Goal: Task Accomplishment & Management: Manage account settings

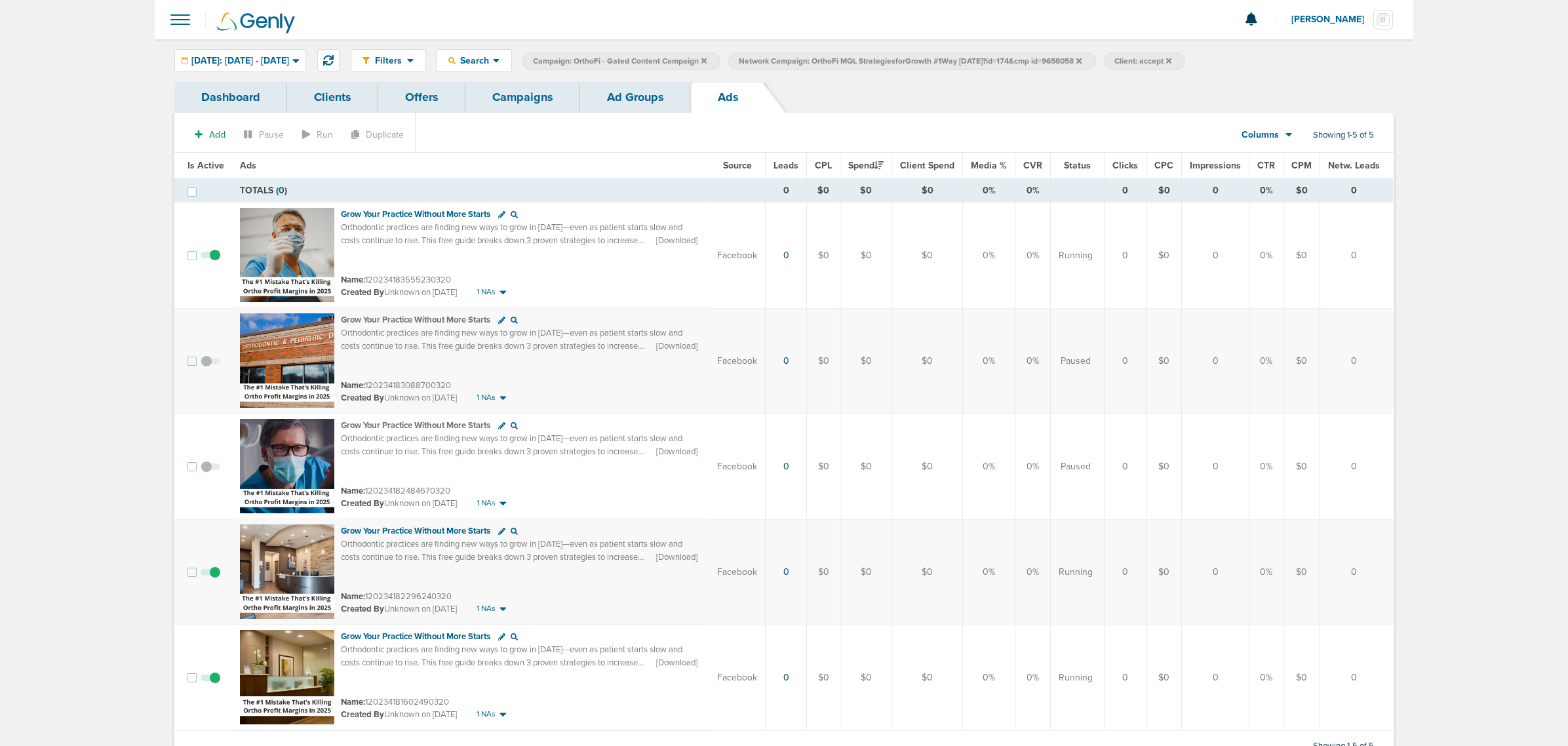
click at [628, 101] on link "Ad Groups" at bounding box center [636, 97] width 111 height 31
click at [513, 101] on link "Campaigns" at bounding box center [523, 97] width 115 height 31
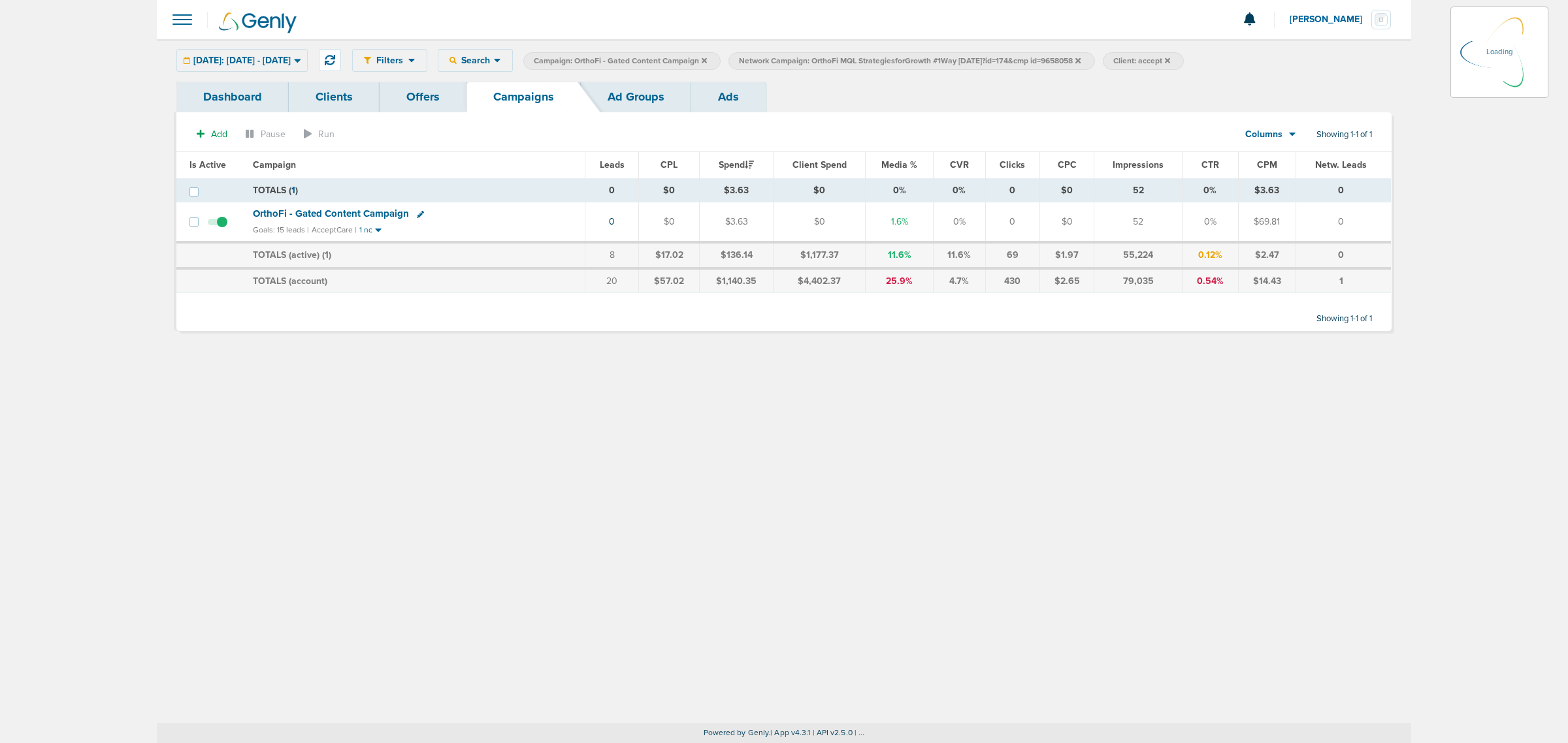
click at [707, 59] on icon at bounding box center [704, 59] width 5 height 5
click at [875, 59] on icon at bounding box center [872, 59] width 5 height 5
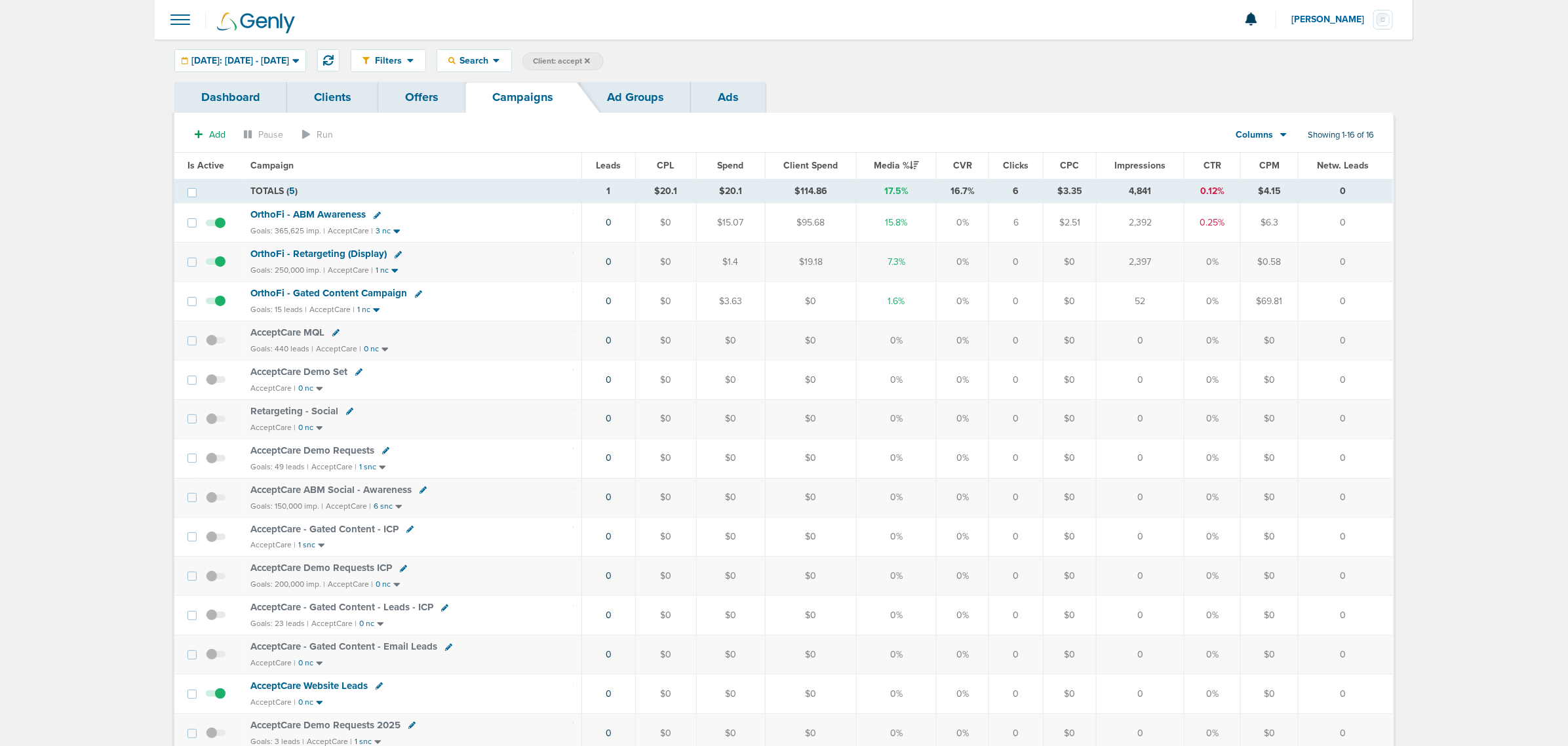
click at [604, 61] on label "Client: accept" at bounding box center [563, 60] width 82 height 17
click at [604, 62] on label "Client: accept" at bounding box center [563, 60] width 82 height 17
click at [590, 57] on icon at bounding box center [587, 60] width 5 height 8
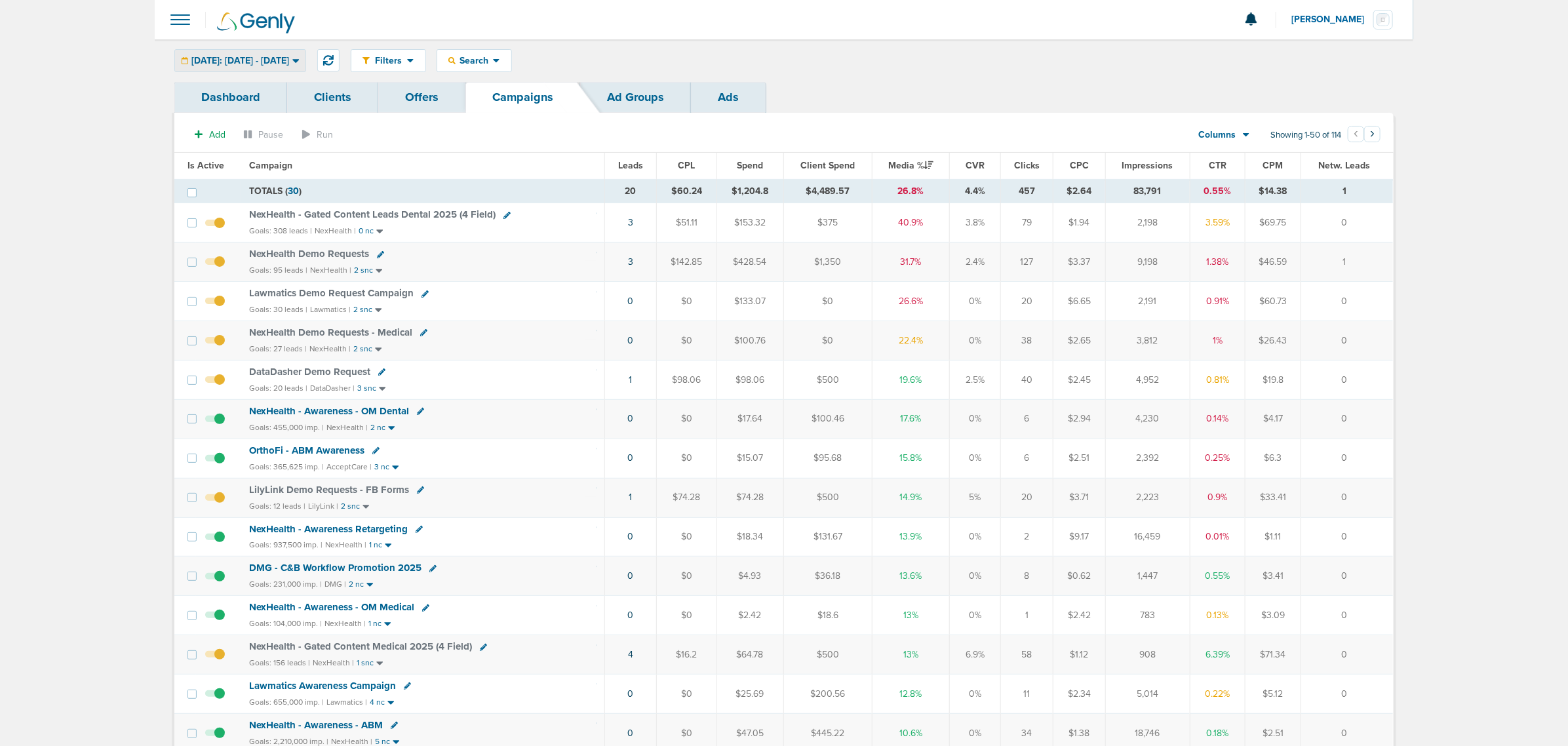
click at [289, 57] on span "[DATE]: [DATE] - [DATE]" at bounding box center [240, 61] width 97 height 9
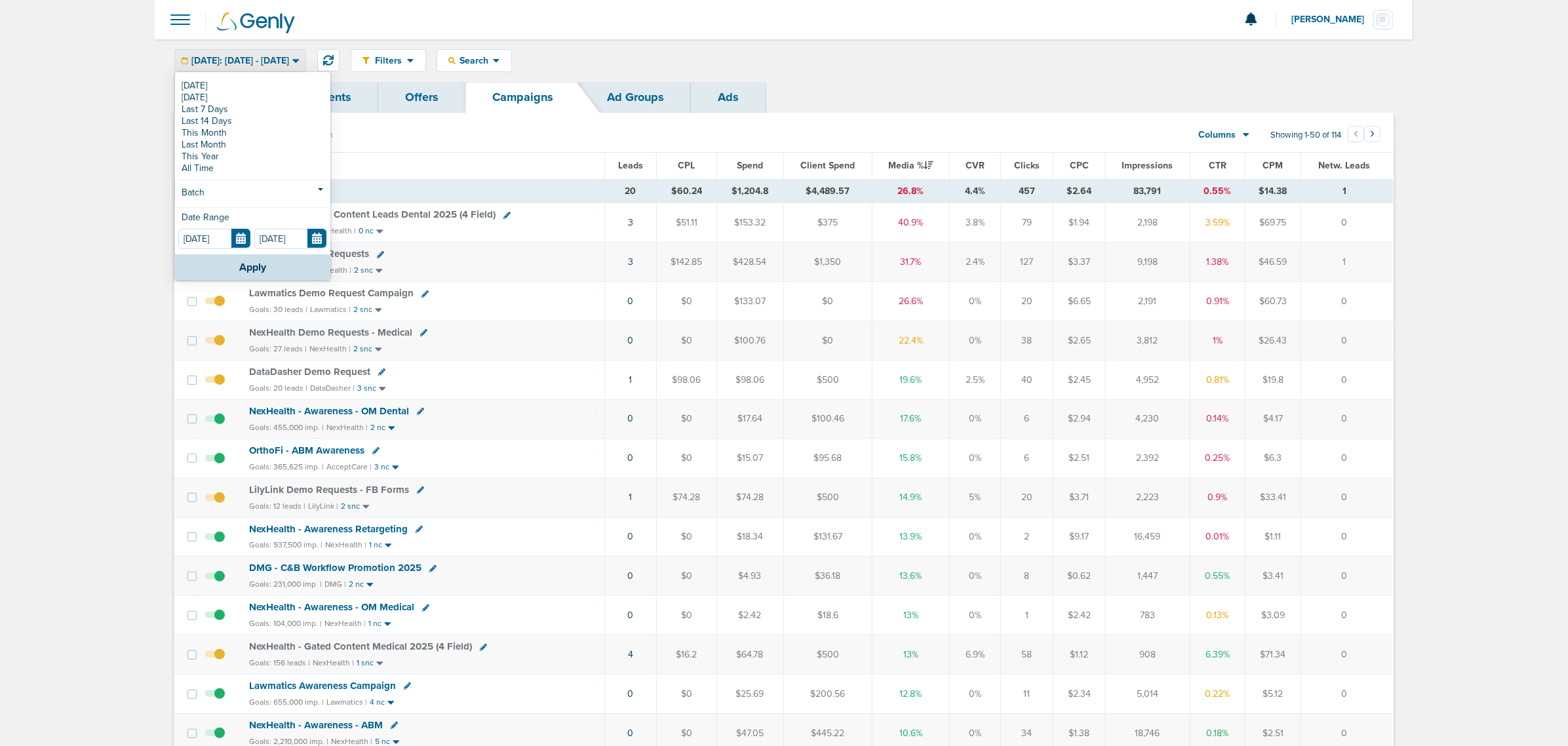
click at [961, 72] on div "Filters Active Only Settings Status Active Inactive Objectives MQL SQL Traffic …" at bounding box center [784, 60] width 1258 height 42
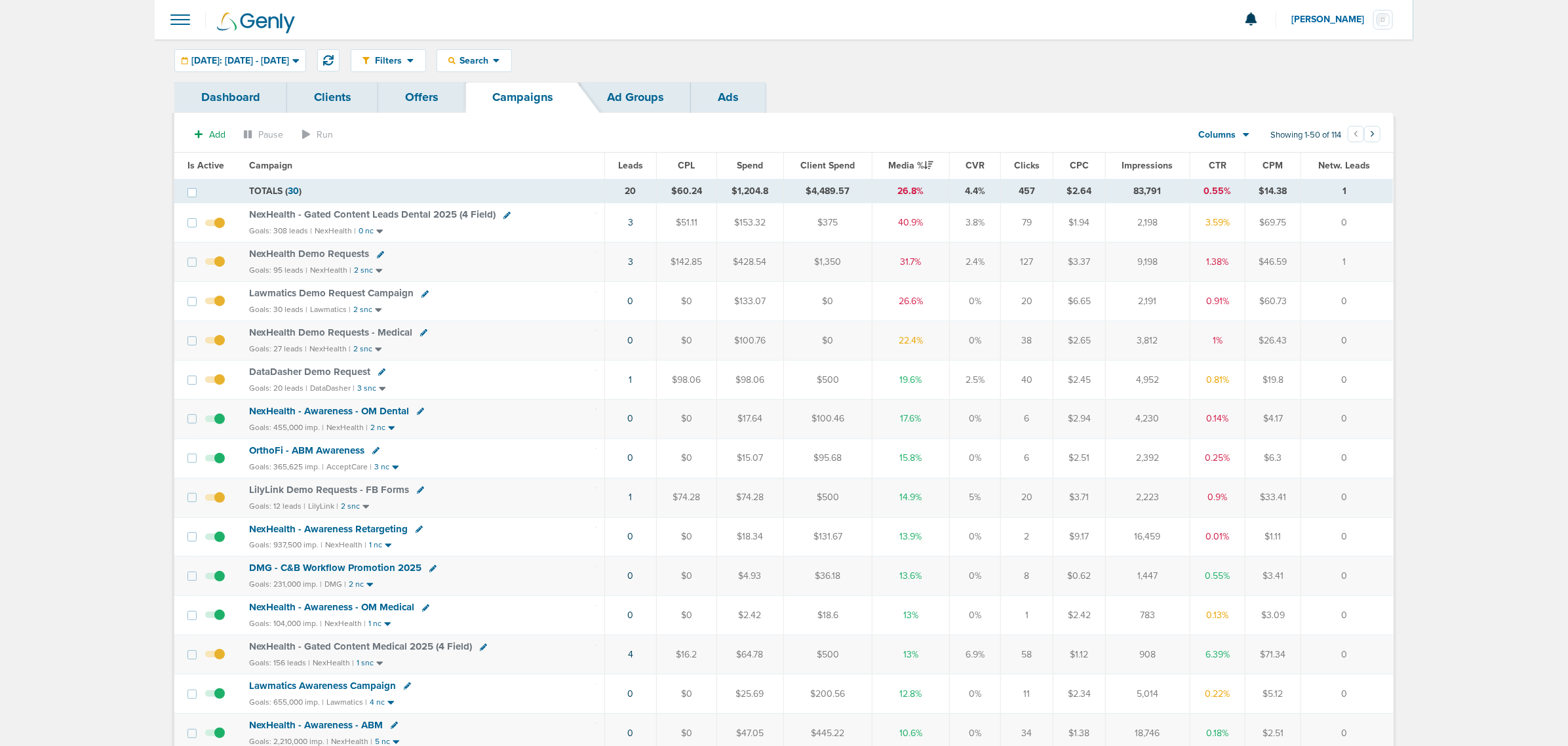
click at [487, 153] on th "Campaign" at bounding box center [422, 166] width 363 height 26
click at [339, 62] on button at bounding box center [328, 60] width 22 height 22
click at [625, 227] on td "3" at bounding box center [629, 223] width 52 height 39
click at [626, 225] on link "3" at bounding box center [628, 222] width 5 height 11
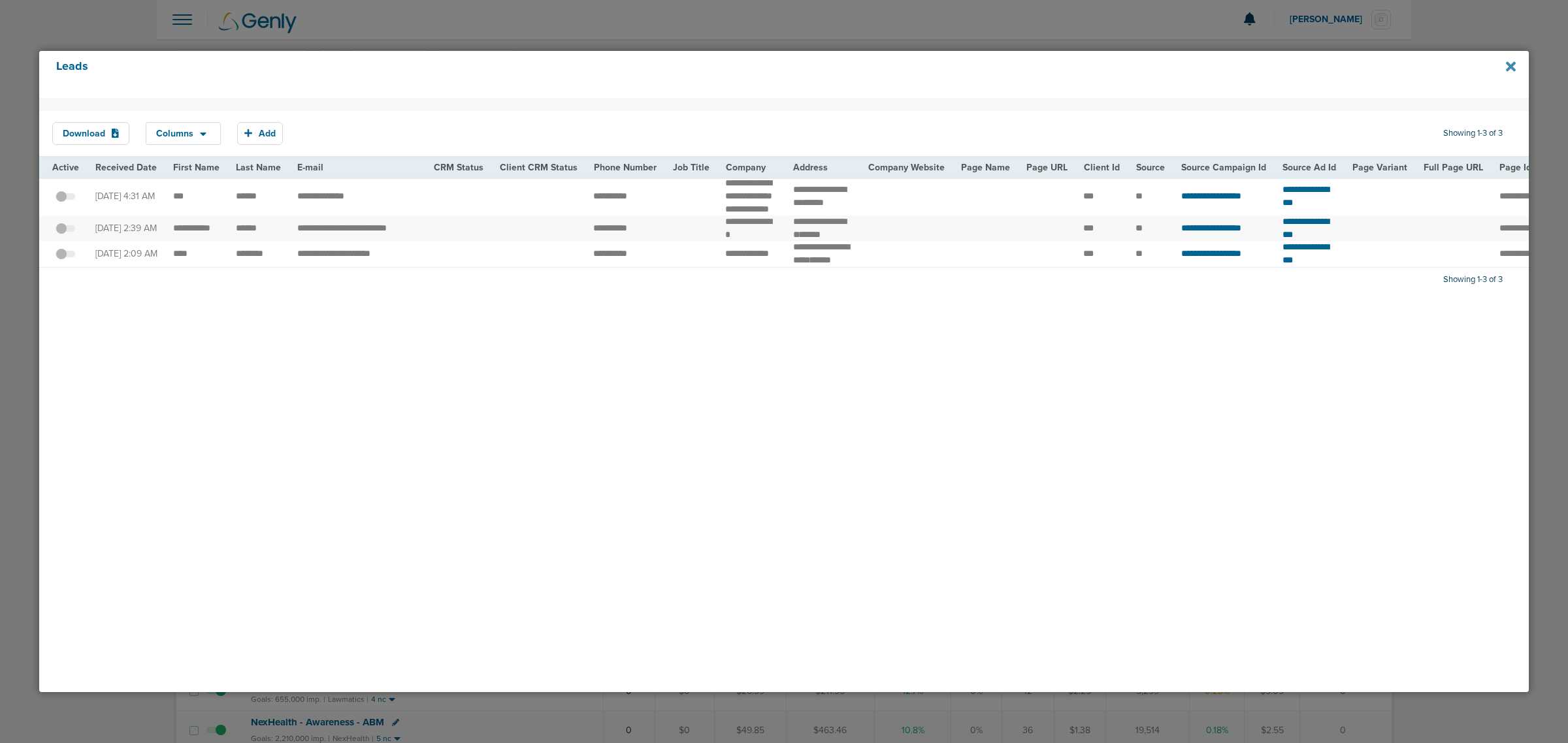
click at [1505, 63] on icon at bounding box center [1510, 66] width 10 height 14
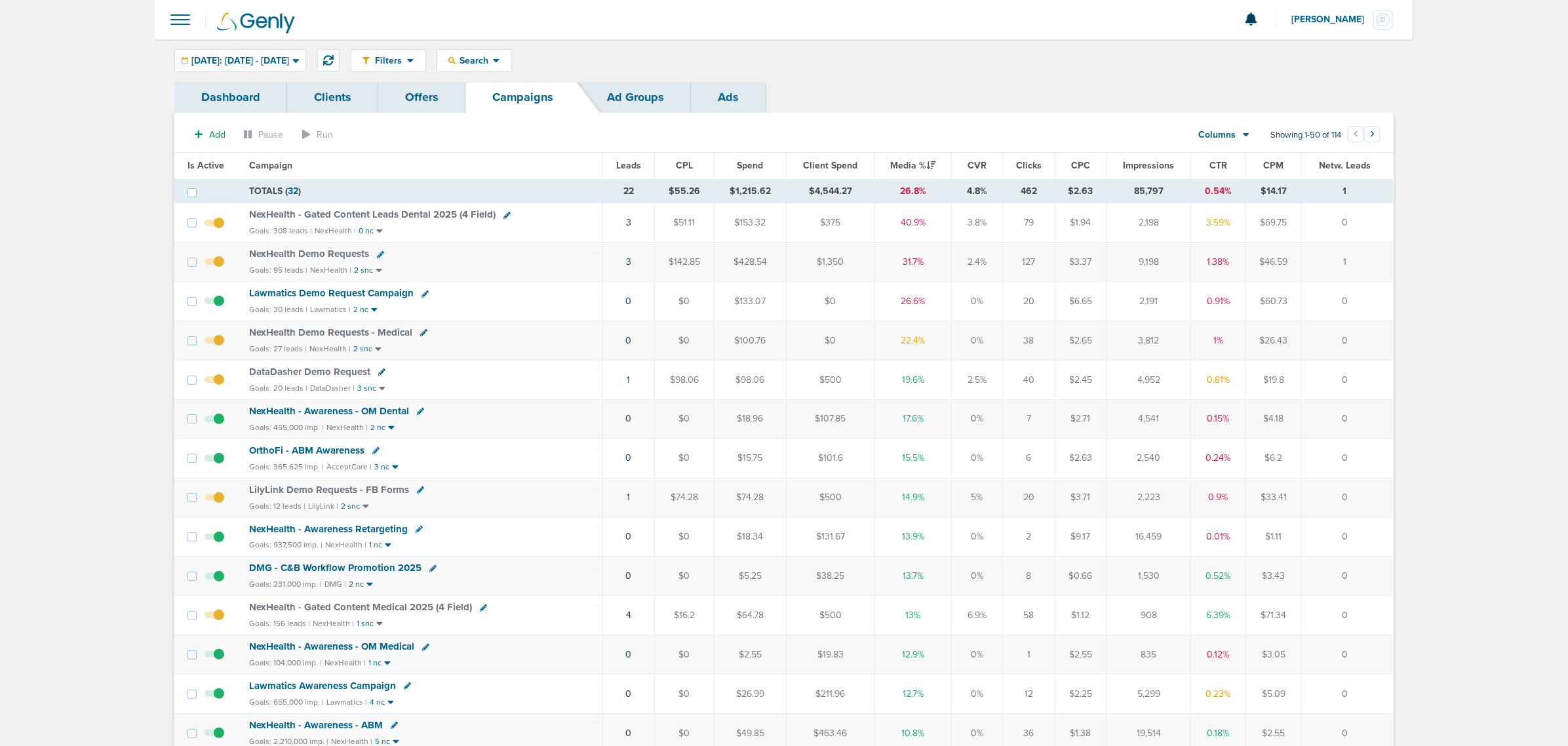
click at [279, 209] on span "NexHealth - Gated Content Leads Dental 2025 (4 Field)" at bounding box center [373, 215] width 246 height 12
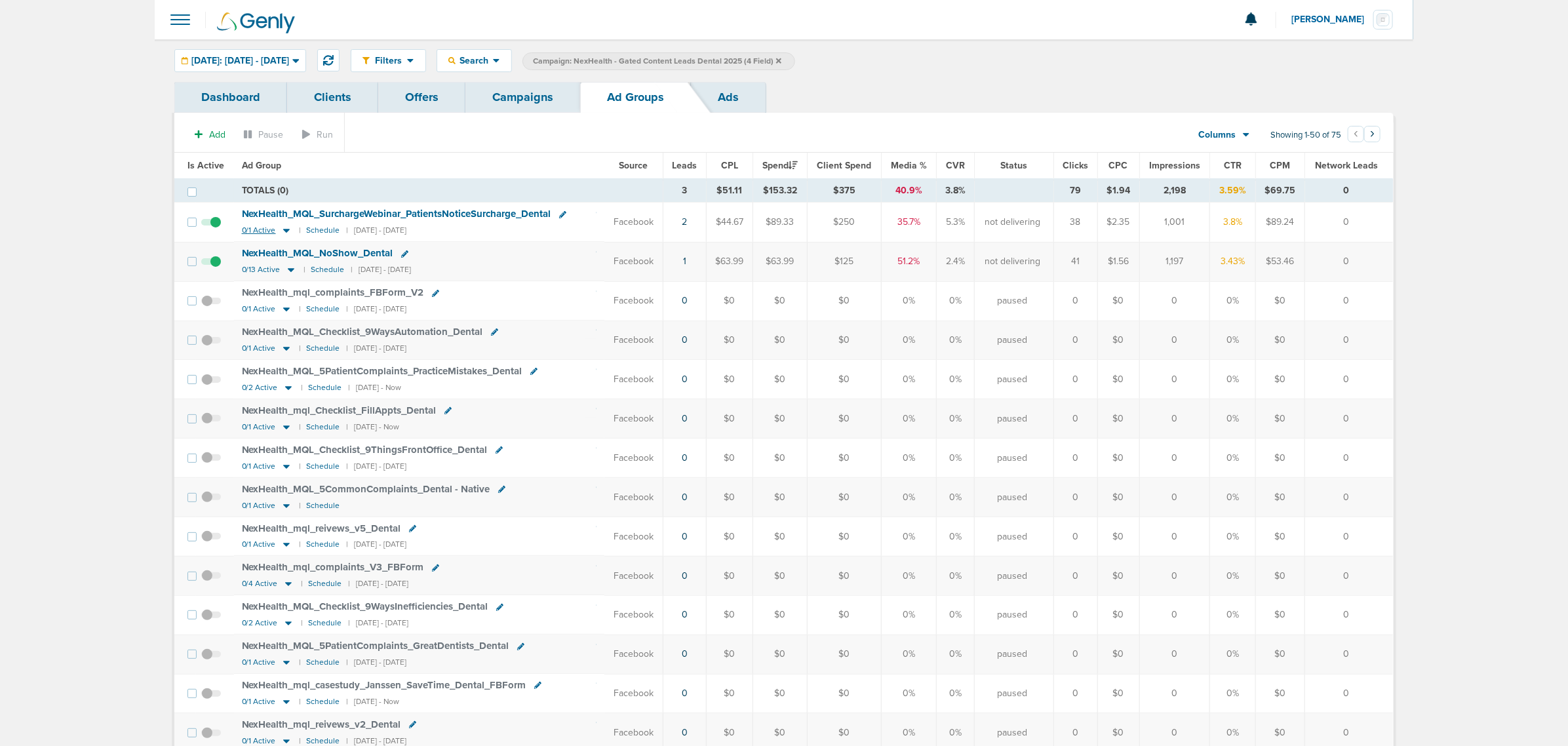
click at [283, 231] on icon at bounding box center [286, 231] width 7 height 4
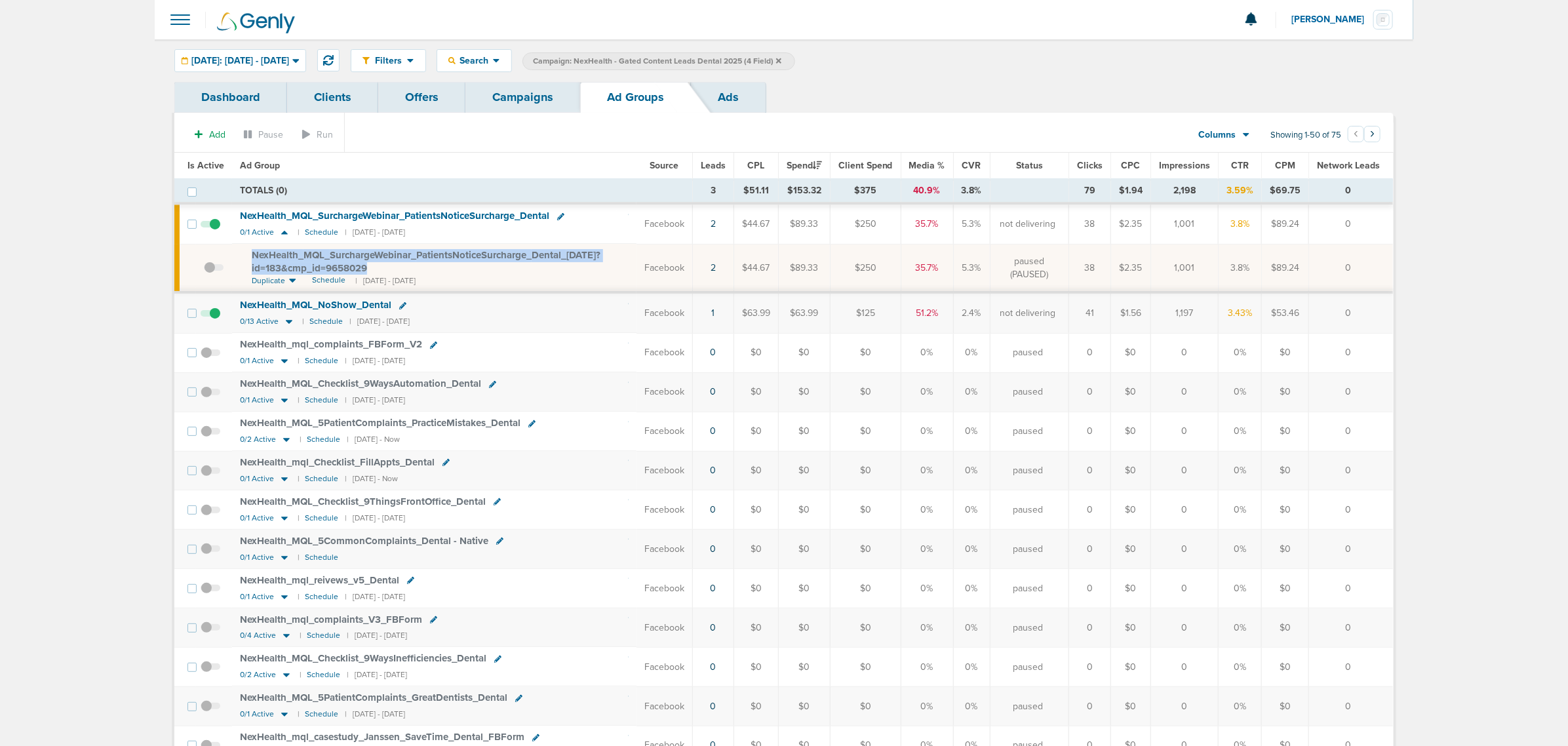
drag, startPoint x: 390, startPoint y: 273, endPoint x: 238, endPoint y: 259, distance: 152.6
click at [238, 259] on td "NexHealth_ MQL_ SurchargeWebinar_ PatientsNoticeSurcharge_ Dental_ 01.02.25?id=…" at bounding box center [434, 268] width 404 height 48
copy span "NexHealth_ MQL_ SurchargeWebinar_ PatientsNoticeSurcharge_ Dental_ [DATE]?id=18…"
click at [529, 96] on link "Campaigns" at bounding box center [523, 97] width 115 height 31
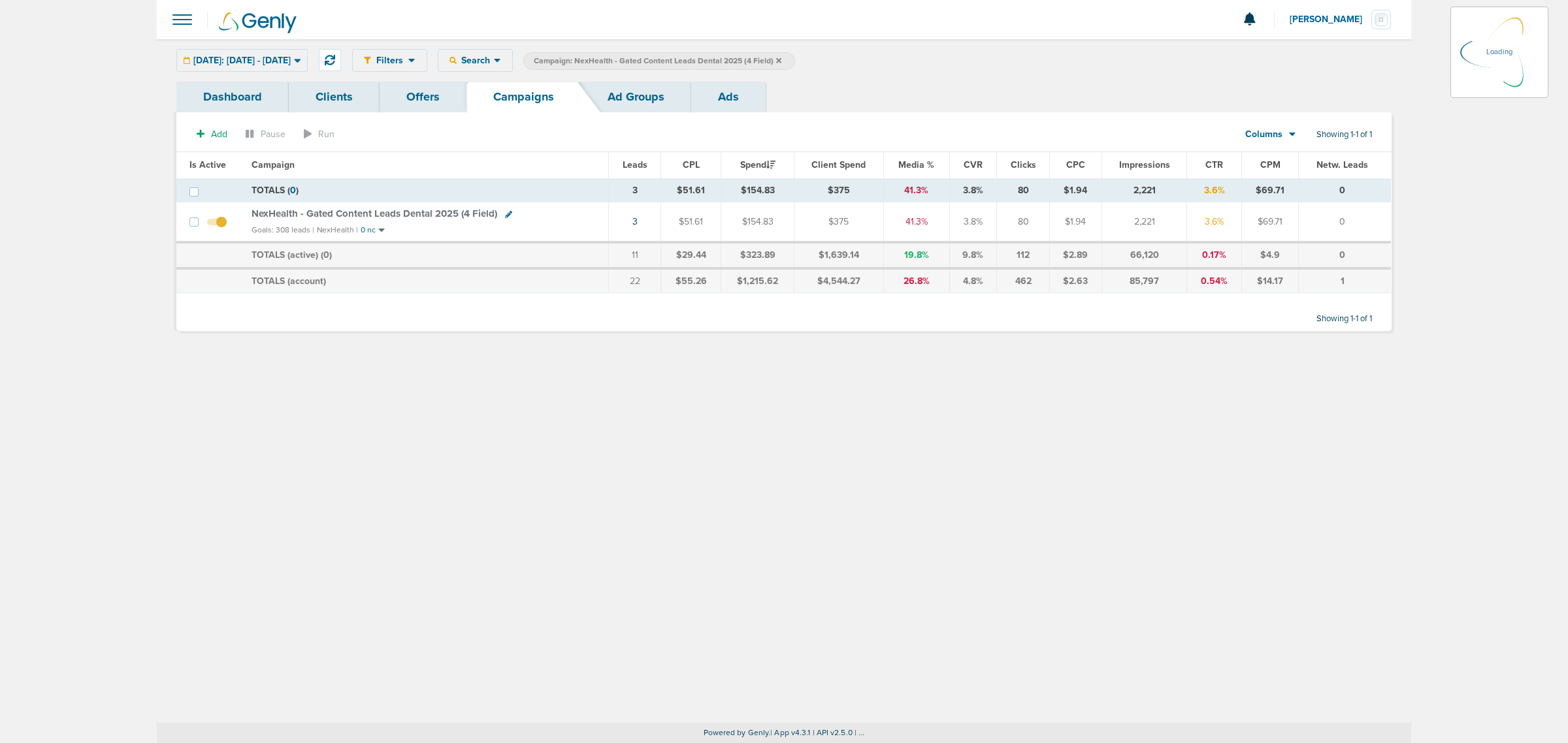
click at [419, 216] on span "NexHealth - Gated Content Leads Dental 2025 (4 Field)" at bounding box center [374, 214] width 246 height 12
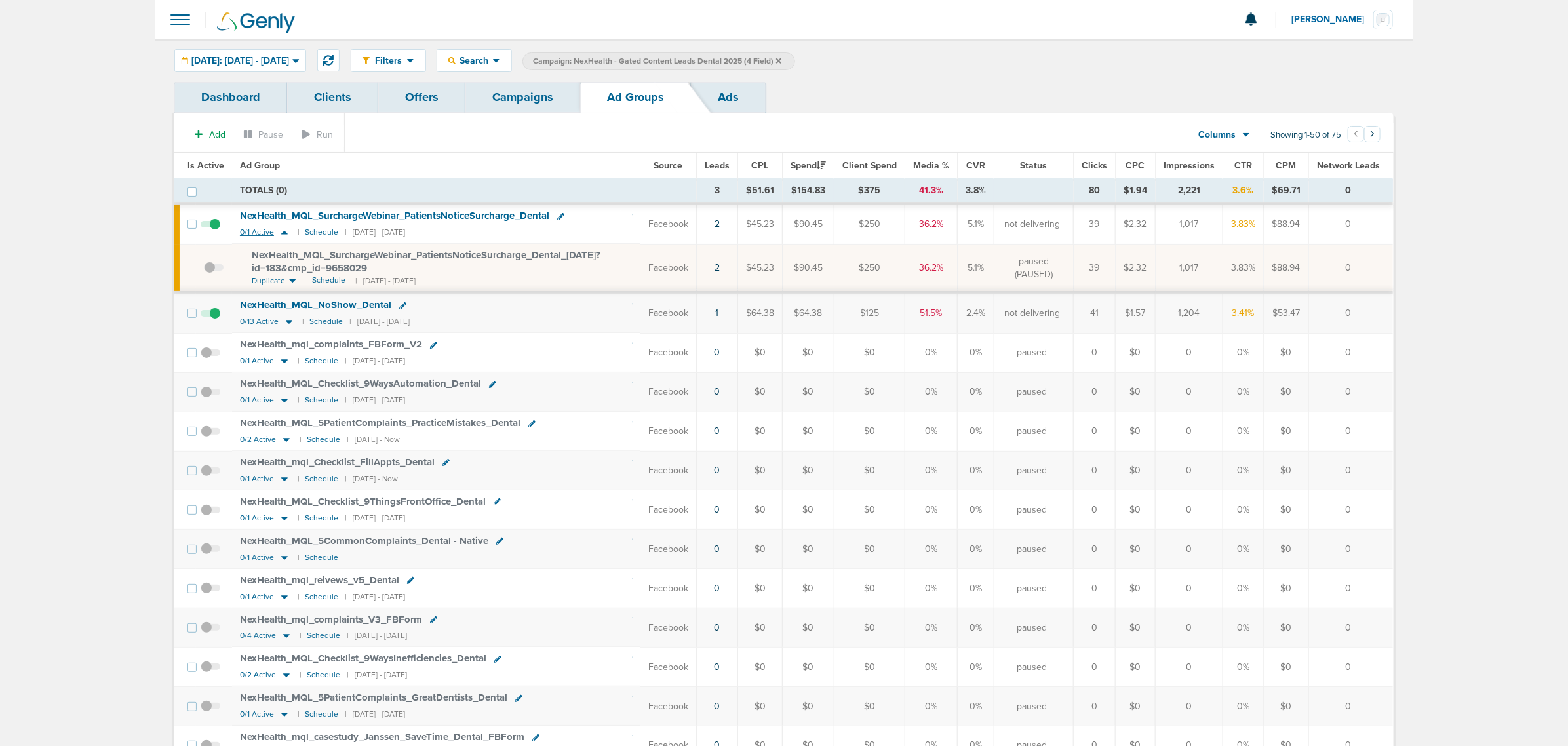
click at [283, 231] on icon at bounding box center [284, 232] width 7 height 4
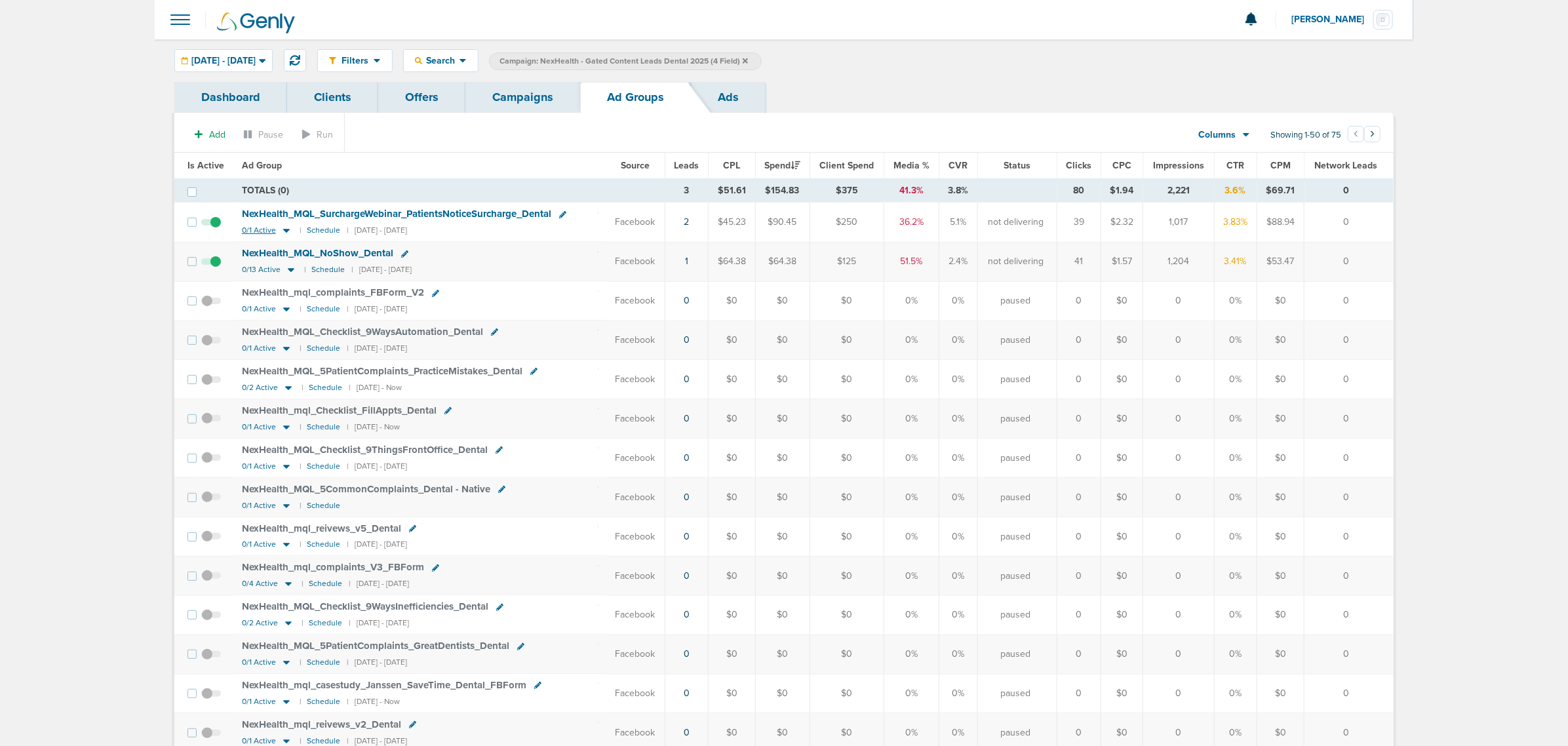
click at [283, 233] on icon at bounding box center [286, 231] width 7 height 4
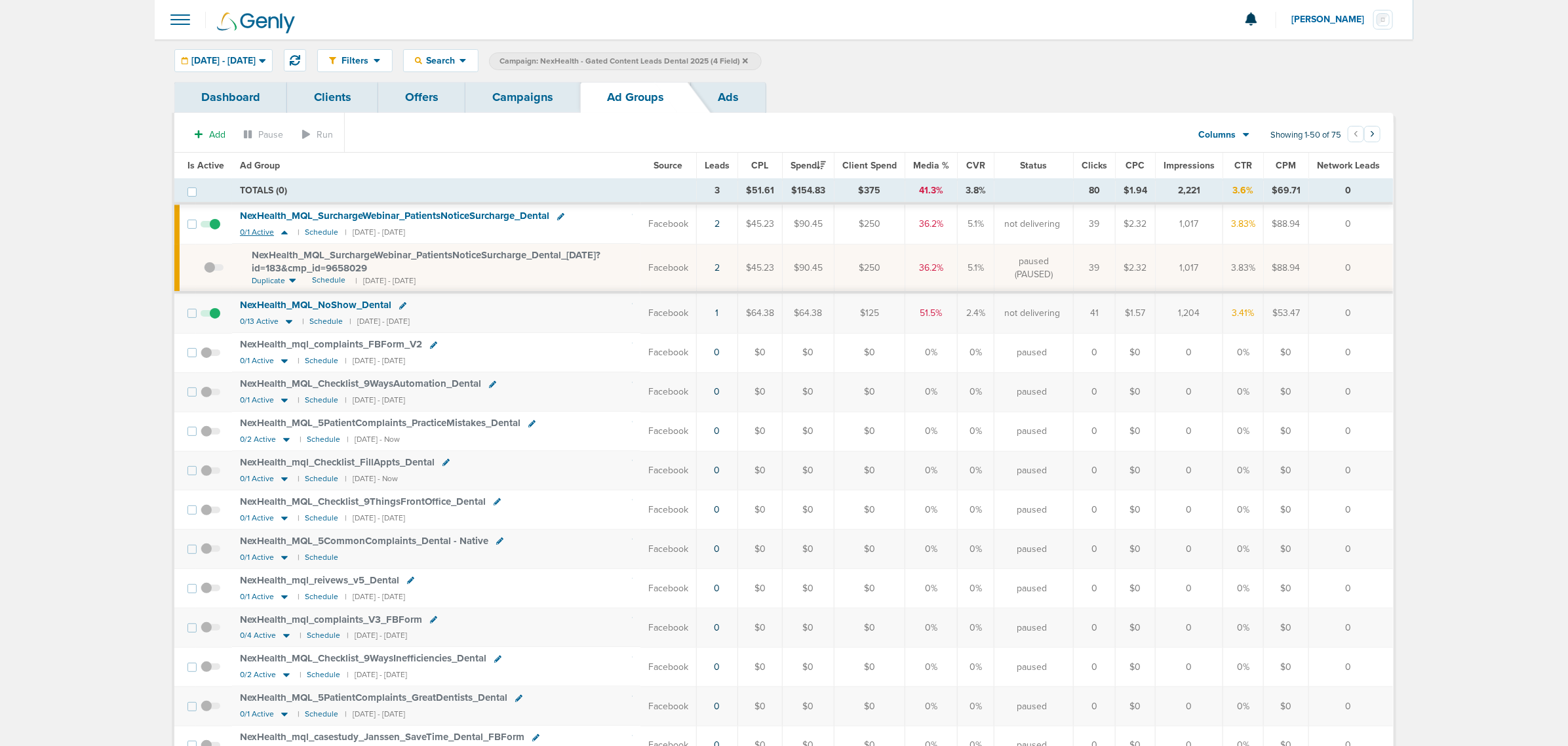
click at [283, 233] on icon at bounding box center [284, 232] width 7 height 4
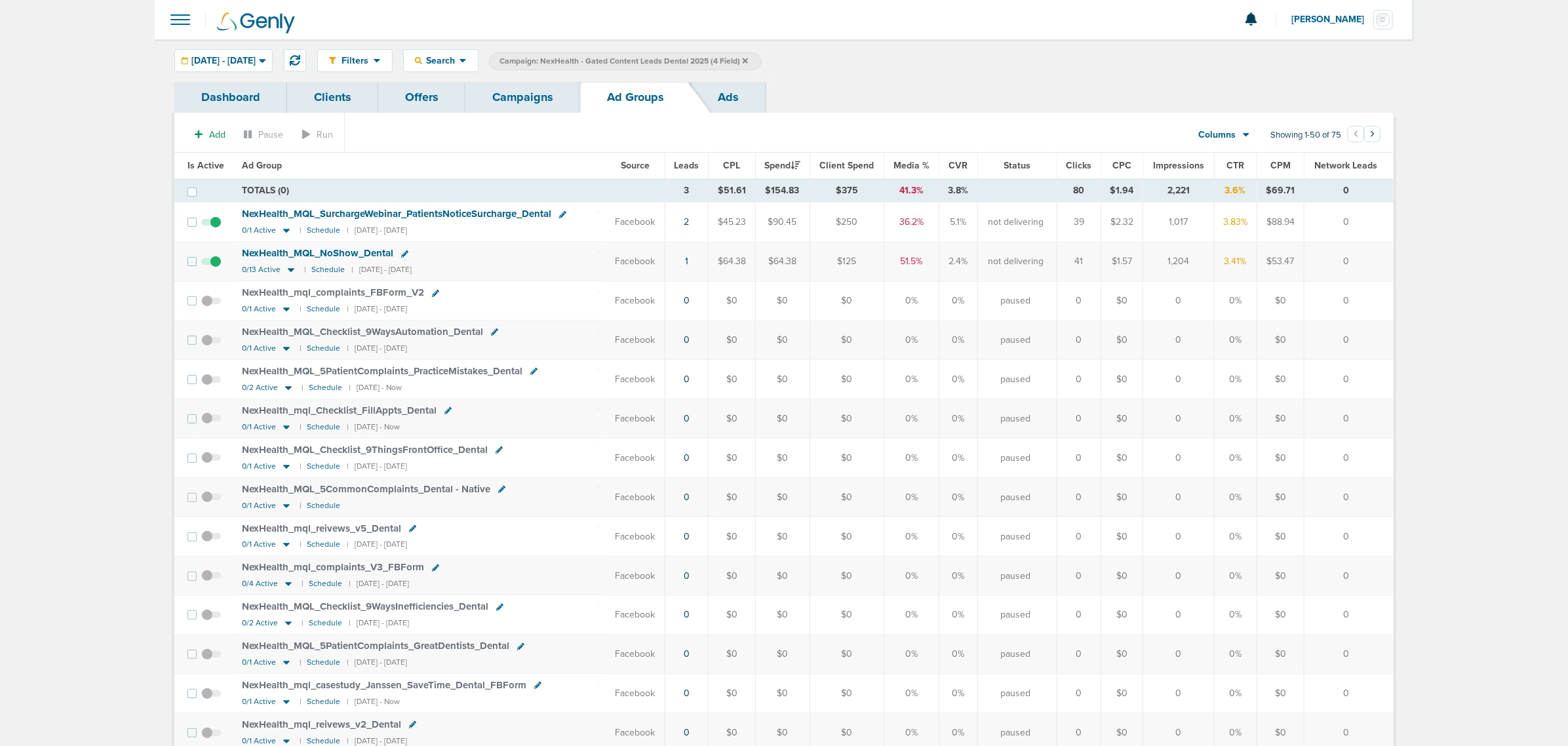
click at [521, 91] on link "Campaigns" at bounding box center [523, 97] width 115 height 31
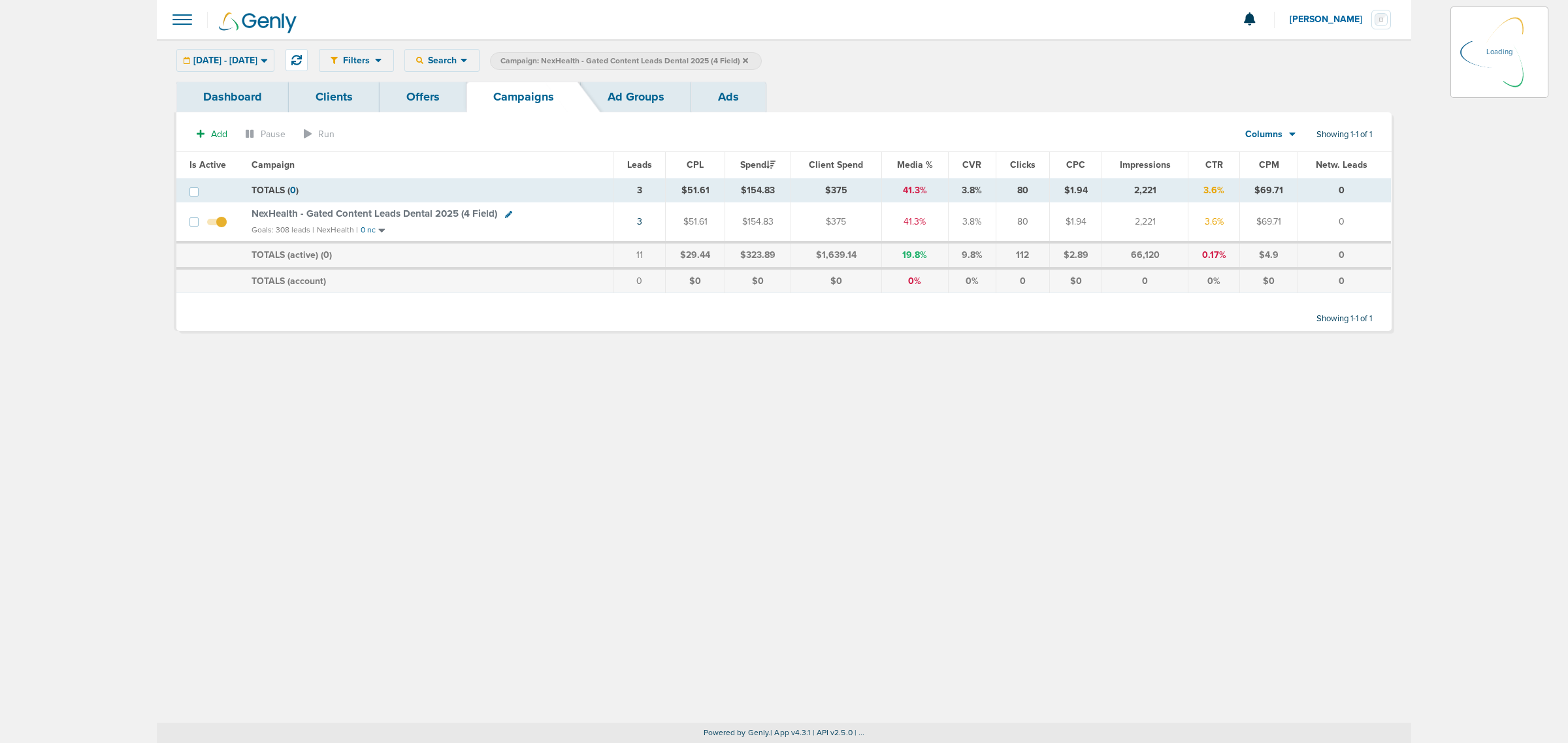
click at [268, 55] on icon at bounding box center [264, 60] width 8 height 11
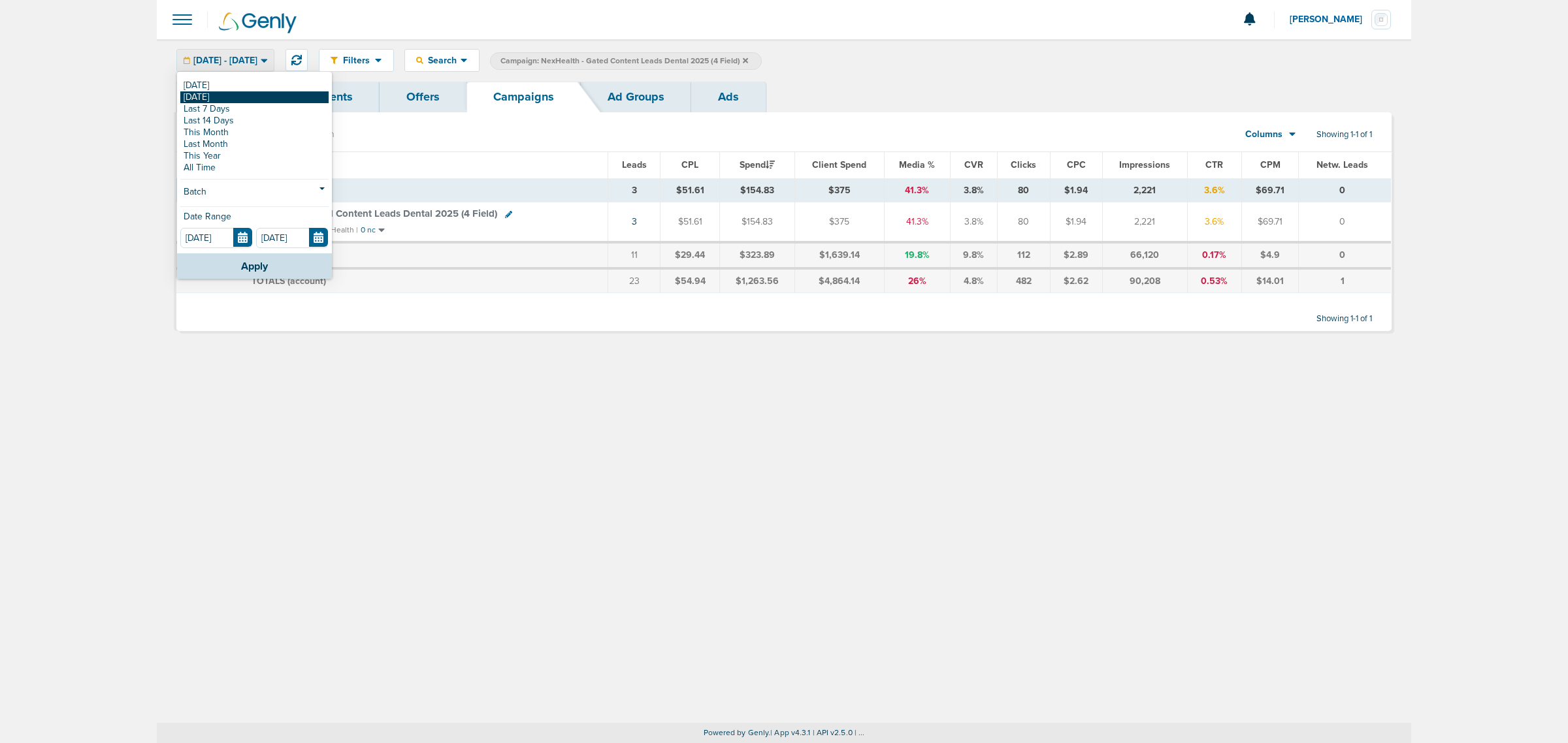
click at [221, 96] on link "[DATE]" at bounding box center [254, 97] width 148 height 12
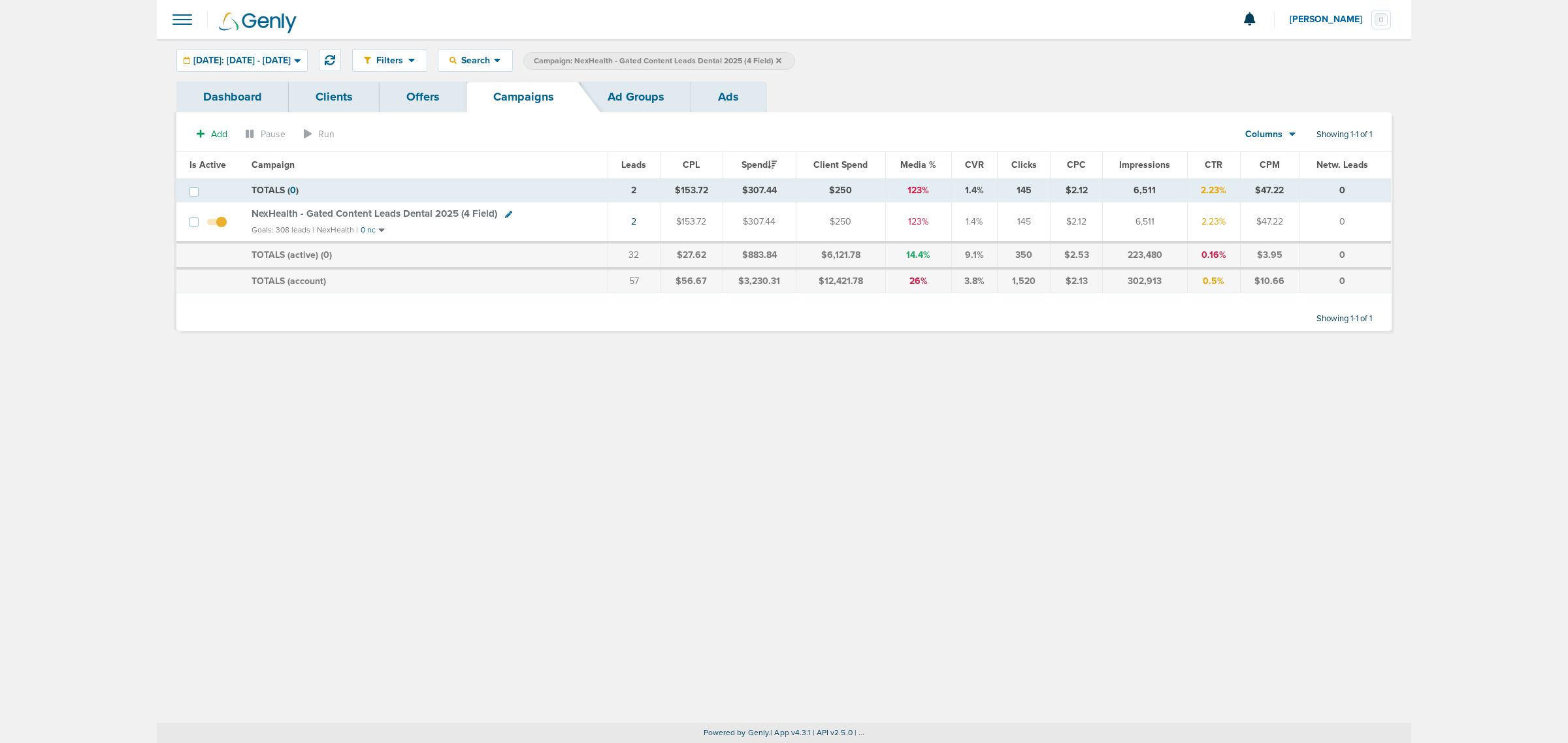
click at [432, 208] on span "NexHealth - Gated Content Leads Dental 2025 (4 Field)" at bounding box center [374, 214] width 246 height 12
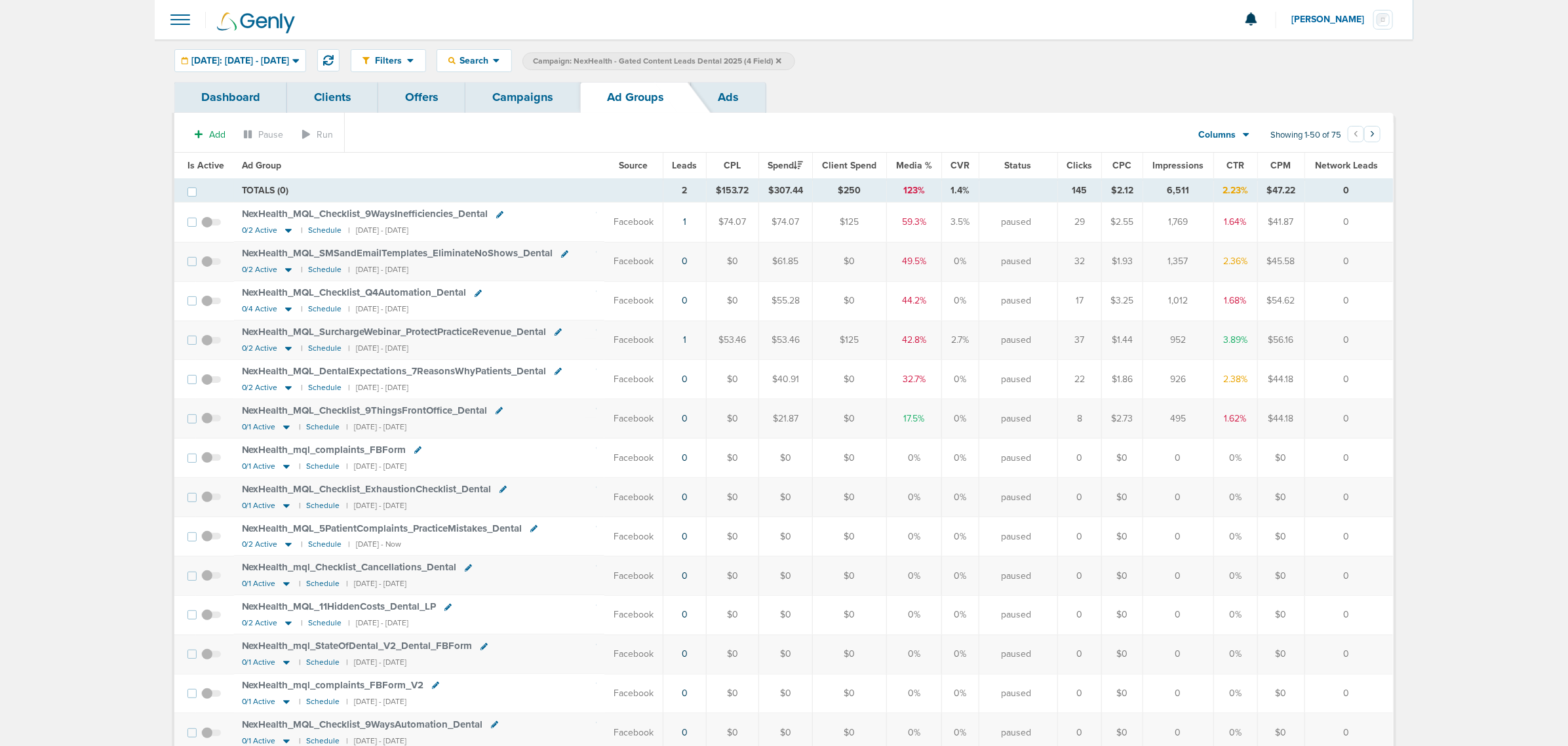
click at [541, 47] on div "Filters Active Only Settings Status Active Inactive Objectives MQL SQL Traffic …" at bounding box center [784, 60] width 1258 height 42
click at [512, 51] on div "Search" at bounding box center [475, 60] width 74 height 22
click at [523, 178] on link "Network Campaign" at bounding box center [506, 185] width 136 height 17
select select "netCmpName"
type input "ultimate"
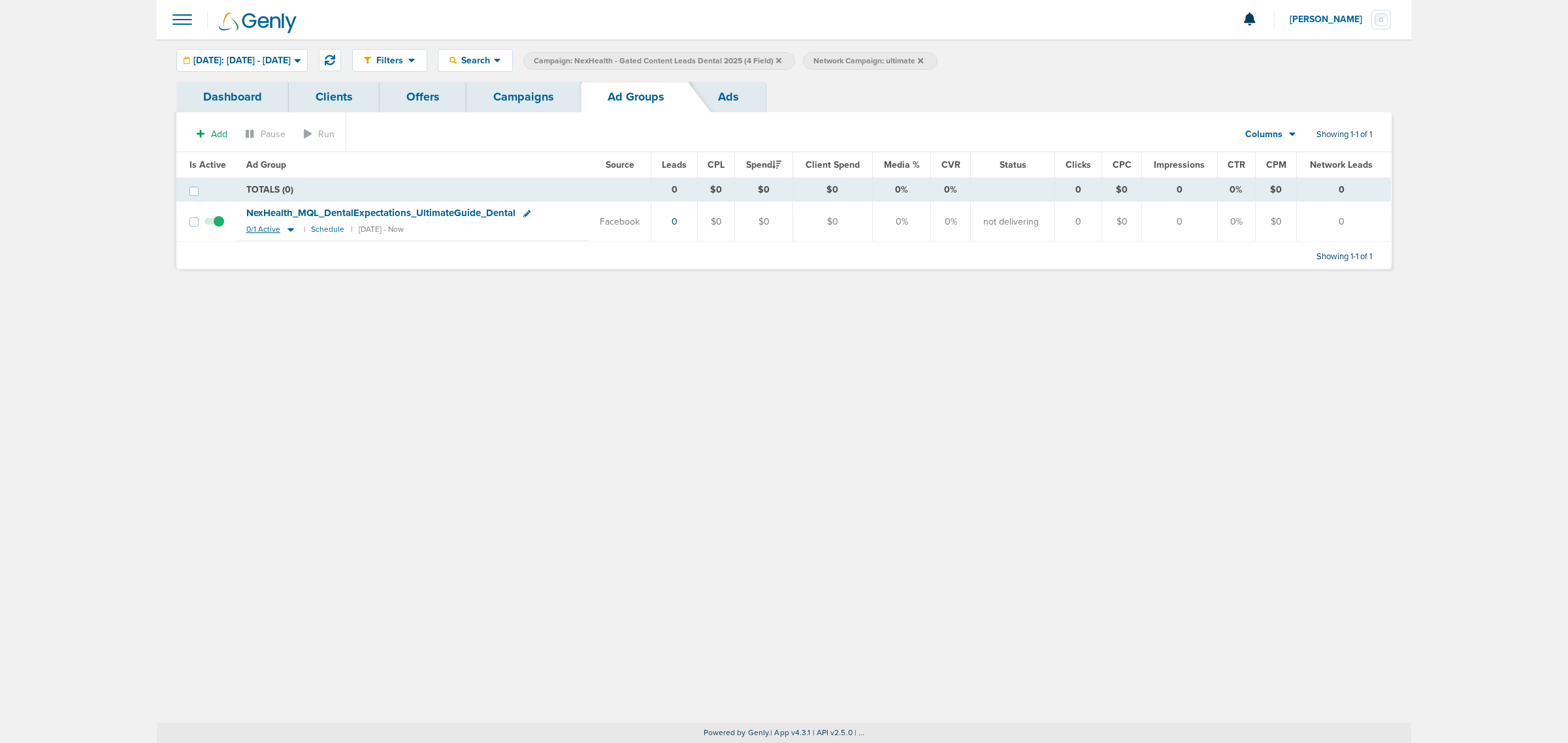
click at [288, 233] on icon at bounding box center [290, 230] width 13 height 11
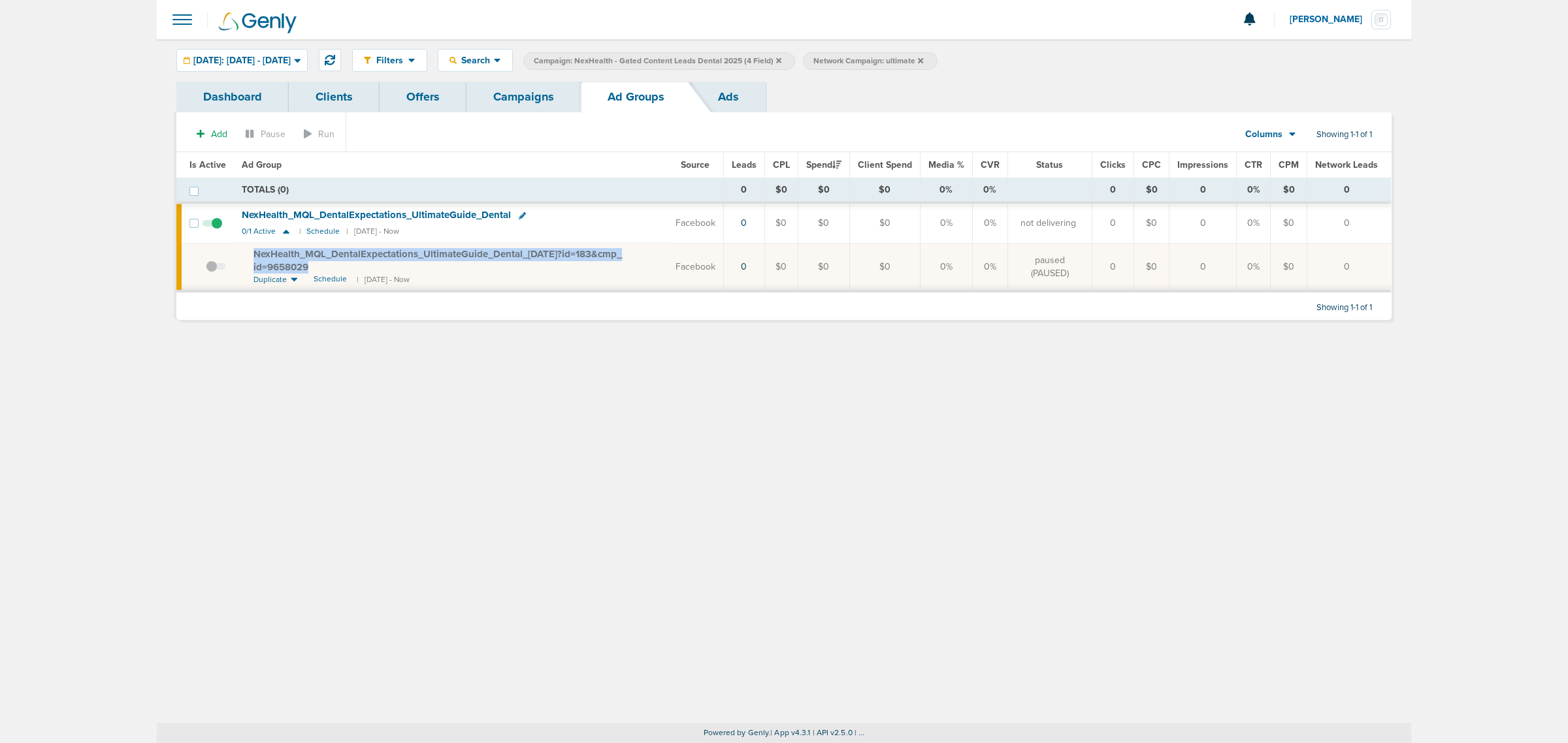
drag, startPoint x: 316, startPoint y: 268, endPoint x: 249, endPoint y: 254, distance: 68.4
click at [249, 254] on td "NexHealth_ MQL_ DentalExpectations_ UltimateGuide_ Dental_ [DATE]?id=183&cmp_ i…" at bounding box center [451, 267] width 434 height 48
copy span "NexHealth_ MQL_ DentalExpectations_ UltimateGuide_ Dental_ [DATE]?id=183&cmp_ i…"
click at [498, 442] on div "Filters Active Only Settings Status Active Inactive Objectives MQL SQL Traffic …" at bounding box center [783, 381] width 1254 height 684
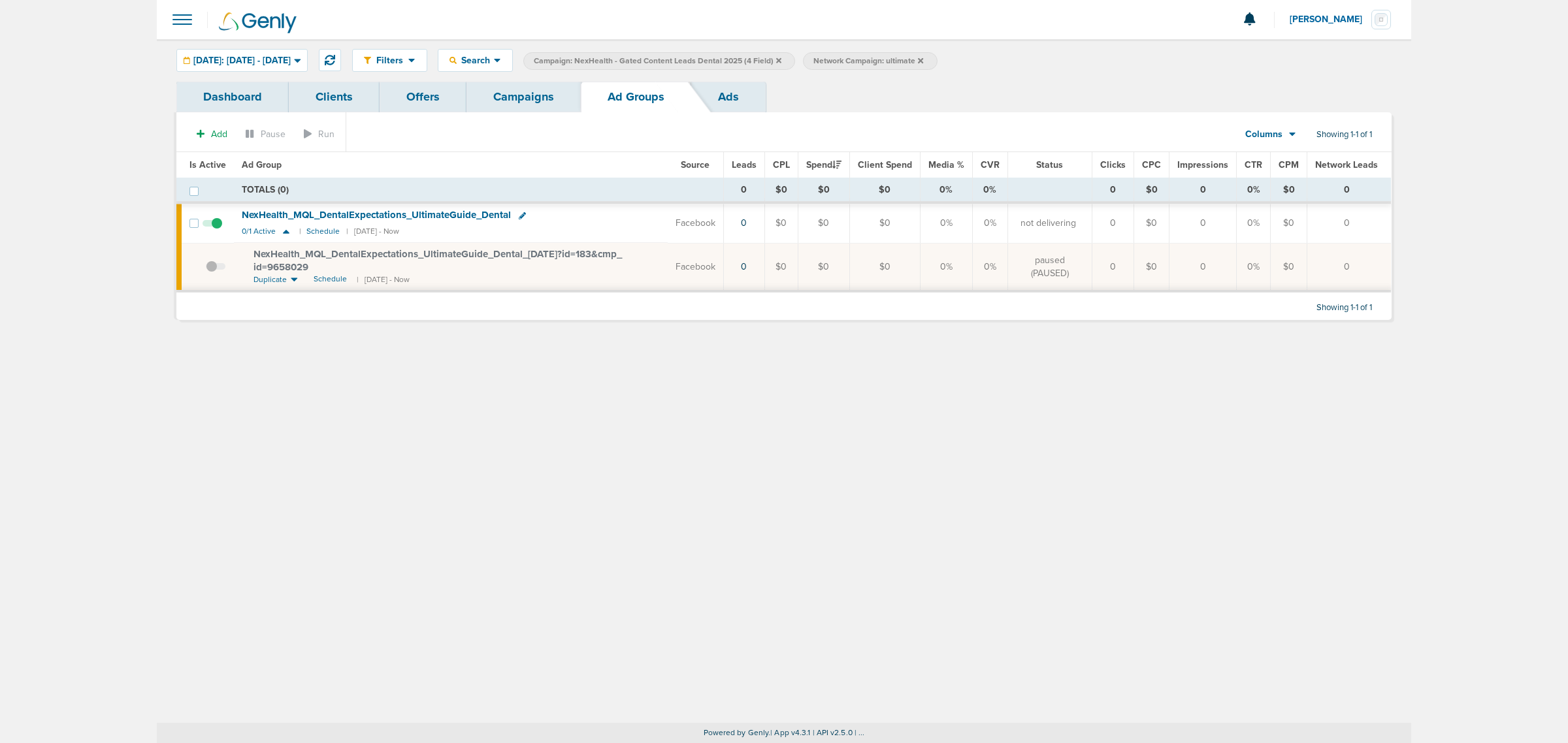
click at [529, 91] on link "Campaigns" at bounding box center [523, 96] width 114 height 31
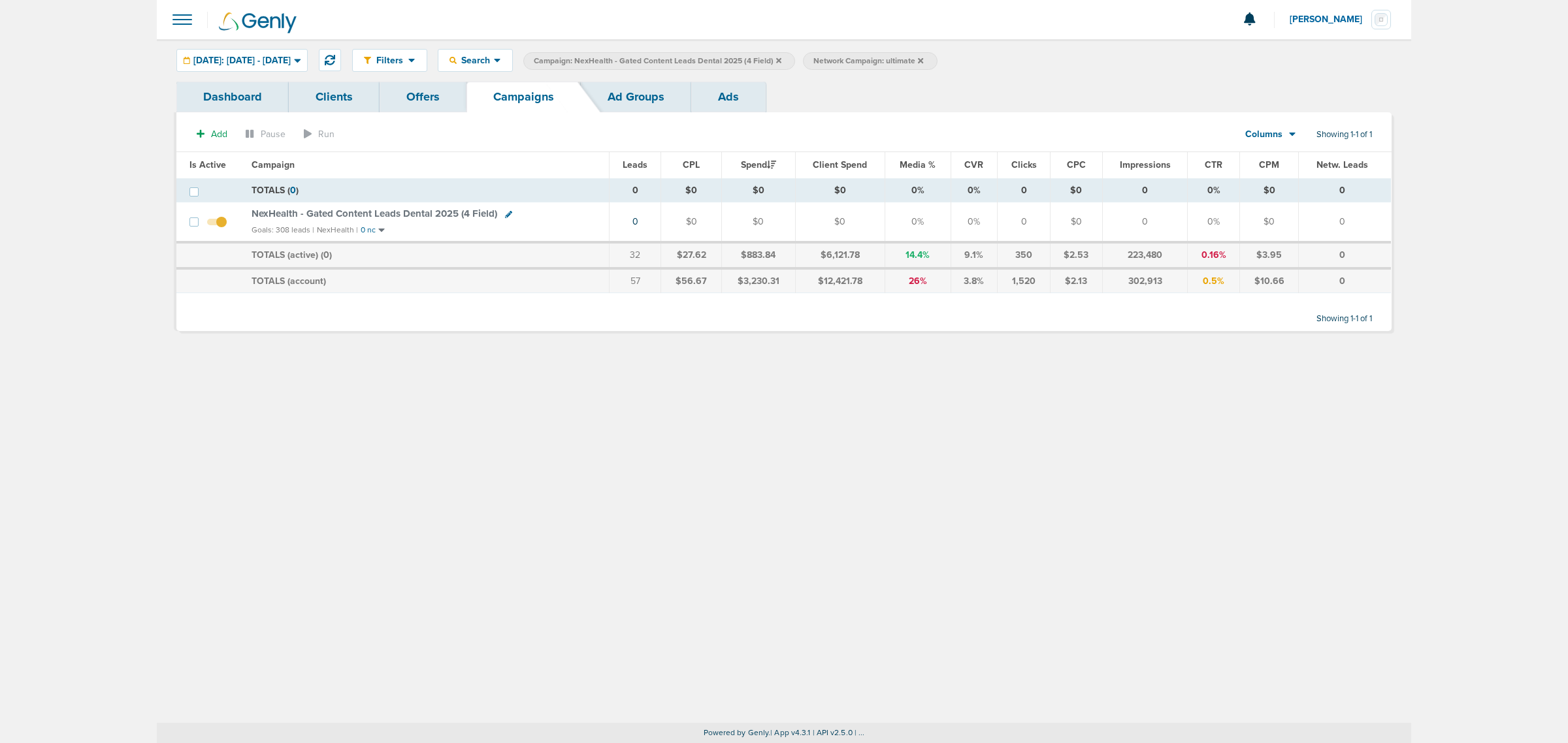
click at [781, 56] on icon at bounding box center [778, 60] width 5 height 8
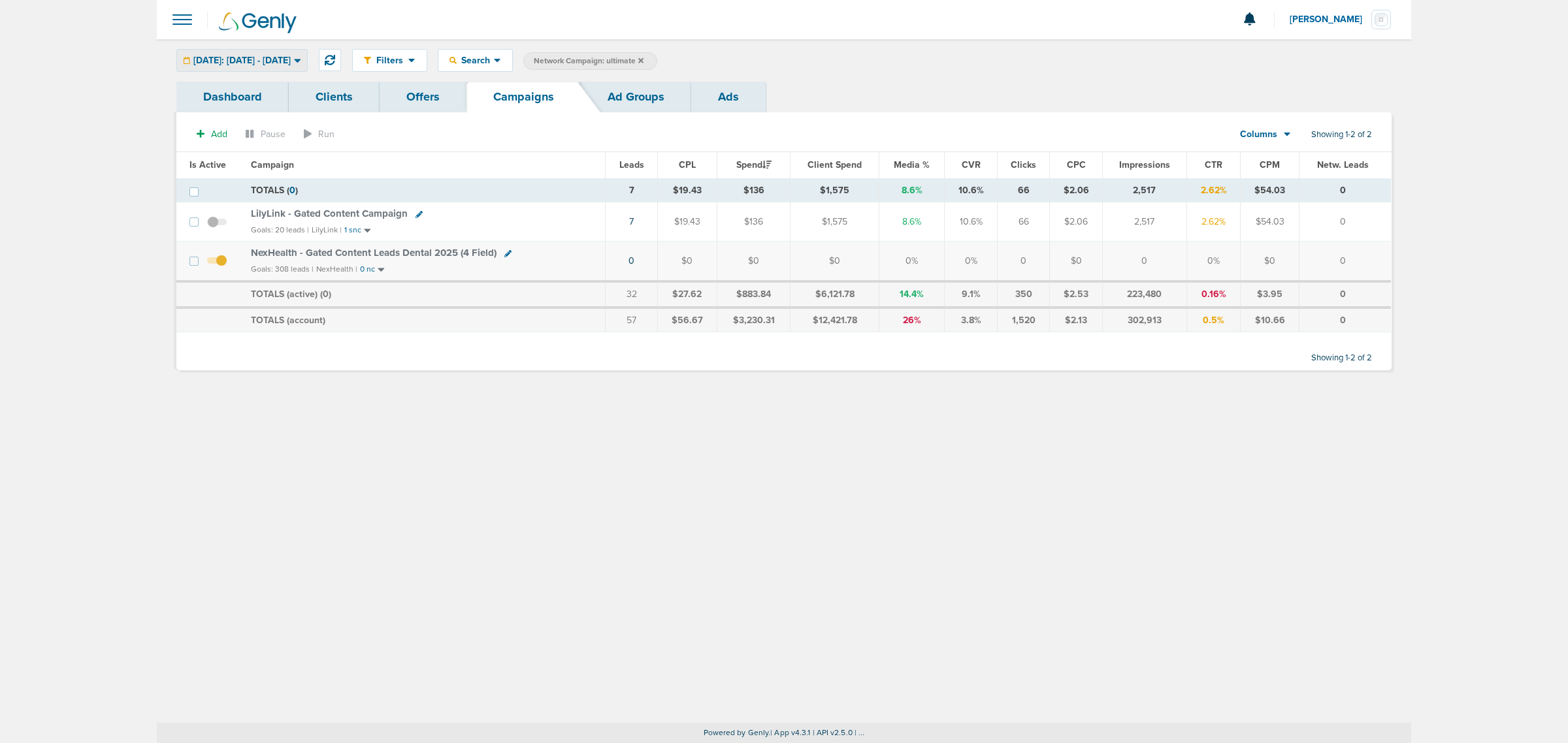
click at [291, 59] on span "[DATE]: [DATE] - [DATE]" at bounding box center [242, 61] width 97 height 9
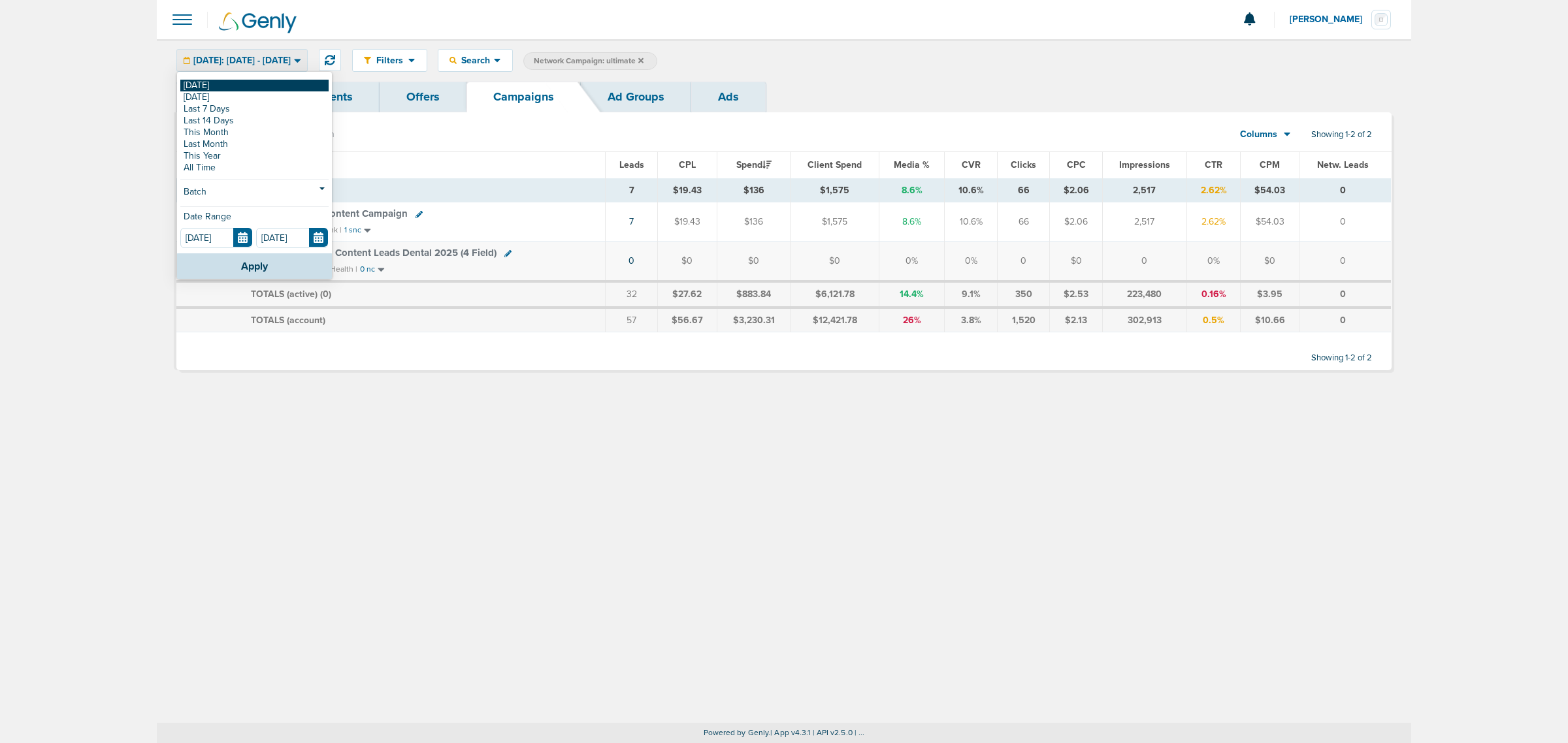
click at [249, 90] on link "[DATE]" at bounding box center [254, 86] width 148 height 12
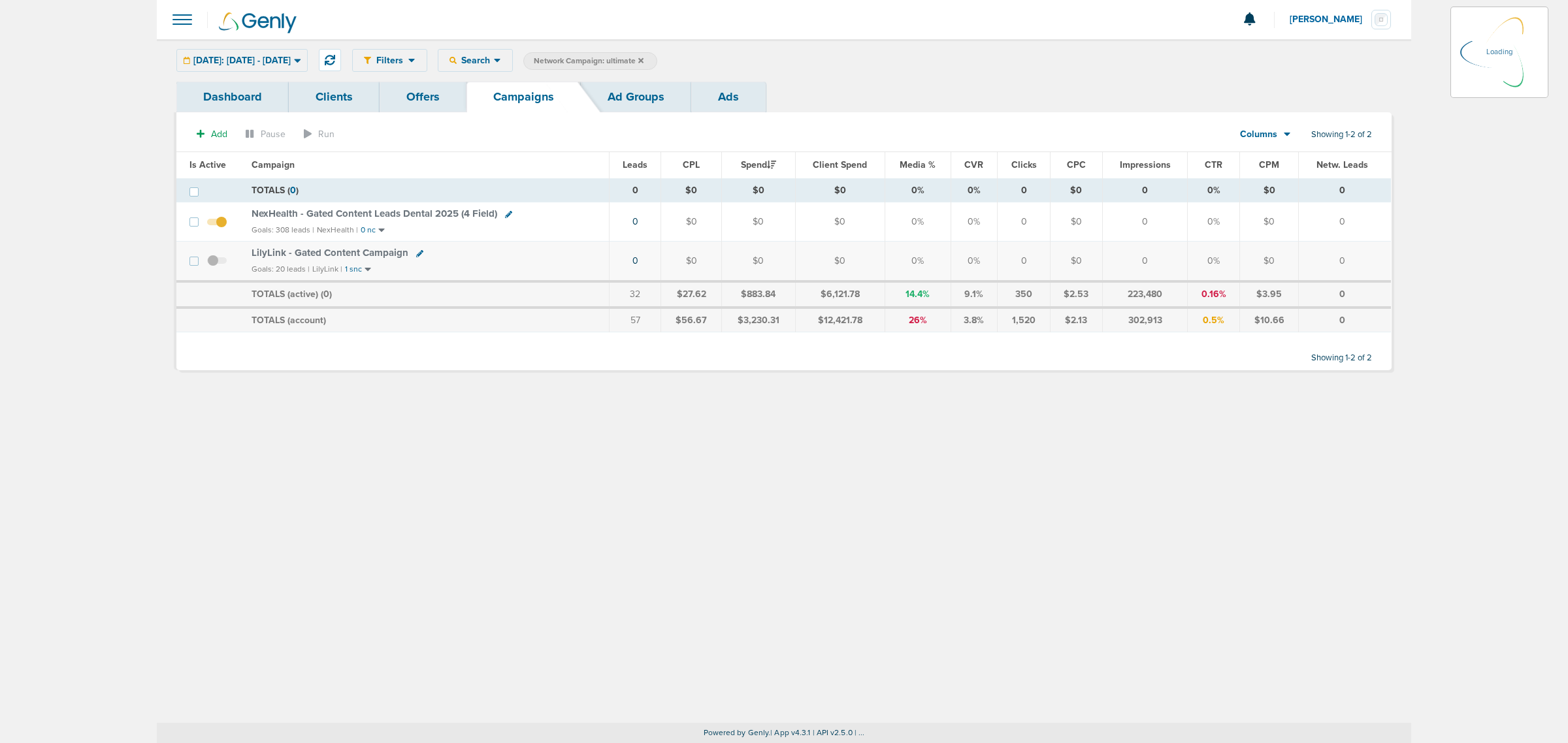
click at [643, 59] on icon at bounding box center [640, 59] width 5 height 5
click at [643, 59] on icon at bounding box center [640, 60] width 5 height 8
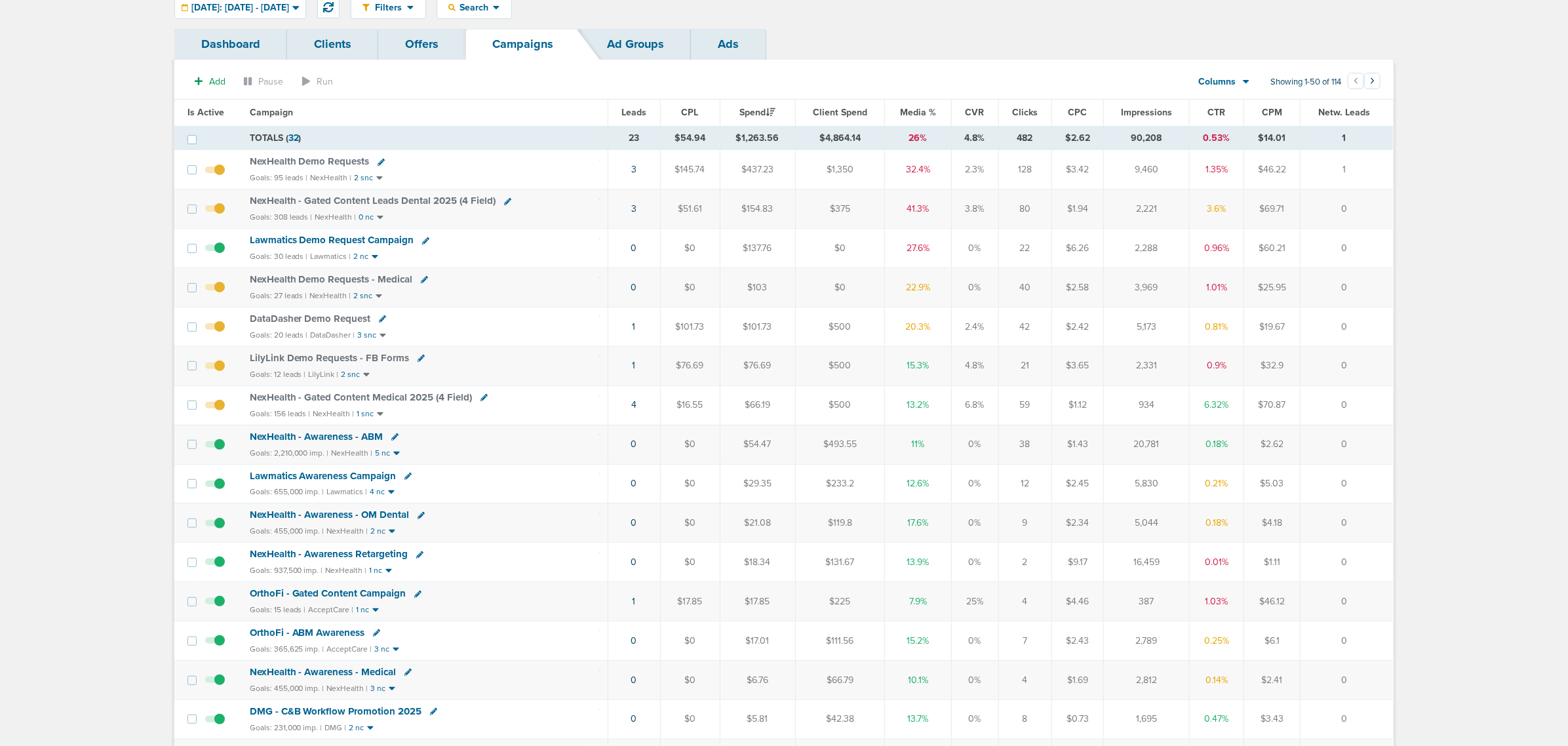
scroll to position [82, 0]
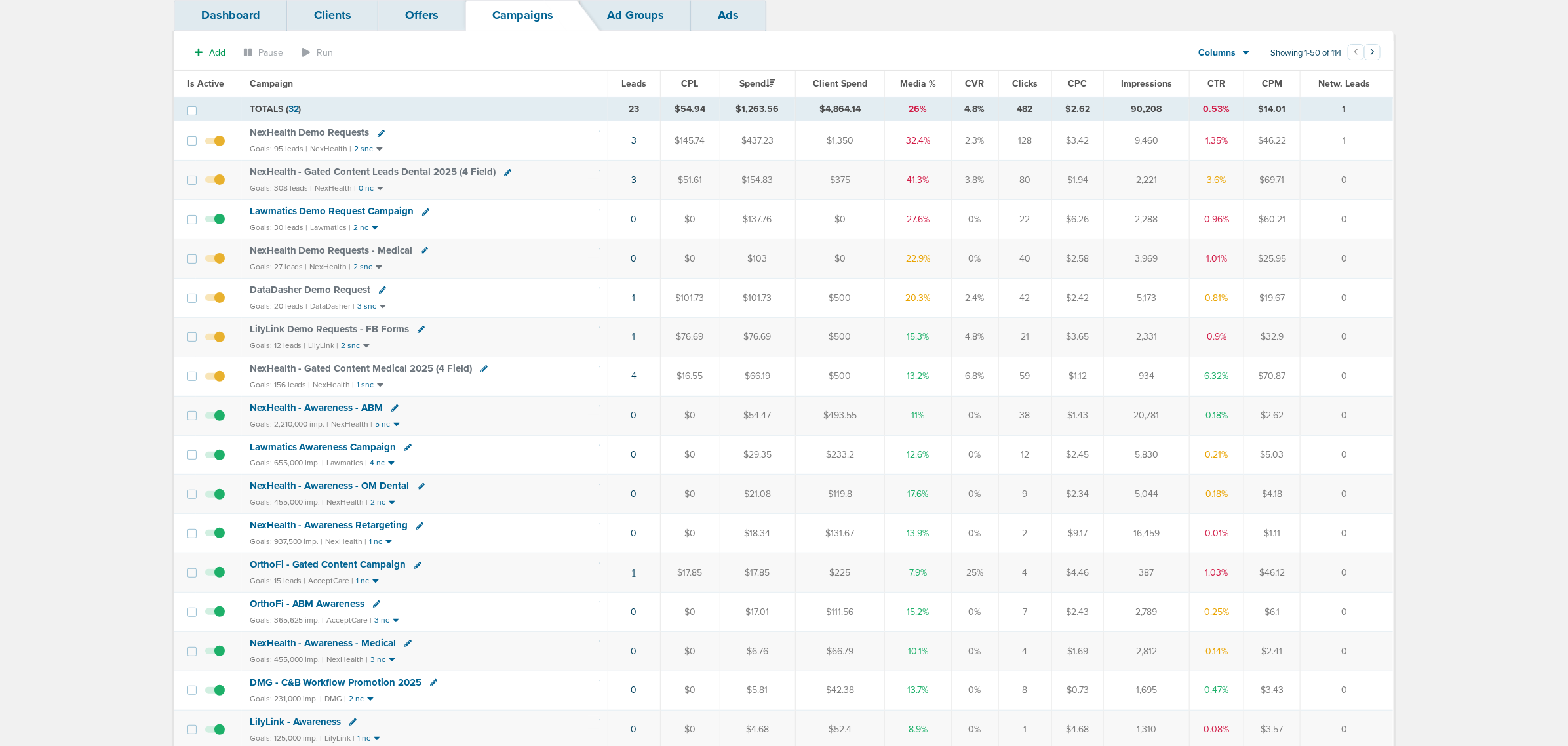
click at [635, 578] on link "1" at bounding box center [634, 572] width 3 height 11
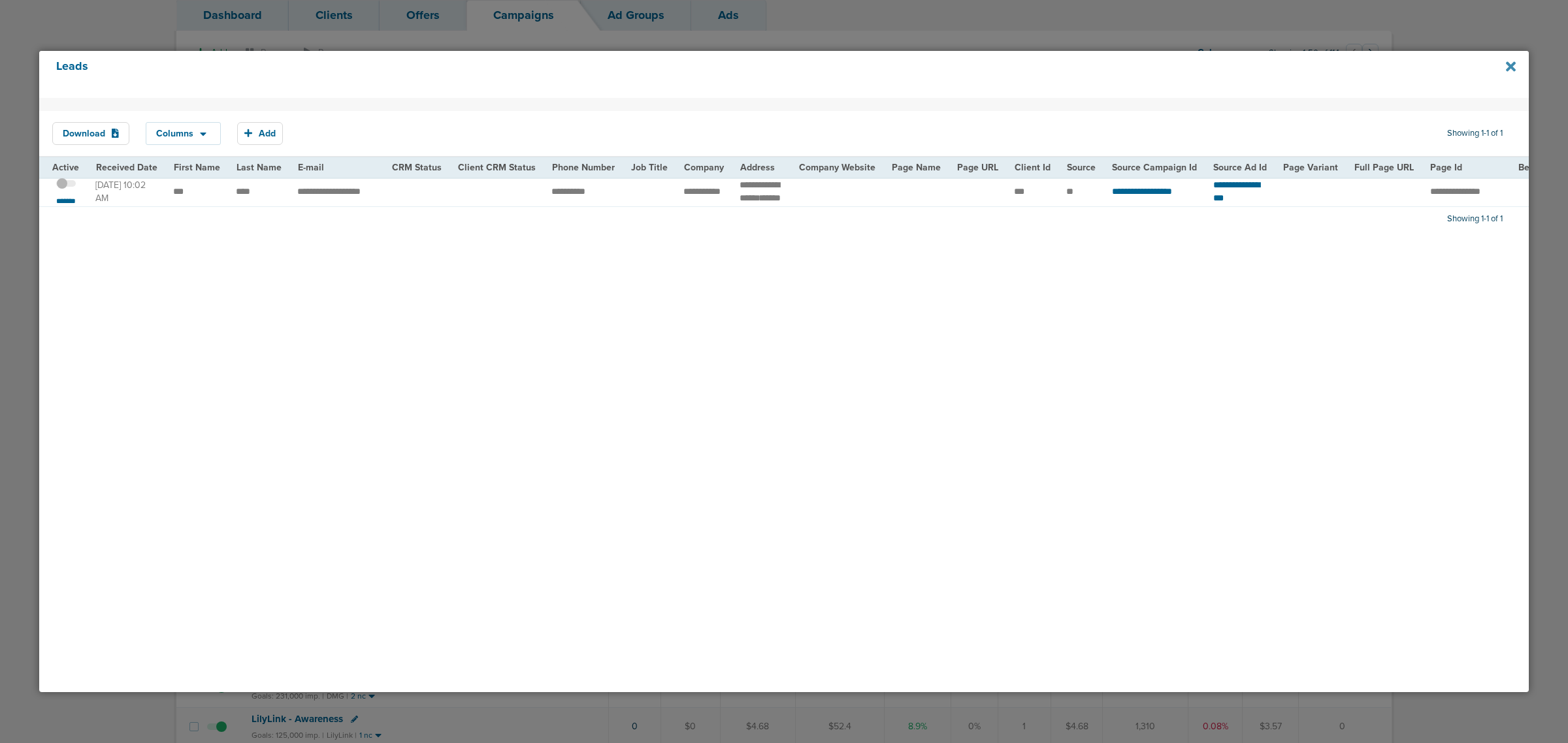
click at [1506, 62] on icon at bounding box center [1510, 66] width 10 height 10
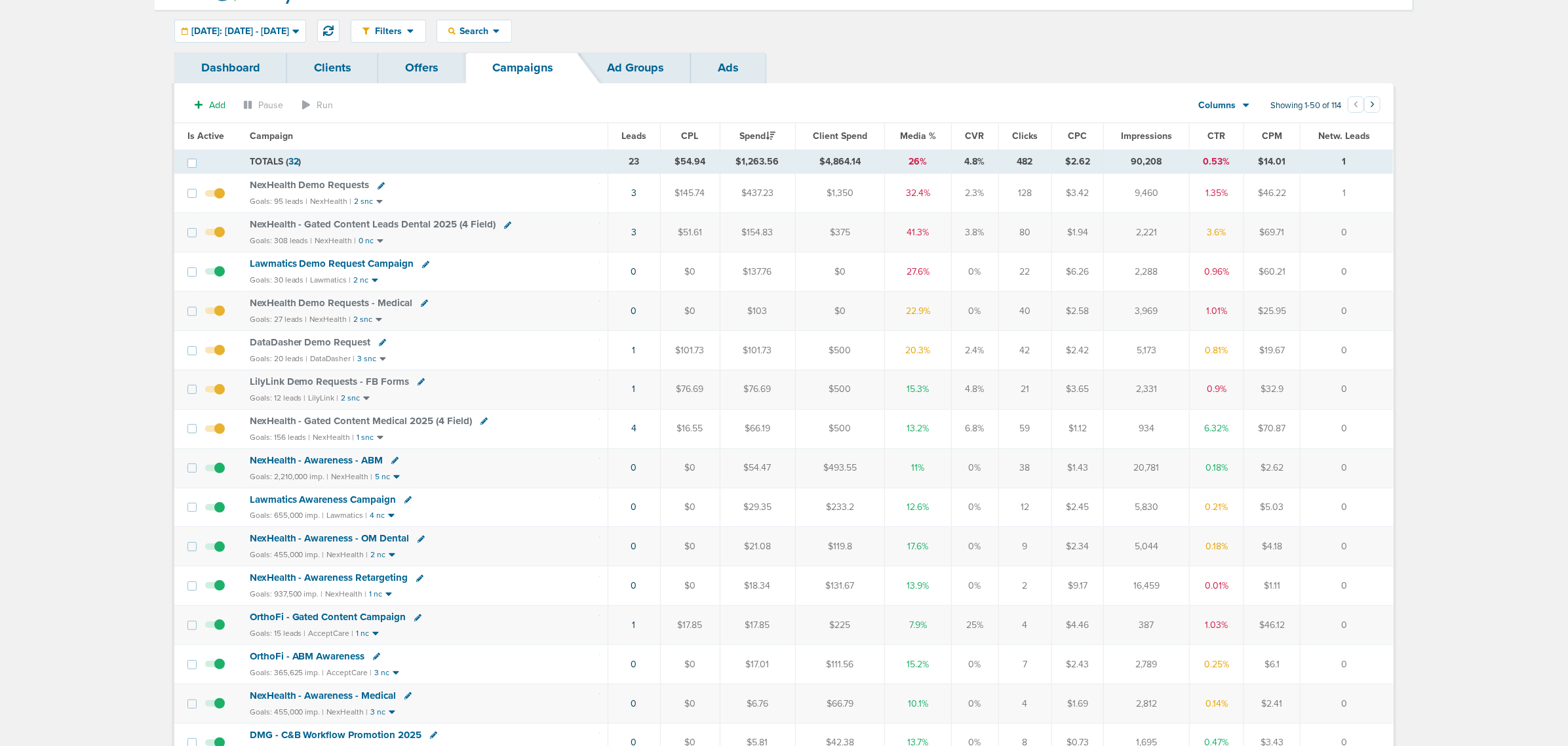
scroll to position [0, 0]
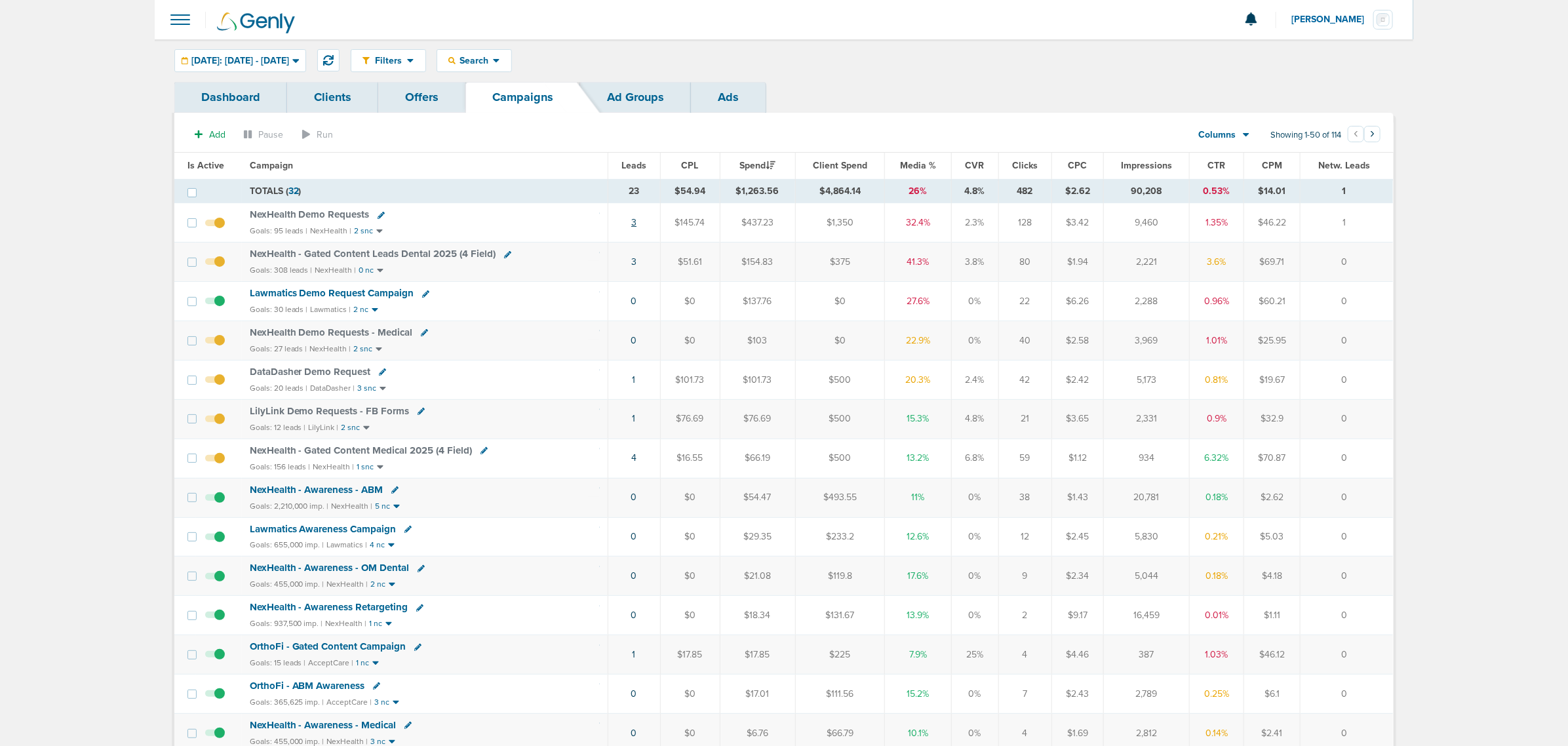
click at [634, 221] on link "3" at bounding box center [633, 222] width 5 height 11
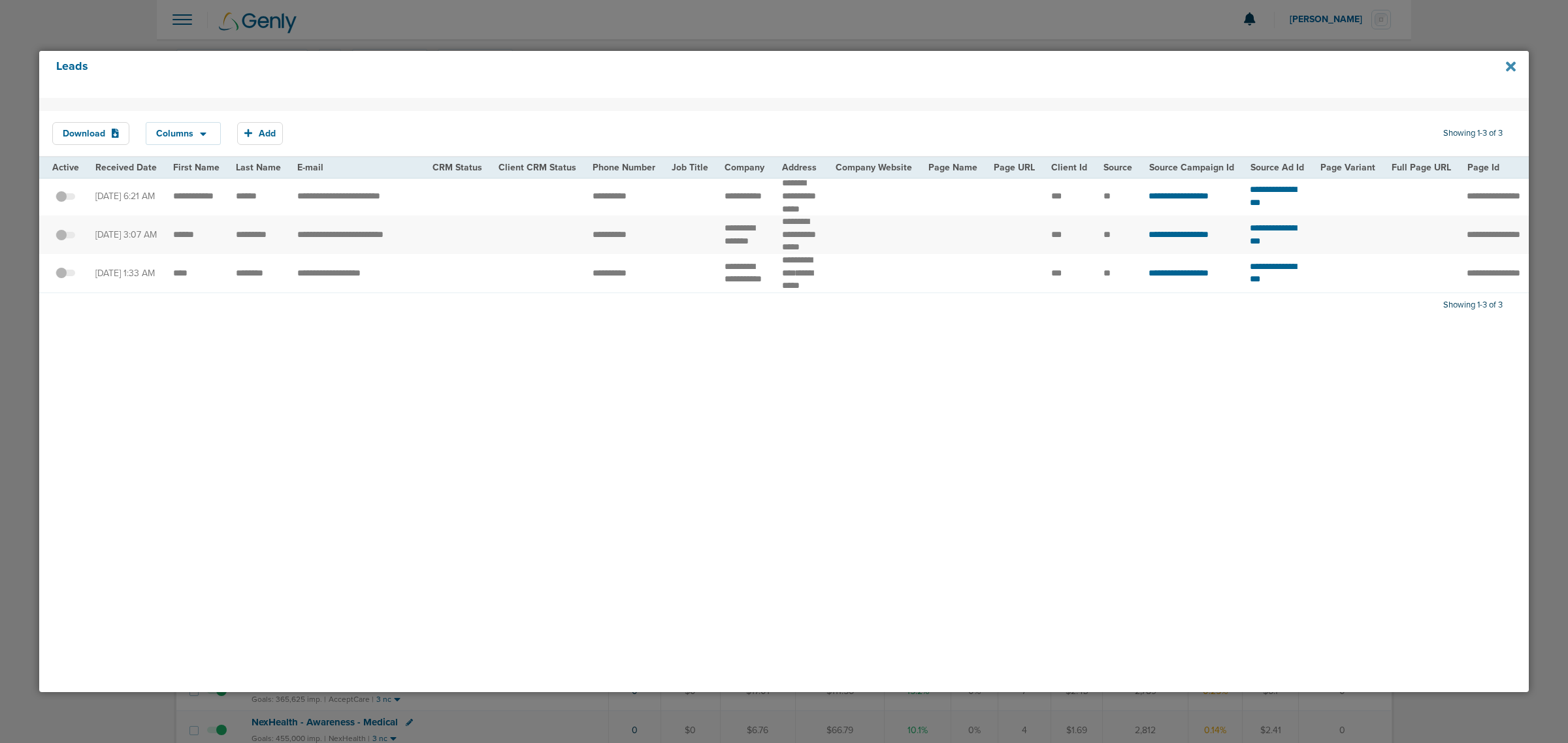
click at [1511, 64] on icon at bounding box center [1510, 66] width 10 height 10
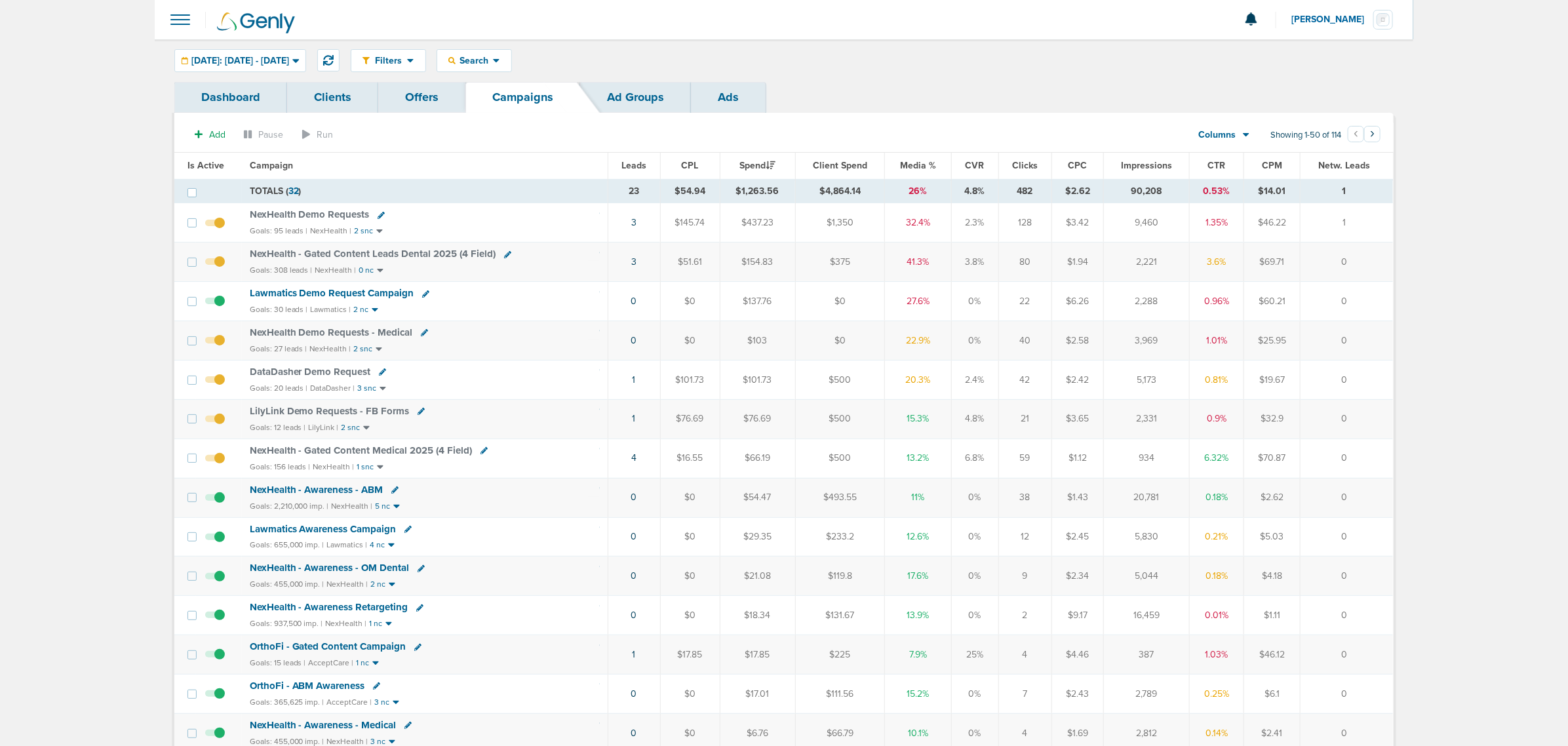
click at [385, 252] on span "NexHealth - Gated Content Leads Dental 2025 (4 Field)" at bounding box center [373, 254] width 246 height 12
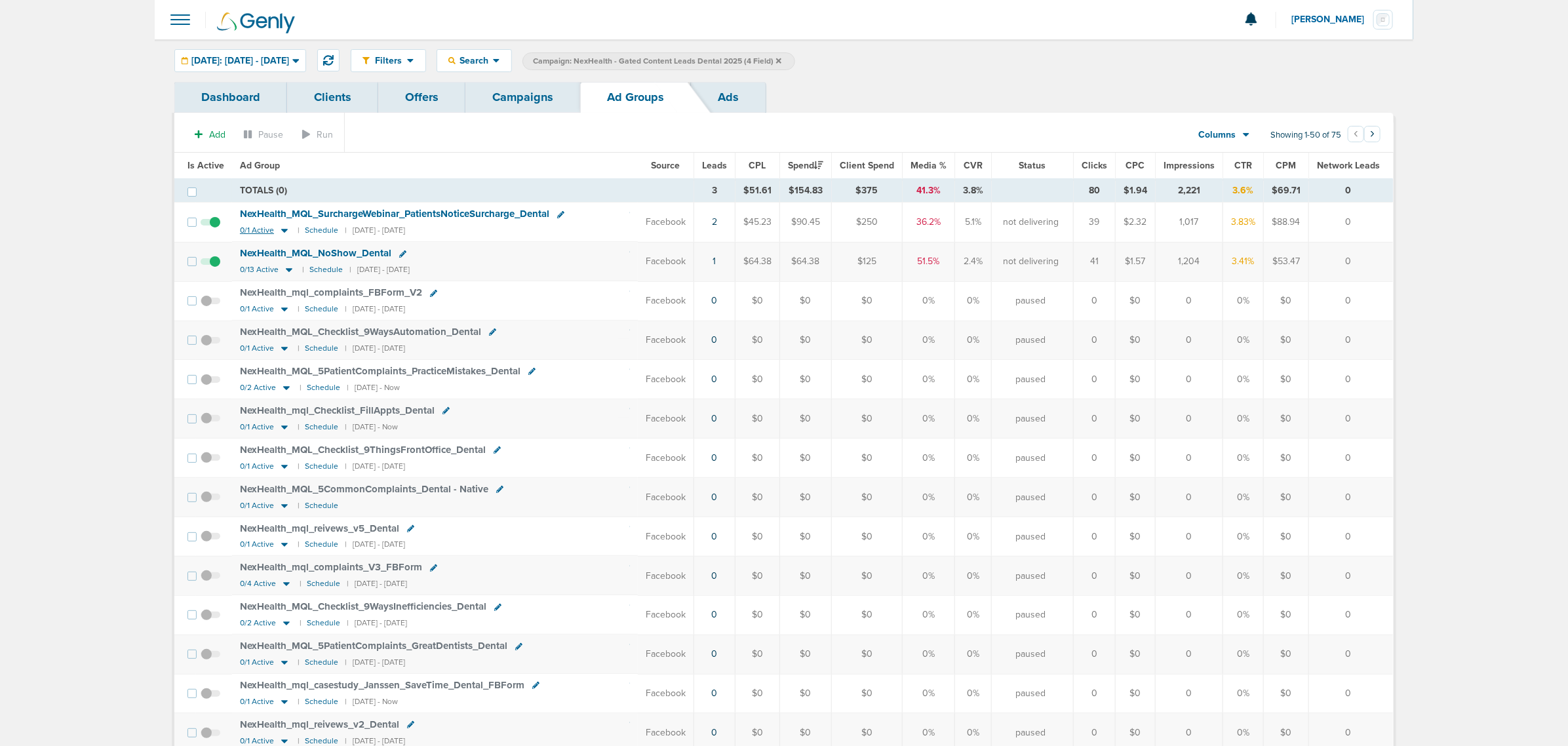
click at [283, 231] on icon at bounding box center [284, 231] width 7 height 4
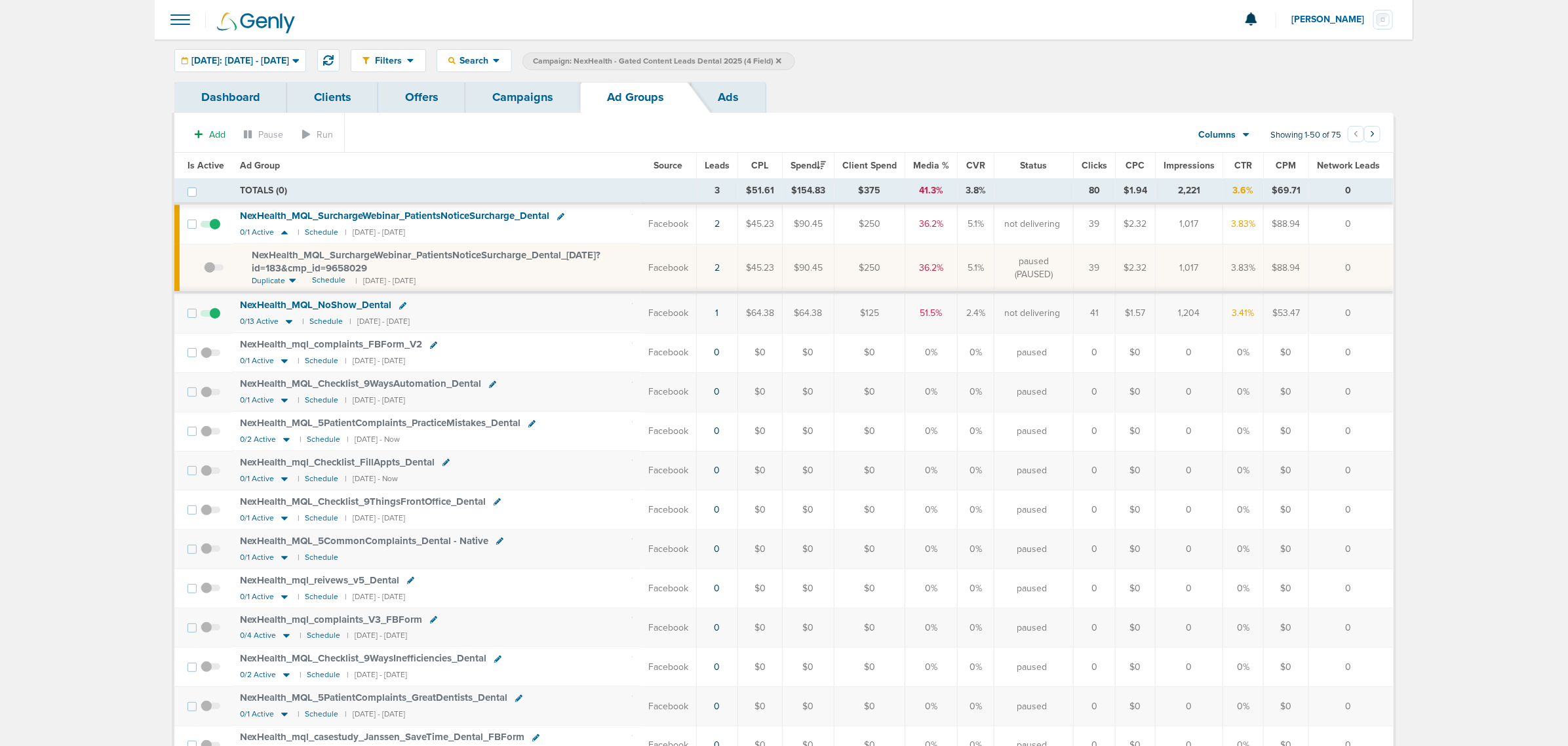
click at [581, 273] on div "NexHealth_ MQL_ SurchargeWebinar_ PatientsNoticeSurcharge_ Dental_ [DATE]?id=18…" at bounding box center [442, 262] width 381 height 26
click at [339, 53] on button at bounding box center [328, 60] width 22 height 22
click at [280, 51] on div "[DATE]: [DATE] - [DATE]" at bounding box center [240, 60] width 131 height 22
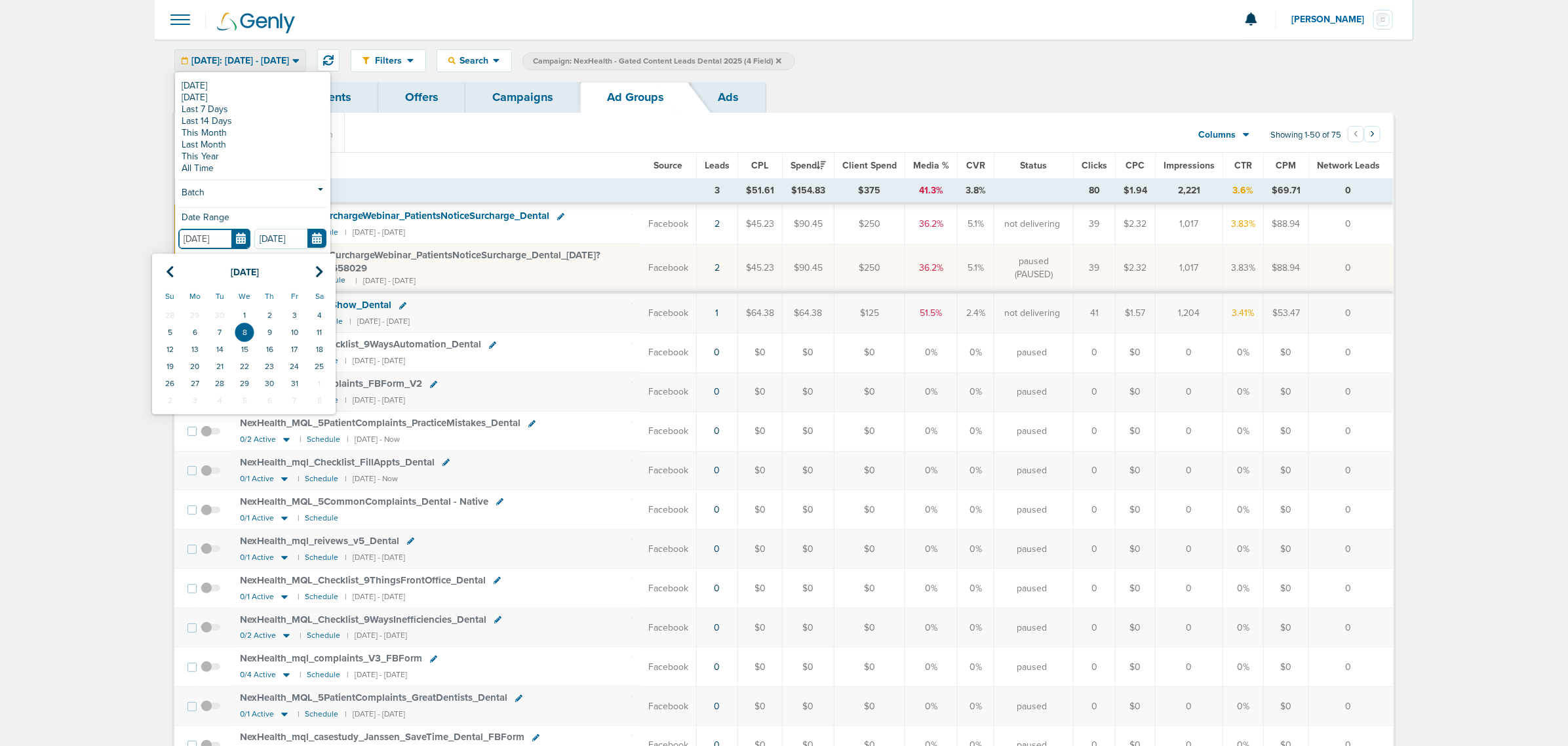
click at [241, 240] on input "[DATE]" at bounding box center [214, 239] width 72 height 20
click at [171, 271] on icon at bounding box center [169, 271] width 8 height 13
click at [287, 314] on td "1" at bounding box center [294, 315] width 25 height 17
type input "[DATE]"
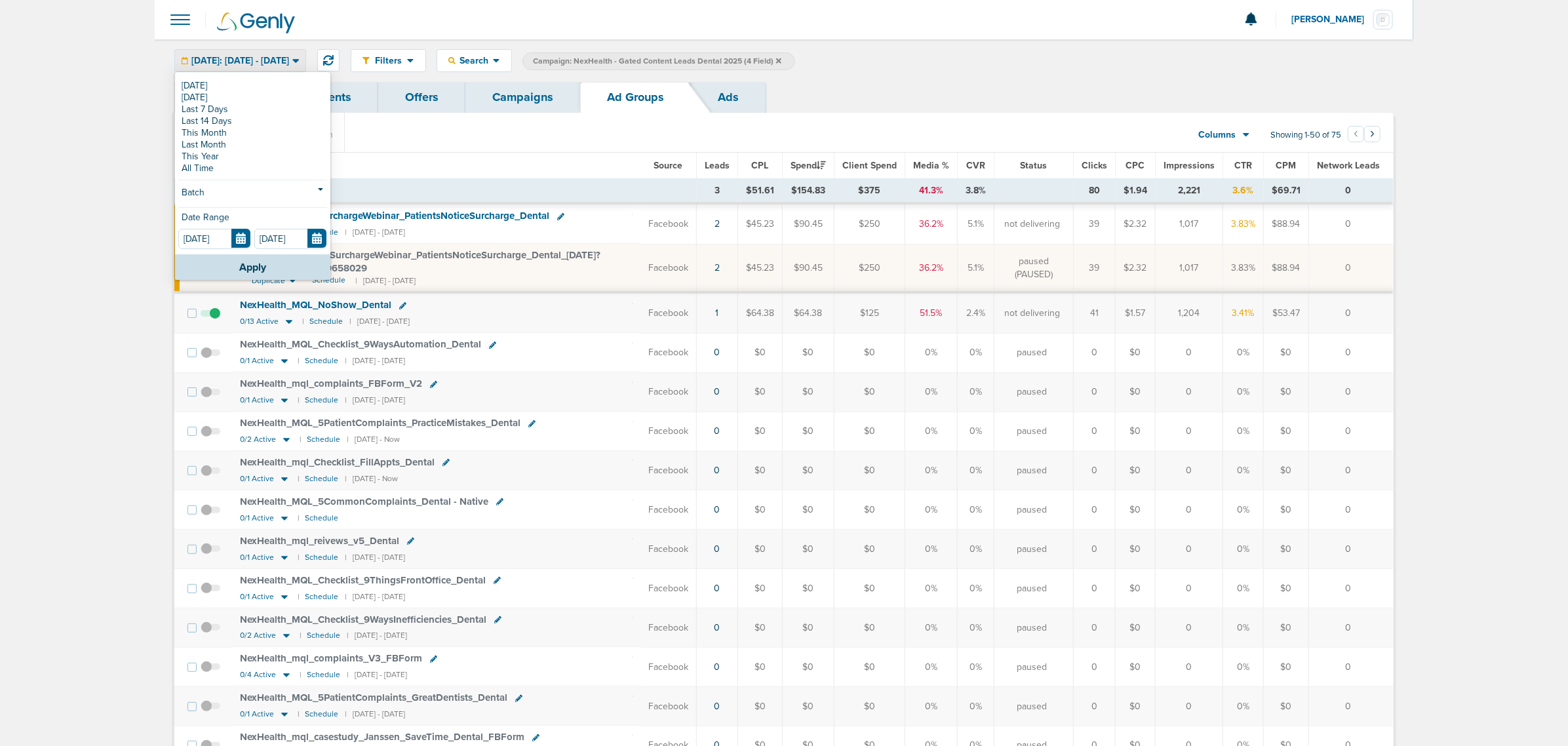
click at [310, 226] on div "Date Range" at bounding box center [252, 221] width 149 height 16
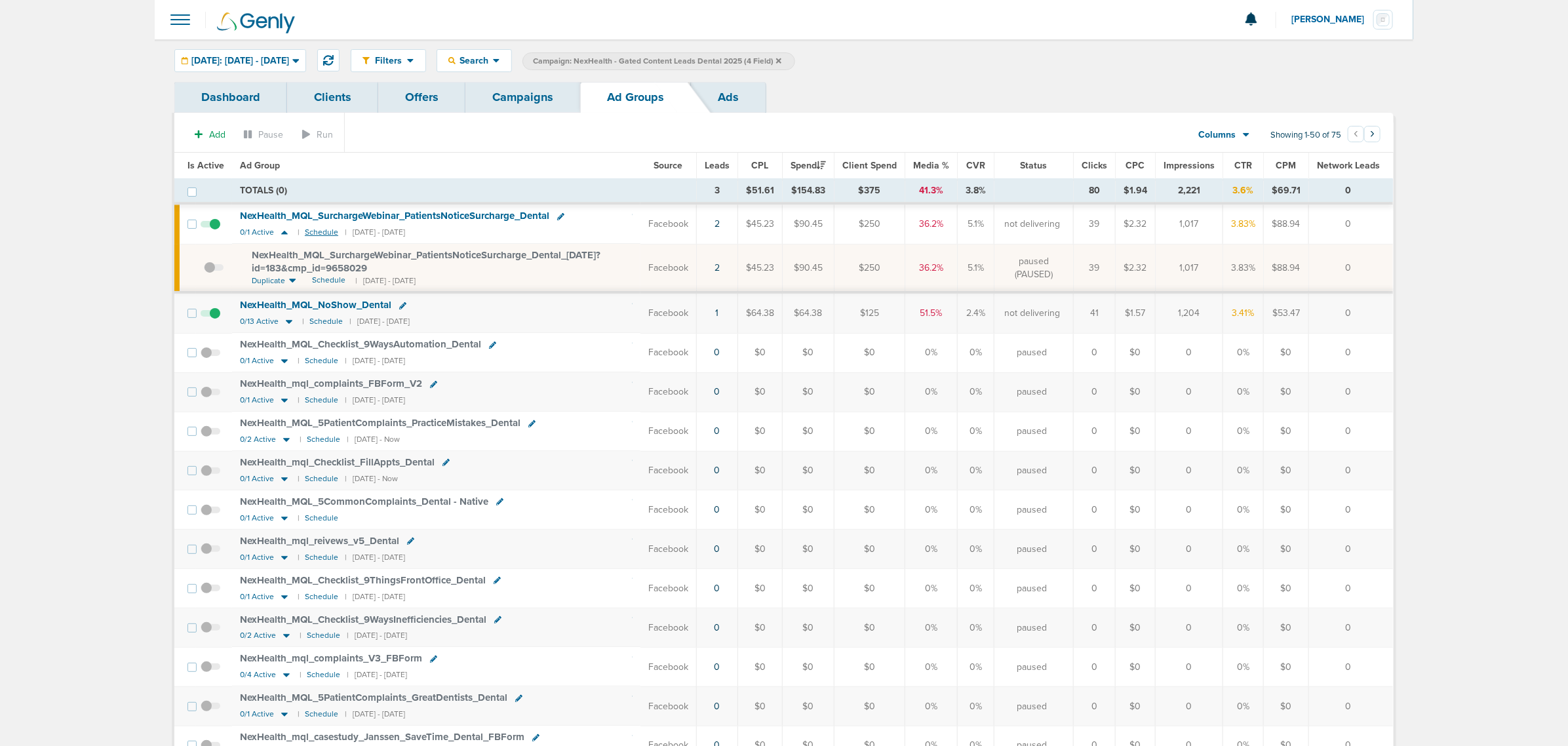
click at [305, 237] on small "Schedule" at bounding box center [321, 232] width 33 height 10
click at [329, 230] on small "Un-schedule" at bounding box center [327, 232] width 45 height 10
click at [290, 256] on span "NexHealth_ MQL_ SurchargeWebinar_ PatientsNoticeSurcharge_ Dental_ [DATE]?id=18…" at bounding box center [425, 262] width 348 height 25
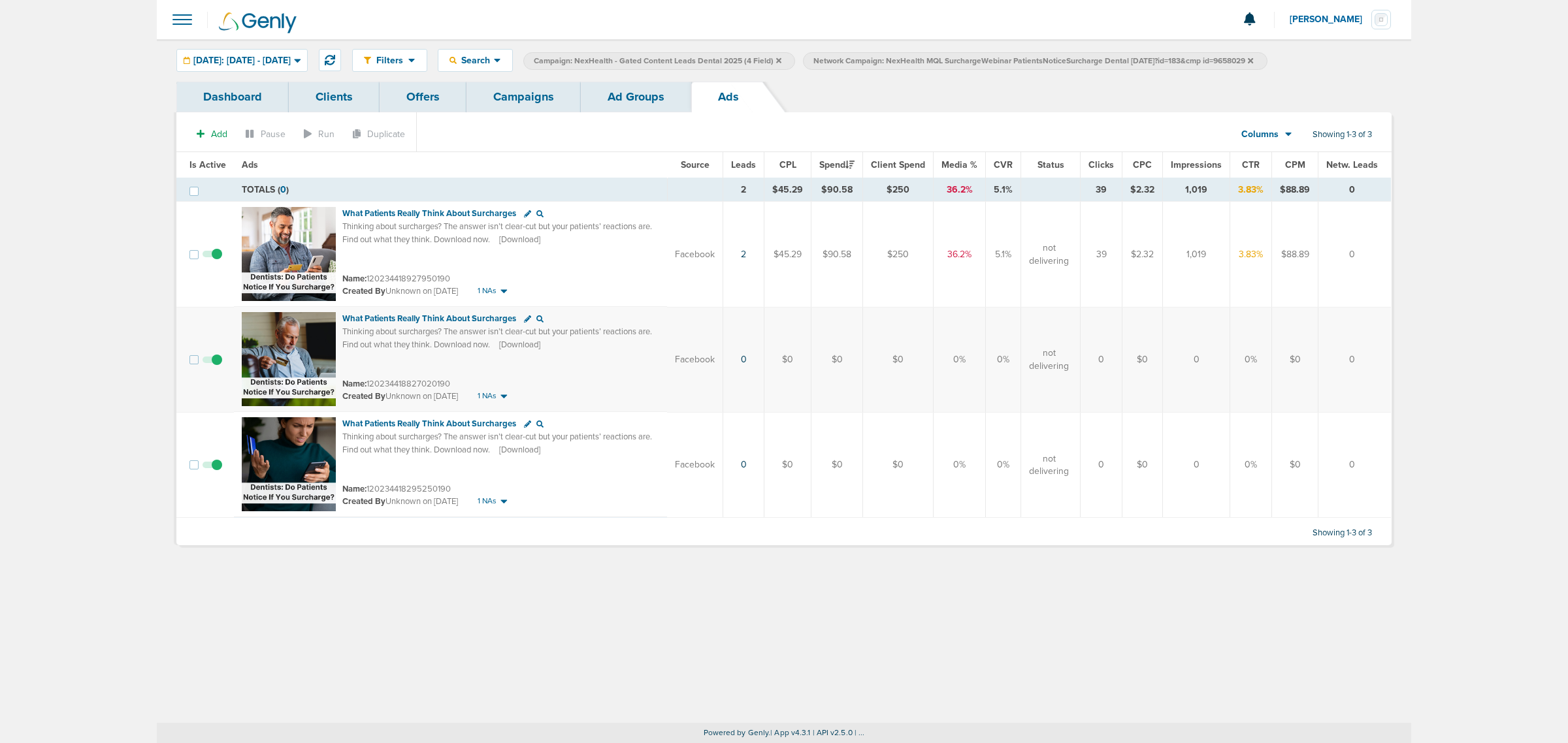
click at [213, 471] on span at bounding box center [212, 471] width 20 height 0
click at [212, 467] on input "checkbox" at bounding box center [212, 467] width 0 height 0
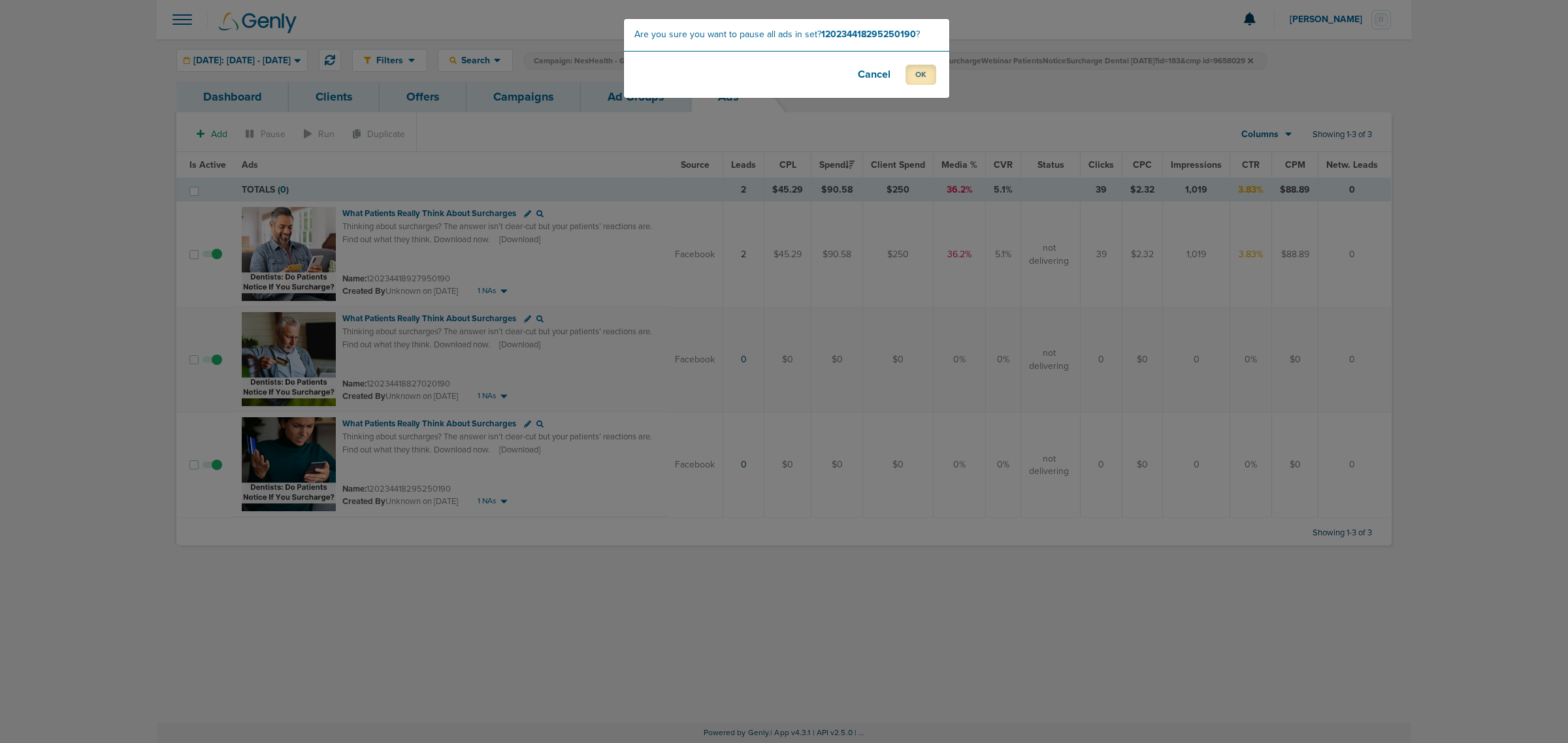
click at [925, 71] on button "OK" at bounding box center [920, 75] width 31 height 20
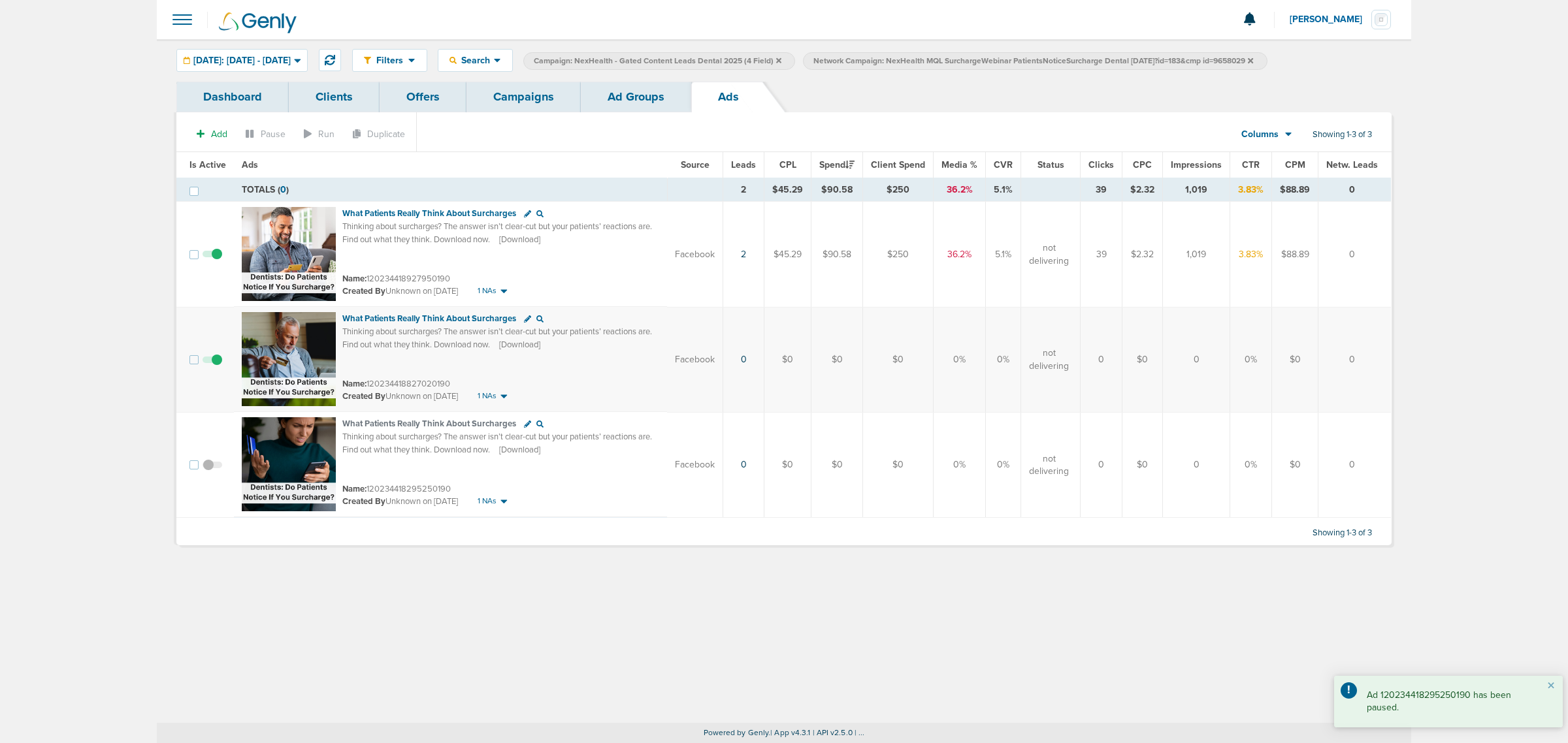
click at [612, 84] on link "Ad Groups" at bounding box center [636, 96] width 111 height 31
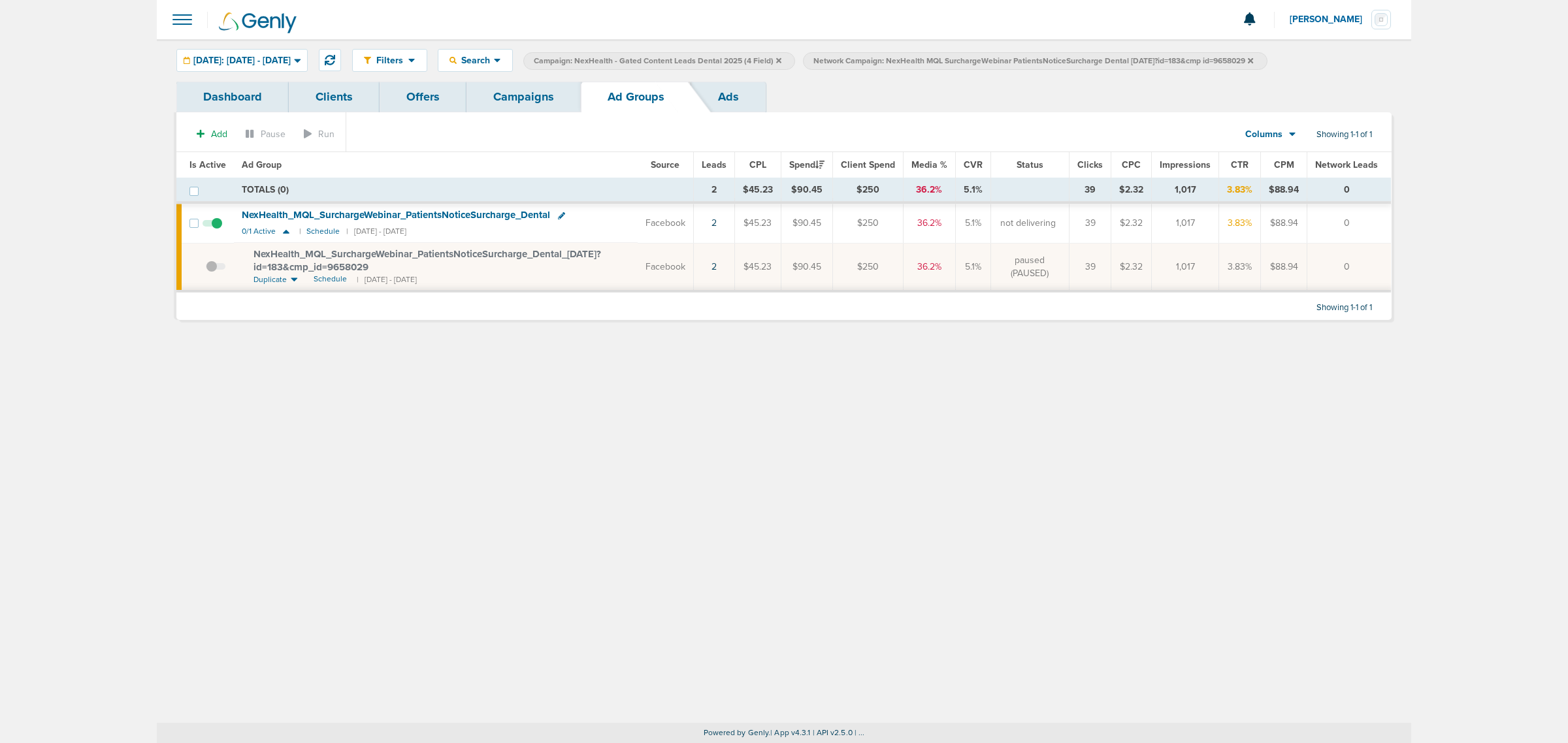
click at [516, 83] on link "Campaigns" at bounding box center [523, 96] width 114 height 31
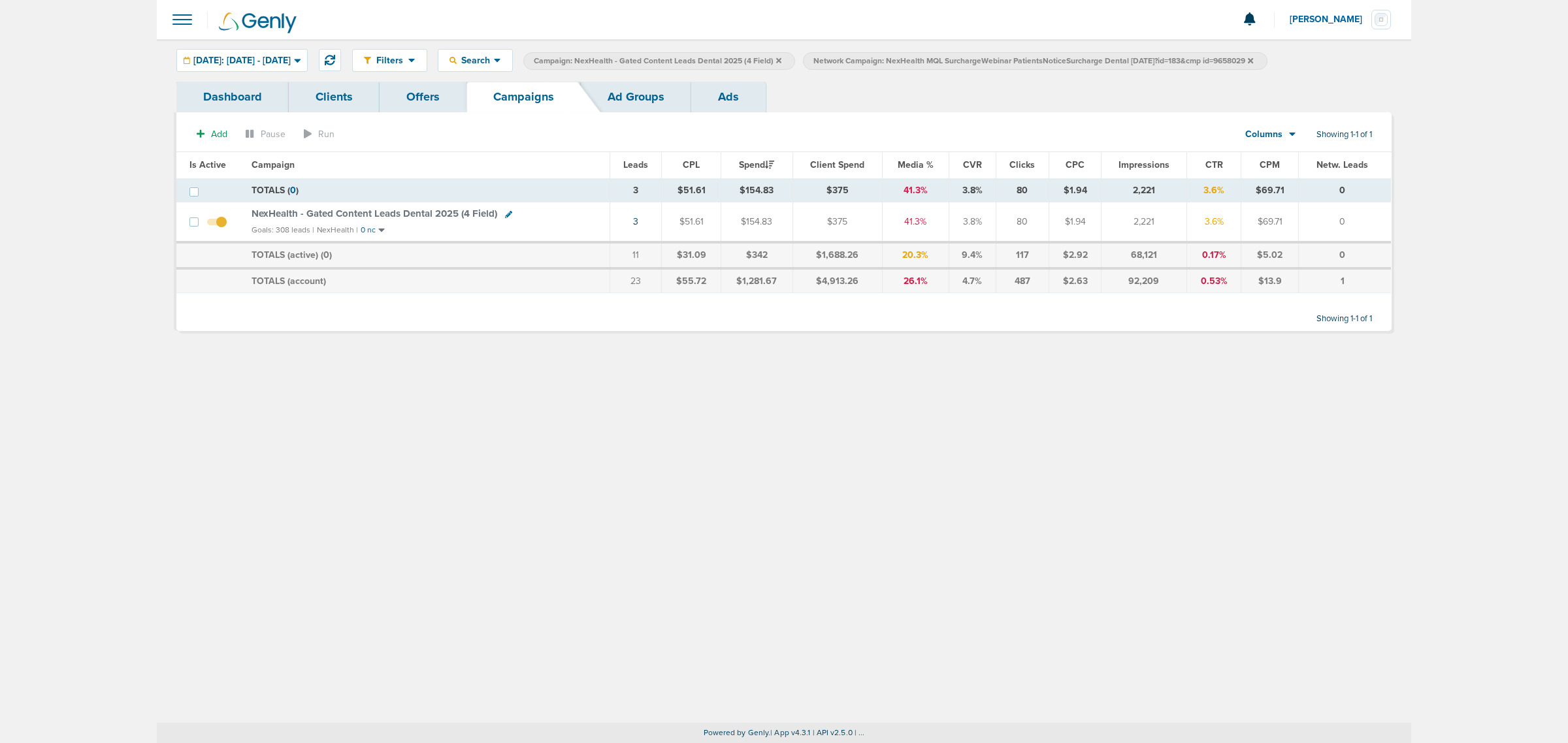
click at [1253, 61] on icon at bounding box center [1250, 59] width 5 height 5
click at [781, 62] on icon at bounding box center [778, 60] width 5 height 8
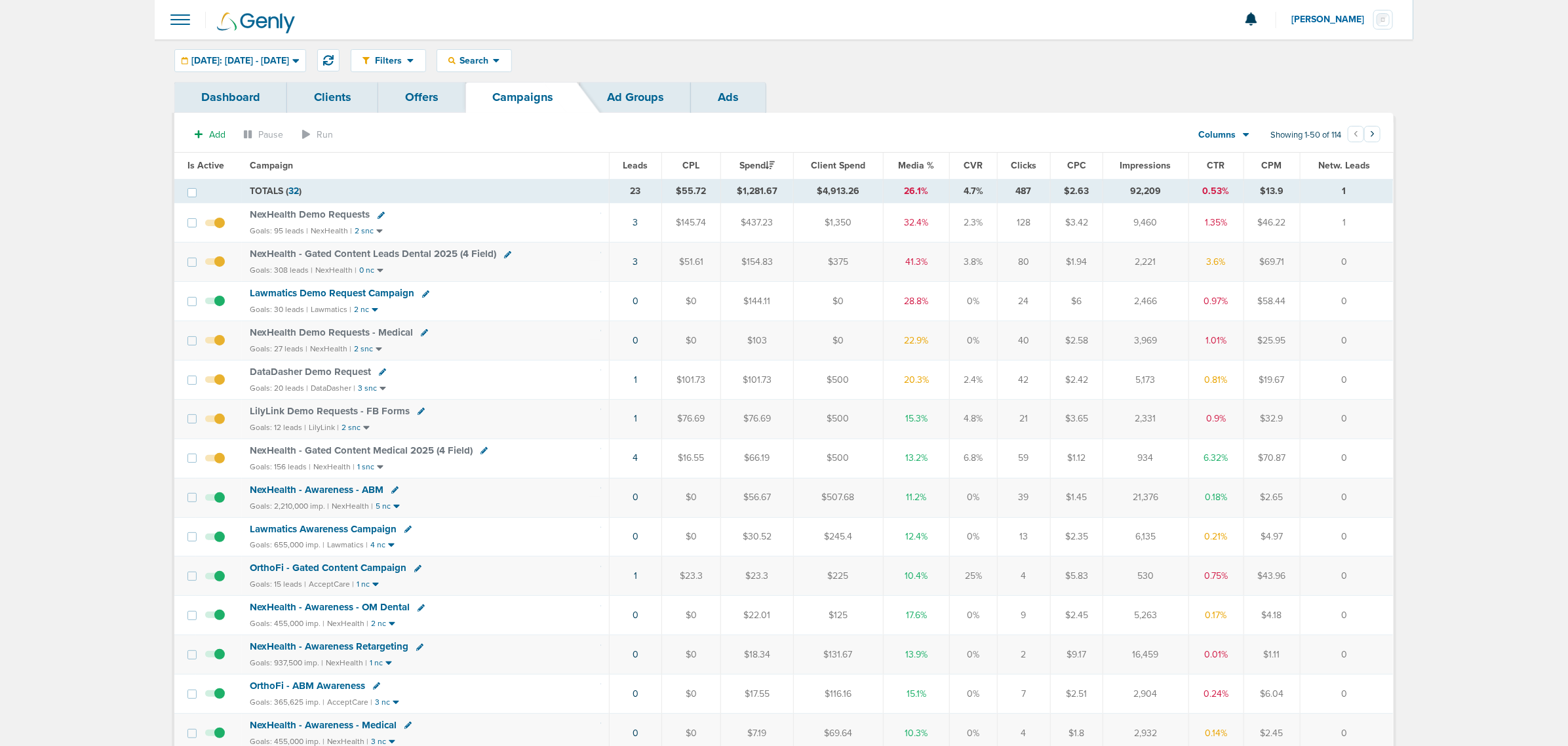
click at [378, 216] on icon at bounding box center [382, 215] width 8 height 8
select select
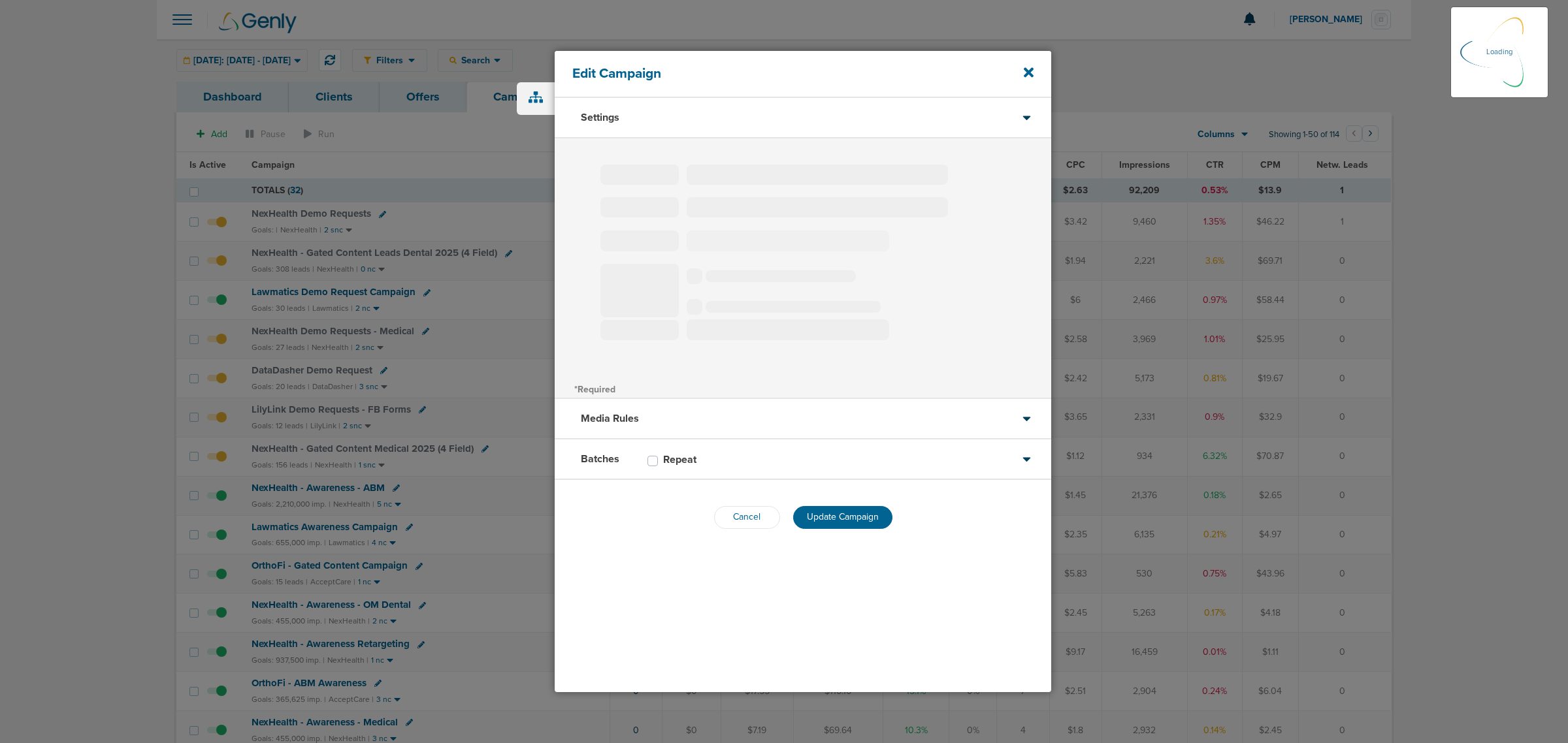
type input "NexHealth Demo Requests"
select select "Leads"
radio input "true"
select select "readWrite"
checkbox input "true"
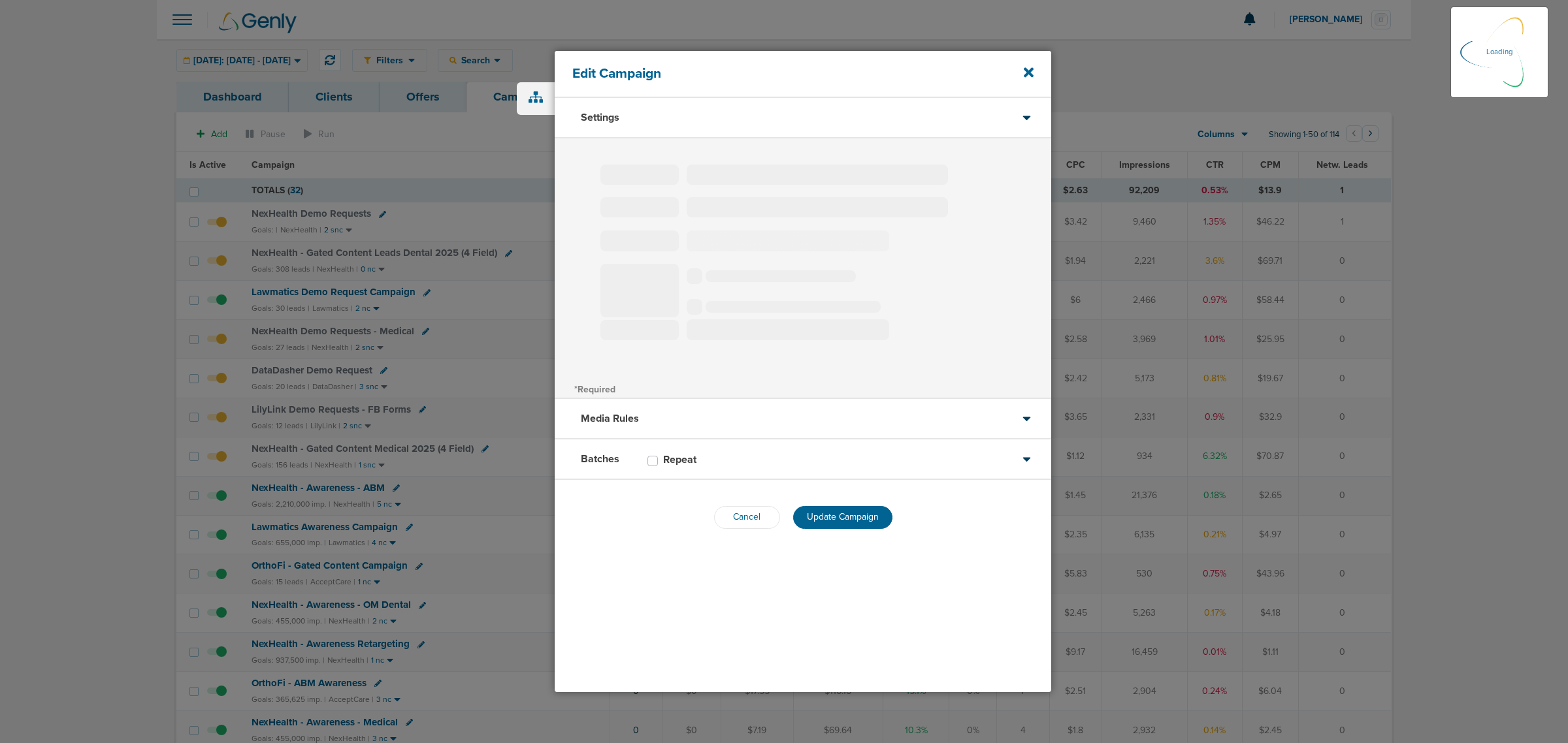
select select "1"
select select "2"
select select "3"
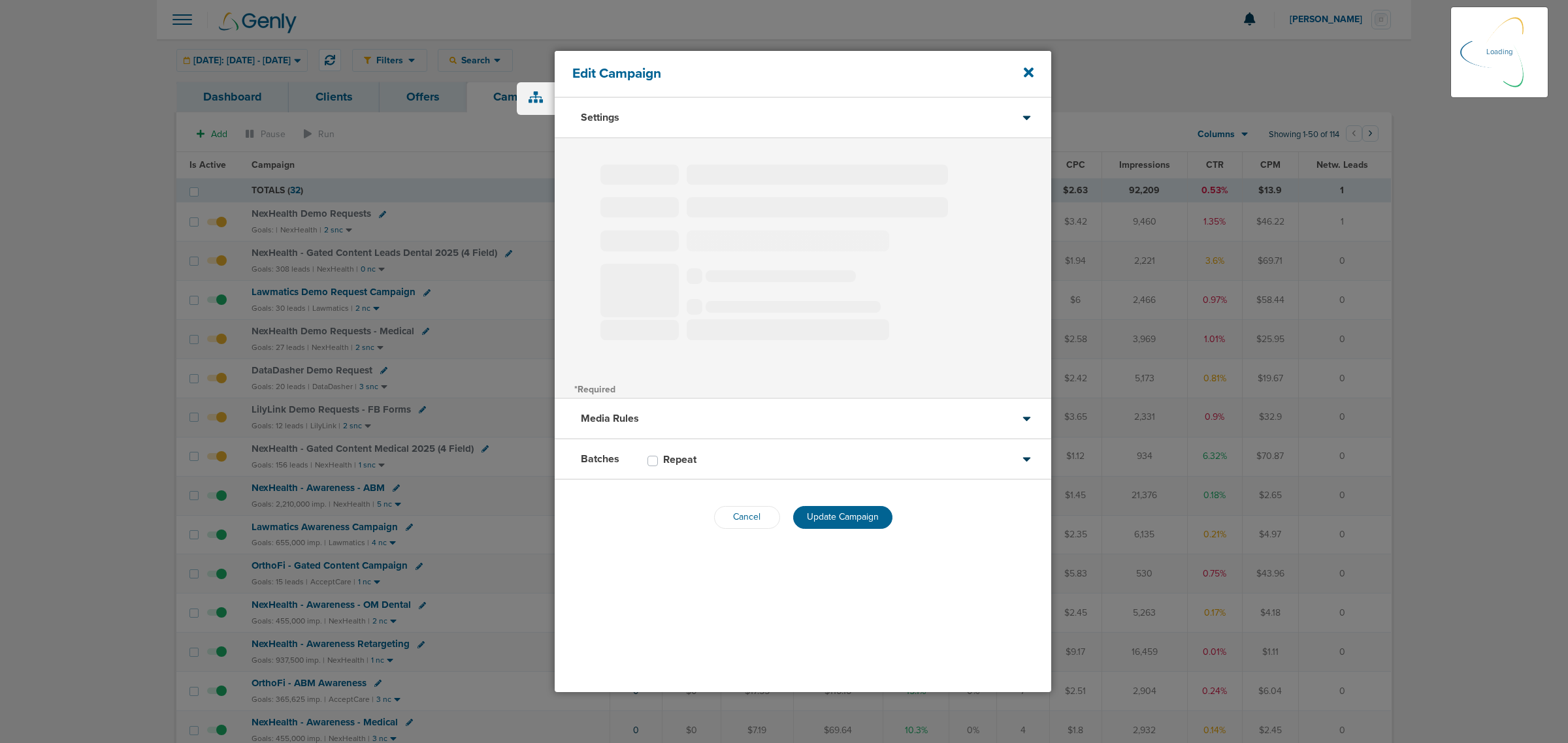
select select "4"
select select "6"
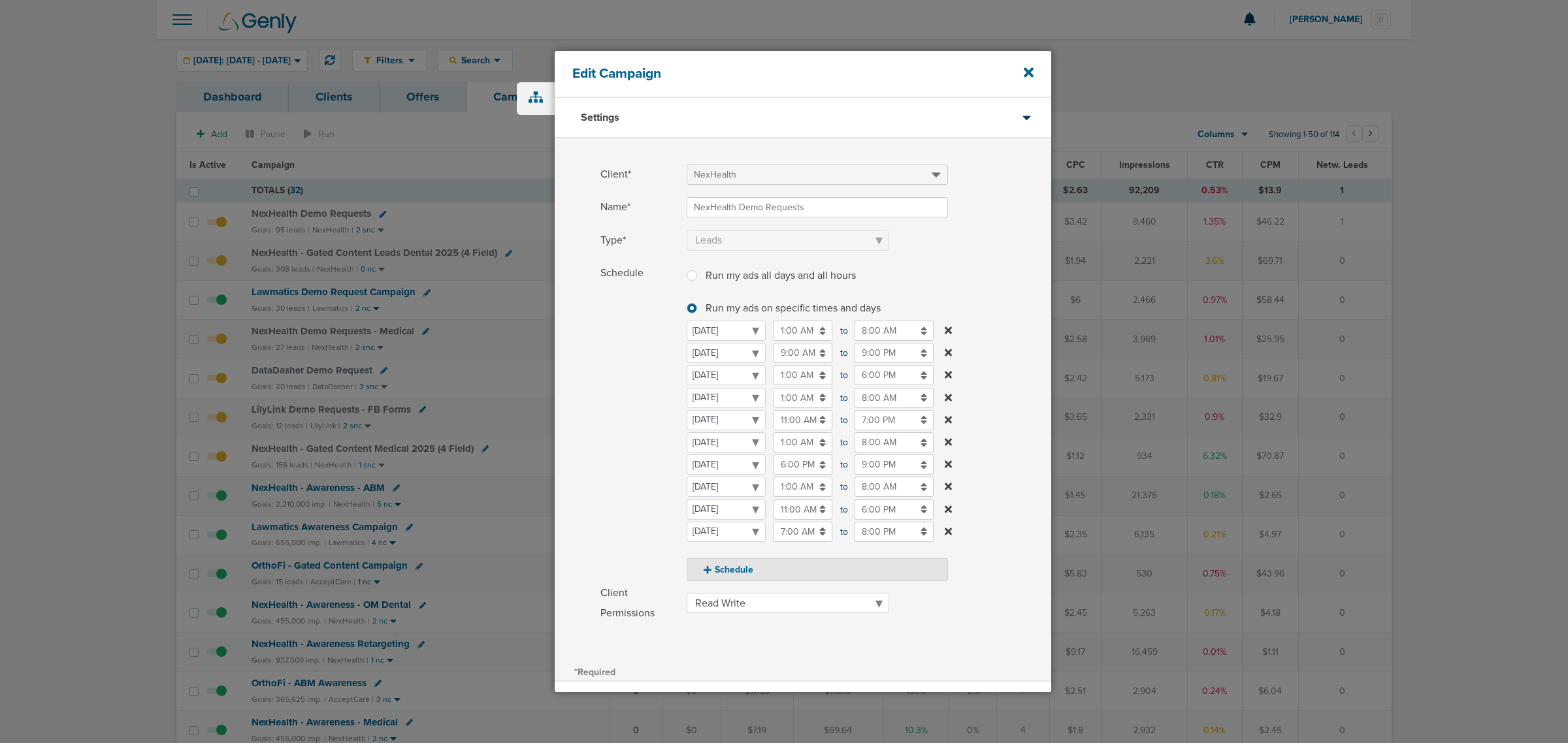
click at [877, 425] on input "7:00 PM" at bounding box center [894, 420] width 79 height 20
click at [866, 447] on link at bounding box center [861, 452] width 23 height 20
type input "9:00 PM"
click at [996, 330] on label "Schedule Run my ads all days and all hours Run my ads all days and all hours Ru…" at bounding box center [825, 422] width 450 height 318
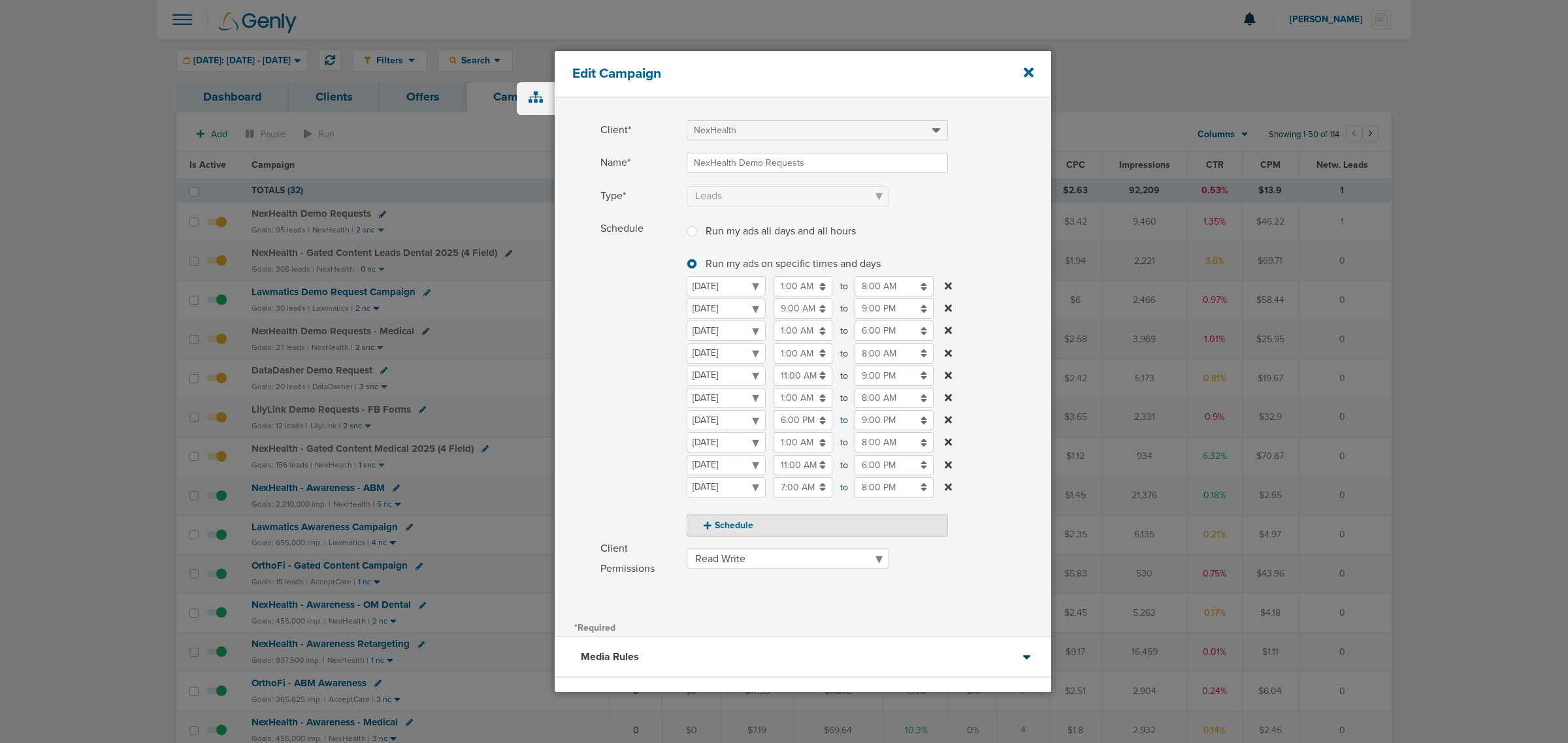
scroll to position [145, 0]
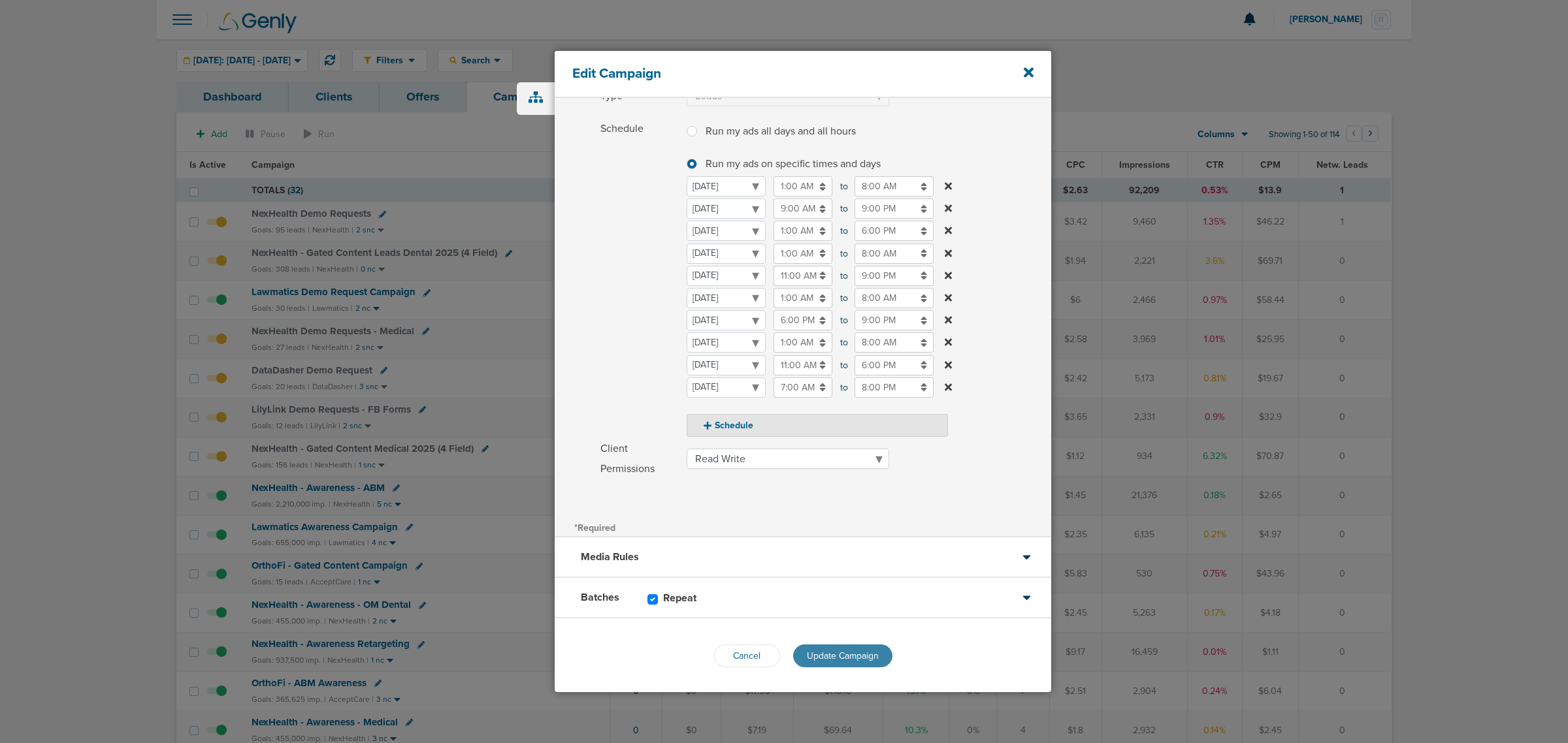
click at [853, 645] on button "Update Campaign" at bounding box center [843, 656] width 99 height 23
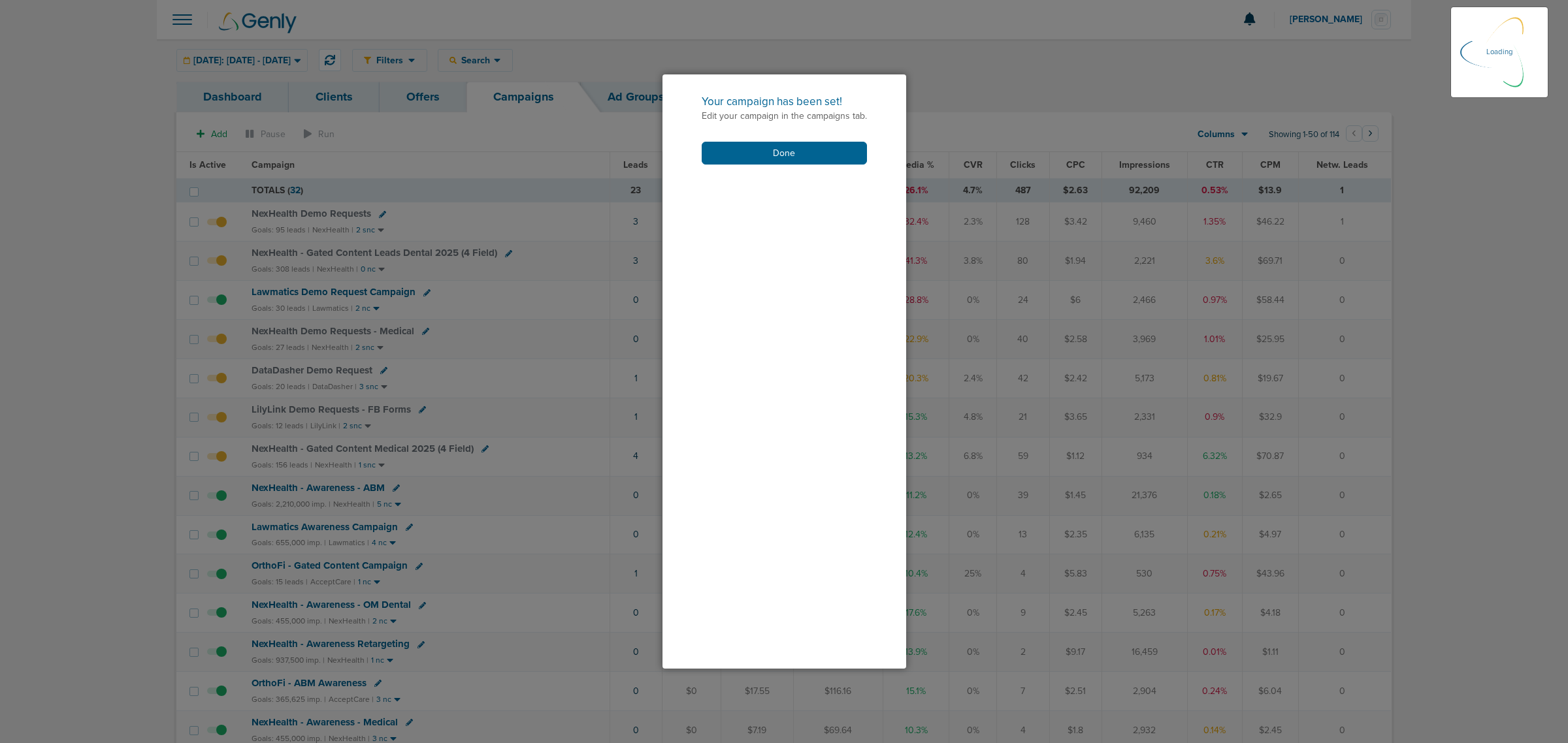
scroll to position [103, 0]
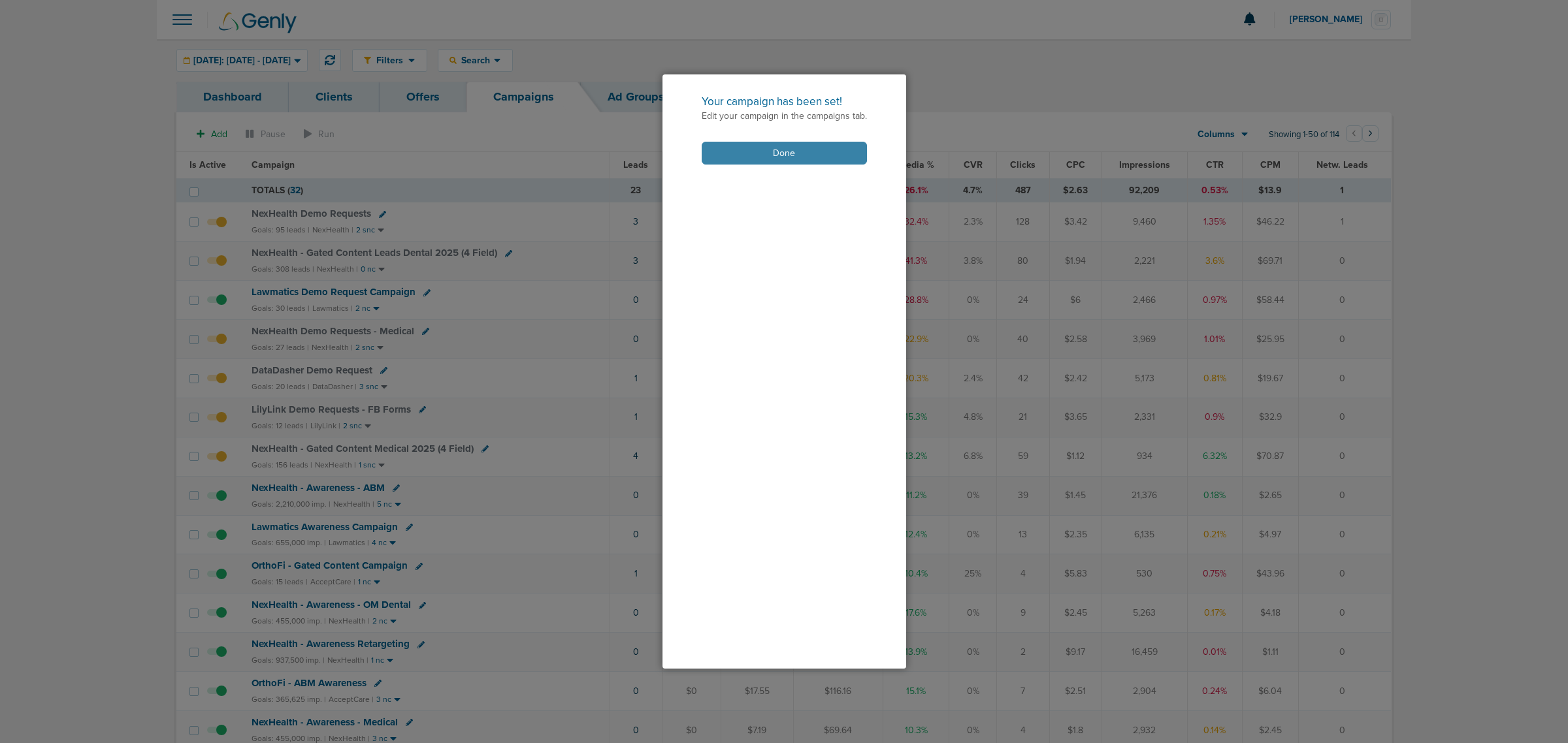
click at [798, 145] on button "Done" at bounding box center [784, 153] width 165 height 23
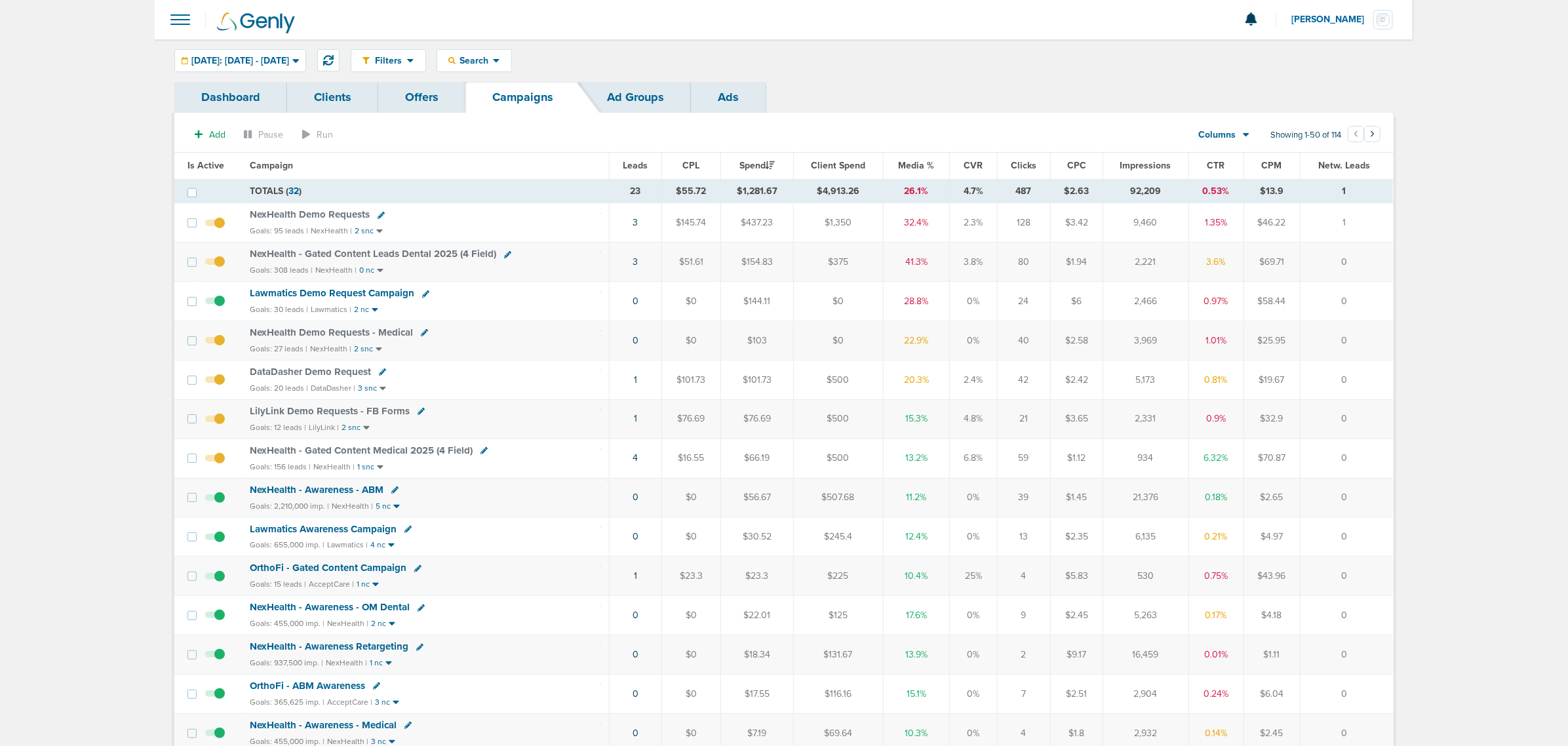
click at [421, 332] on icon at bounding box center [425, 333] width 8 height 8
select select
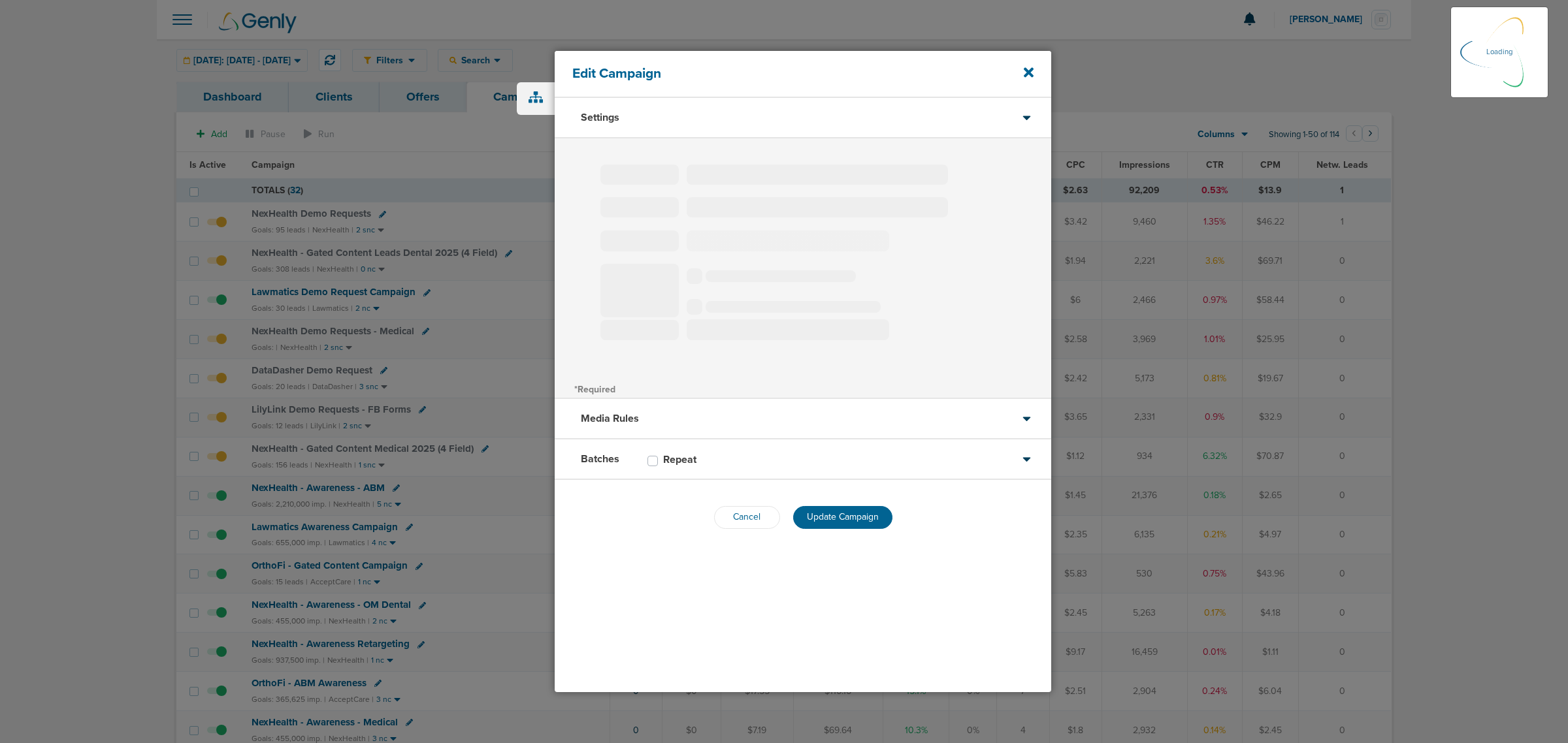
select select "1"
select select "2"
select select "3"
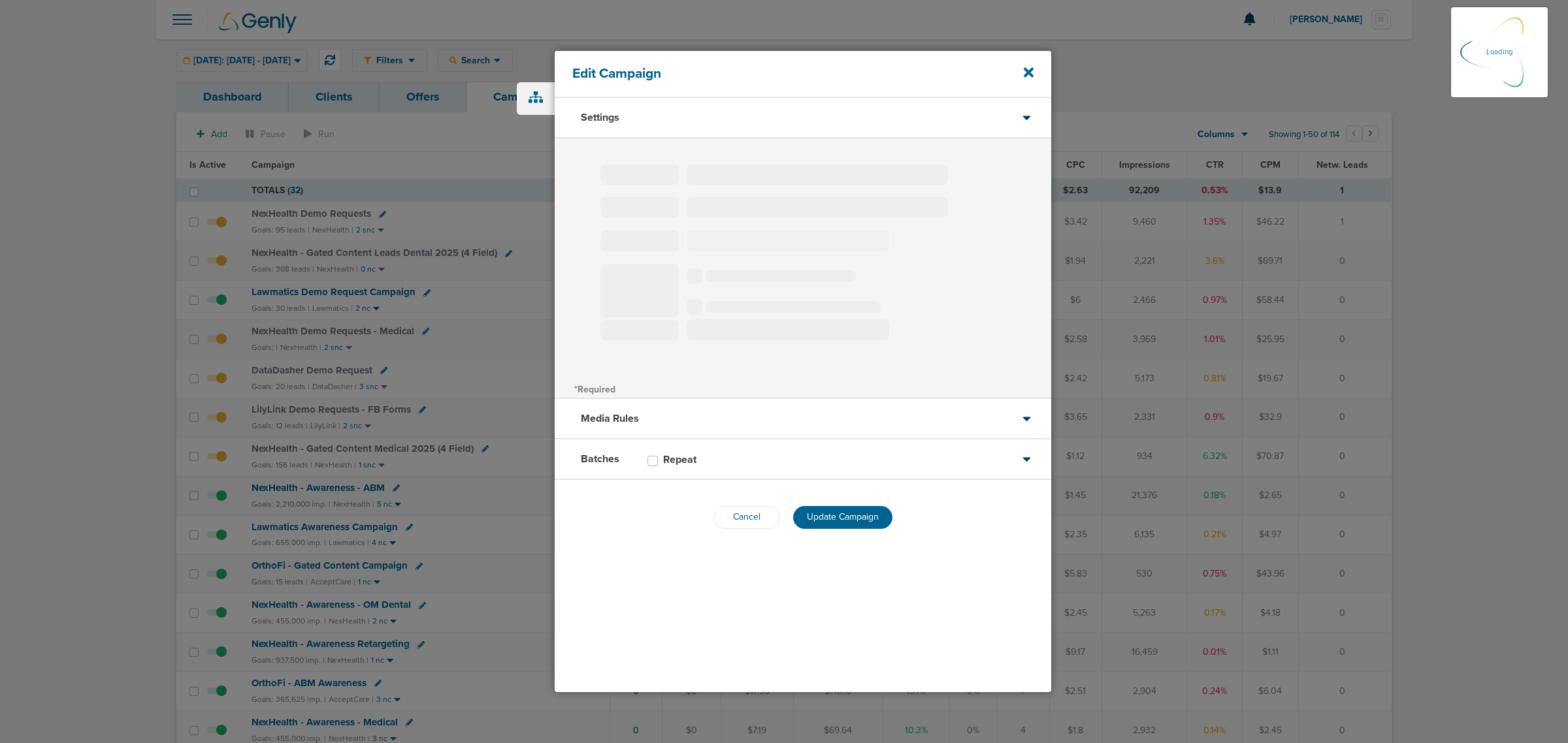
select select "3"
select select "4"
select select "6"
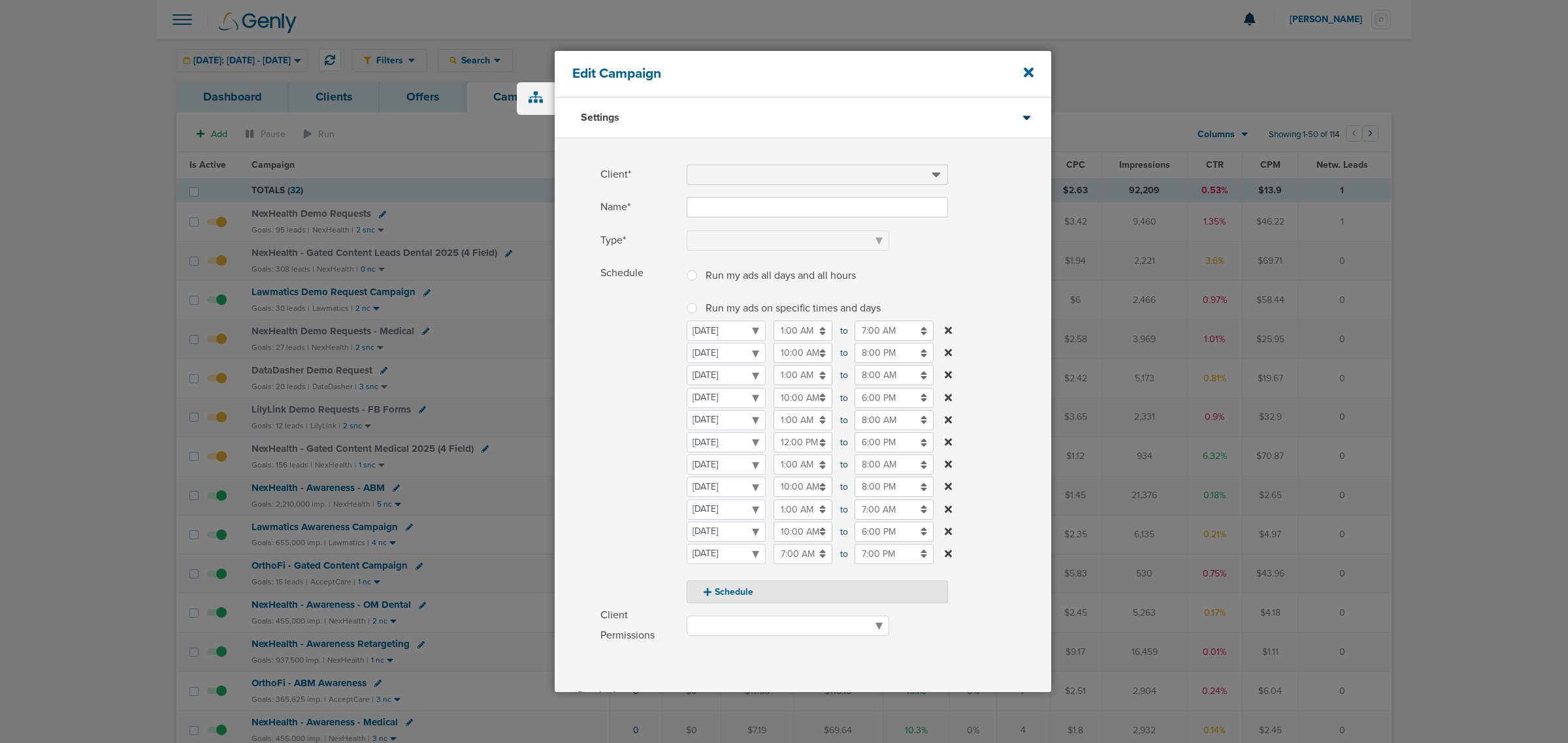
type input "NexHealth Demo Requests - Medical"
select select "Leads"
radio input "true"
select select "readOnly"
checkbox input "true"
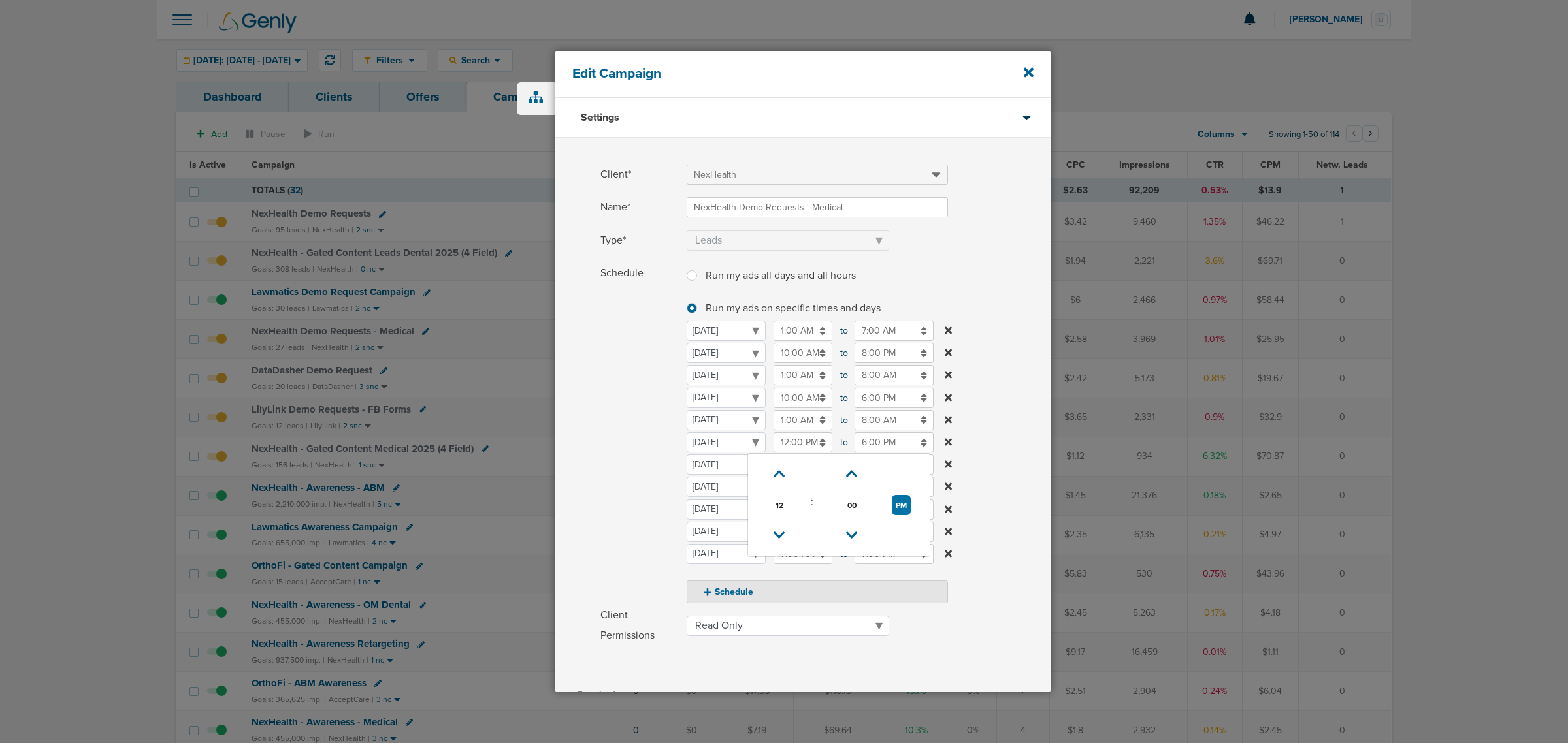
click at [799, 445] on input "12:00 PM" at bounding box center [803, 442] width 59 height 20
click at [867, 444] on input "6:00 PM" at bounding box center [894, 442] width 79 height 20
click at [864, 475] on icon at bounding box center [861, 474] width 12 height 8
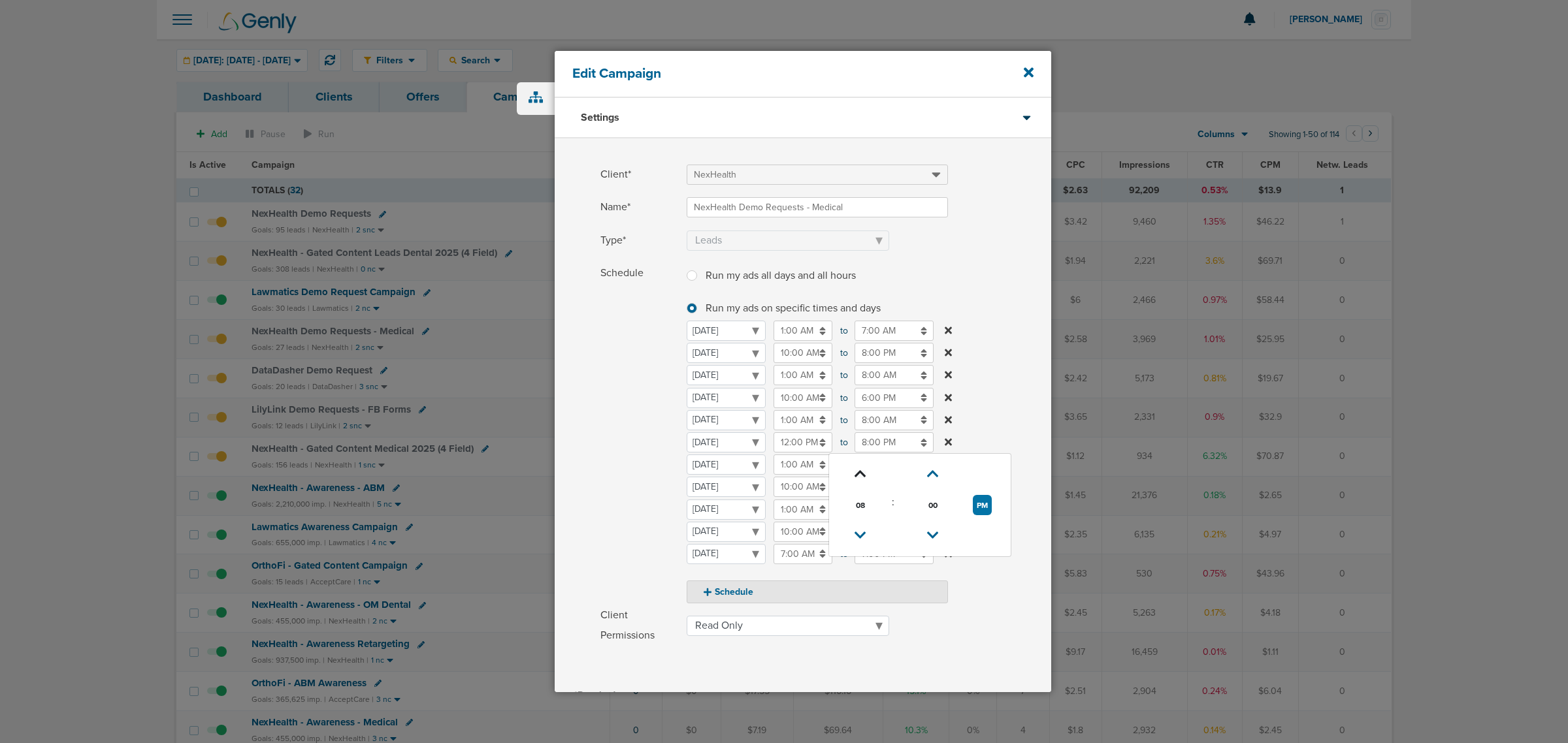
type input "9:00 PM"
click at [787, 443] on input "12:00 PM" at bounding box center [803, 442] width 59 height 20
click at [773, 525] on link at bounding box center [779, 535] width 23 height 20
type input "11:00 AM"
click at [991, 380] on label "Schedule Run my ads all days and all hours Run my ads all days and all hours Ru…" at bounding box center [825, 434] width 450 height 340
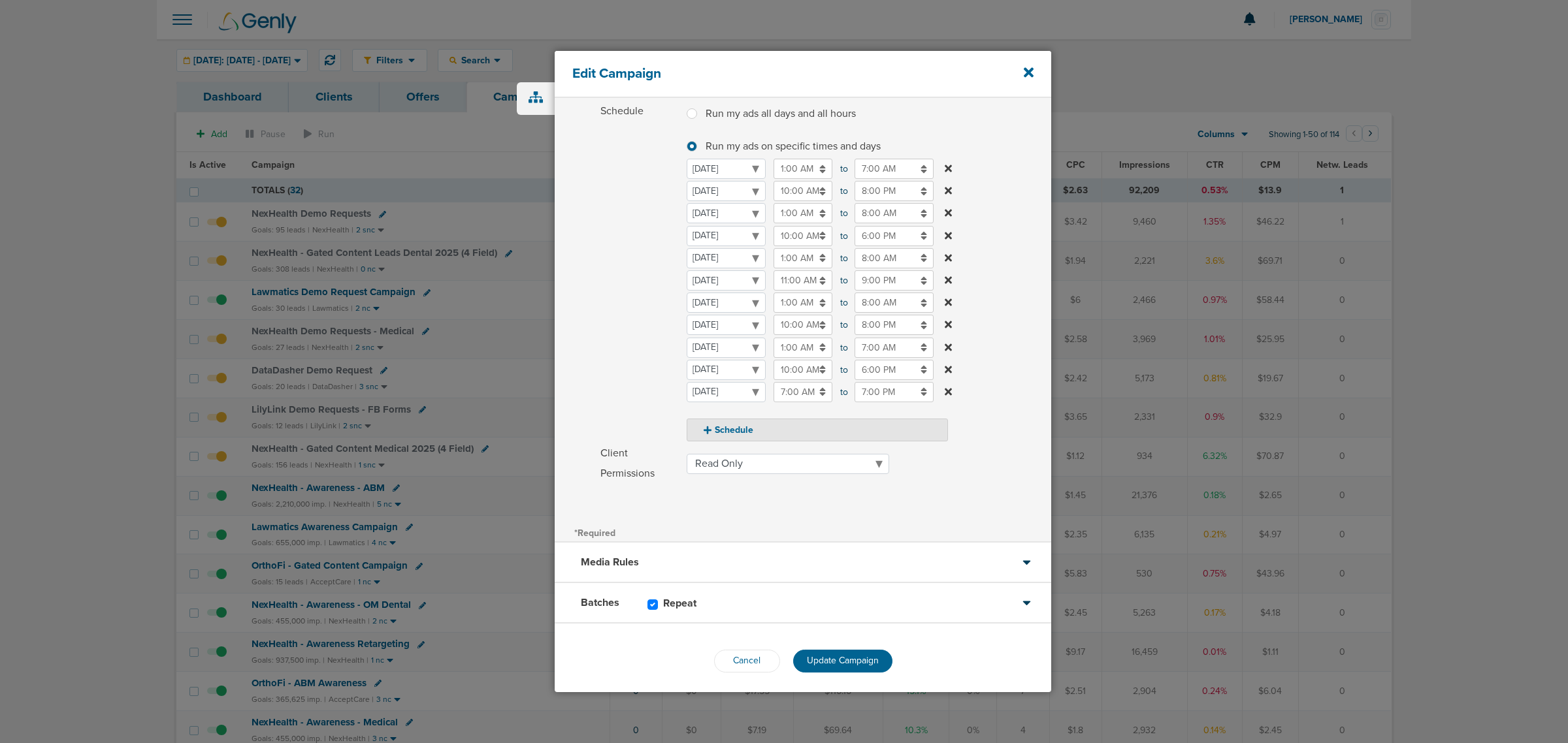
scroll to position [166, 0]
click at [834, 660] on span "Update Campaign" at bounding box center [842, 656] width 72 height 11
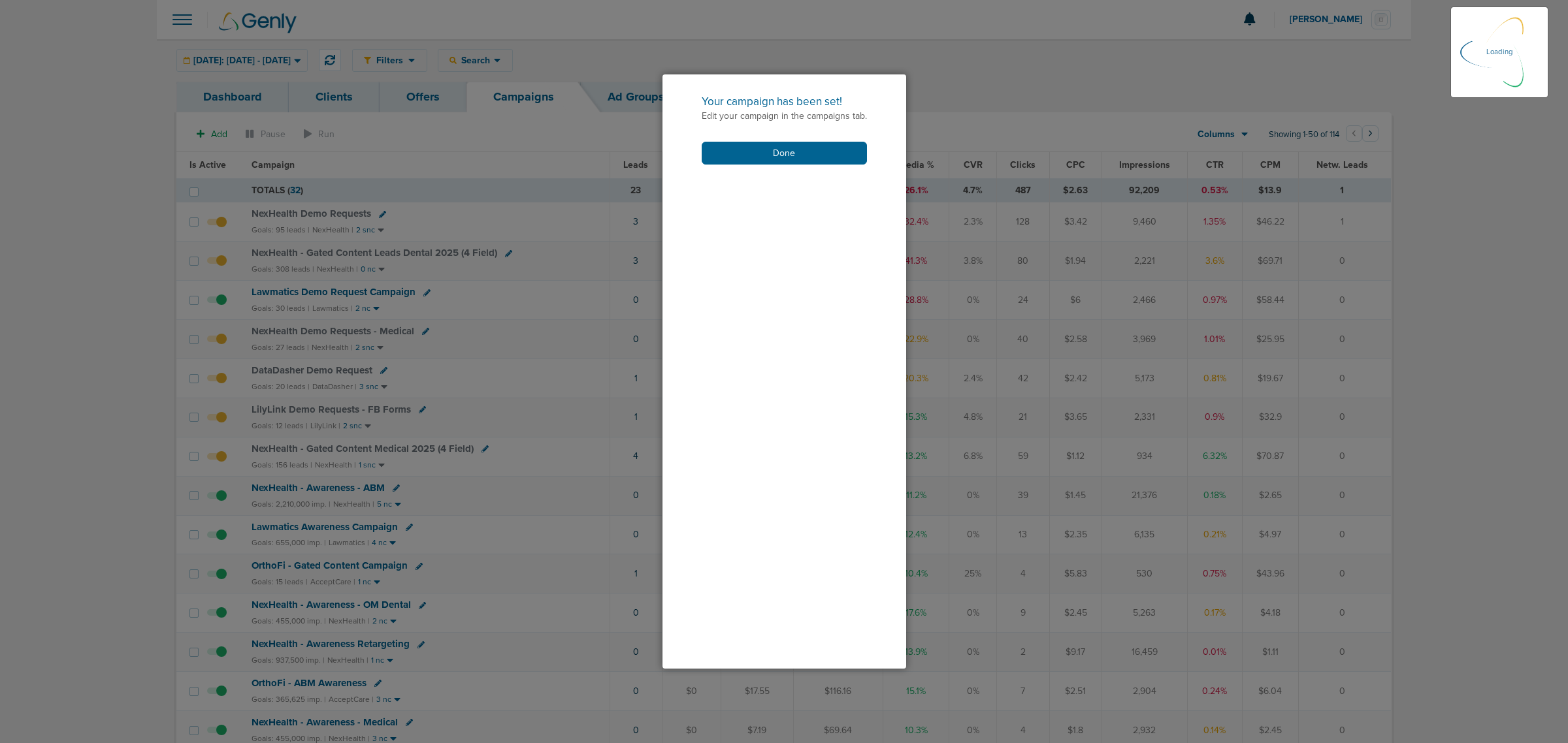
scroll to position [126, 0]
click at [782, 145] on button "Done" at bounding box center [784, 153] width 165 height 23
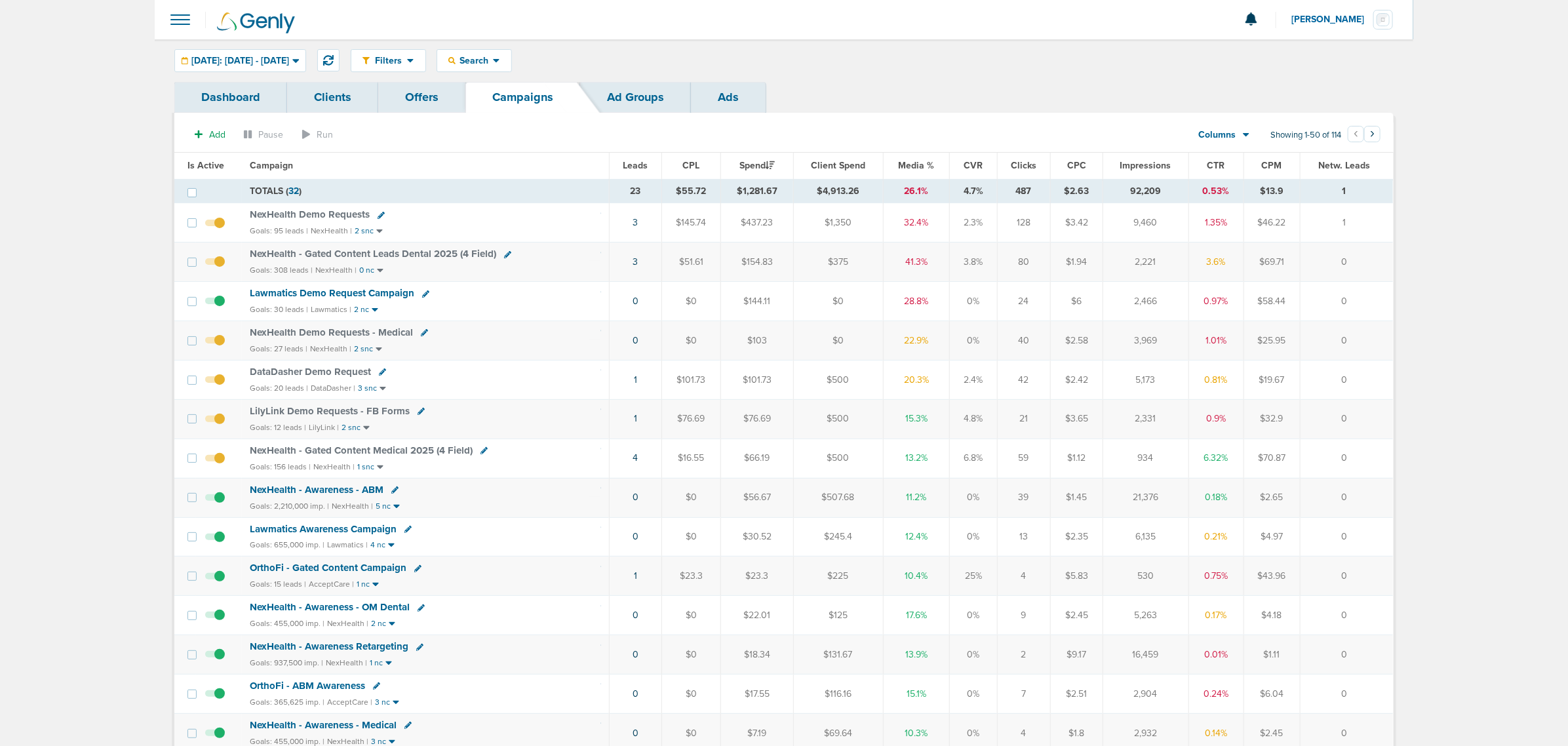
click at [380, 375] on icon at bounding box center [382, 372] width 8 height 8
select select
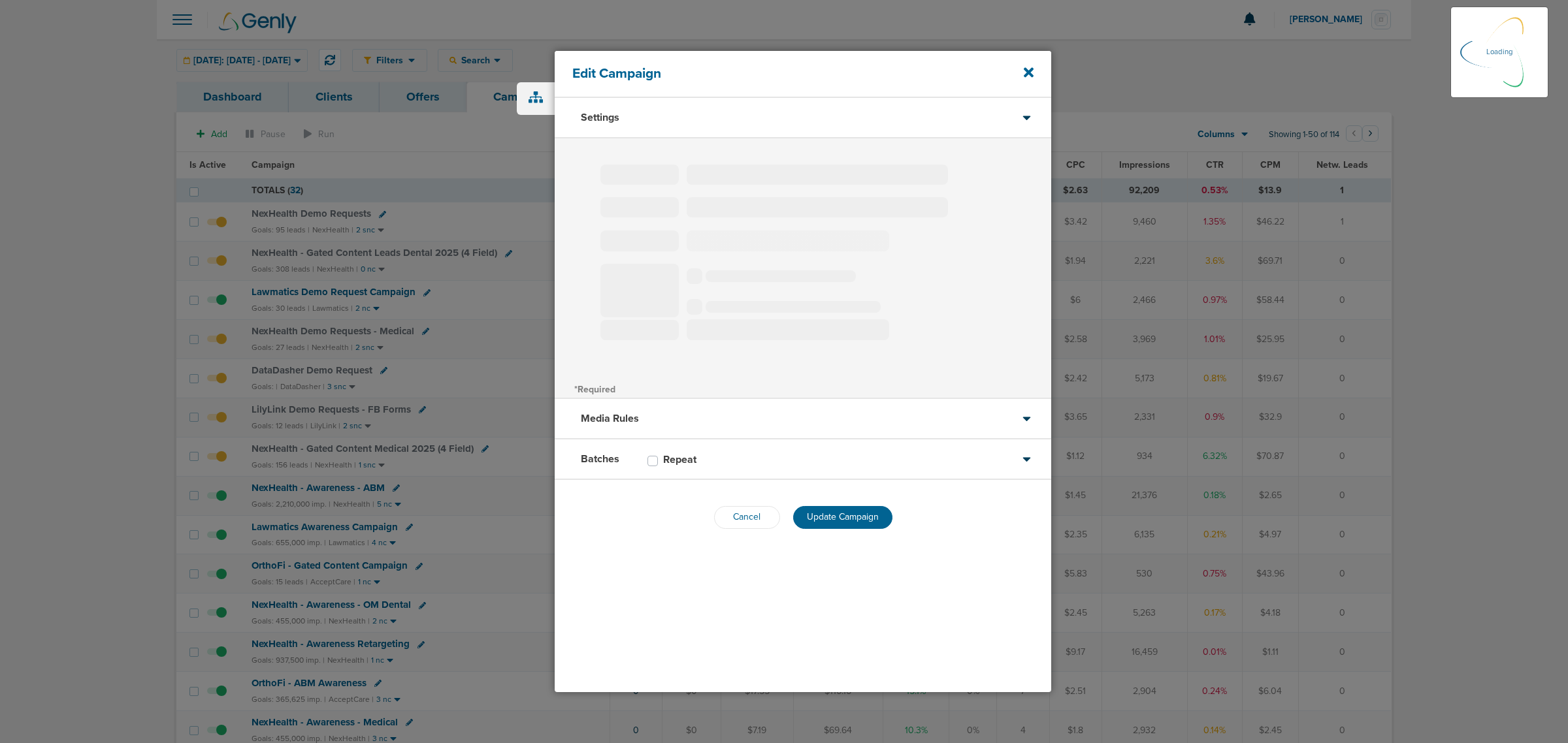
type input "DataDasher Demo Request"
select select "Leads"
radio input "true"
select select "readOnly"
select select "1"
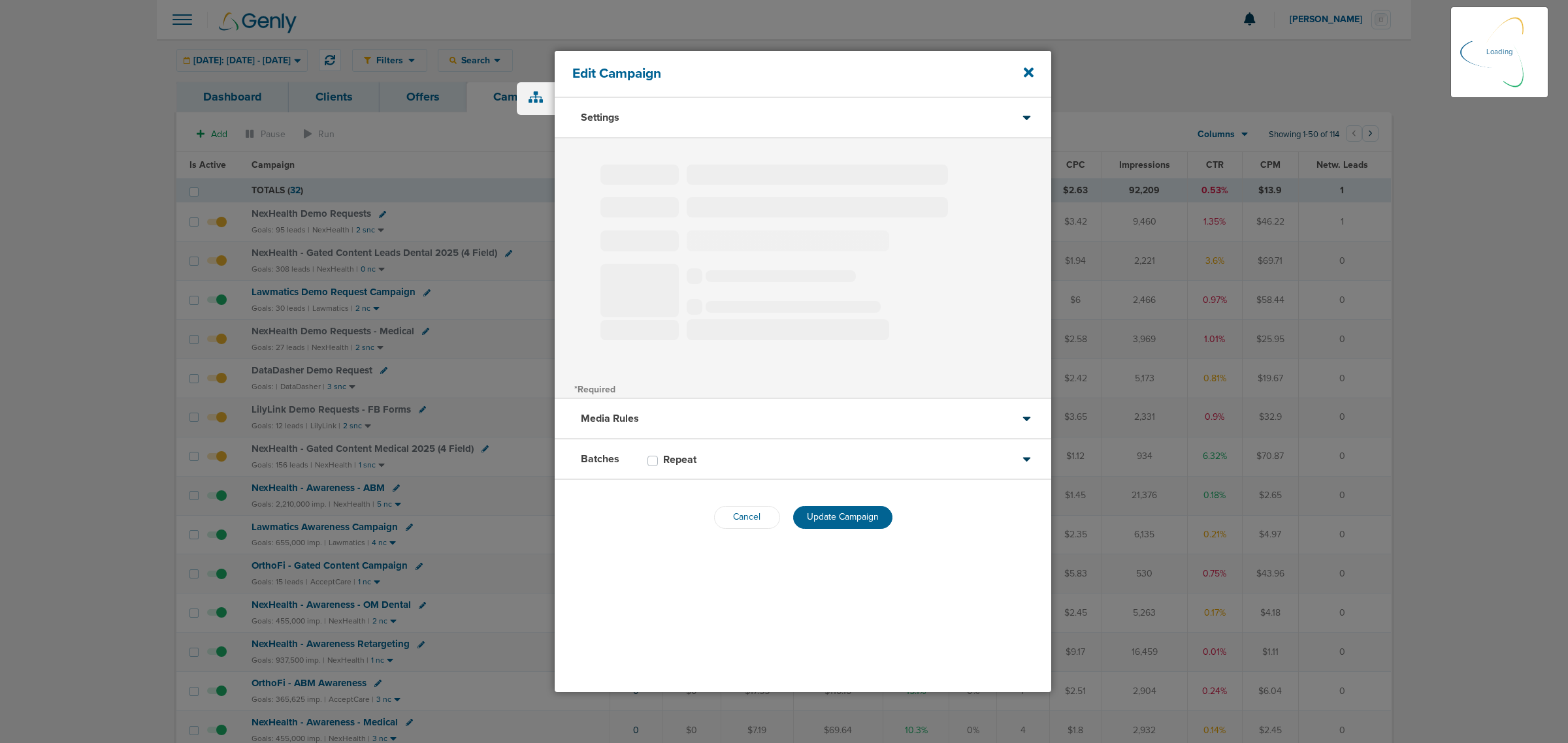
select select "1"
select select "2"
select select "3"
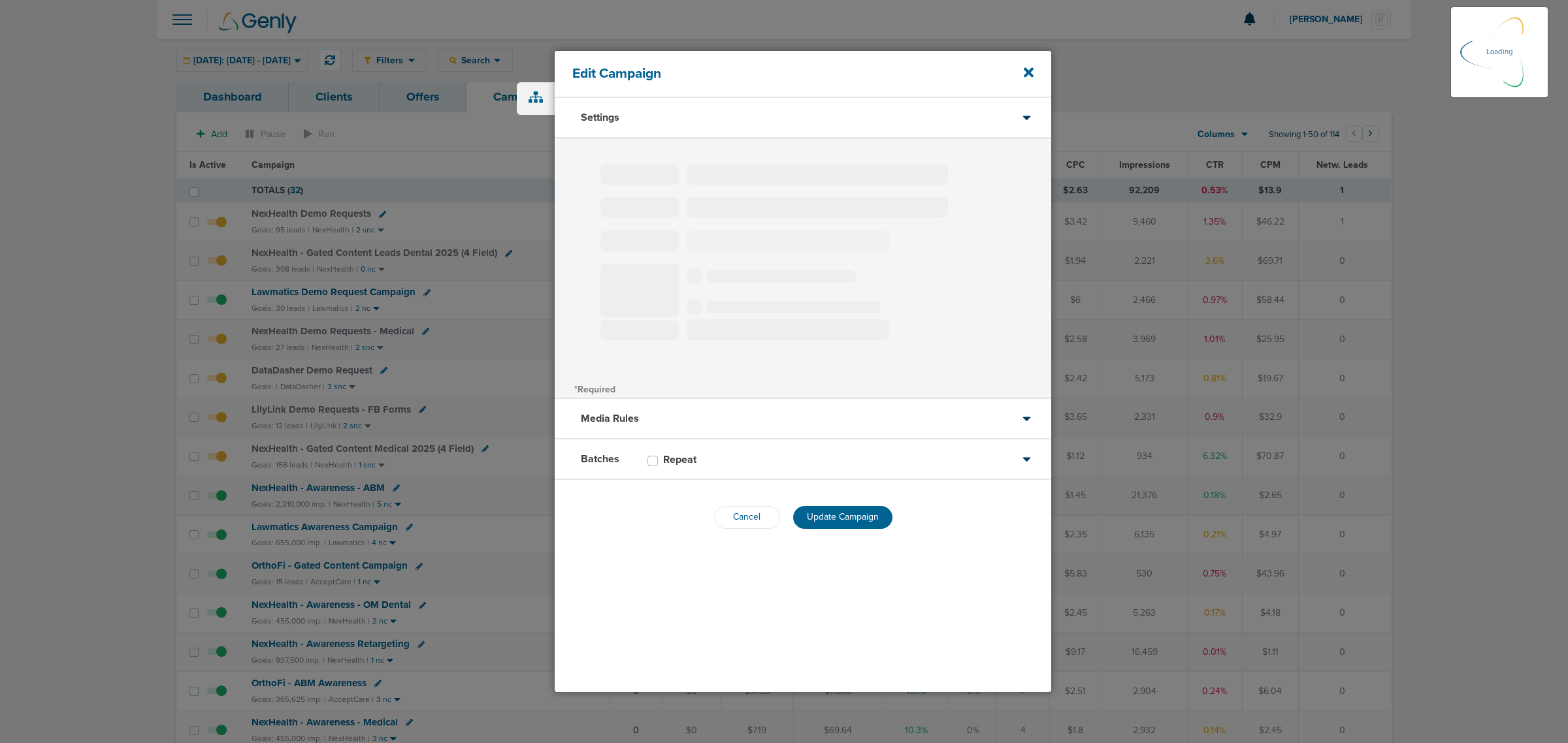
select select "4"
select select "6"
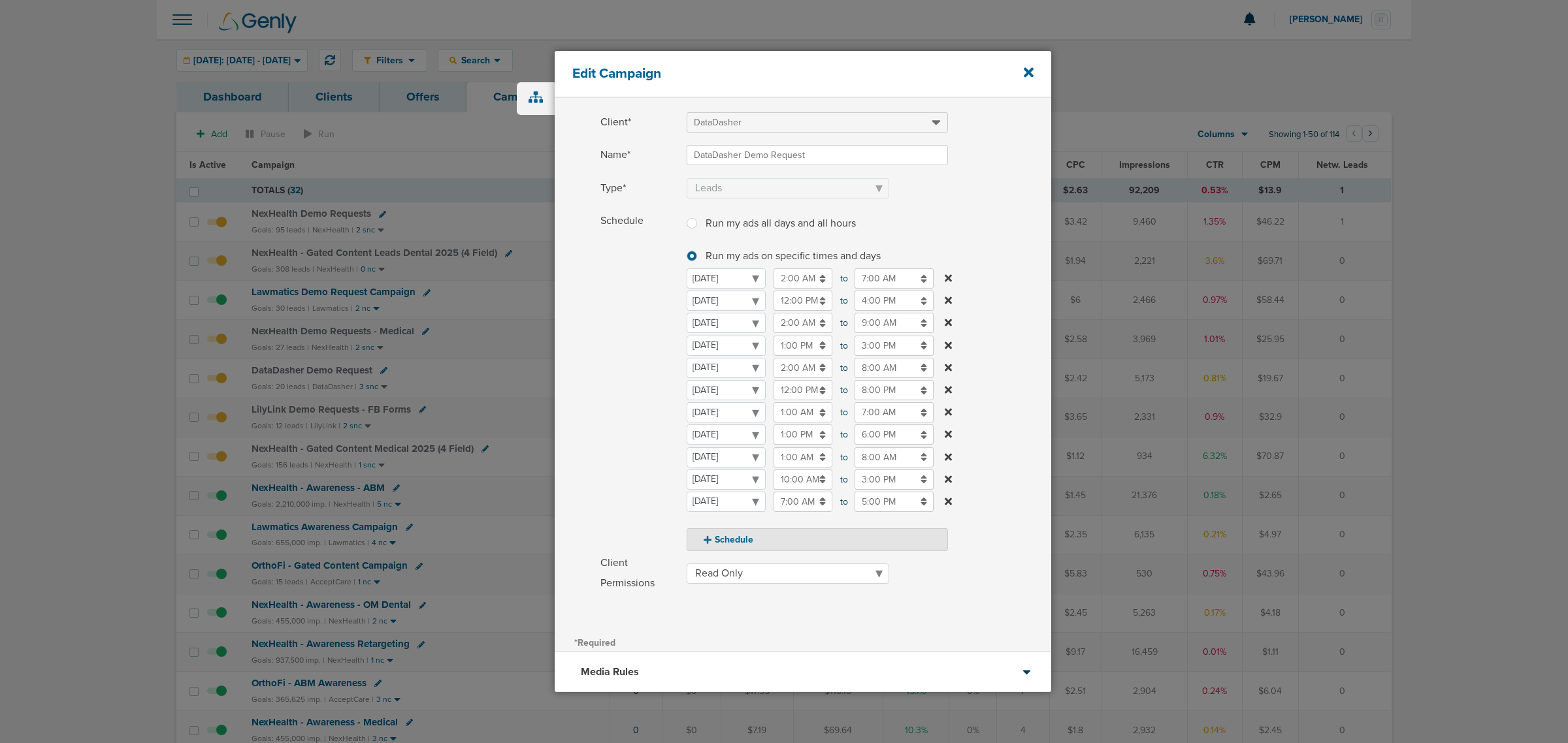
scroll to position [81, 0]
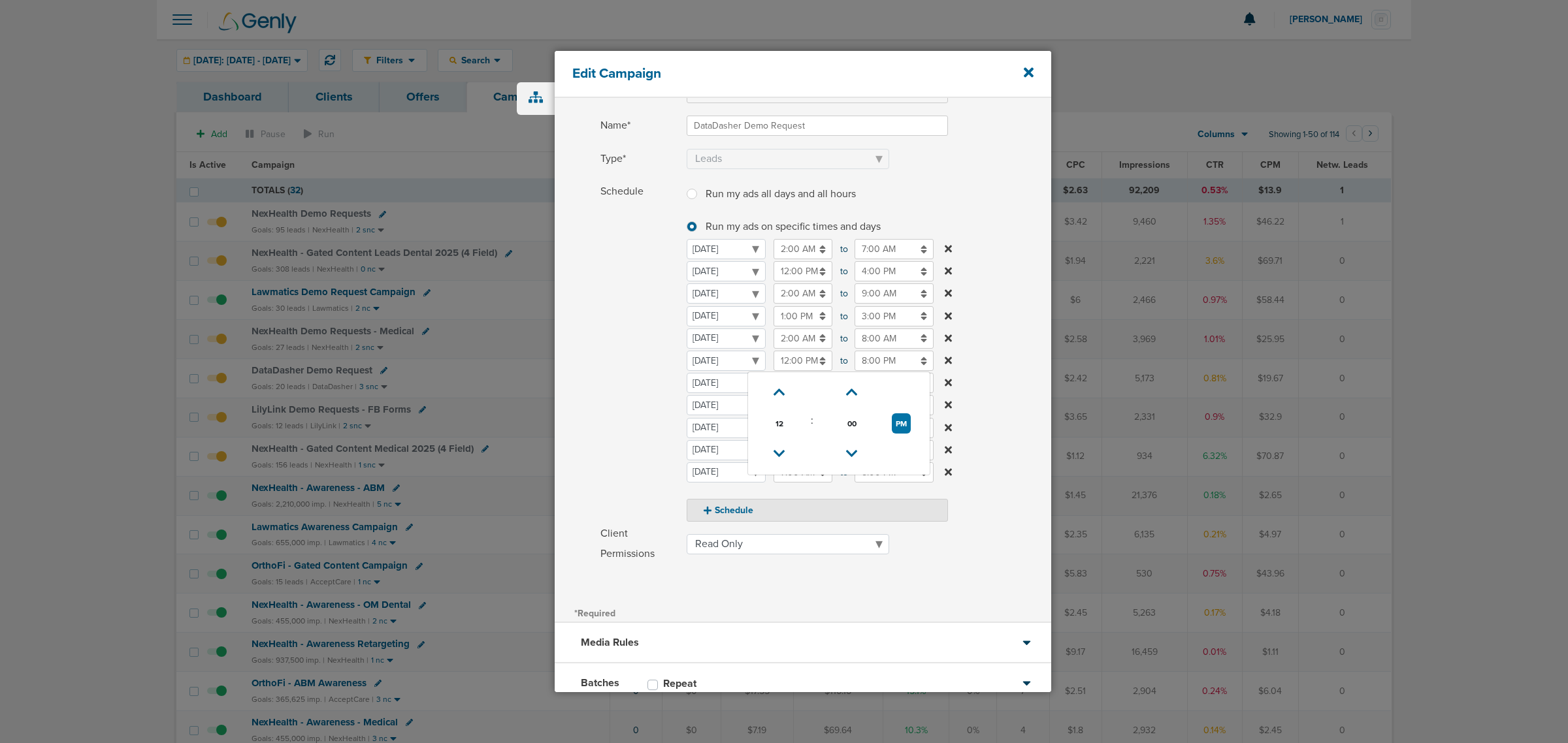
click at [795, 363] on input "12:00 PM" at bounding box center [803, 361] width 59 height 20
click at [775, 450] on icon at bounding box center [779, 454] width 12 height 8
type input "11:00 AM"
click at [1022, 203] on label "Schedule Run my ads all days and all hours Run my ads all days and all hours Ru…" at bounding box center [825, 352] width 450 height 340
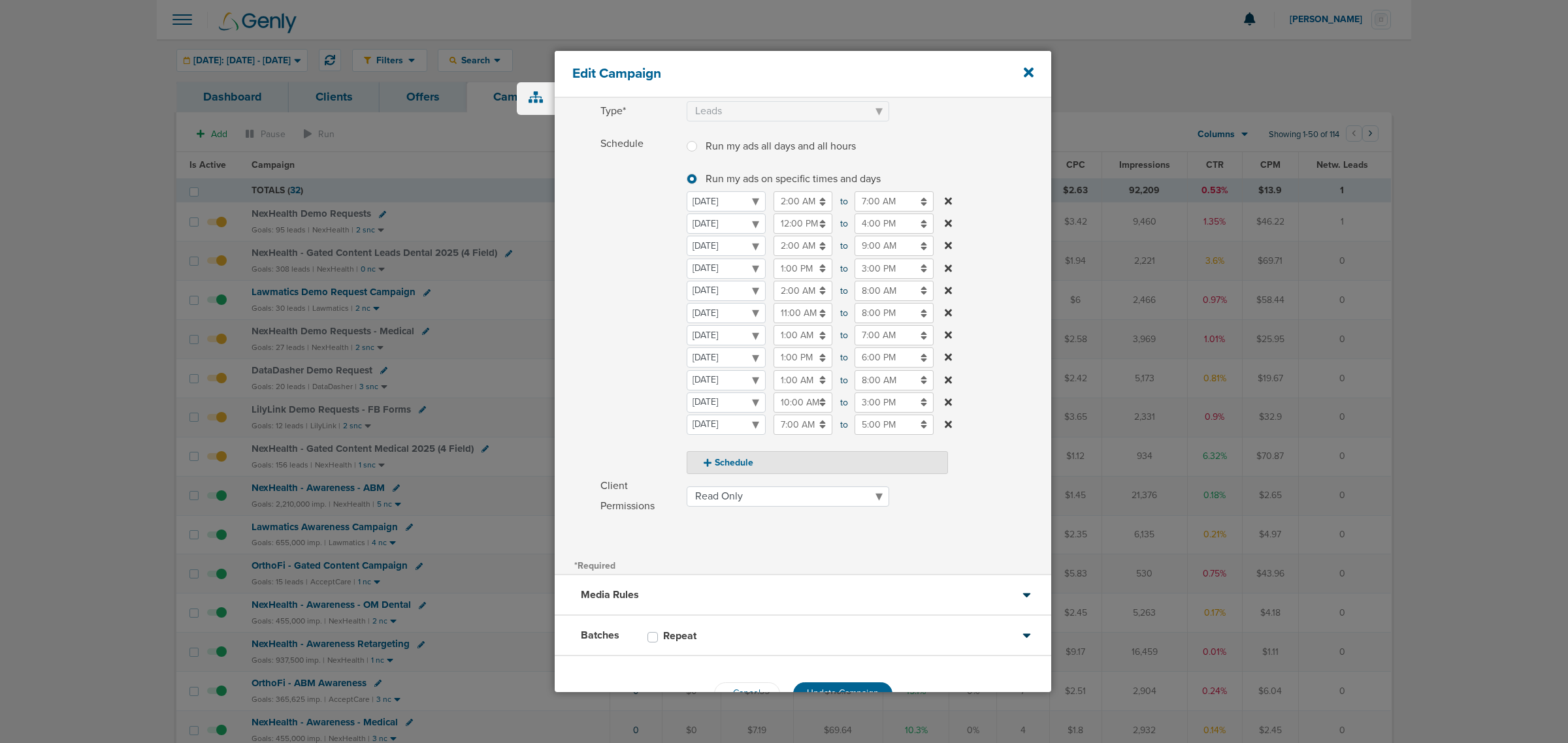
scroll to position [166, 0]
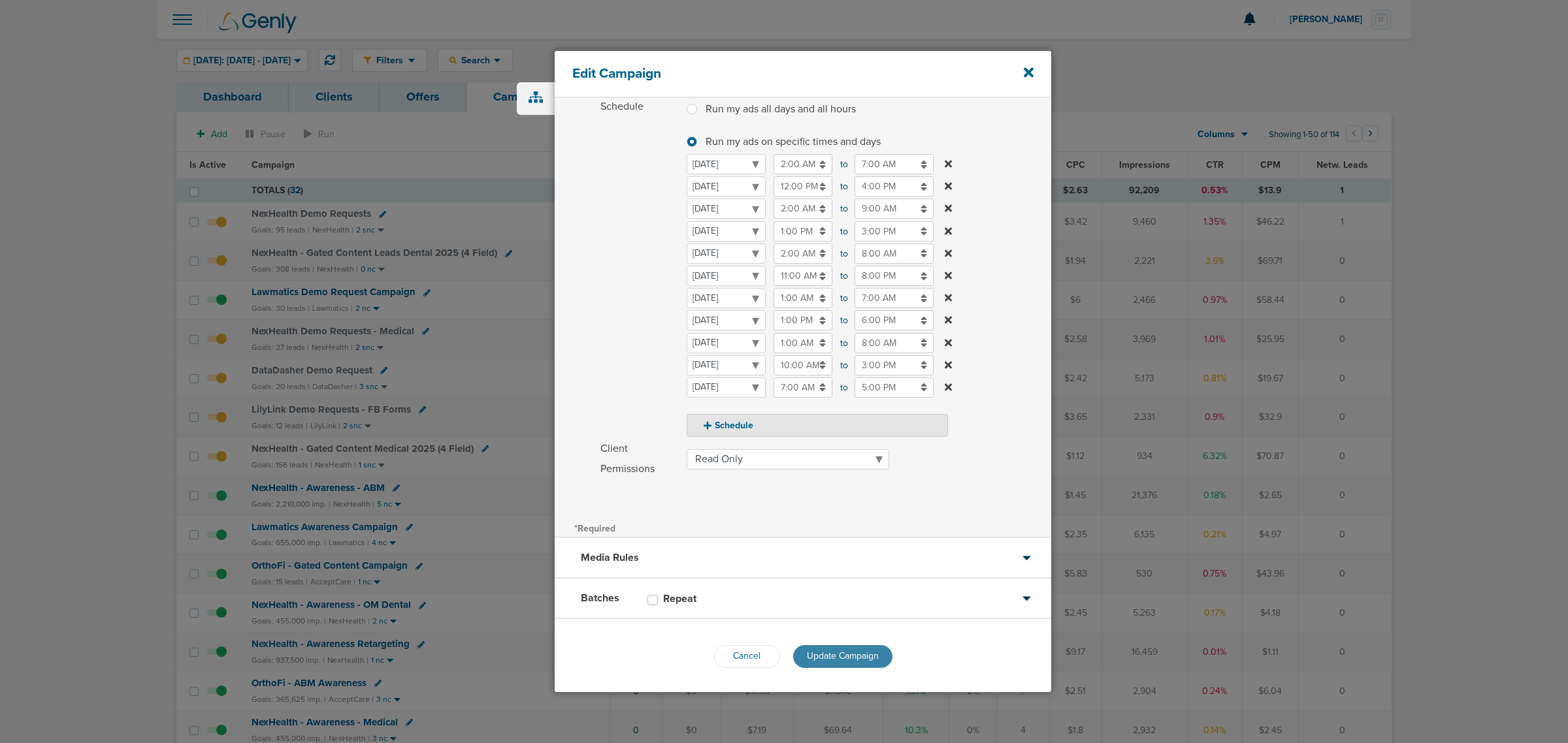
click at [853, 657] on span "Update Campaign" at bounding box center [842, 656] width 72 height 11
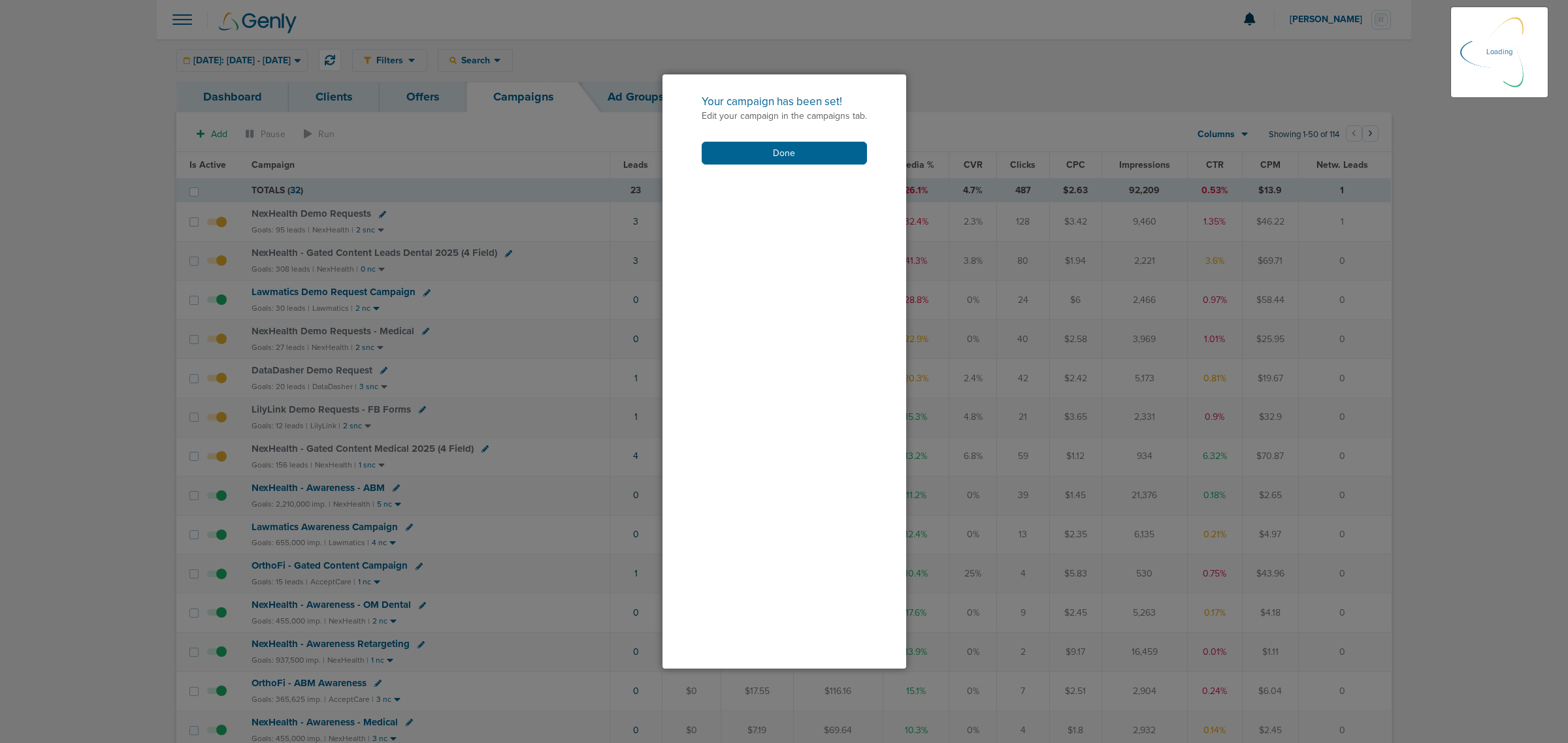
scroll to position [126, 0]
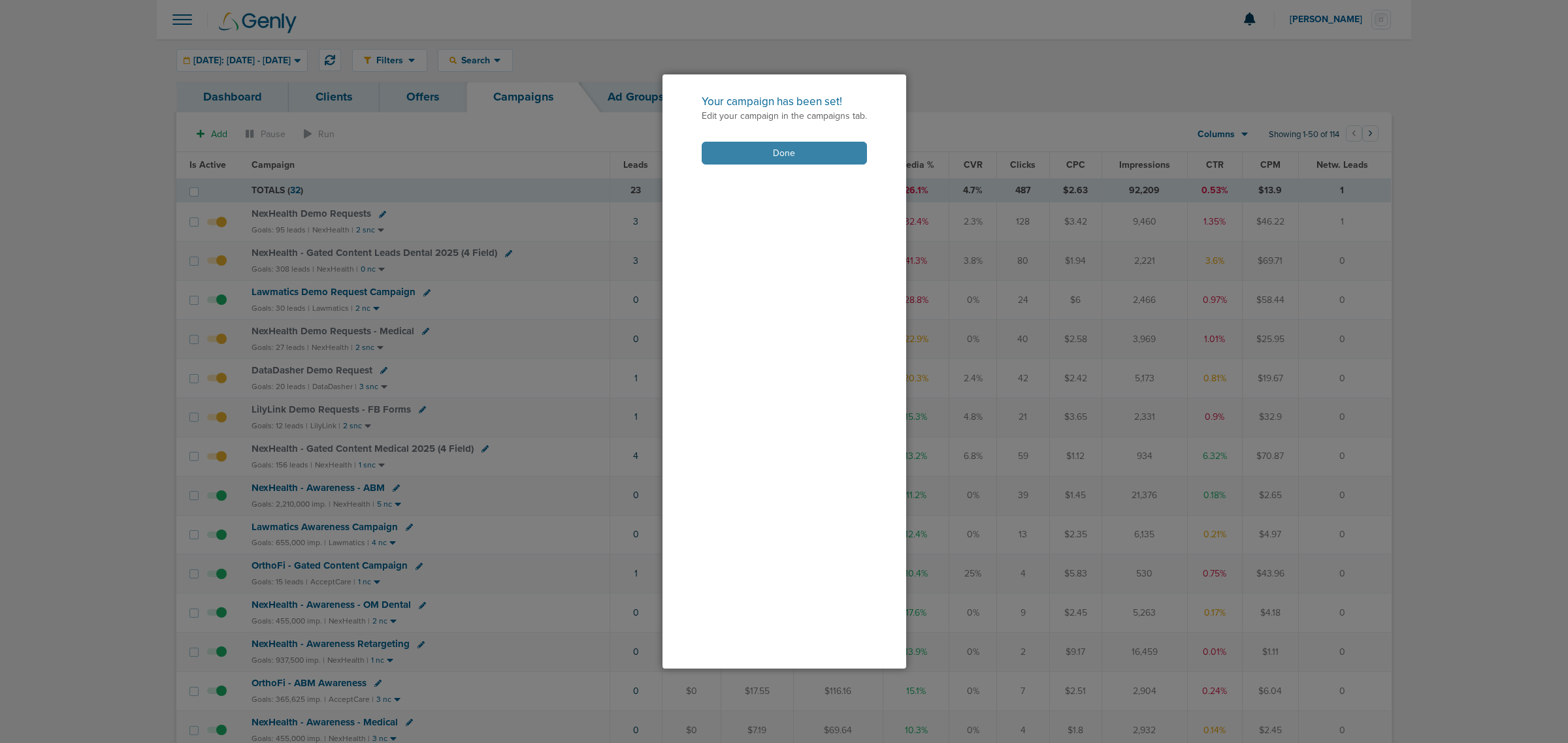
click at [797, 157] on button "Done" at bounding box center [784, 153] width 165 height 23
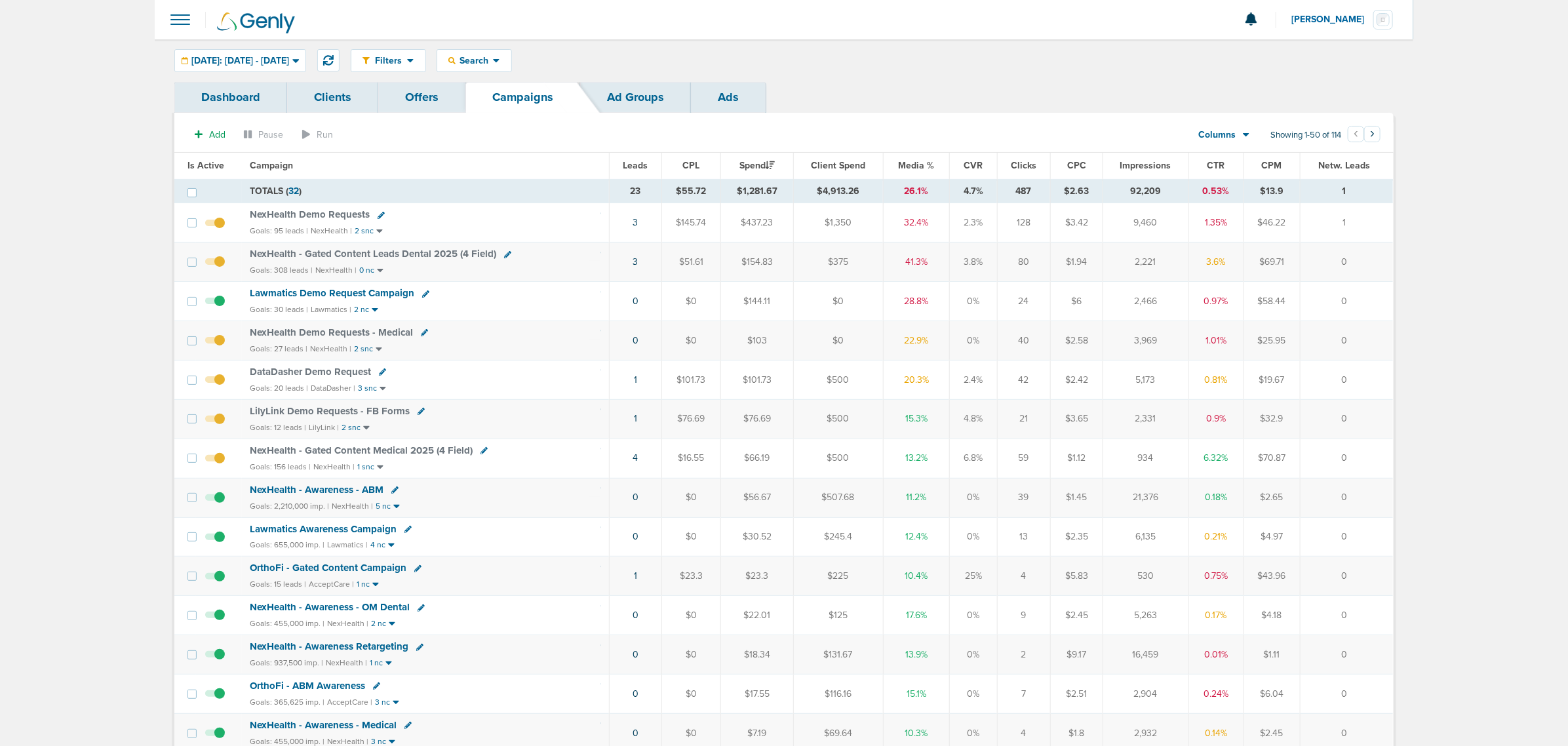
click at [418, 415] on icon at bounding box center [422, 412] width 8 height 8
select select
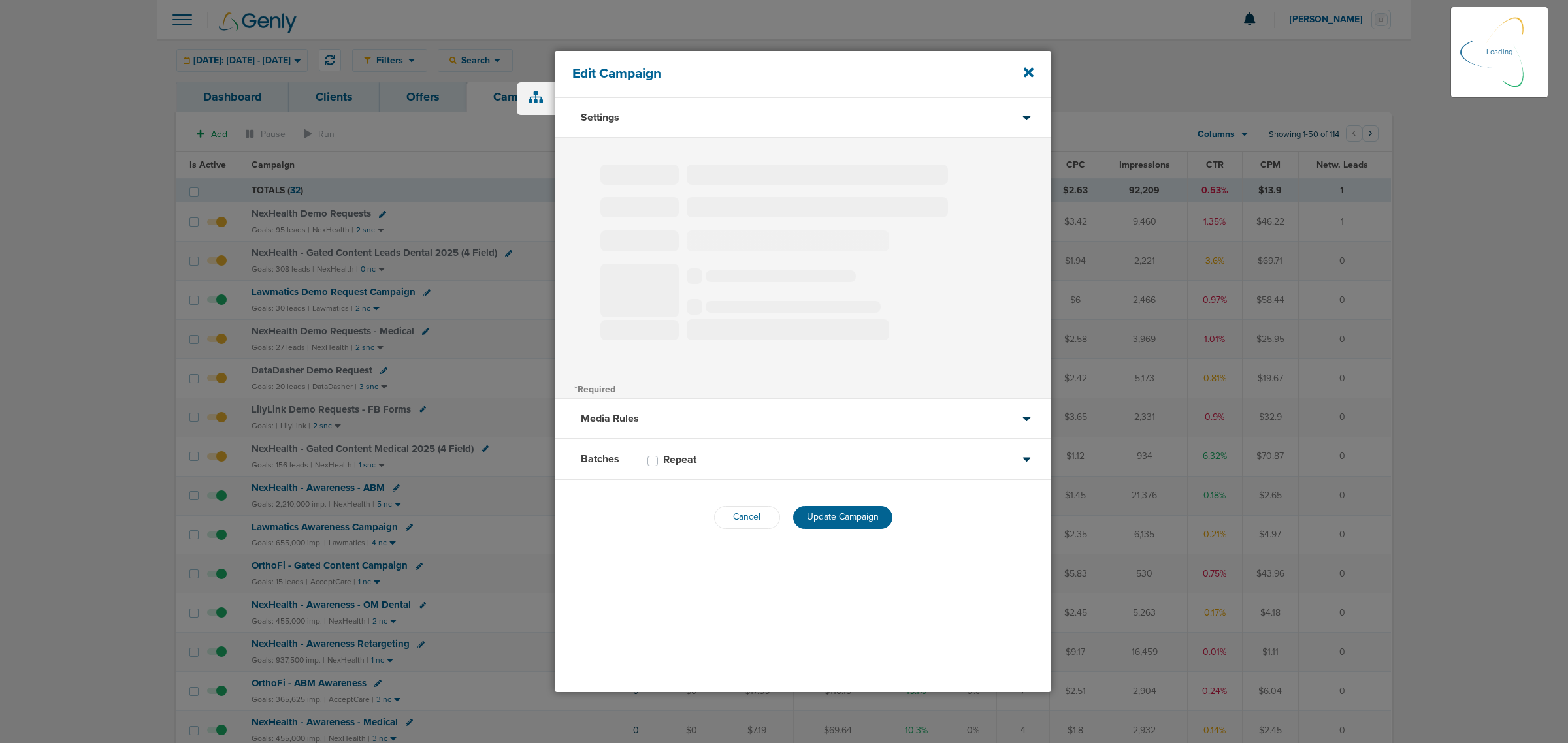
select select "1"
select select "2"
select select "3"
select select "4"
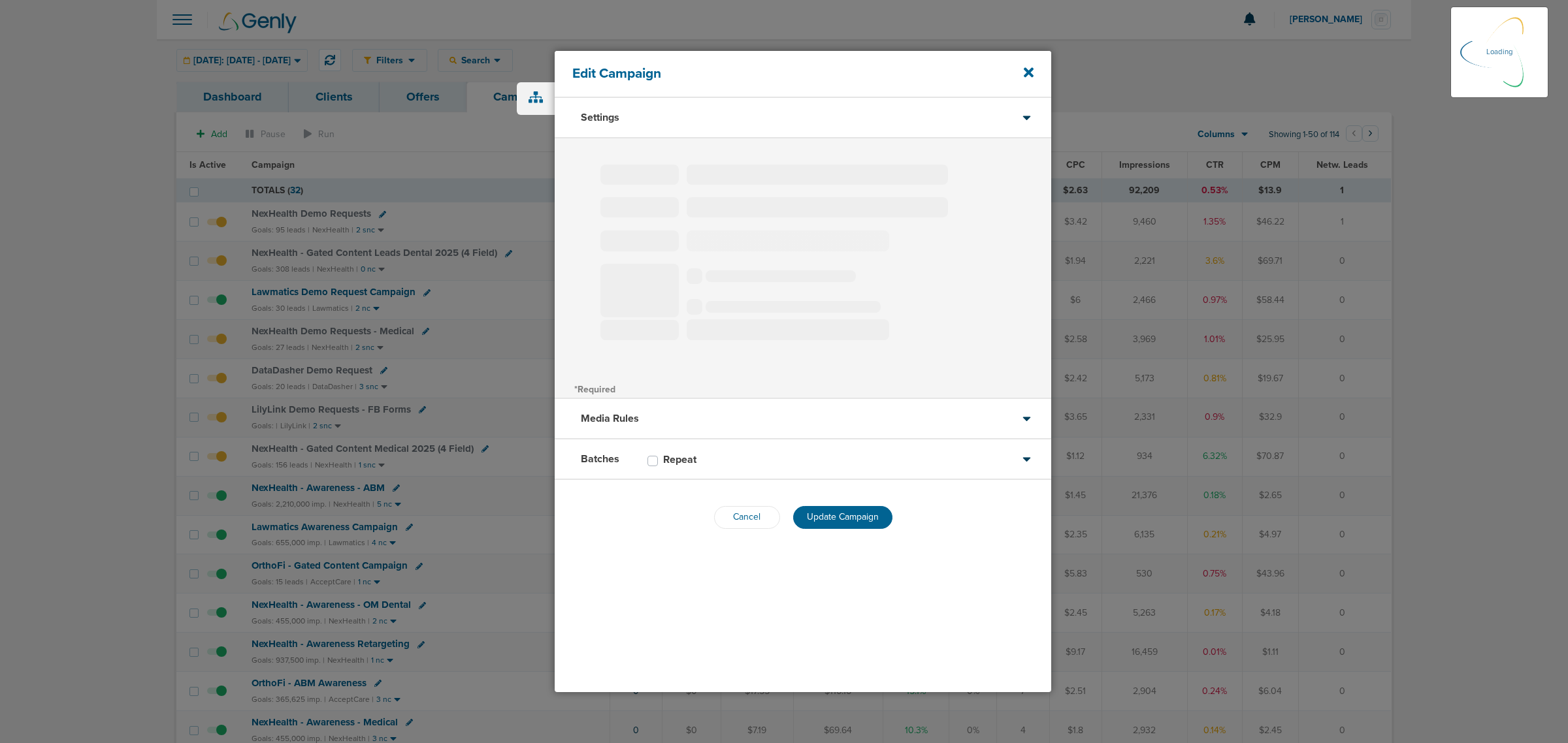
select select "6"
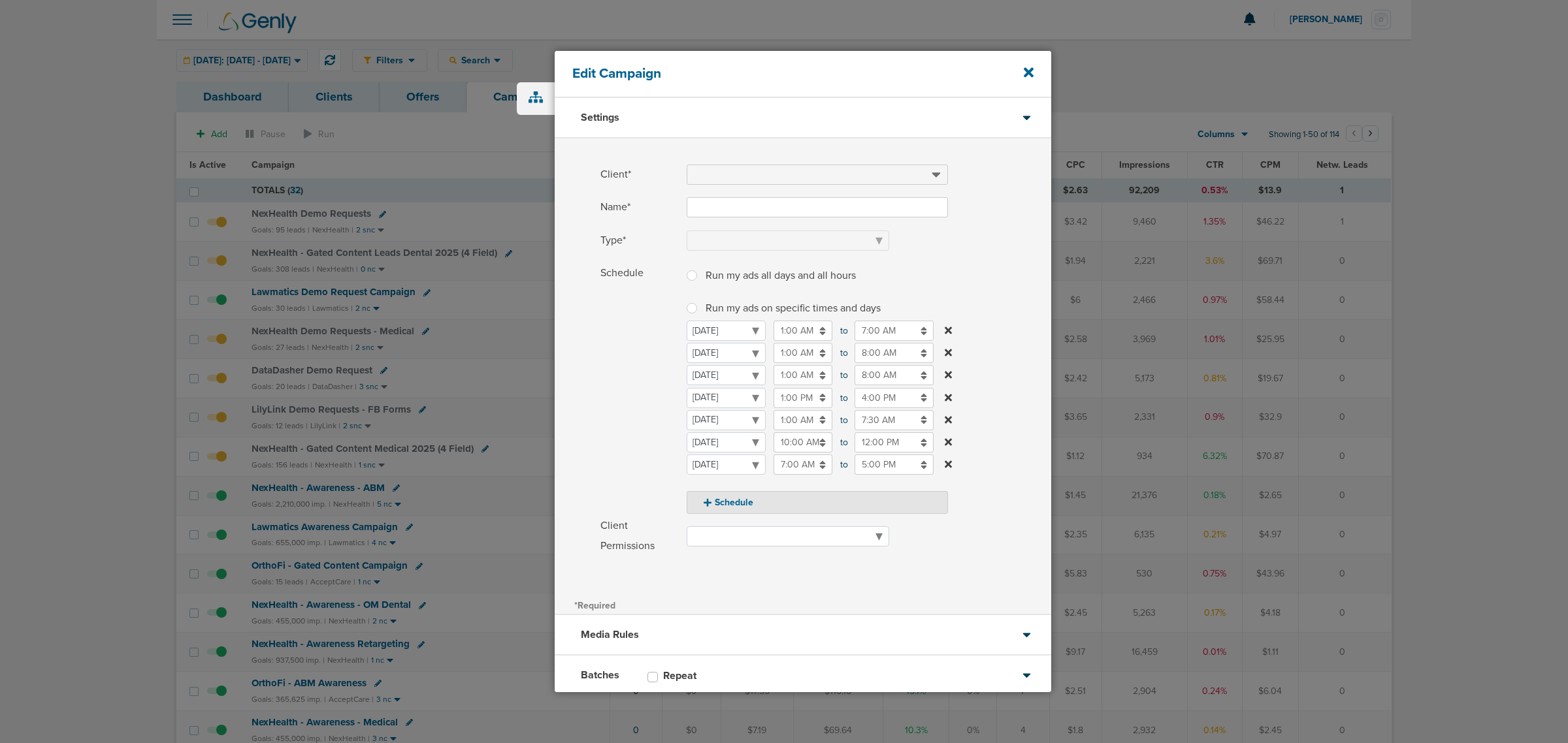
type input "LilyLink Demo Requests - FB Forms"
select select "Leads"
radio input "true"
select select "readOnly"
click at [738, 494] on button "Schedule" at bounding box center [817, 502] width 261 height 23
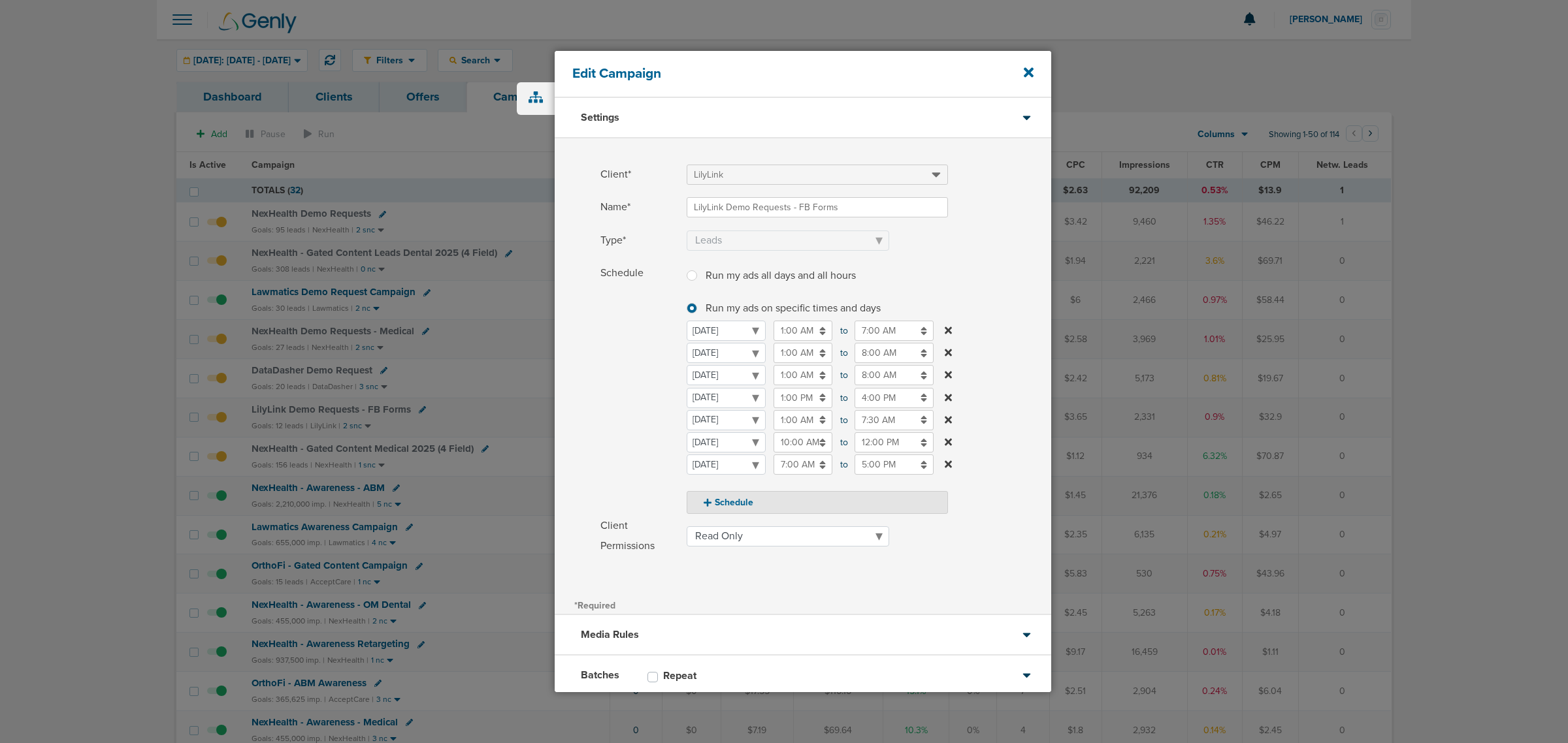
select select "5"
click at [726, 468] on select "[DATE] [DATE] [DATE] [DATE] [DATE] [DATE] [DATE]" at bounding box center [726, 464] width 79 height 20
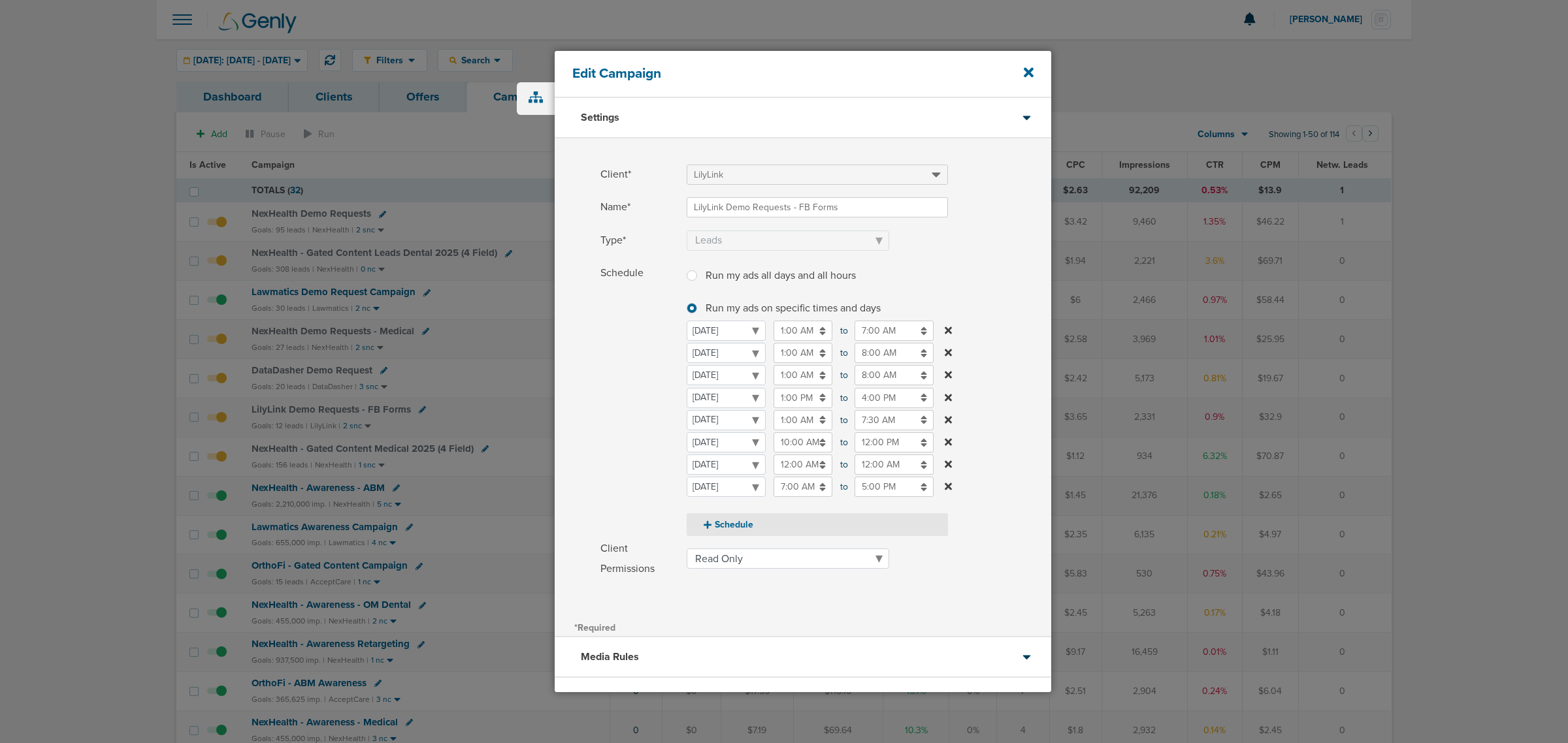
select select "2"
click at [795, 405] on input "12:00 AM" at bounding box center [803, 397] width 59 height 20
click at [901, 464] on button "AM" at bounding box center [901, 460] width 20 height 20
type input "12:00 PM"
click at [877, 397] on input "12:00 AM" at bounding box center [894, 397] width 79 height 20
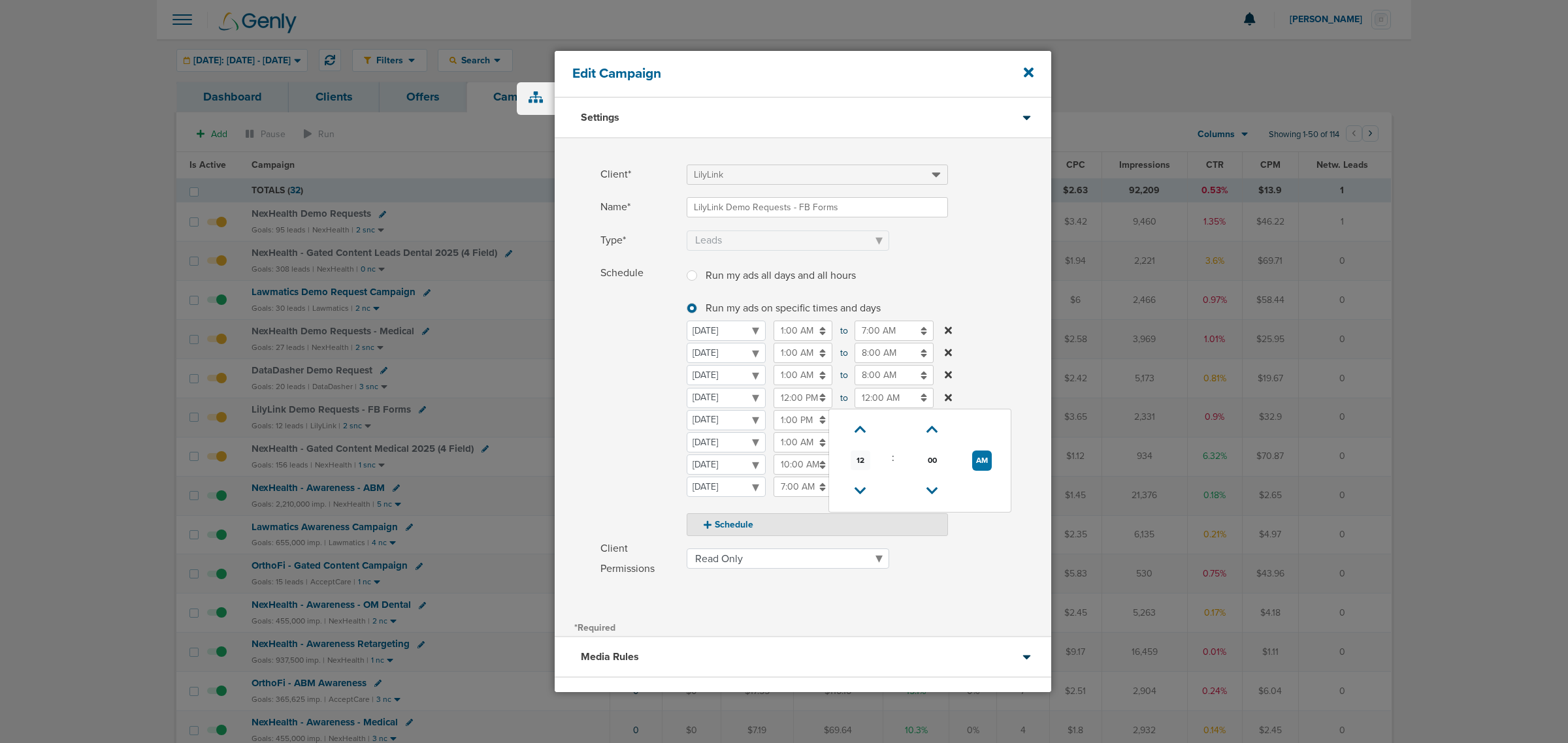
click at [858, 465] on span "12" at bounding box center [860, 460] width 20 height 20
click at [856, 479] on td "08" at bounding box center [856, 477] width 43 height 25
drag, startPoint x: 982, startPoint y: 458, endPoint x: 984, endPoint y: 450, distance: 8.2
click at [983, 458] on button "AM" at bounding box center [982, 460] width 20 height 20
type input "8:00 PM"
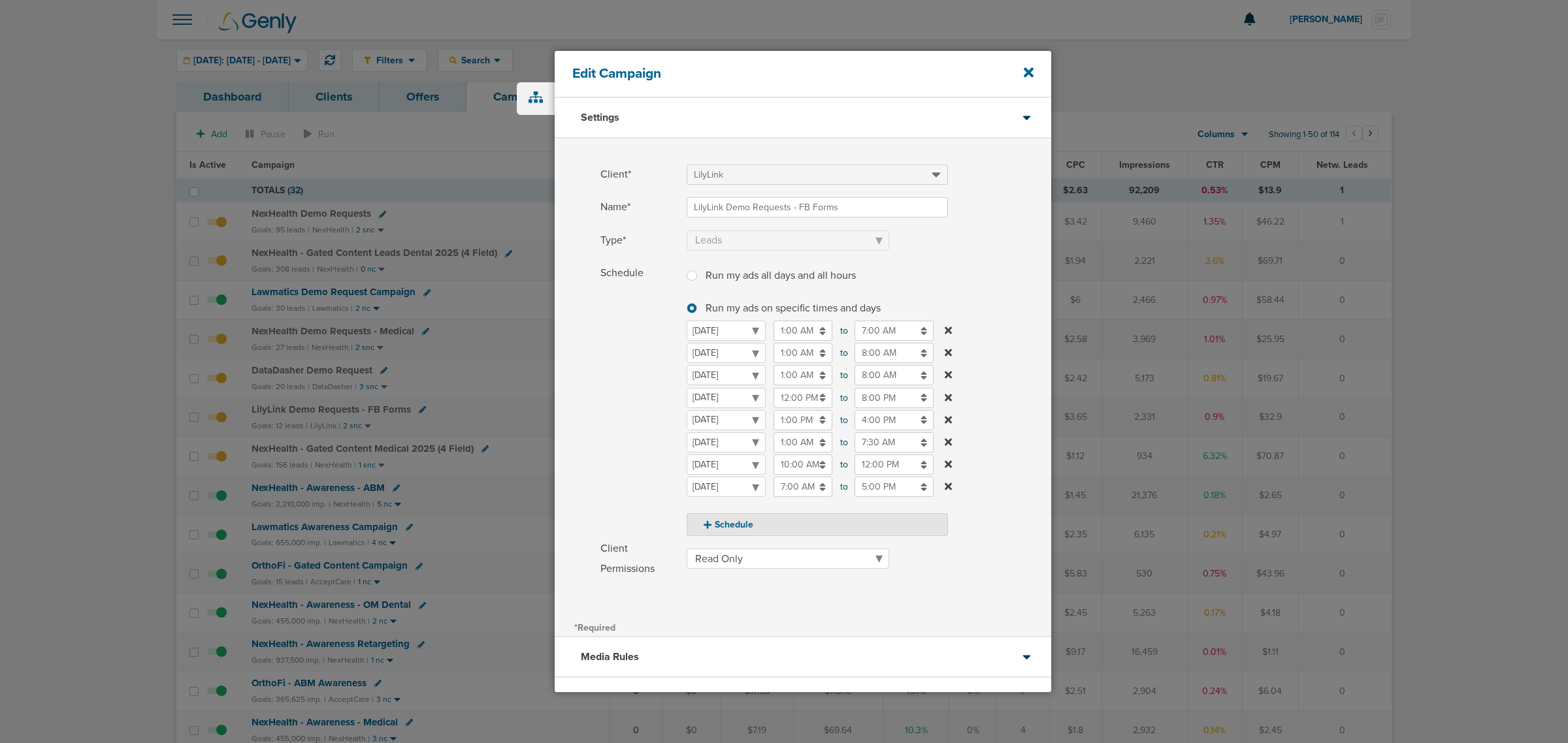
click at [996, 330] on label "Schedule Run my ads all days and all hours Run my ads all days and all hours Ru…" at bounding box center [825, 400] width 450 height 273
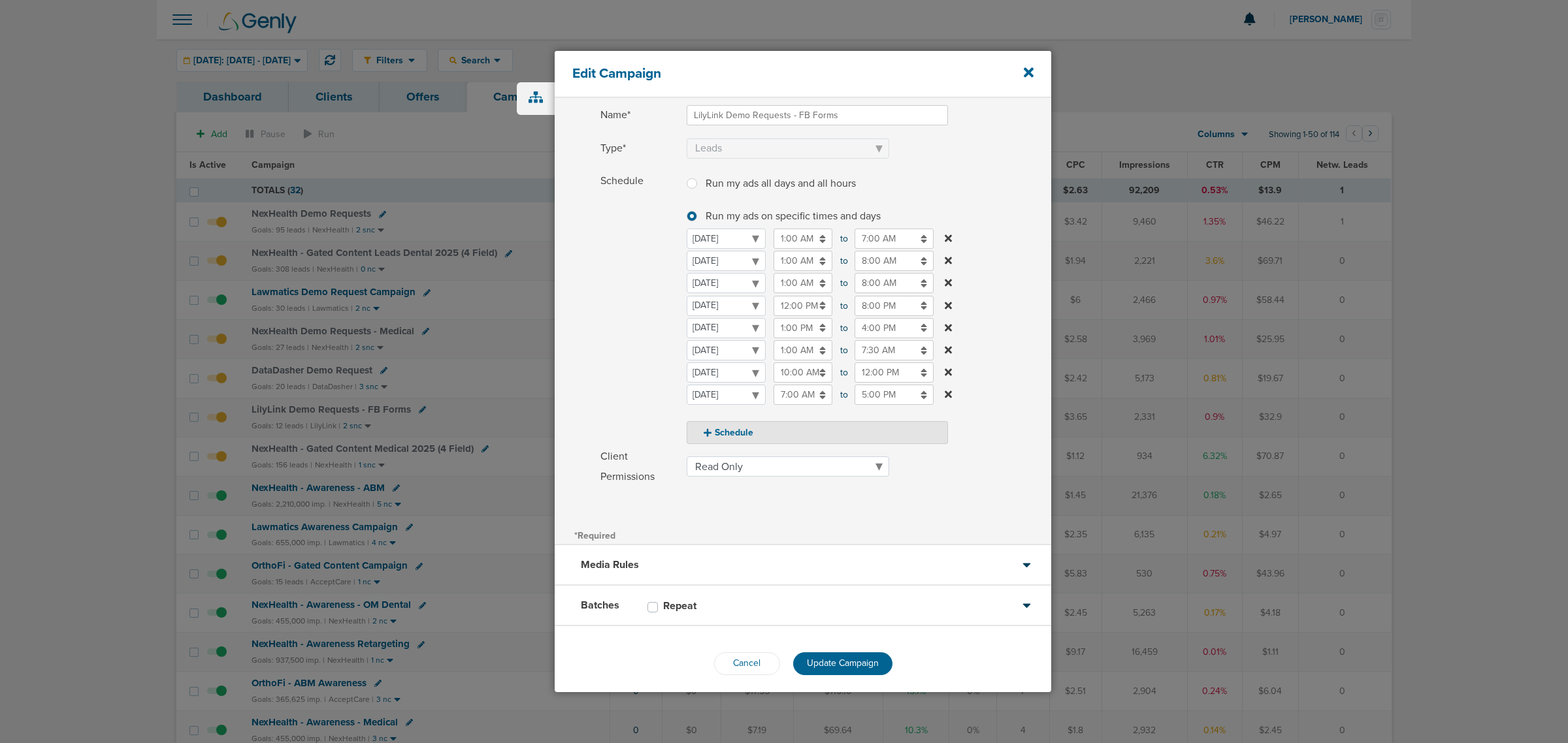
scroll to position [99, 0]
drag, startPoint x: 850, startPoint y: 638, endPoint x: 850, endPoint y: 647, distance: 9.0
click at [850, 645] on div "Cancel Update Campaign" at bounding box center [802, 656] width 496 height 75
click at [850, 647] on button "Update Campaign" at bounding box center [843, 656] width 99 height 23
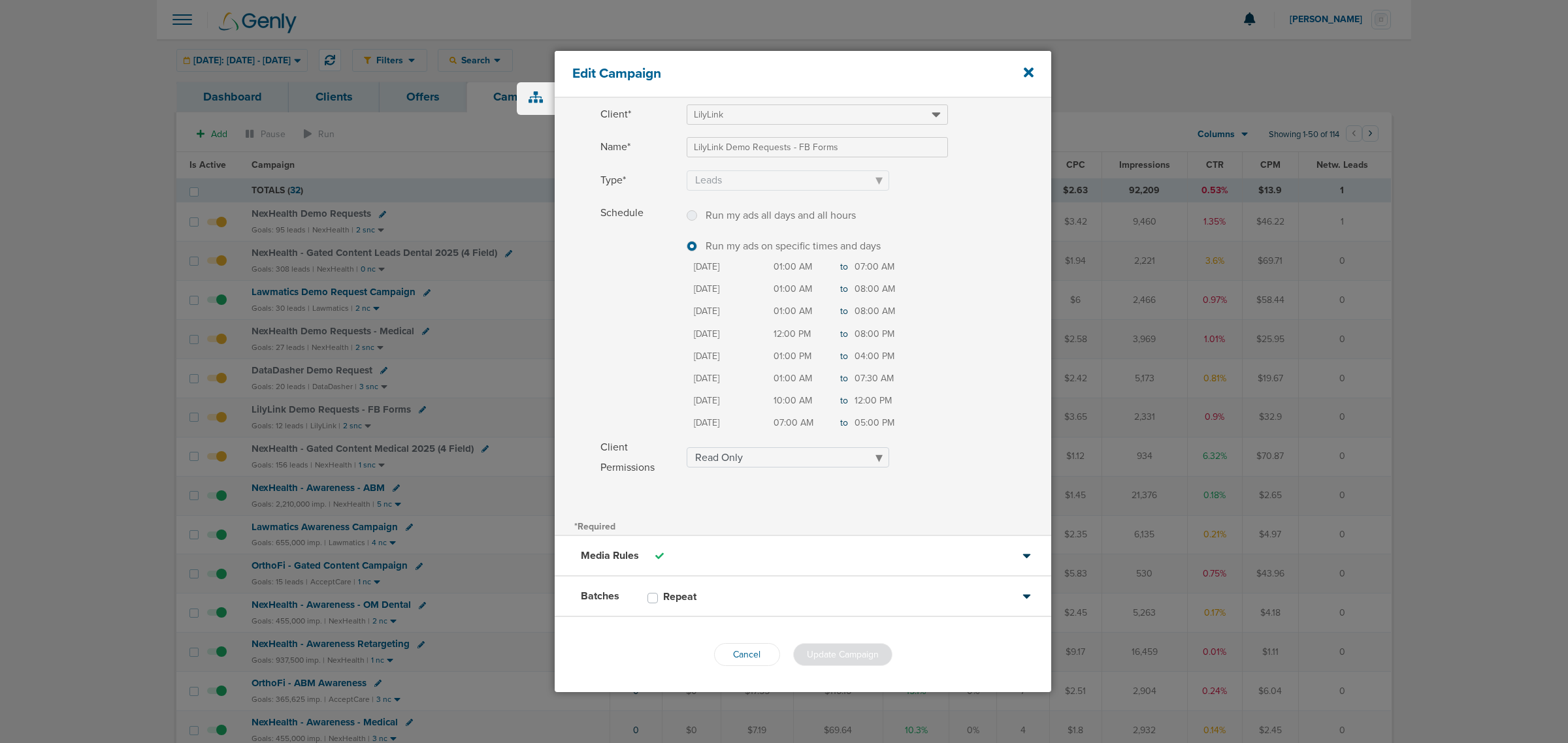
scroll to position [59, 0]
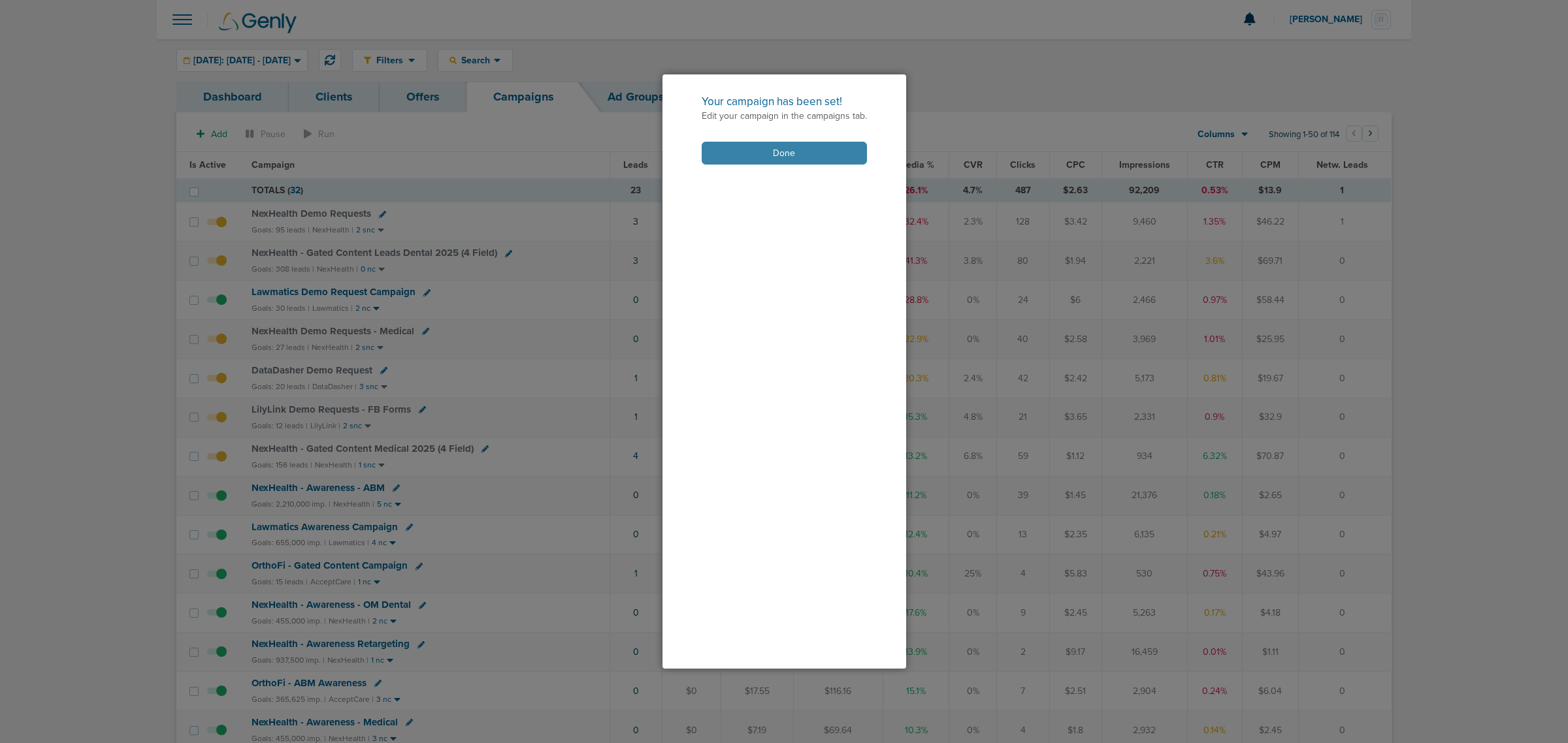
click at [769, 151] on button "Done" at bounding box center [784, 153] width 165 height 23
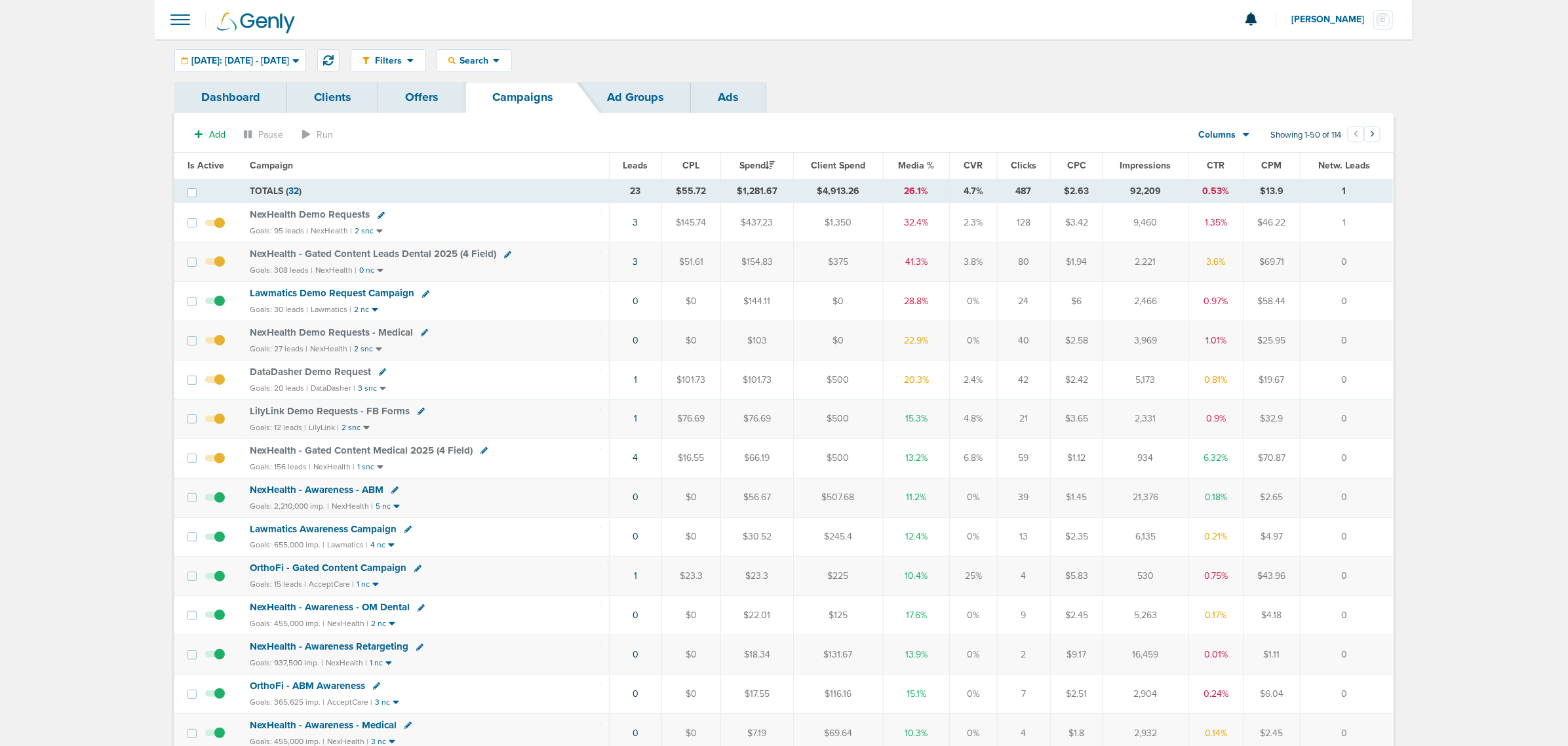
click at [481, 453] on icon at bounding box center [484, 451] width 8 height 8
select select
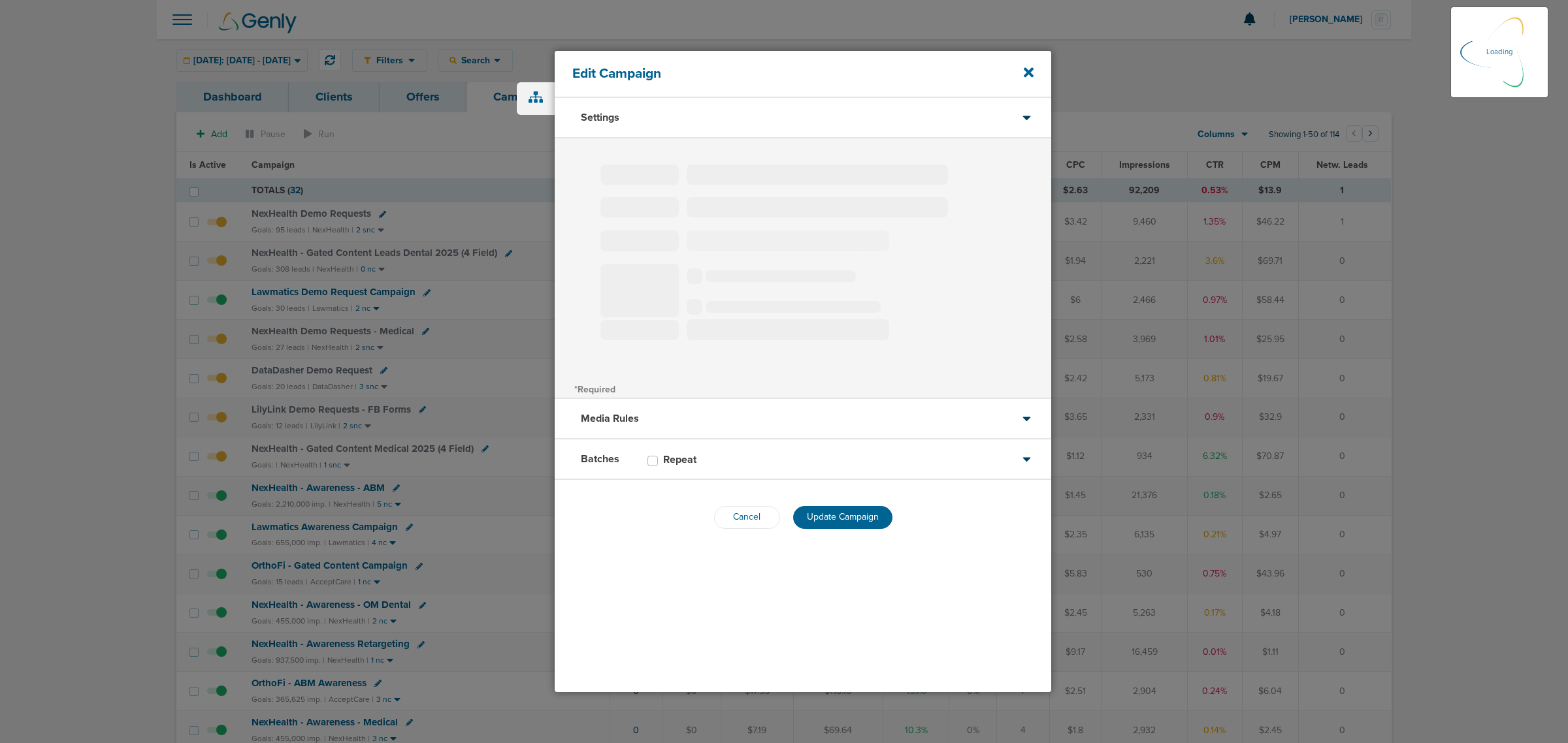
select select "1"
select select "2"
select select "3"
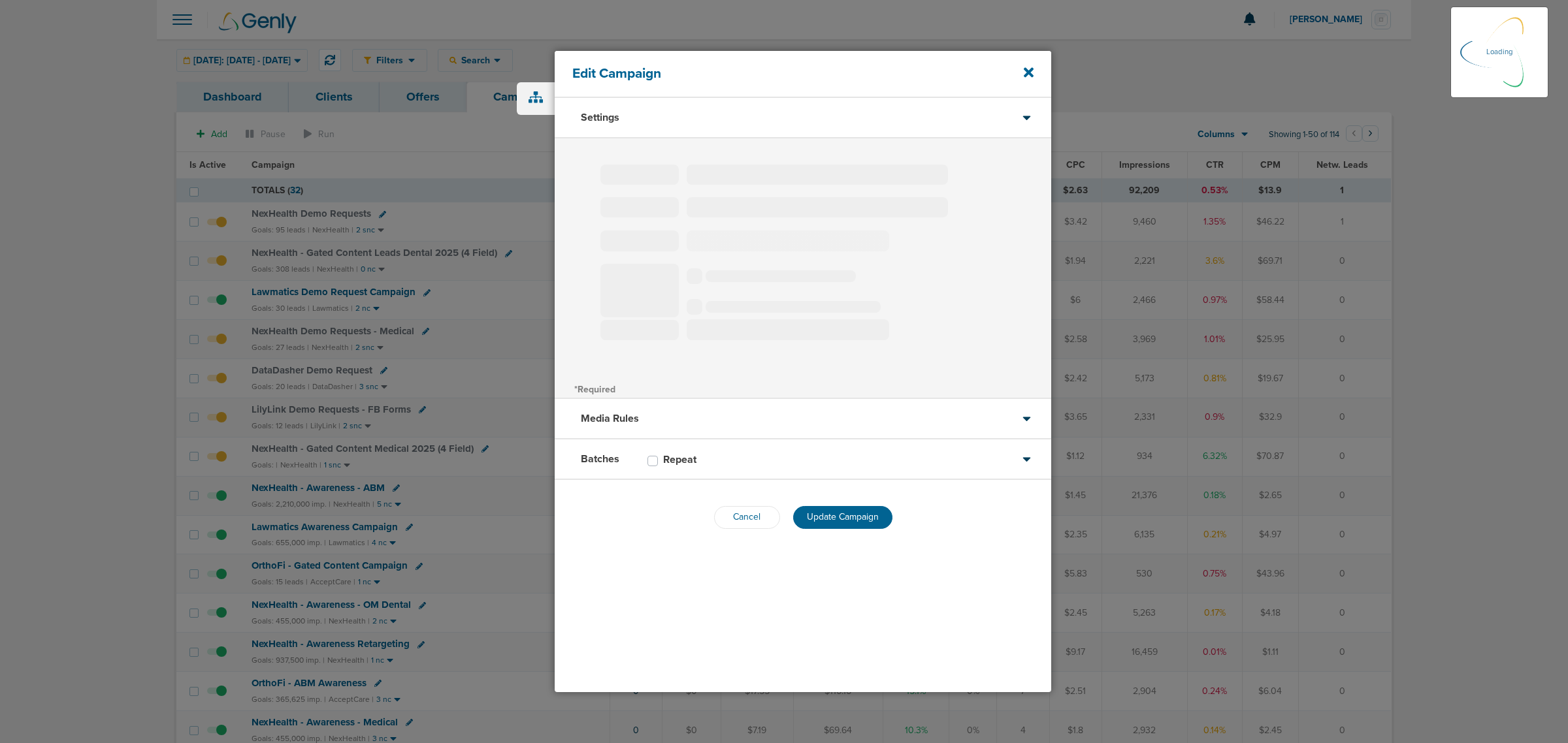
select select "4"
select select "6"
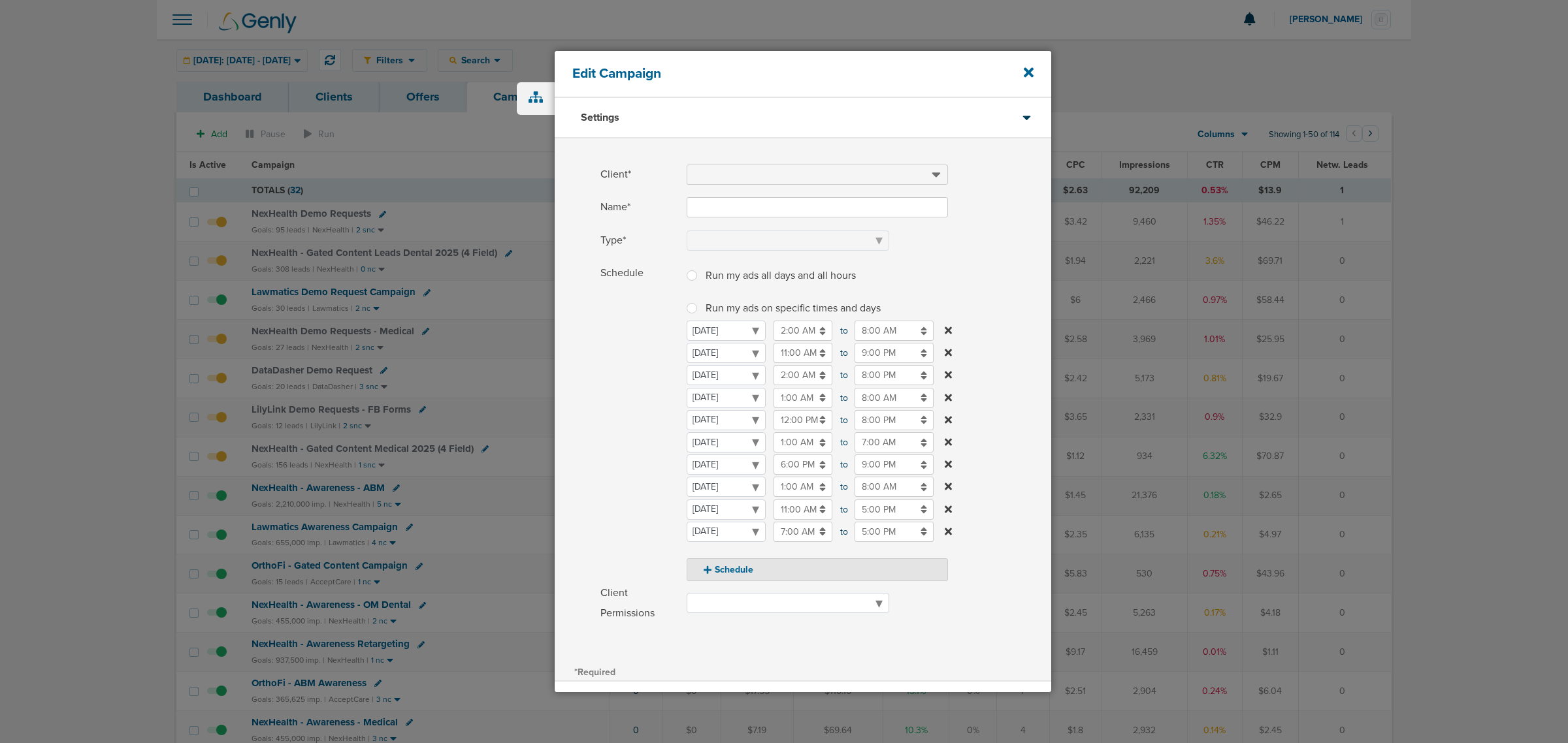
type input "NexHealth - Gated Content Medical 2025 (4 Field)"
select select "Leads"
radio input "true"
select select "readWrite"
checkbox input "true"
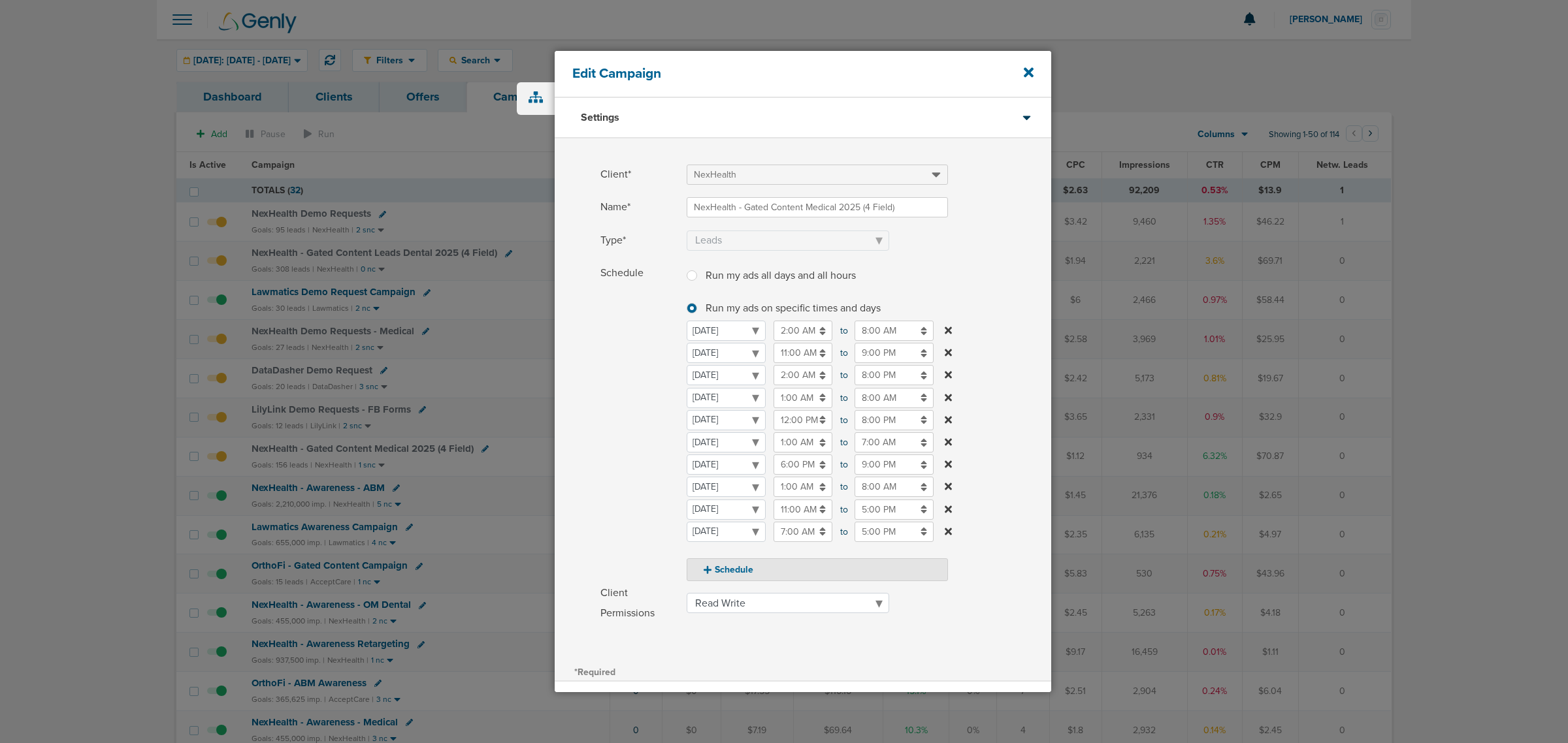
click at [795, 418] on input "12:00 PM" at bounding box center [803, 420] width 59 height 20
click at [782, 513] on icon at bounding box center [779, 513] width 12 height 8
type input "11:00 AM"
click at [1011, 306] on label "Schedule Run my ads all days and all hours Run my ads all days and all hours Ru…" at bounding box center [825, 422] width 450 height 318
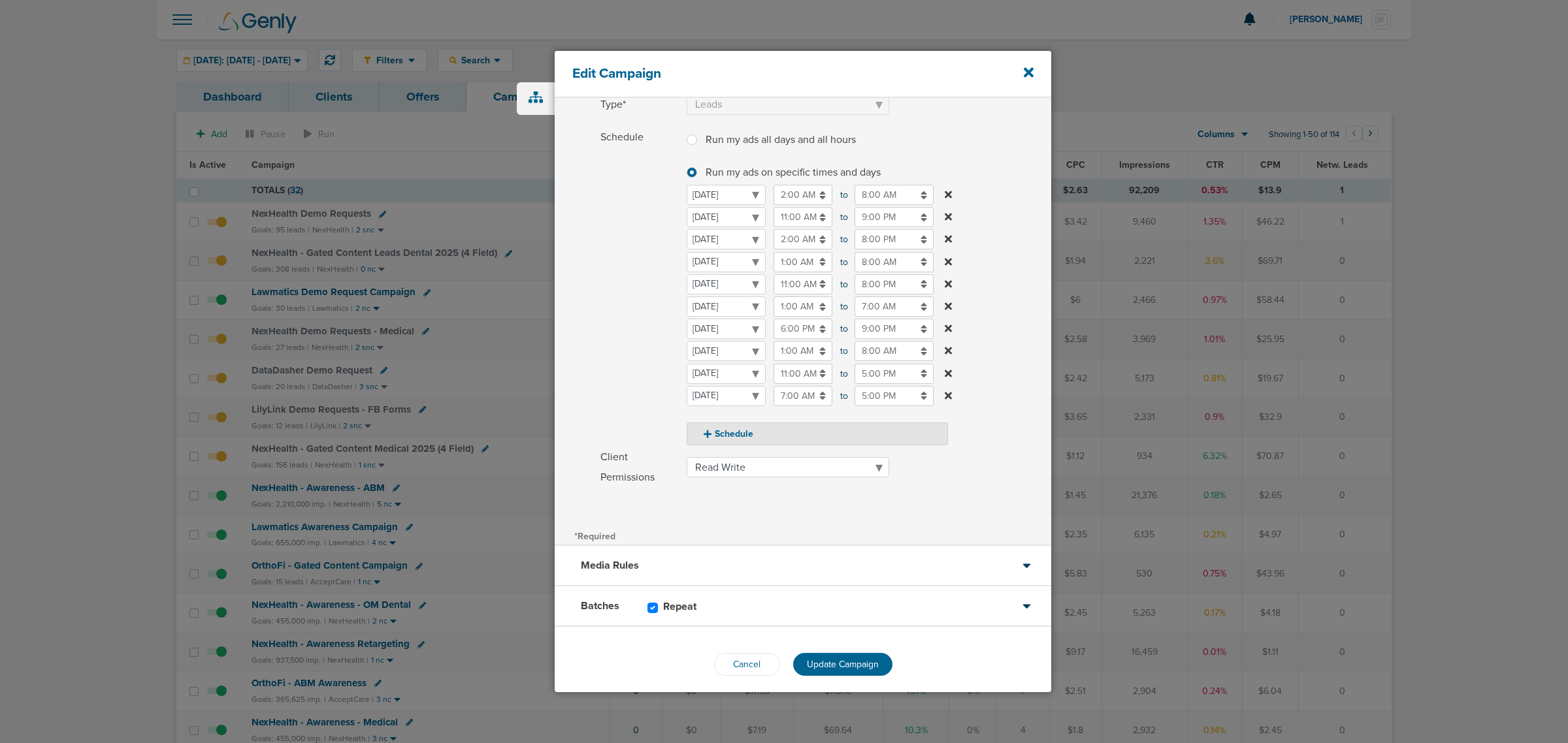
scroll to position [145, 0]
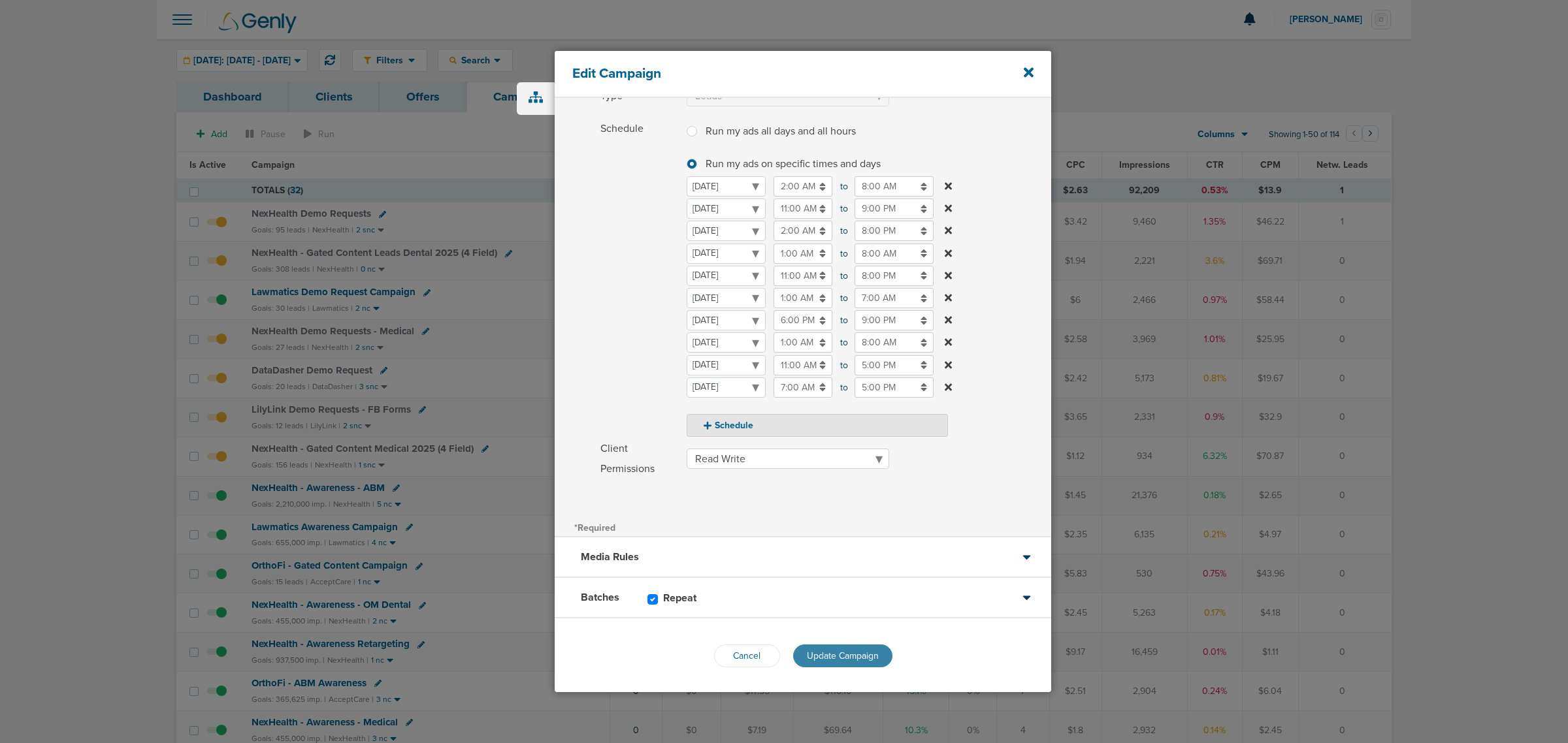
click at [837, 657] on span "Update Campaign" at bounding box center [842, 656] width 72 height 11
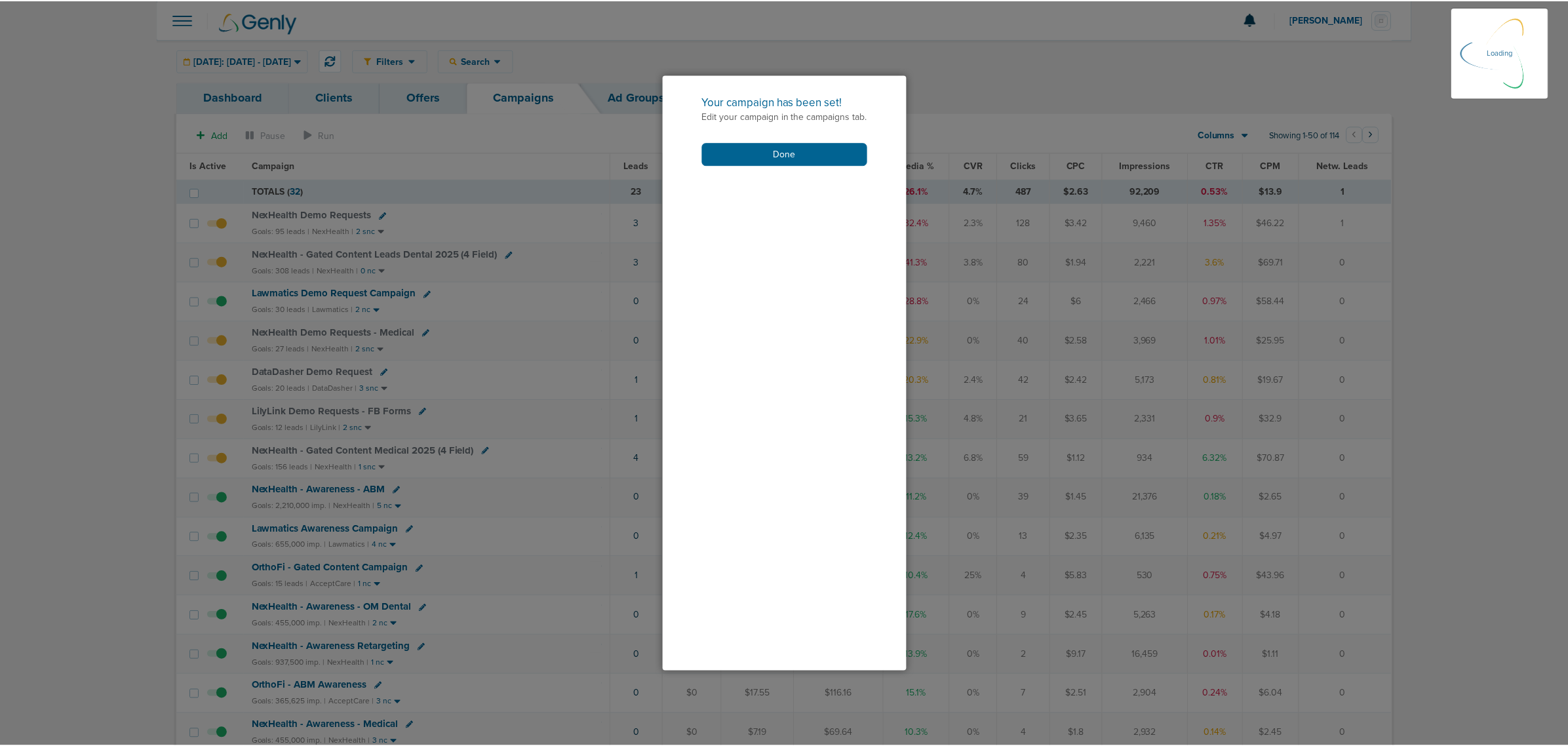
scroll to position [104, 0]
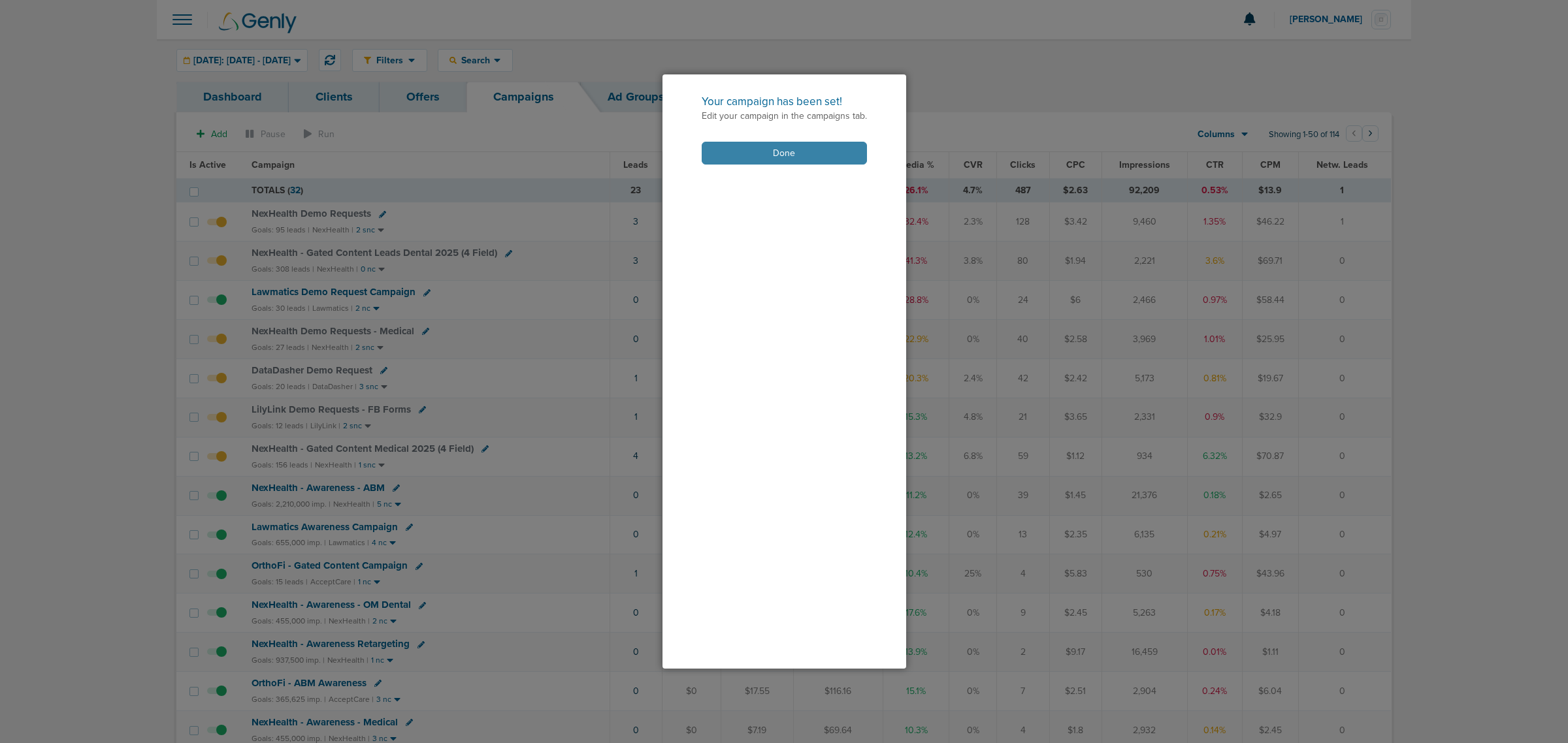
click at [797, 148] on button "Done" at bounding box center [784, 153] width 165 height 23
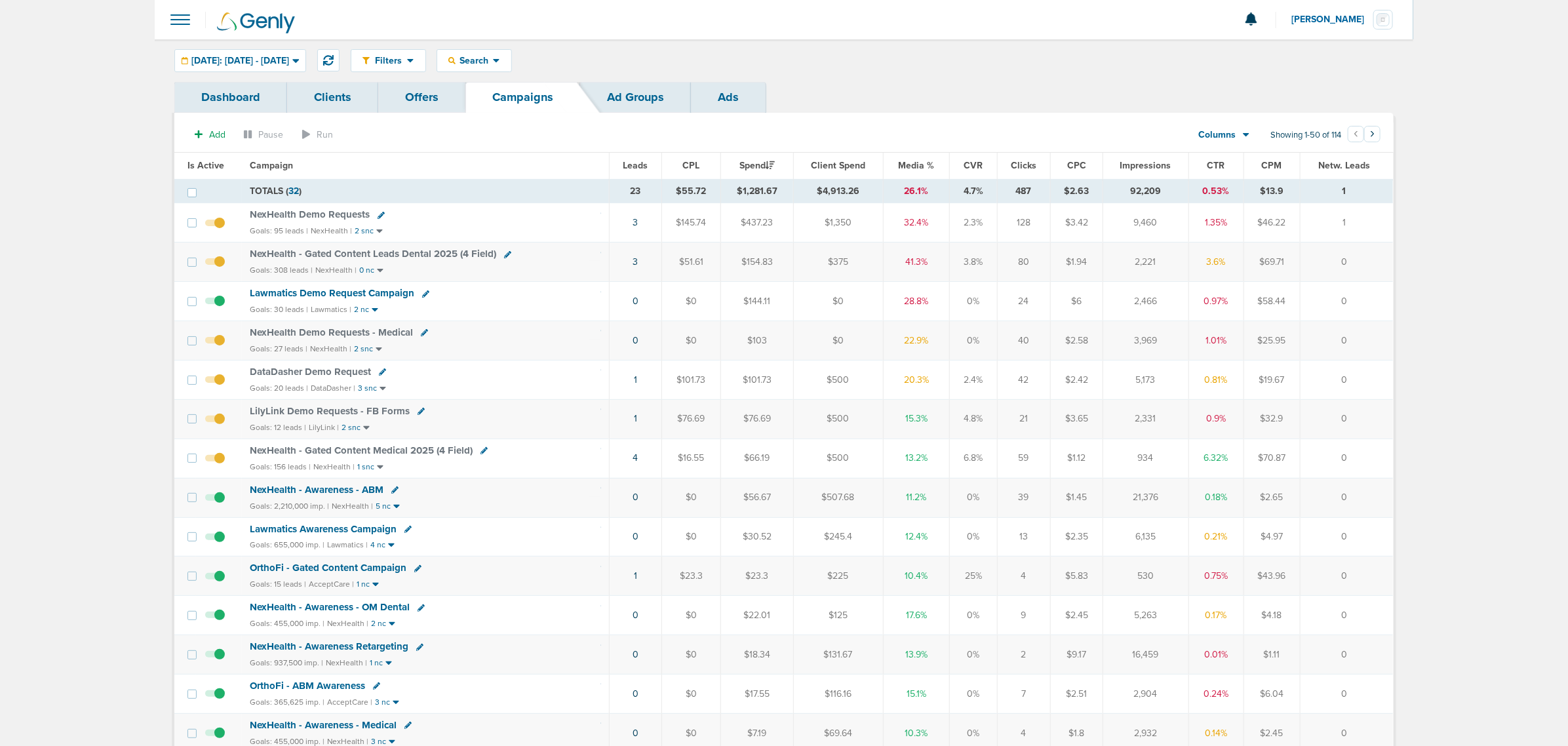
click at [403, 255] on span "NexHealth - Gated Content Leads Dental 2025 (4 Field)" at bounding box center [373, 254] width 246 height 12
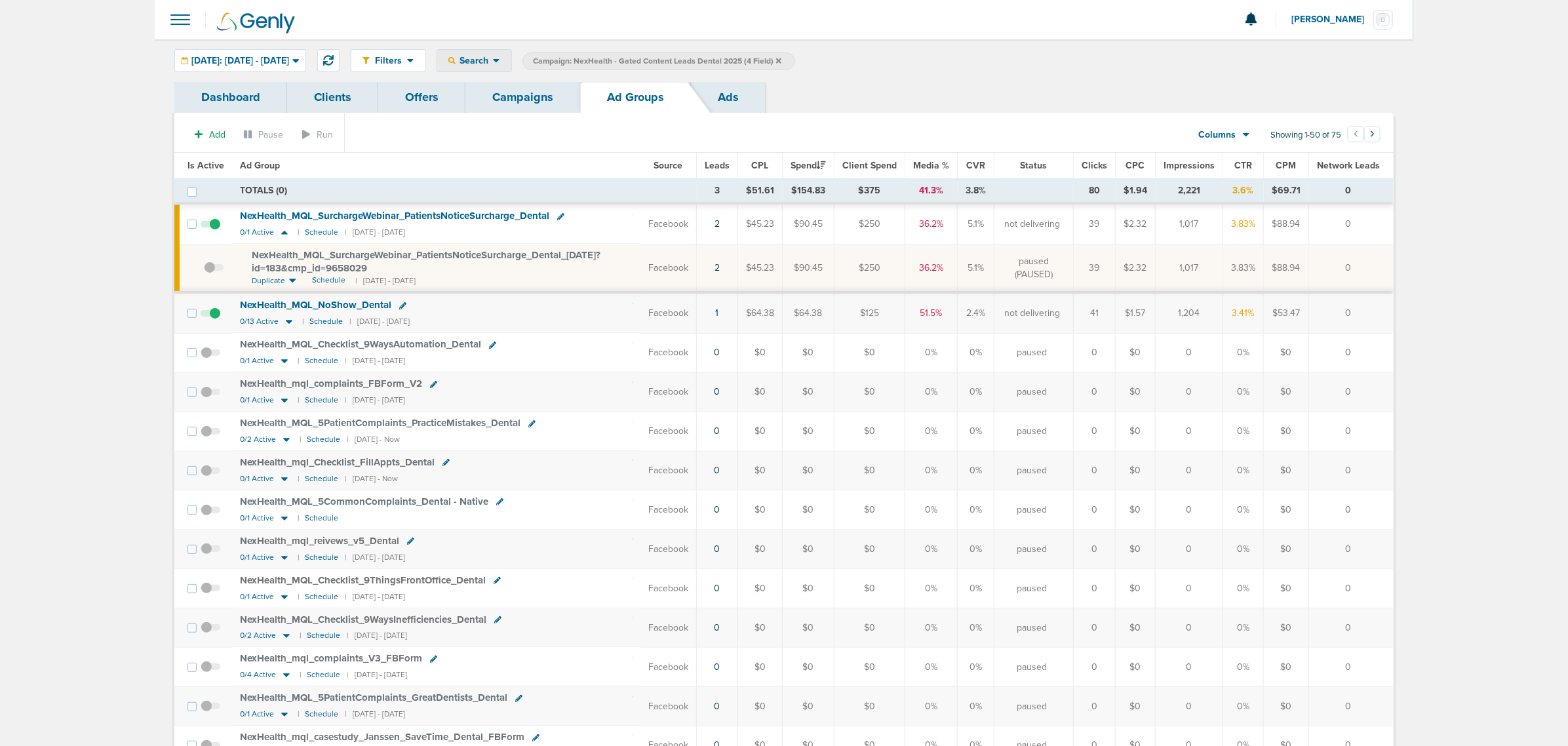
click at [512, 51] on div "Search" at bounding box center [475, 60] width 74 height 22
click at [549, 184] on link "Network Campaign" at bounding box center [506, 185] width 136 height 17
select select "netCmpName"
type input "ultimate"
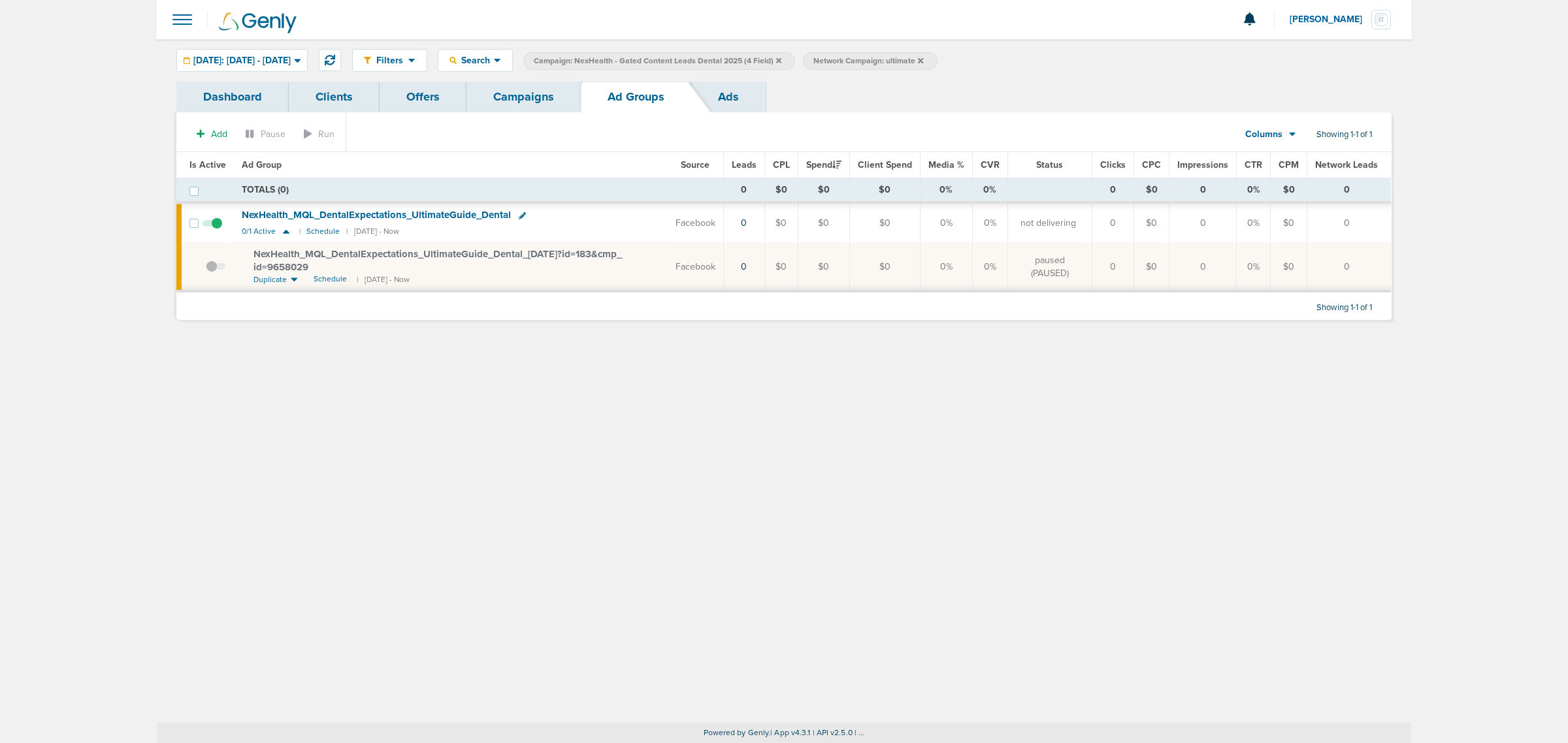
click at [531, 96] on link "Campaigns" at bounding box center [523, 96] width 114 height 31
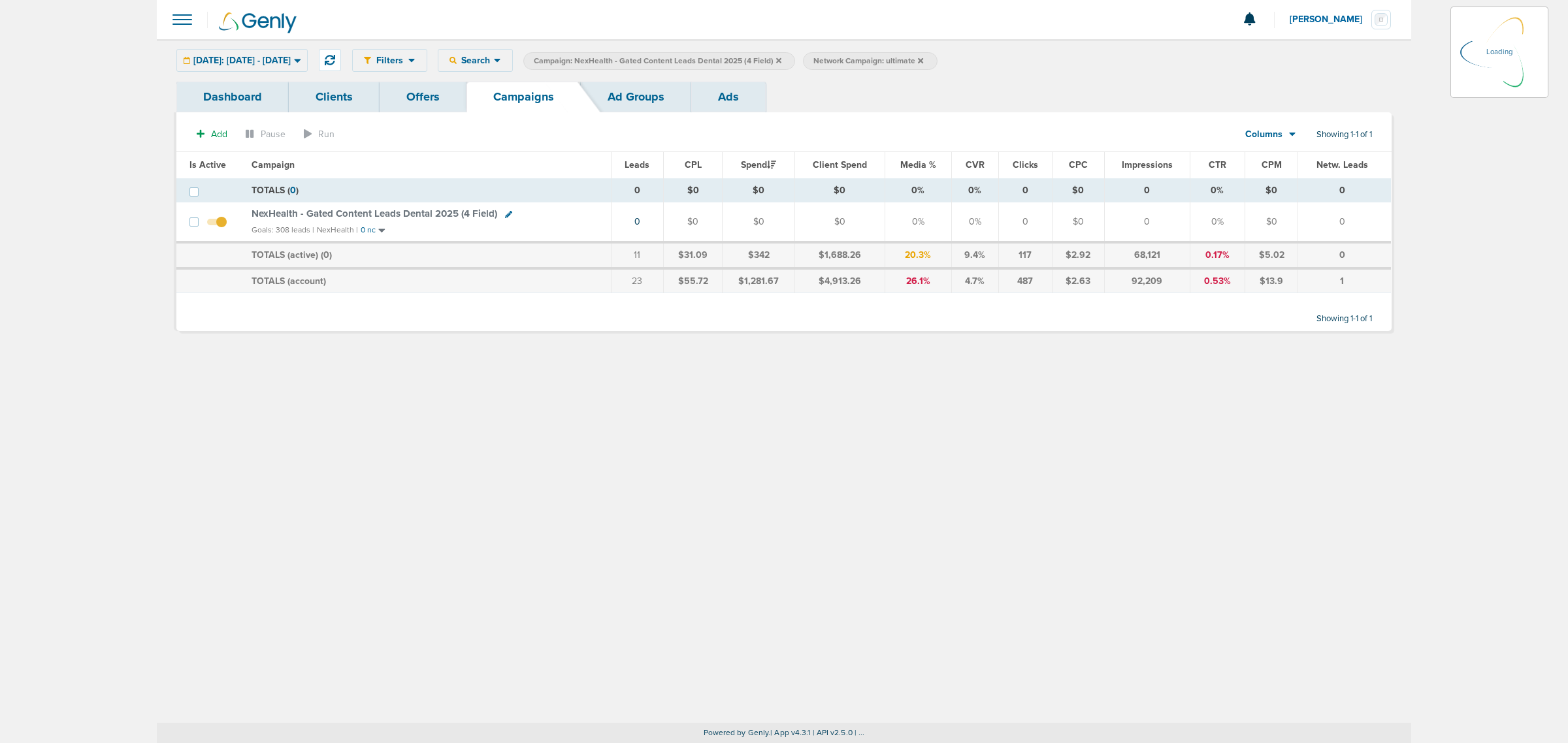
click at [781, 60] on icon at bounding box center [778, 60] width 5 height 8
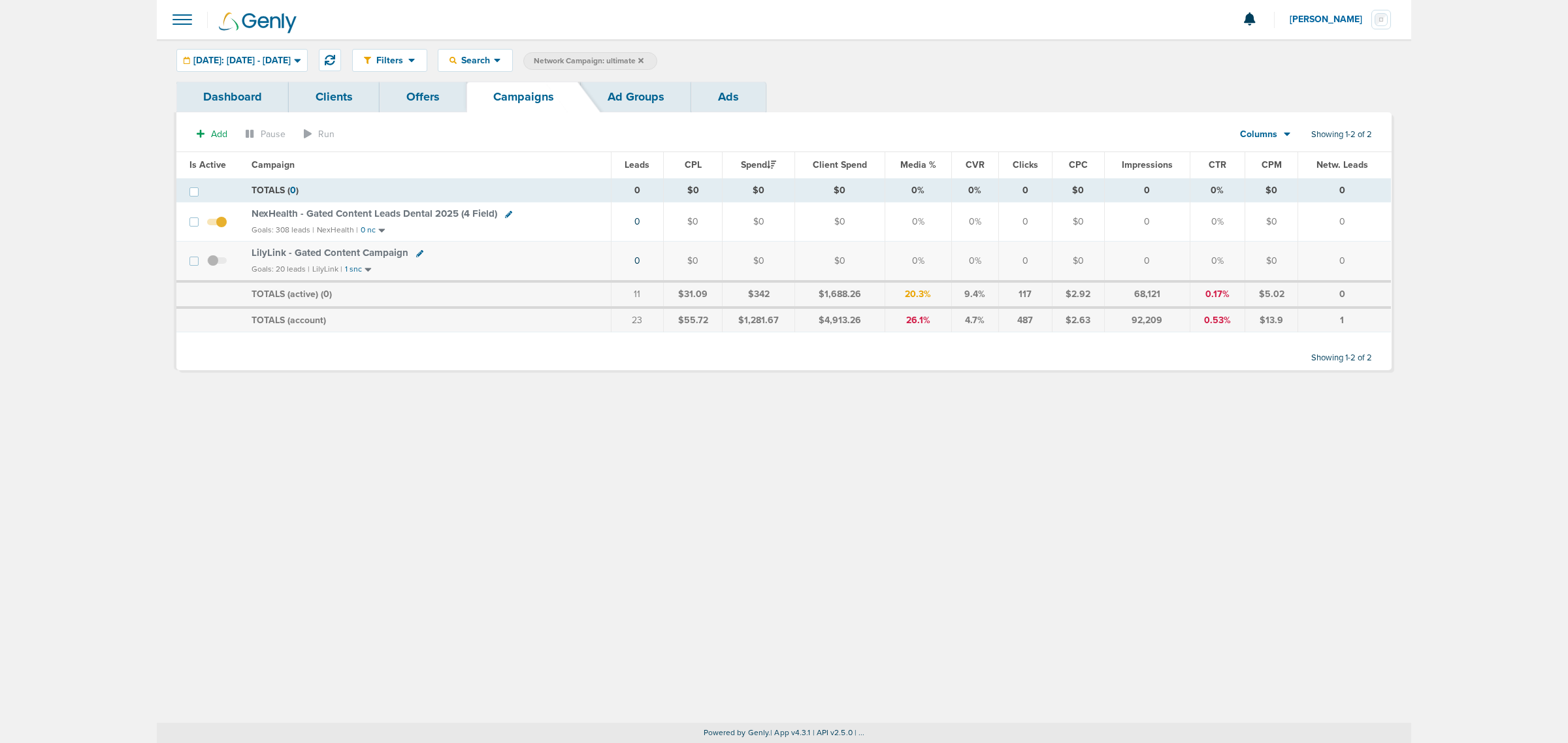
click at [643, 59] on icon at bounding box center [640, 59] width 5 height 5
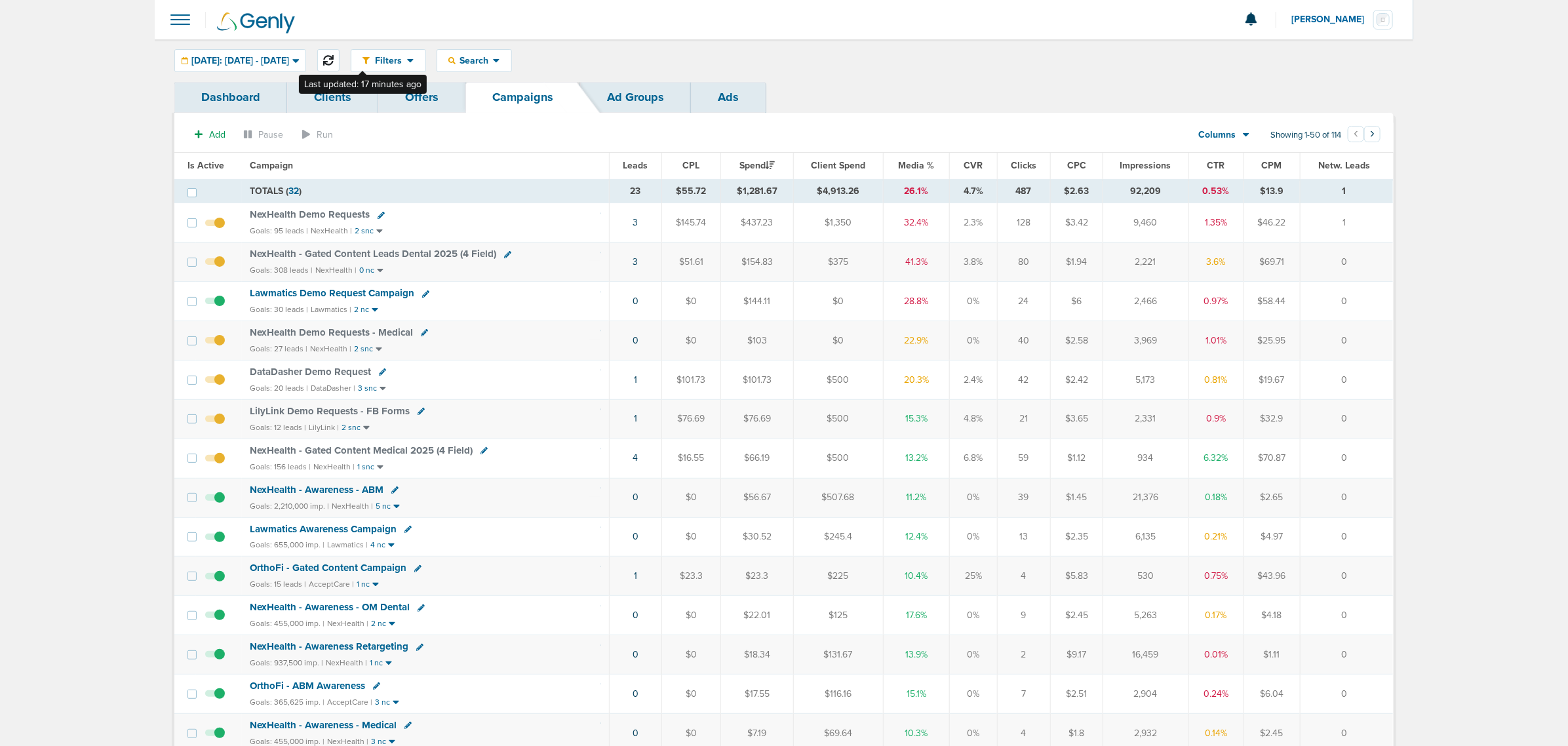
click at [334, 63] on icon at bounding box center [329, 60] width 11 height 11
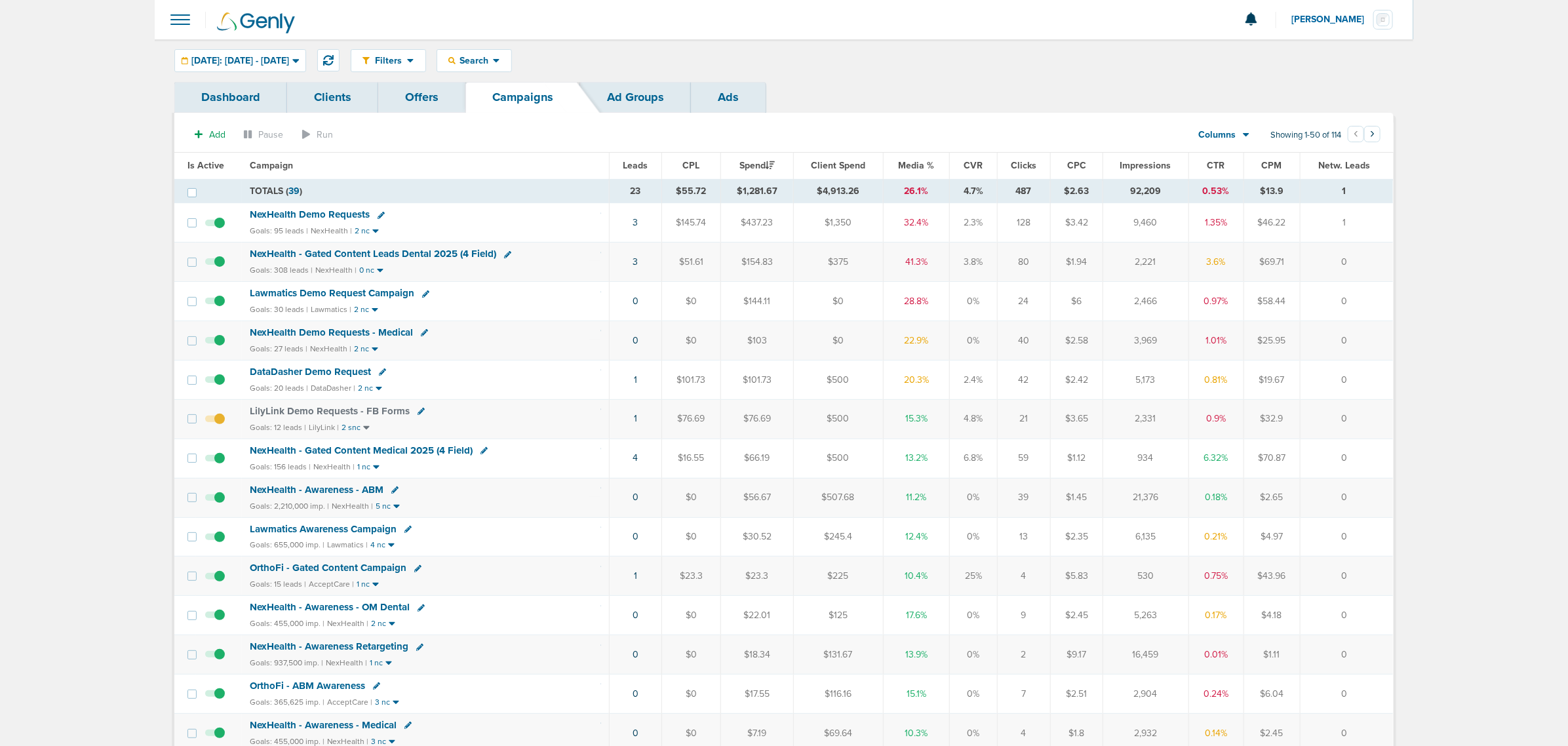
click at [413, 254] on span "NexHealth - Gated Content Leads Dental 2025 (4 Field)" at bounding box center [373, 254] width 246 height 12
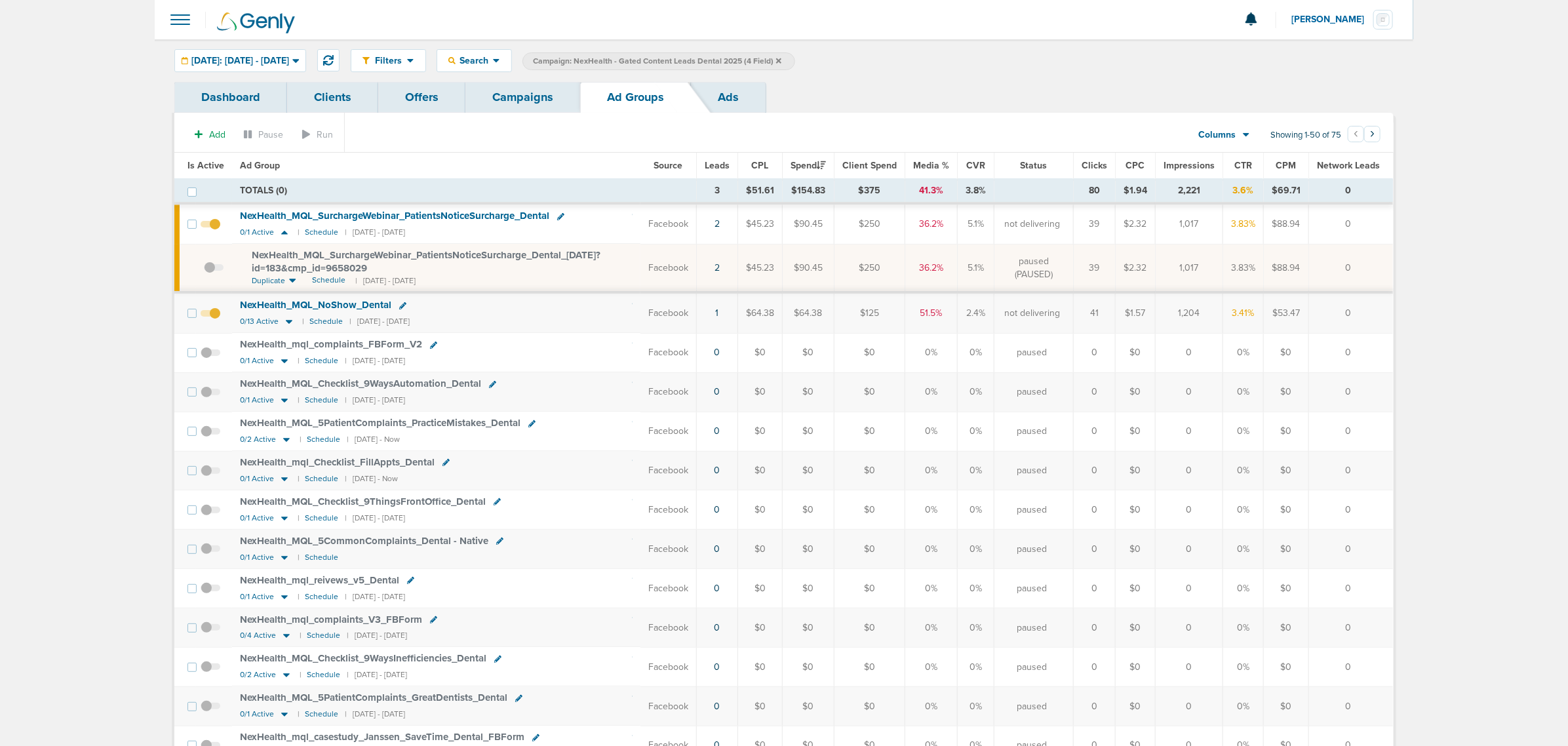
click at [515, 103] on link "Campaigns" at bounding box center [523, 97] width 115 height 31
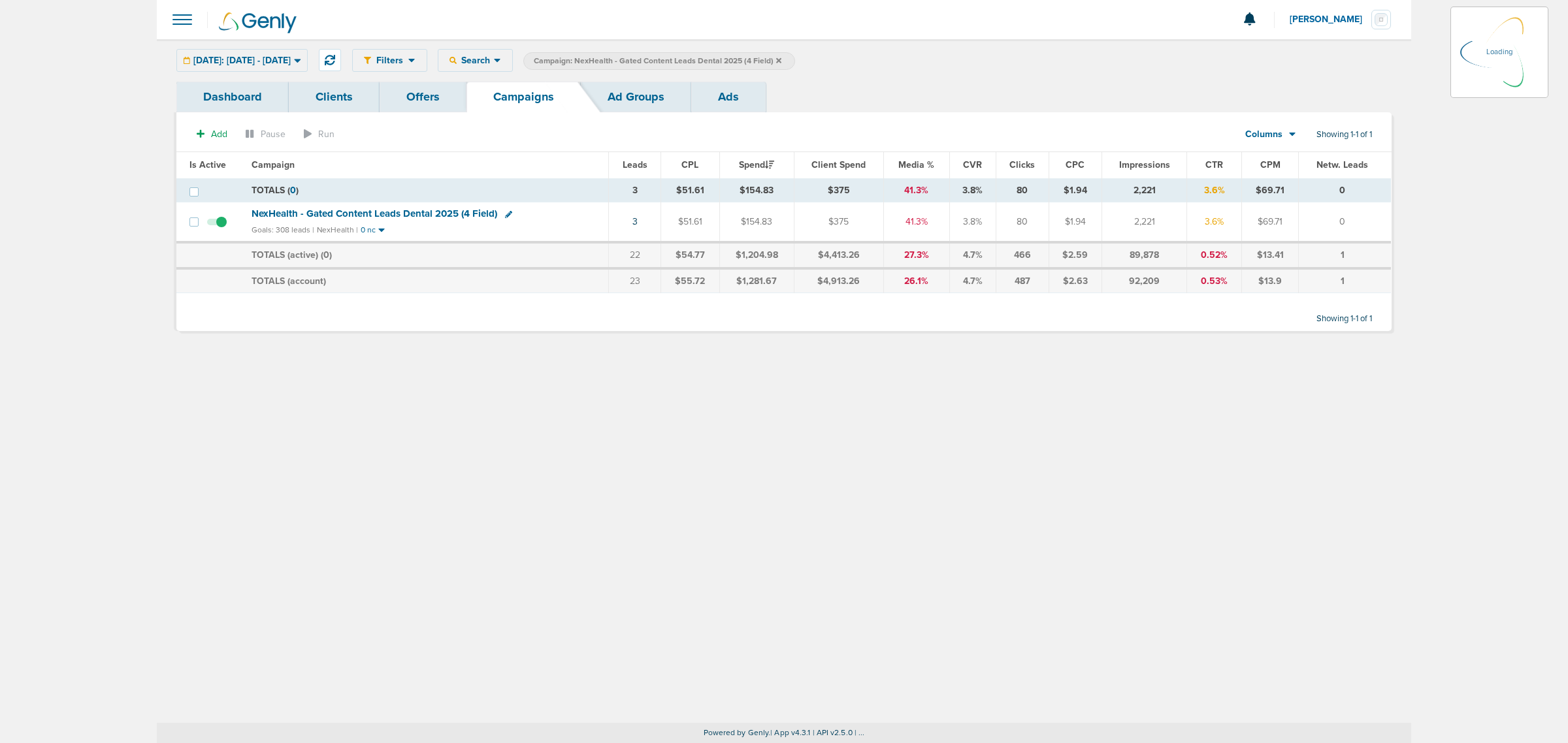
click at [781, 59] on icon at bounding box center [778, 60] width 5 height 8
click at [781, 59] on icon at bounding box center [778, 59] width 5 height 5
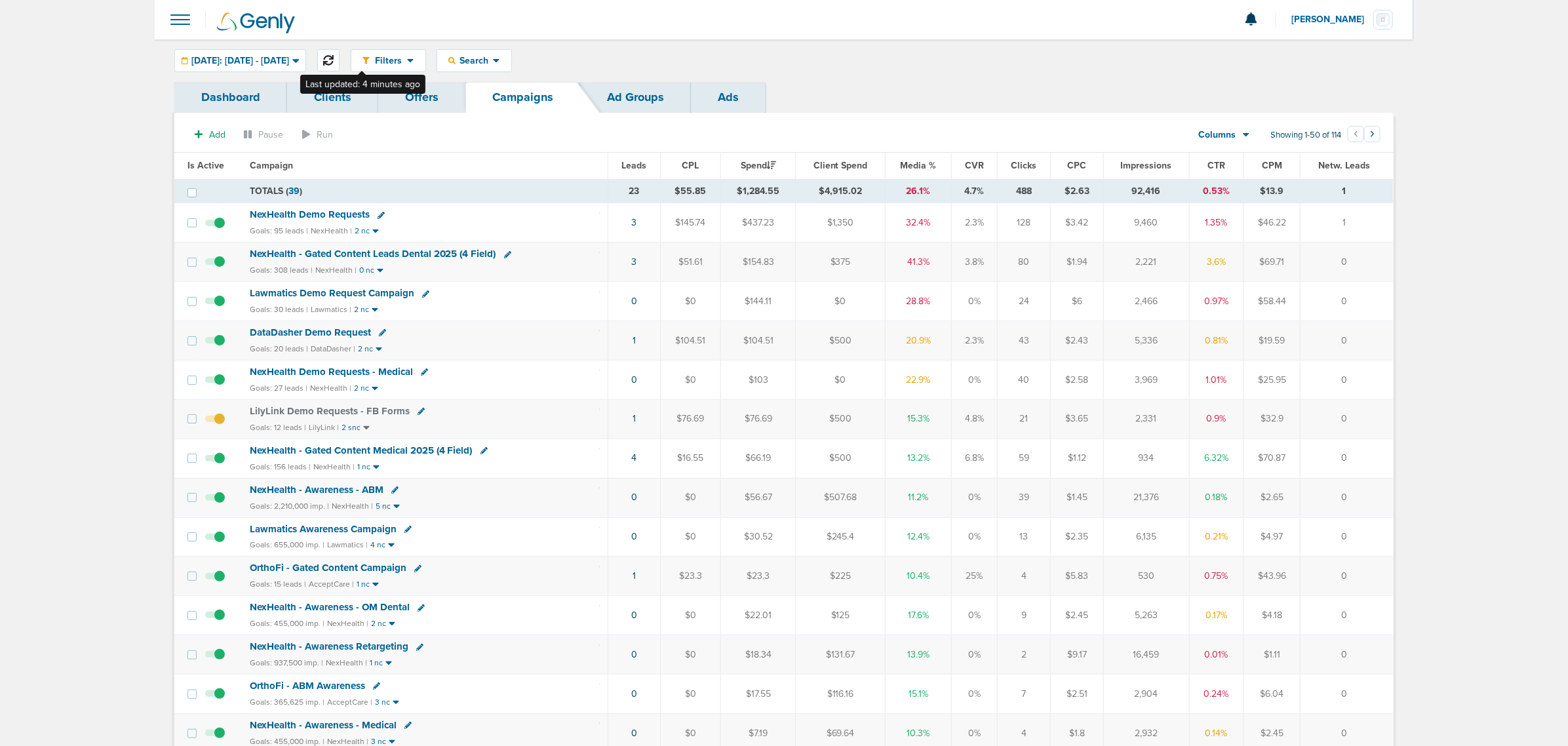
click at [334, 60] on icon at bounding box center [329, 60] width 11 height 11
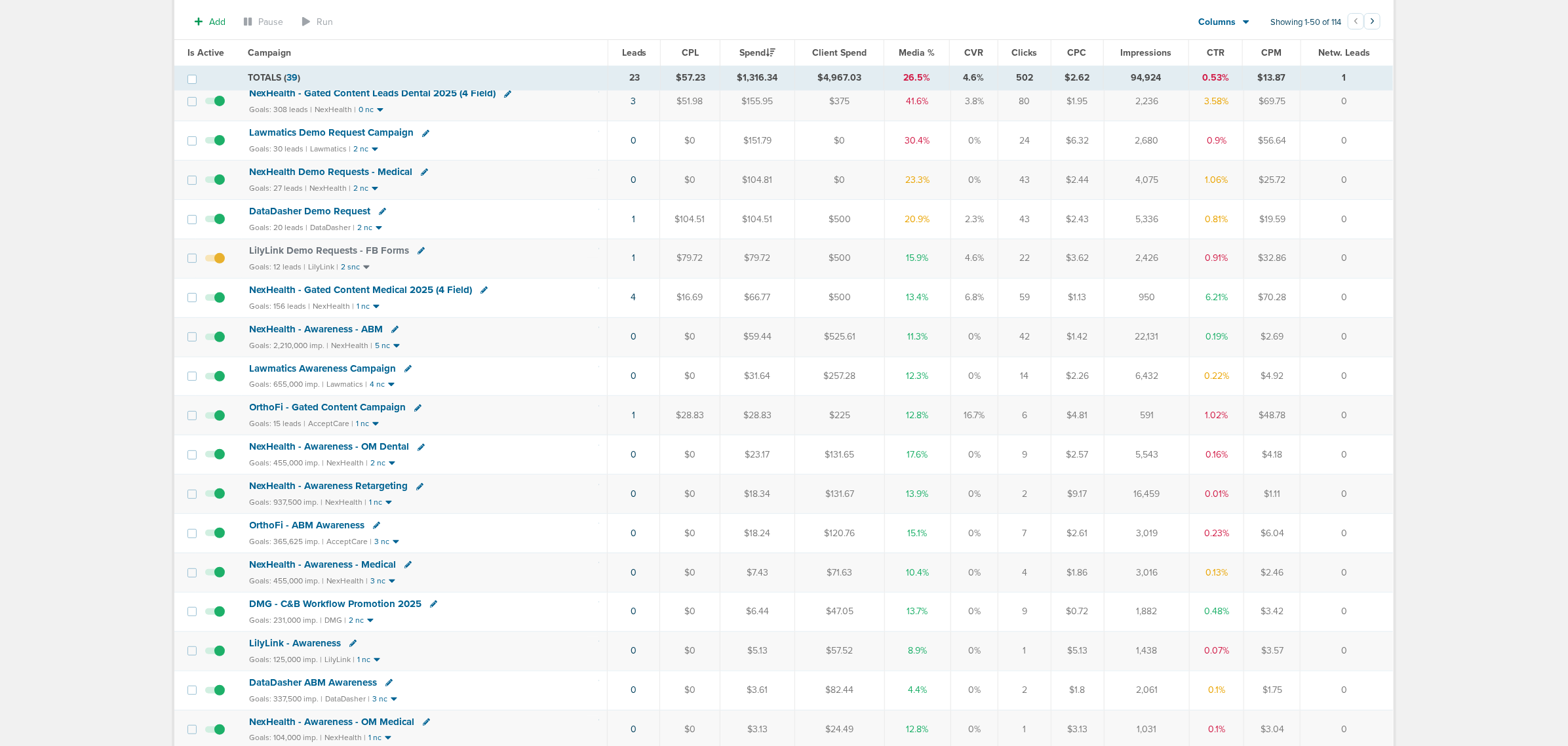
scroll to position [82, 0]
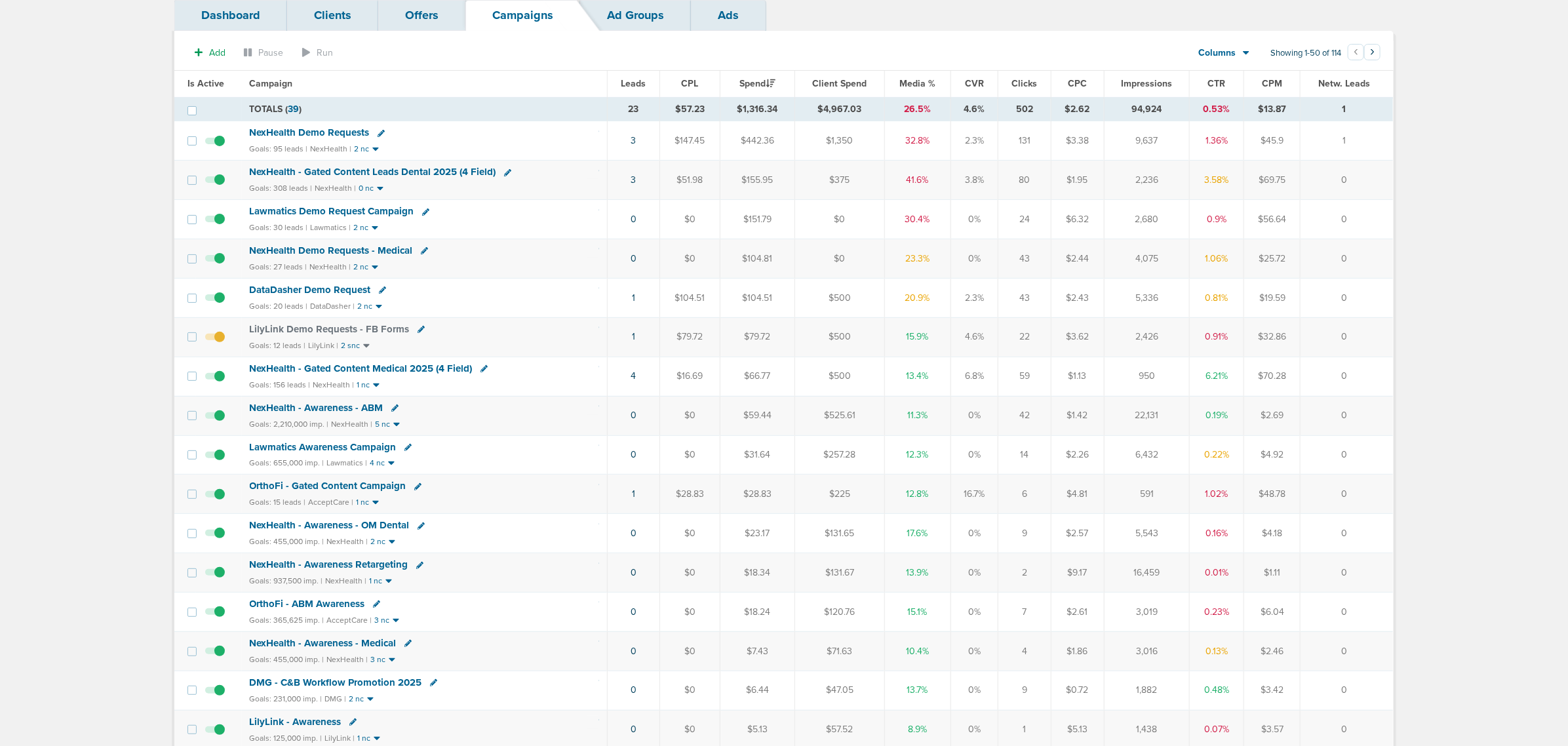
click at [557, 179] on div "NexHealth - Gated Content Leads Dental 2025 (4 Field)" at bounding box center [424, 172] width 350 height 13
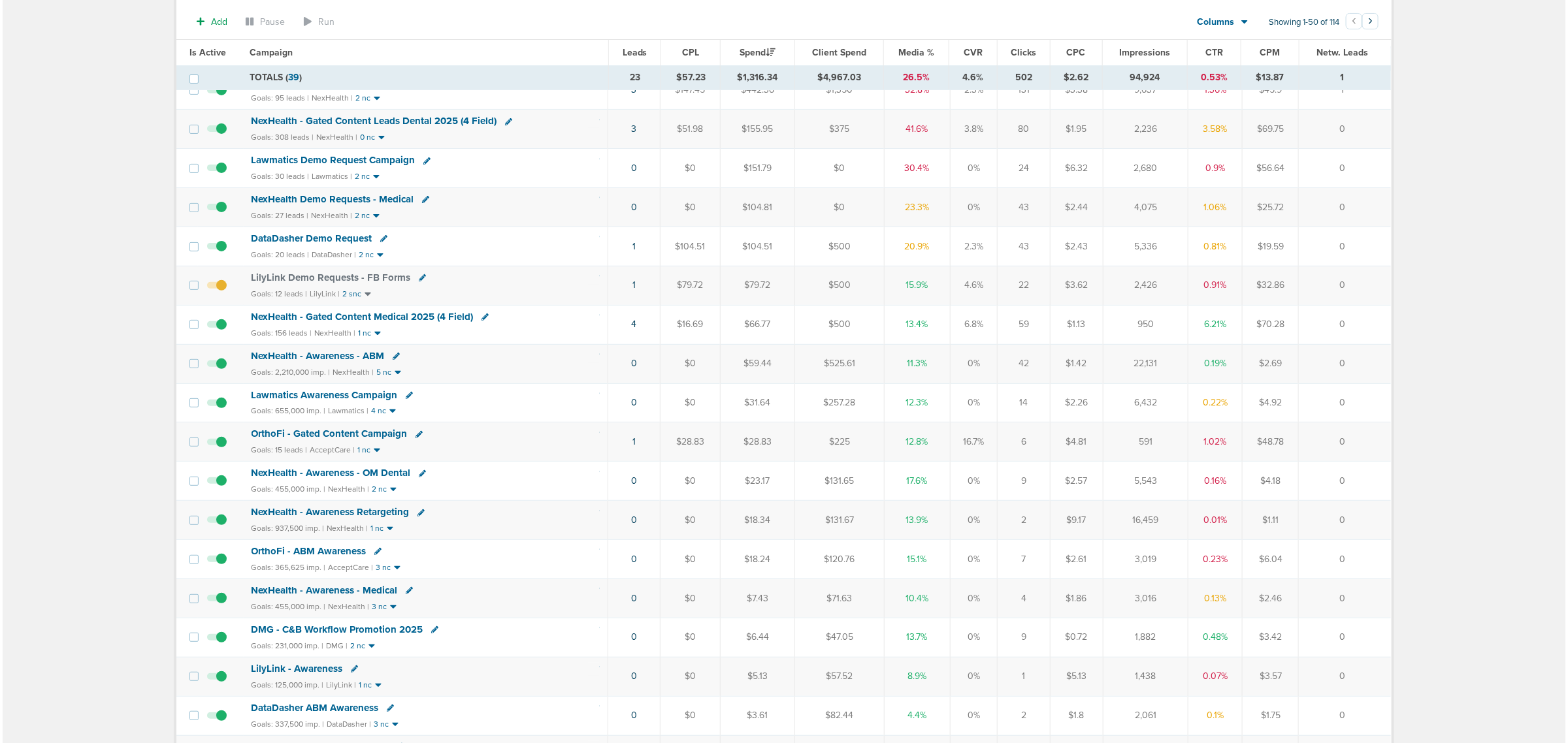
scroll to position [0, 0]
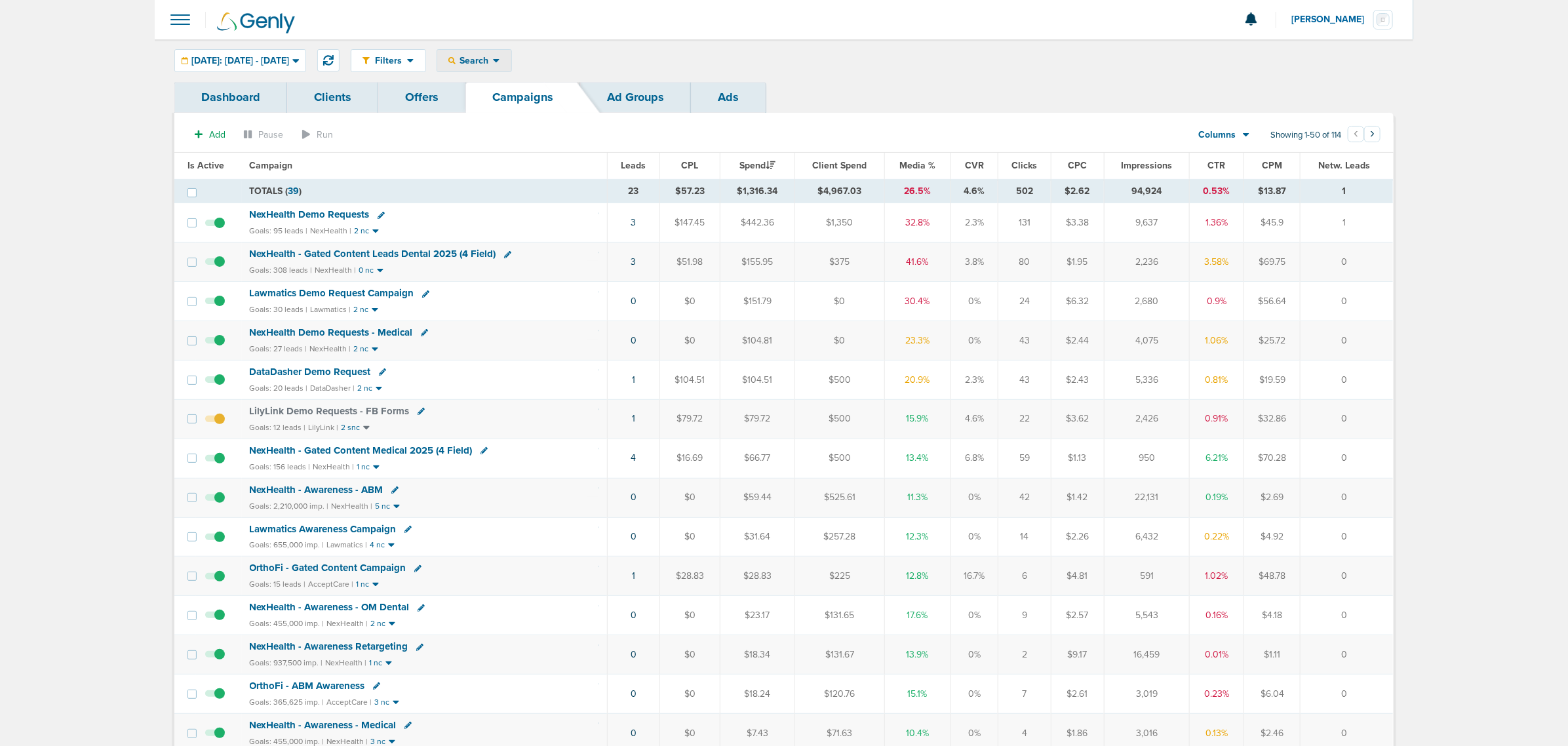
click at [512, 54] on div "Search" at bounding box center [475, 60] width 74 height 22
click at [521, 100] on link "Client" at bounding box center [506, 104] width 136 height 17
type input "lily"
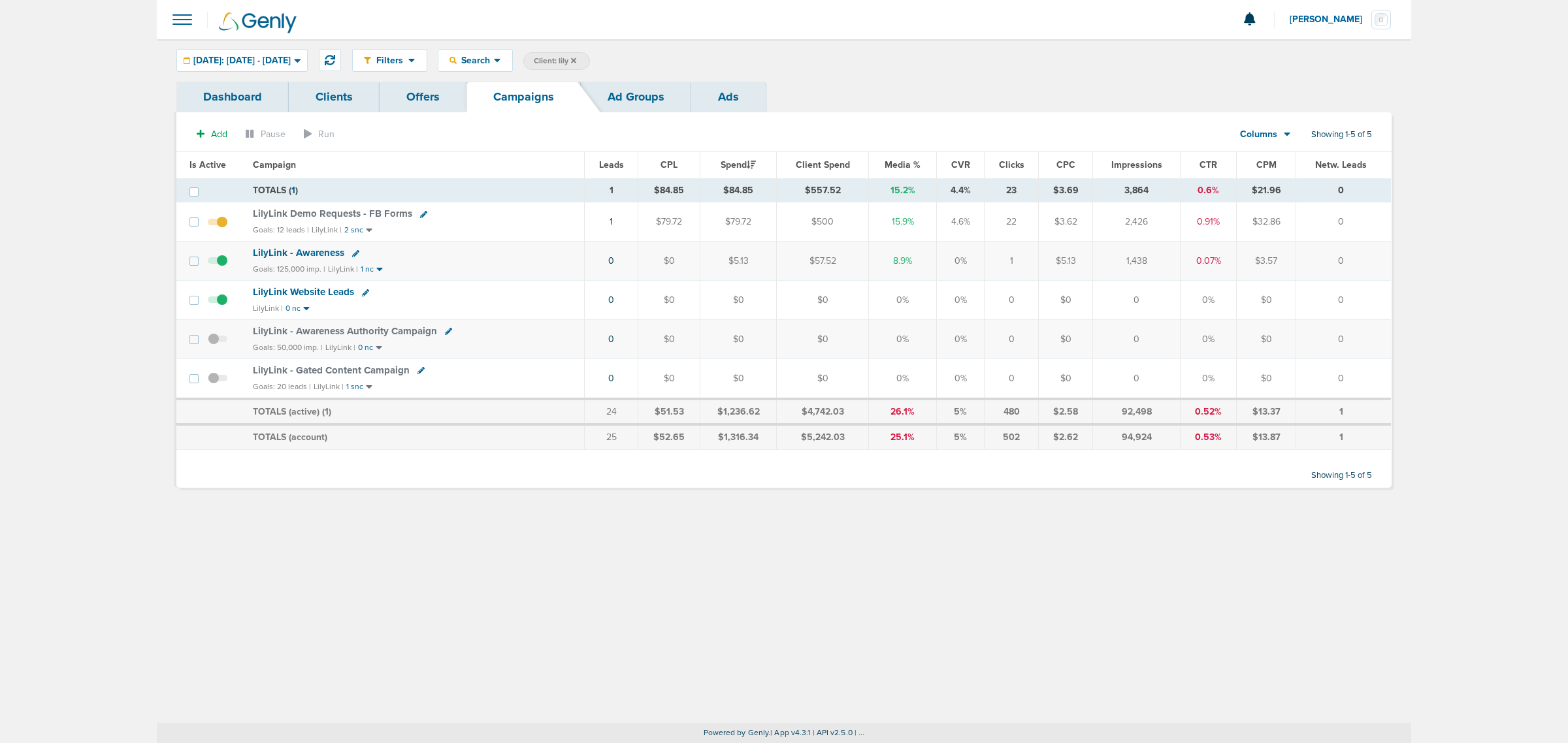
click at [341, 374] on span "LilyLink - Gated Content Campaign" at bounding box center [331, 370] width 157 height 12
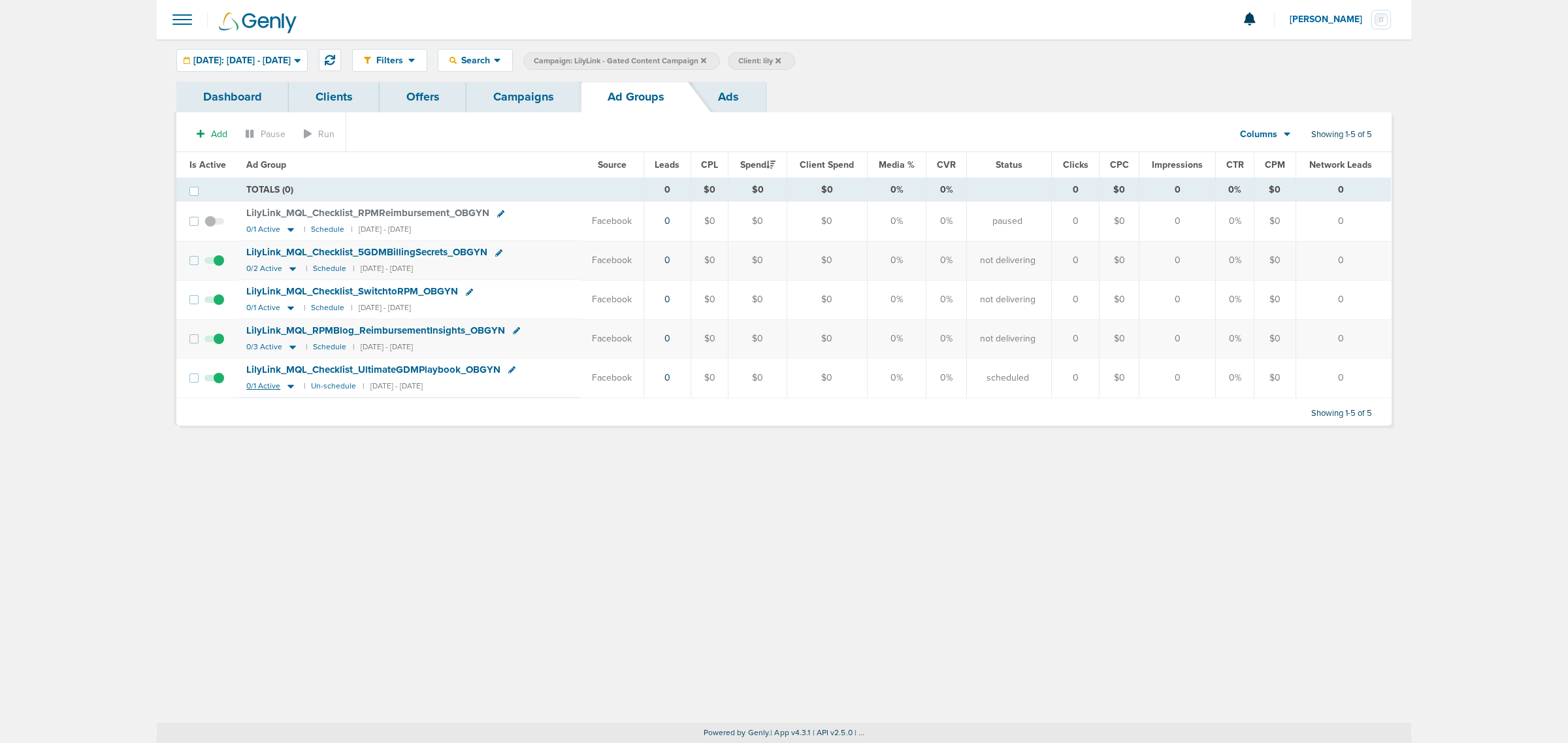
click at [288, 388] on icon at bounding box center [291, 386] width 7 height 4
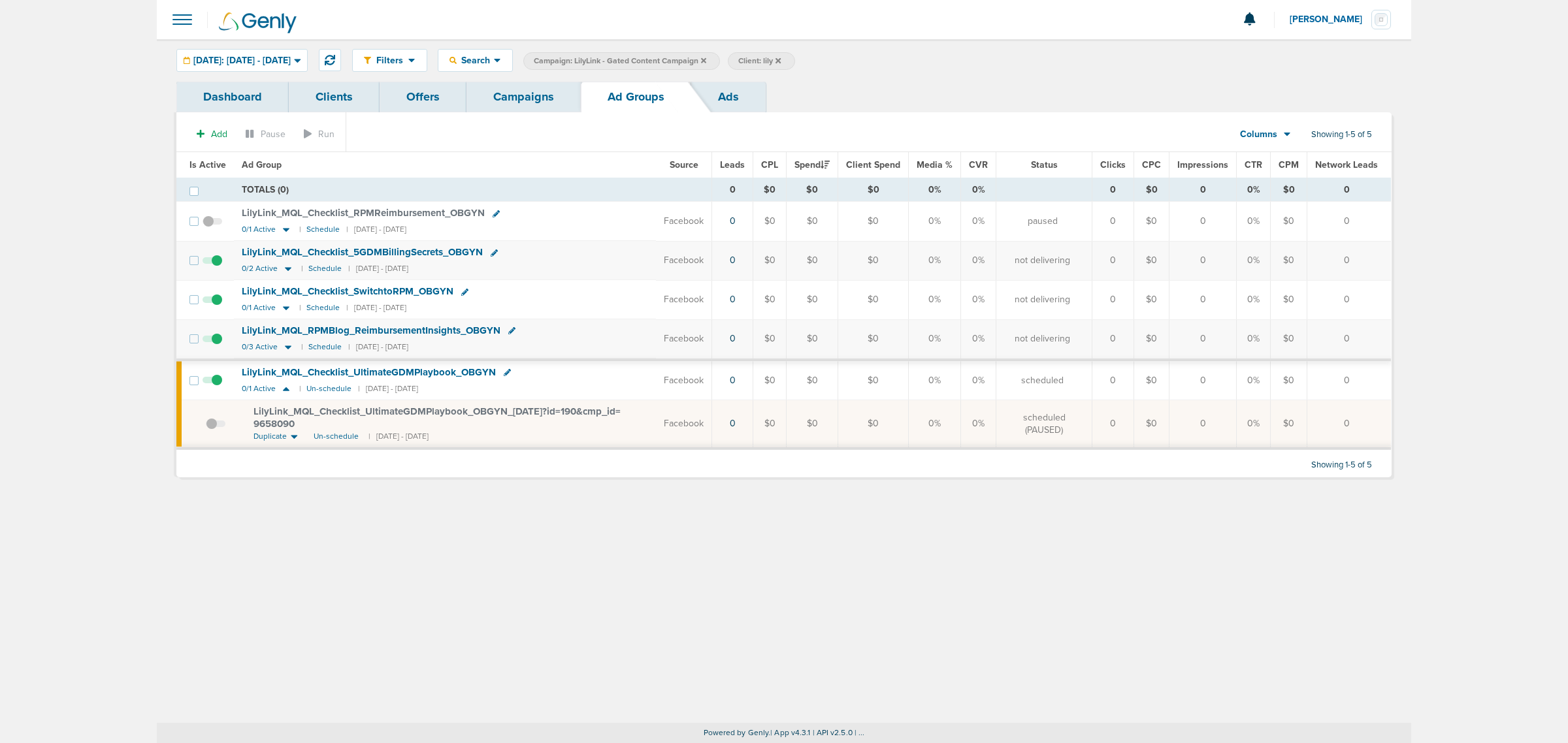
click at [369, 415] on span "LilyLink_ MQL_ Checklist_ UltimateGDMPlaybook_ OBGYN_ [DATE]?id=190&cmp_ id= 96…" at bounding box center [437, 418] width 367 height 25
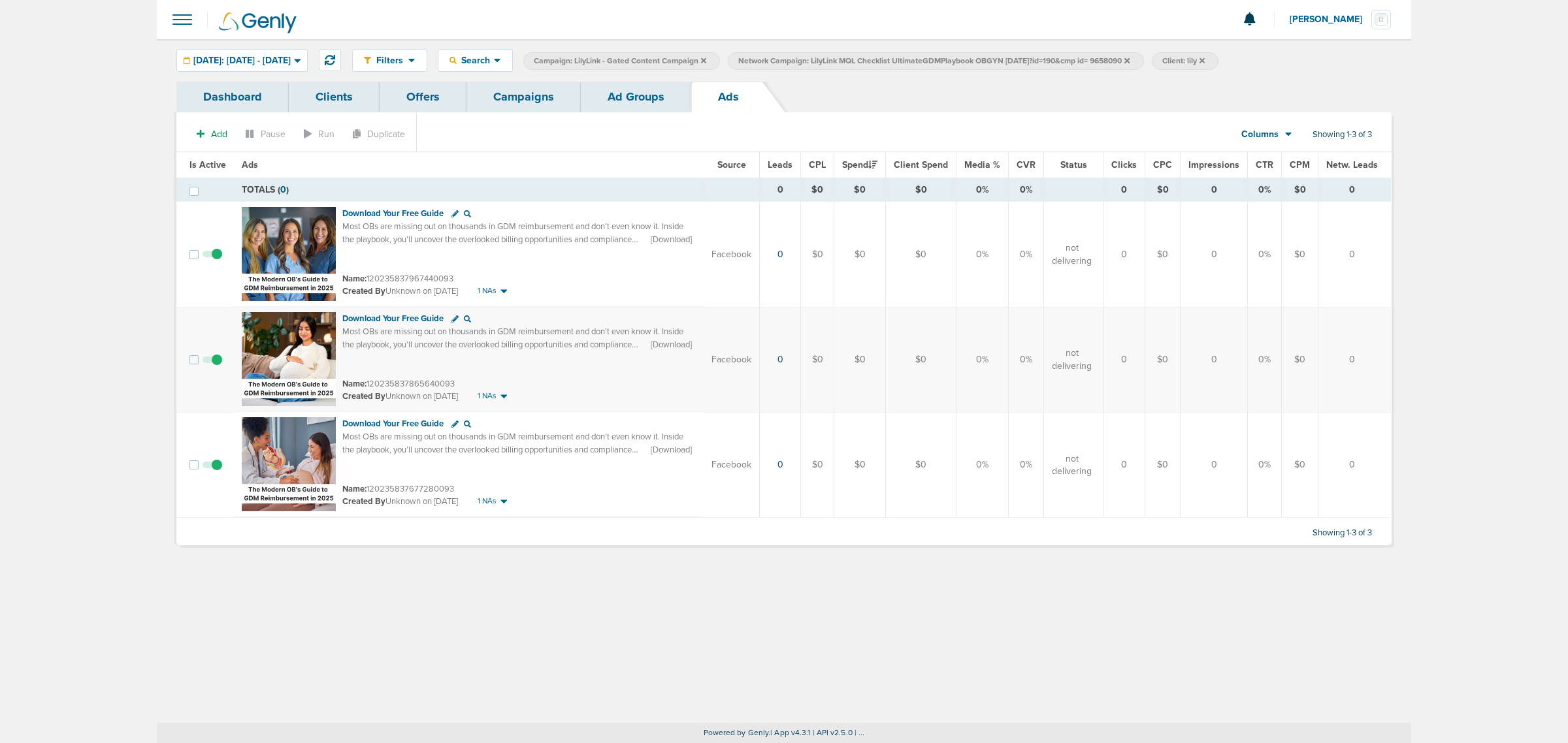
click at [524, 90] on link "Campaigns" at bounding box center [523, 96] width 114 height 31
click at [706, 62] on icon at bounding box center [703, 59] width 5 height 5
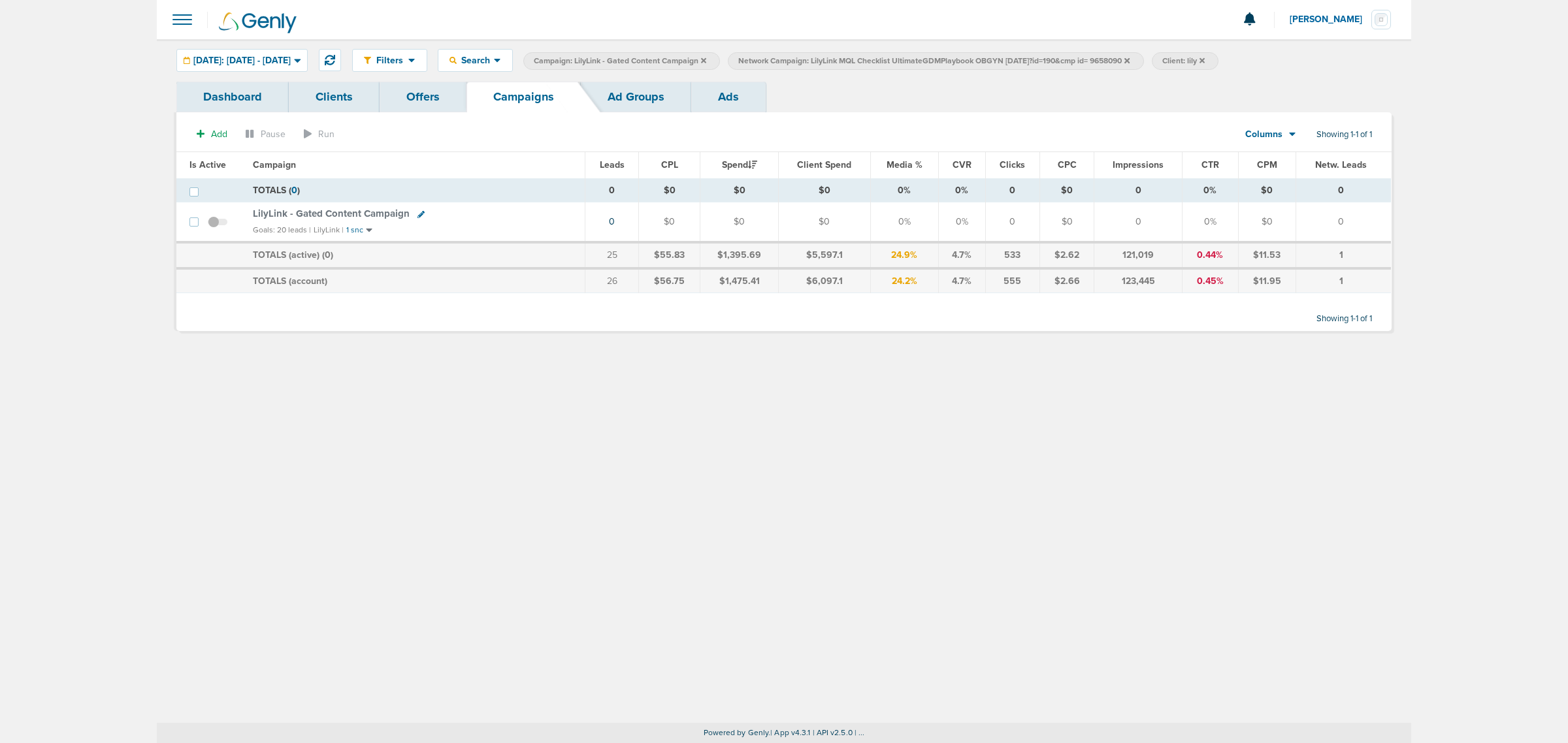
click at [706, 62] on icon at bounding box center [703, 60] width 5 height 8
click at [925, 62] on icon at bounding box center [922, 60] width 5 height 8
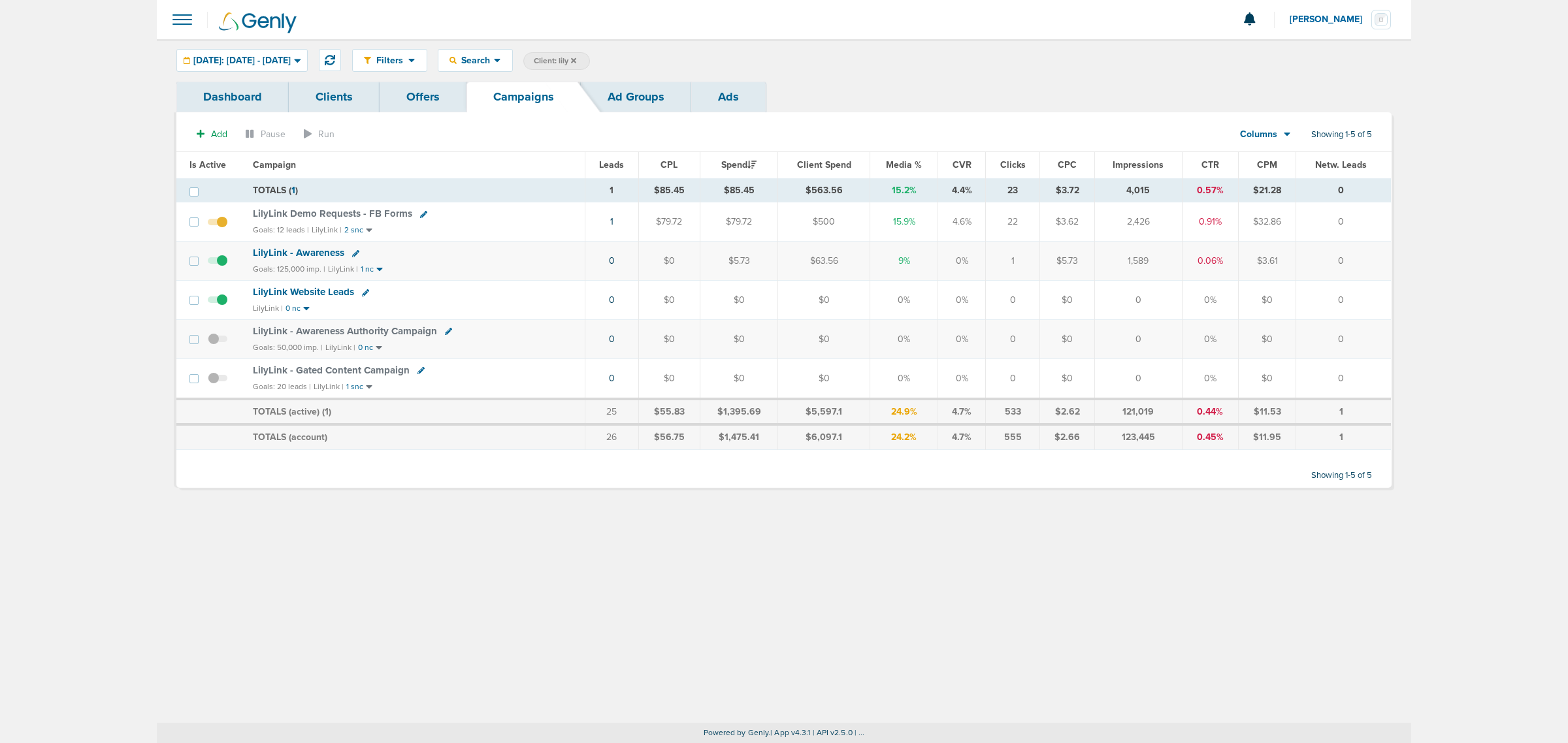
click at [576, 59] on icon at bounding box center [573, 60] width 5 height 8
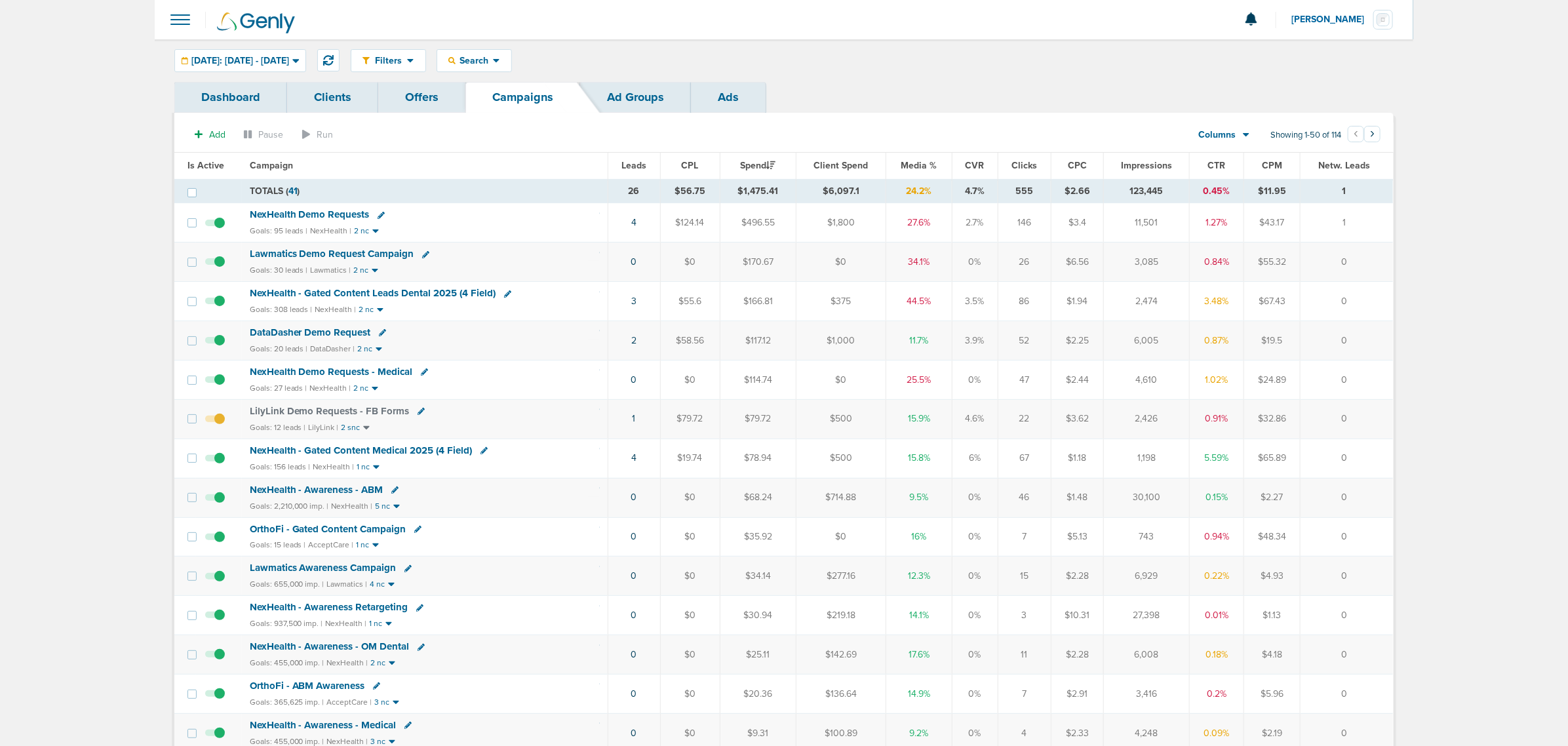
click at [913, 163] on span "Media %" at bounding box center [919, 166] width 36 height 11
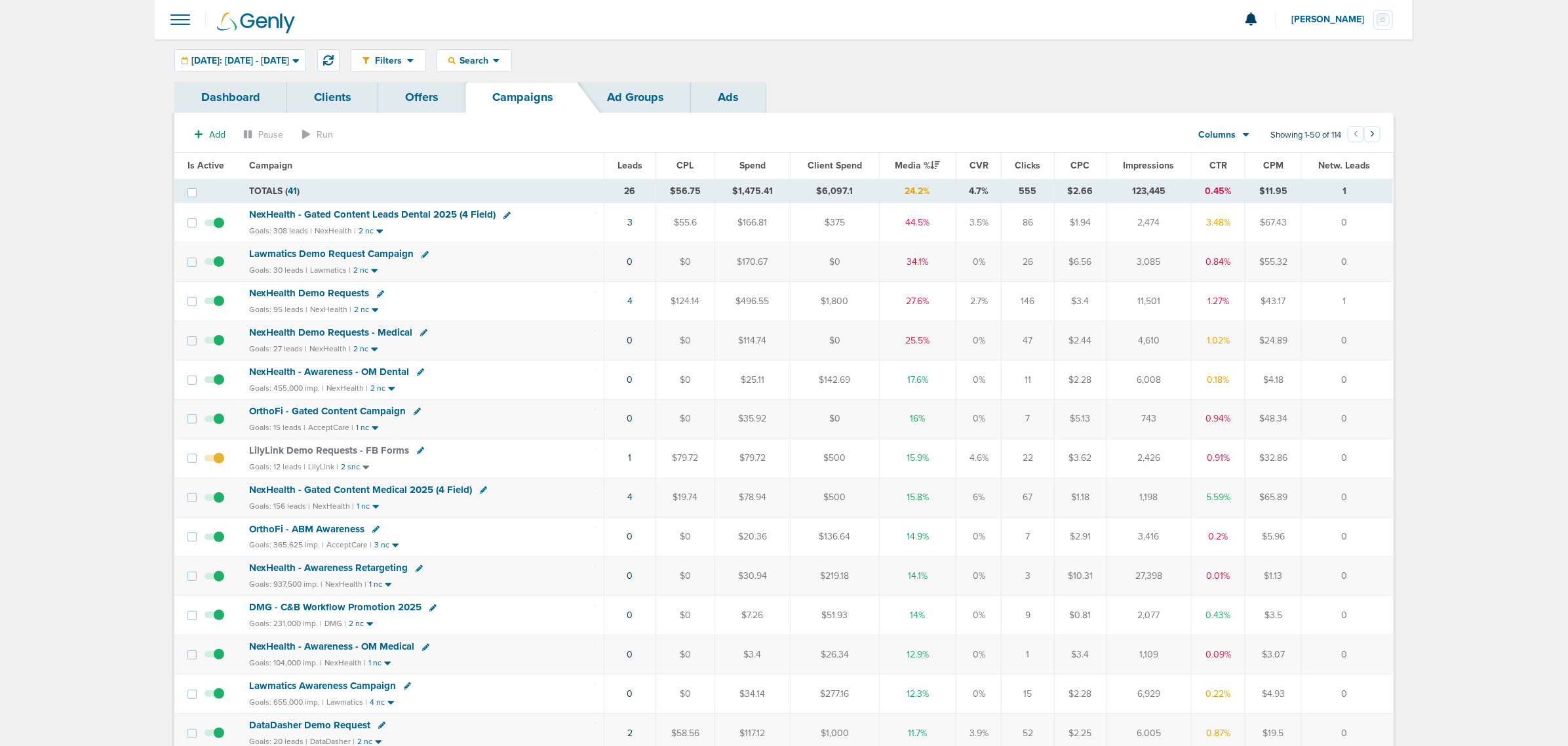
click at [559, 346] on div "Goals: 27 leads | NexHealth | 2 nc" at bounding box center [422, 349] width 347 height 11
click at [403, 215] on span "NexHealth - Gated Content Leads Dental 2025 (4 Field)" at bounding box center [373, 215] width 246 height 12
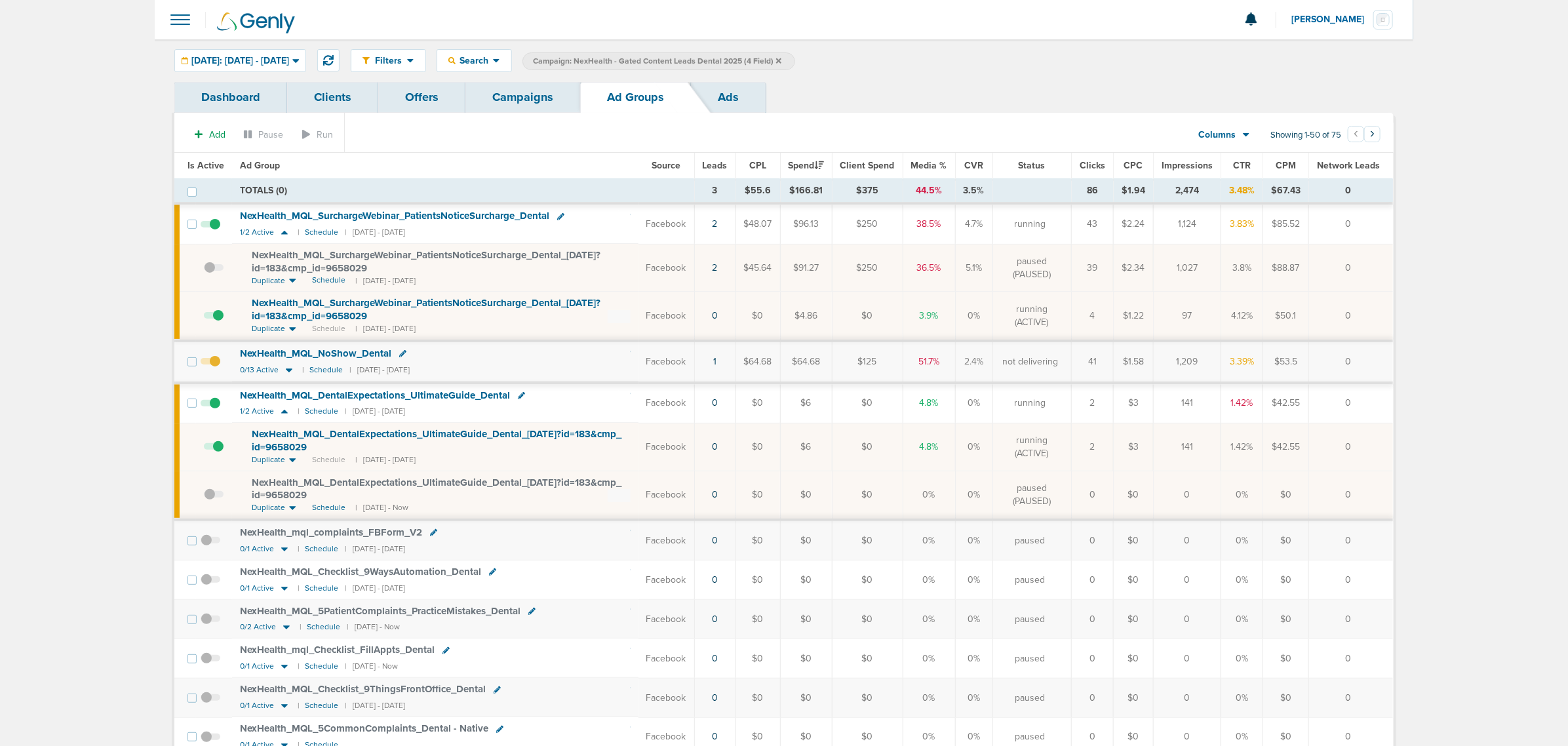
click at [498, 88] on link "Campaigns" at bounding box center [523, 97] width 115 height 31
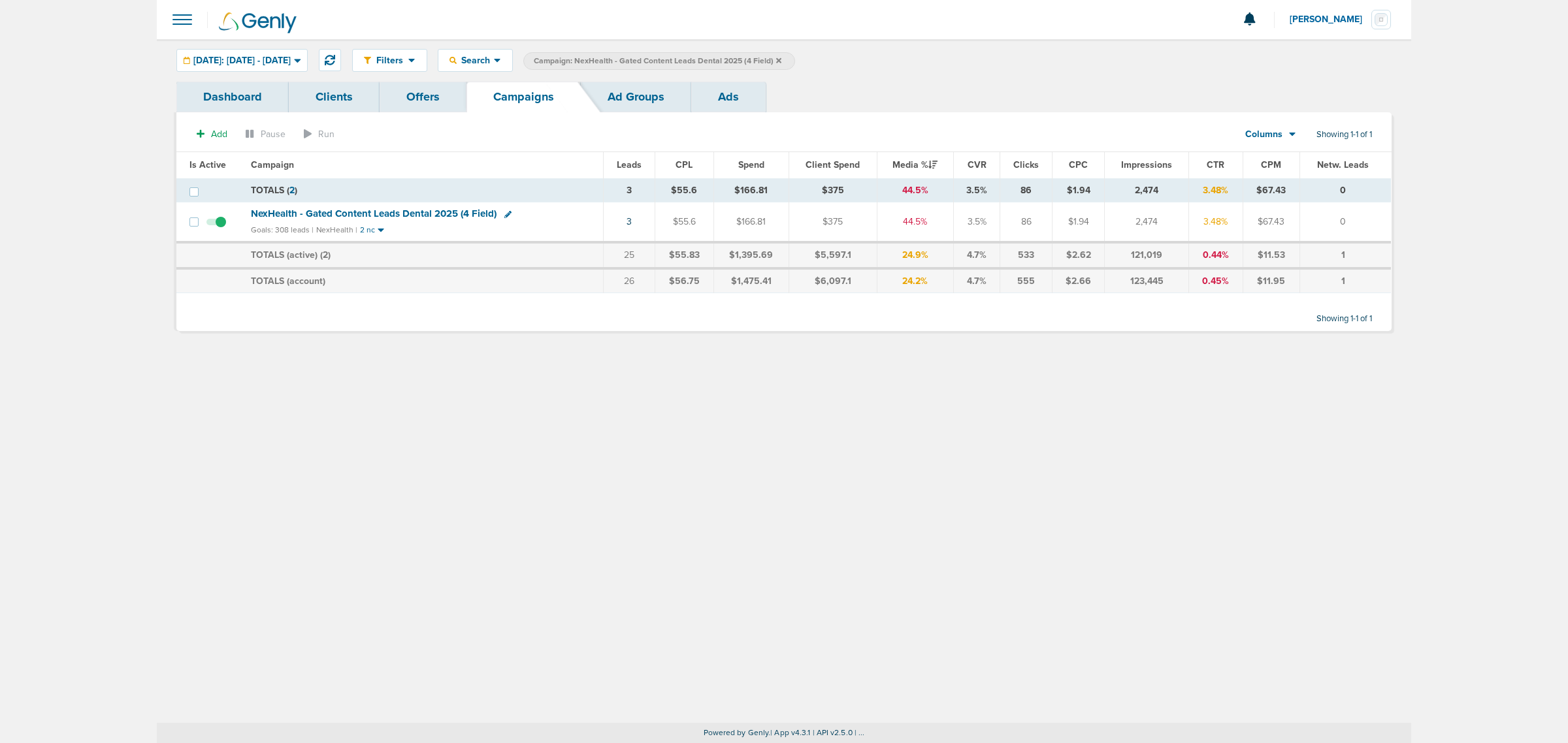
click at [781, 62] on icon at bounding box center [778, 60] width 5 height 8
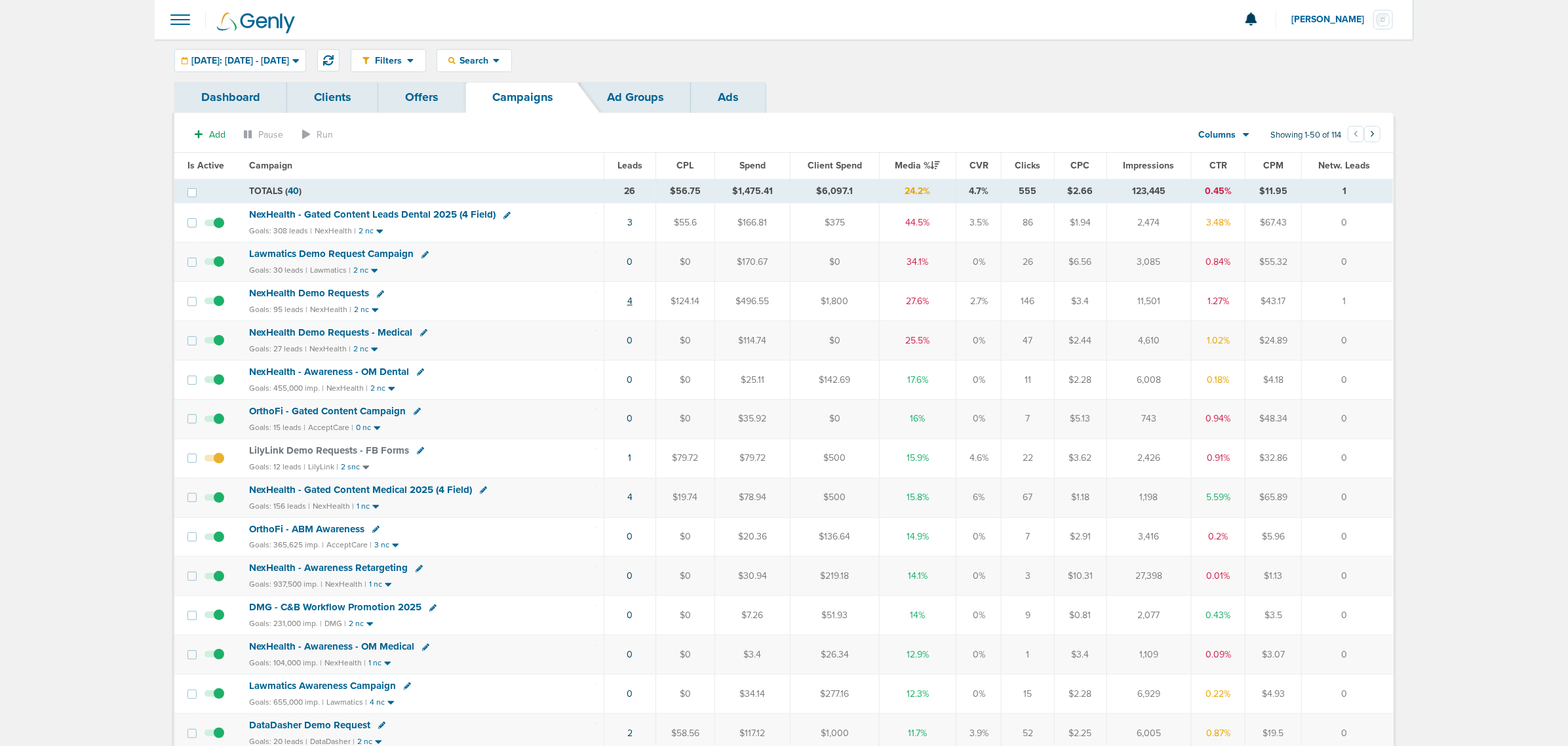
click at [627, 302] on link "4" at bounding box center [629, 301] width 5 height 11
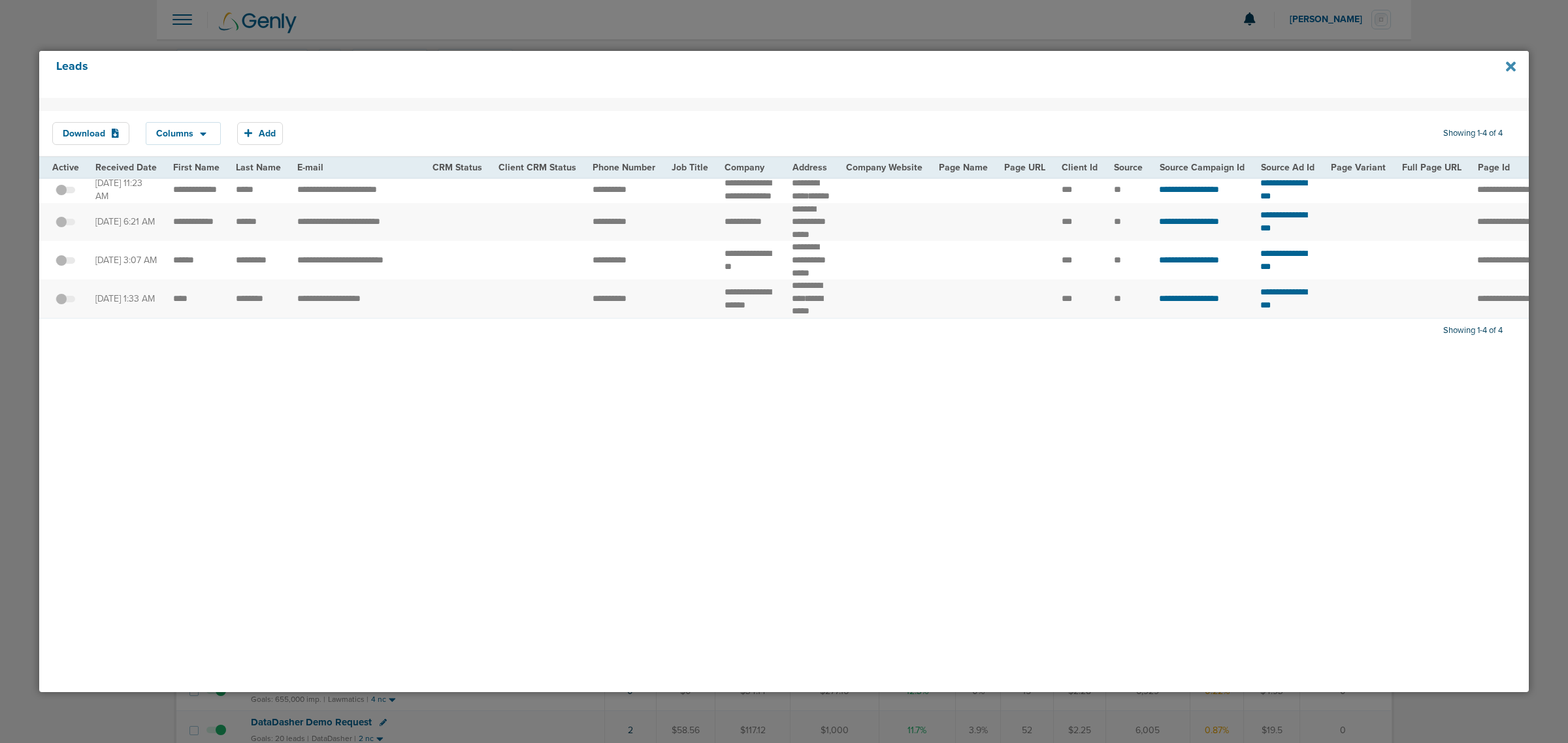
click at [1514, 64] on icon at bounding box center [1510, 66] width 10 height 10
click at [1513, 67] on icon at bounding box center [1510, 66] width 10 height 10
click at [1510, 67] on icon at bounding box center [1510, 66] width 10 height 10
drag, startPoint x: 1511, startPoint y: 56, endPoint x: 1392, endPoint y: 64, distance: 119.3
click at [1490, 56] on div "Leads" at bounding box center [784, 75] width 1490 height 47
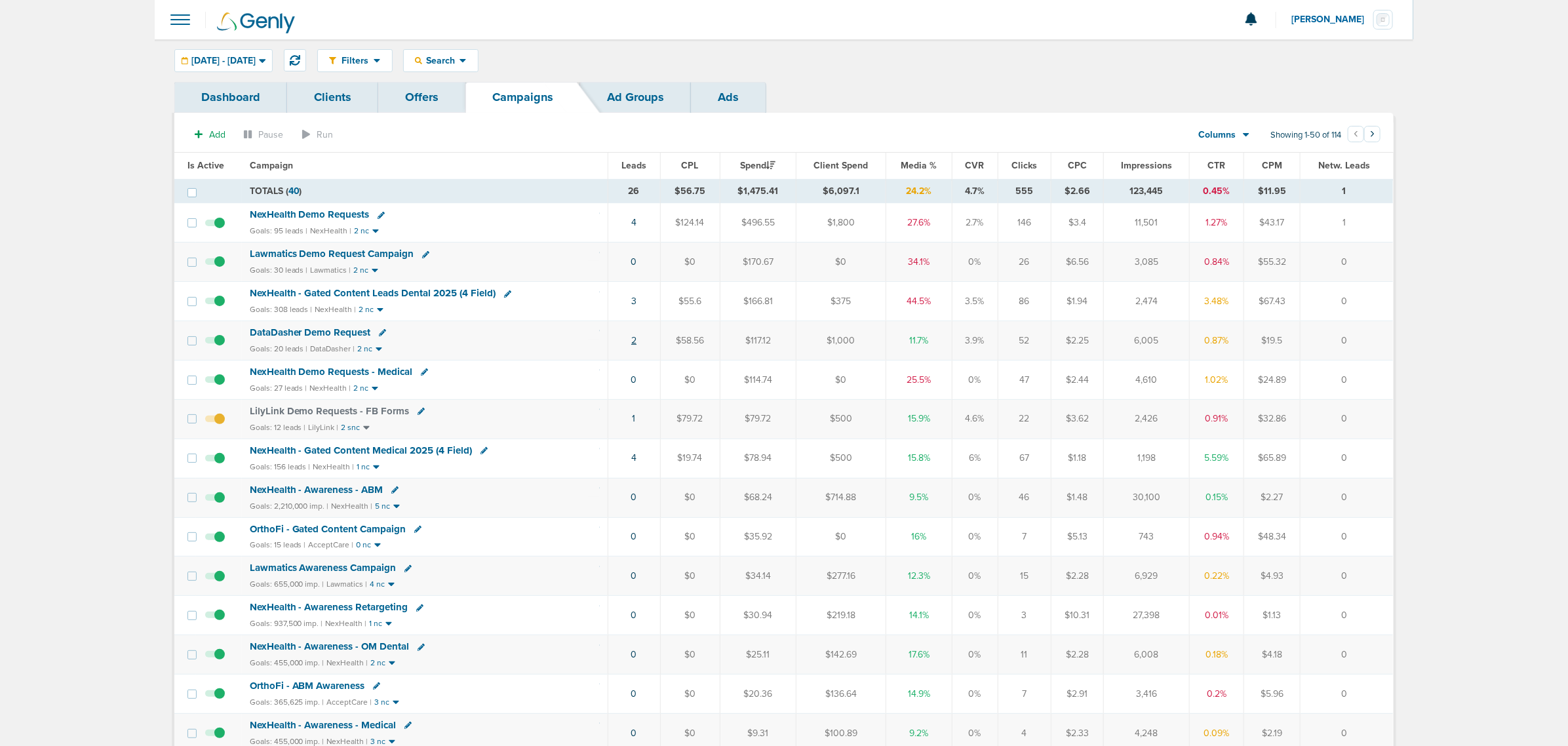
click at [636, 343] on link "2" at bounding box center [633, 340] width 5 height 11
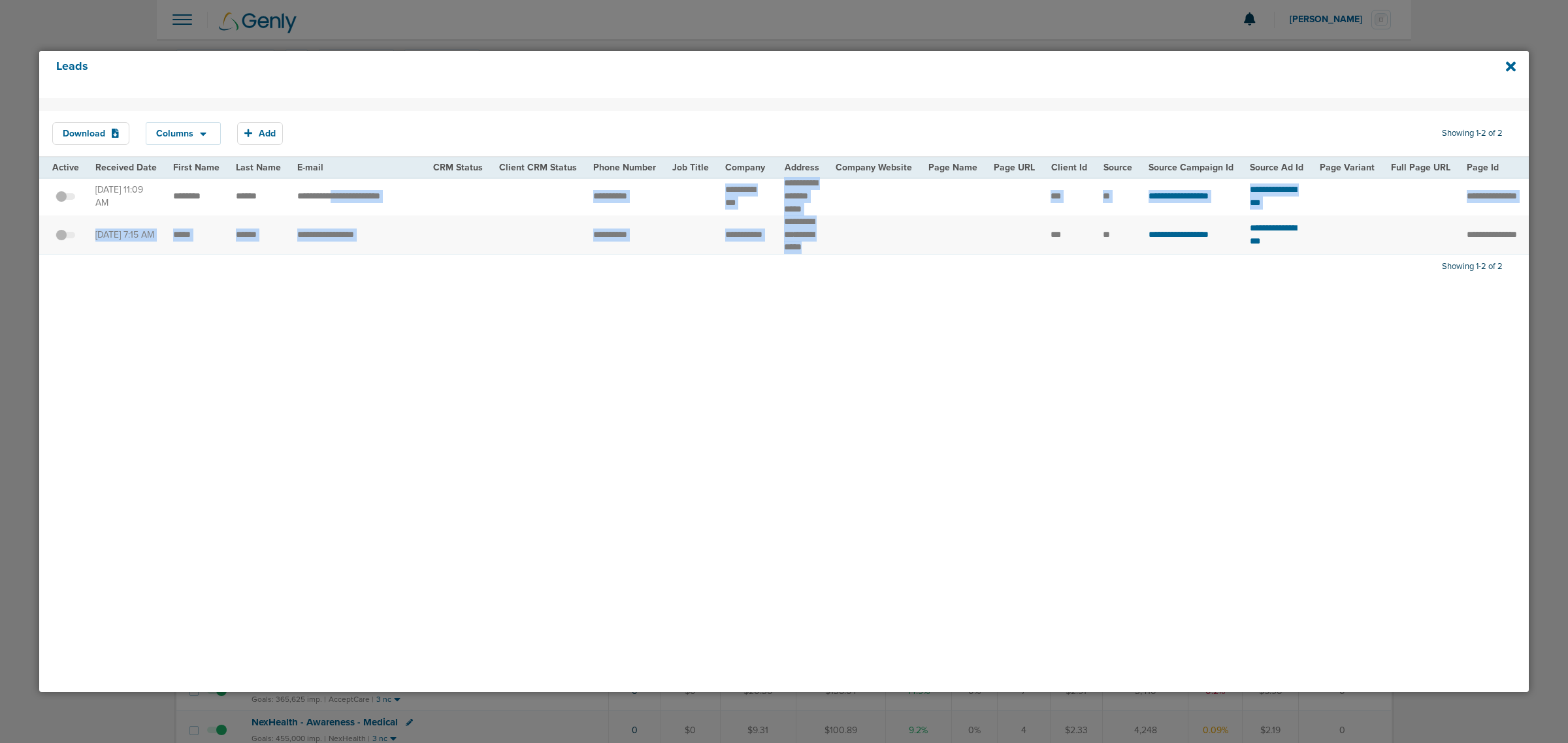
drag, startPoint x: 337, startPoint y: 200, endPoint x: 904, endPoint y: 230, distance: 567.8
click at [904, 230] on tbody "**********" at bounding box center [1344, 215] width 2610 height 77
click at [904, 230] on td at bounding box center [873, 234] width 93 height 38
click at [1512, 64] on icon at bounding box center [1510, 66] width 10 height 10
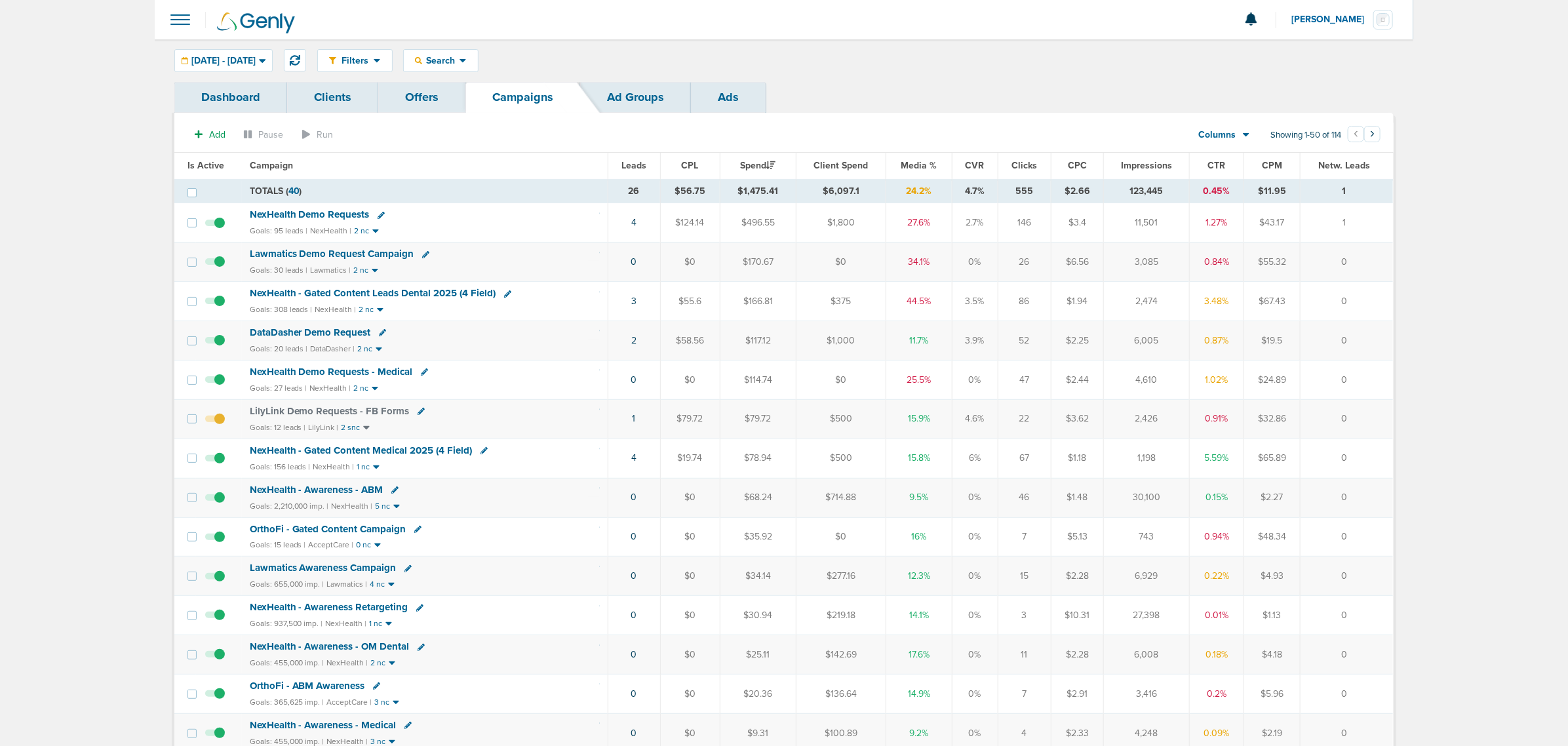
click at [920, 169] on span "Media %" at bounding box center [919, 166] width 36 height 11
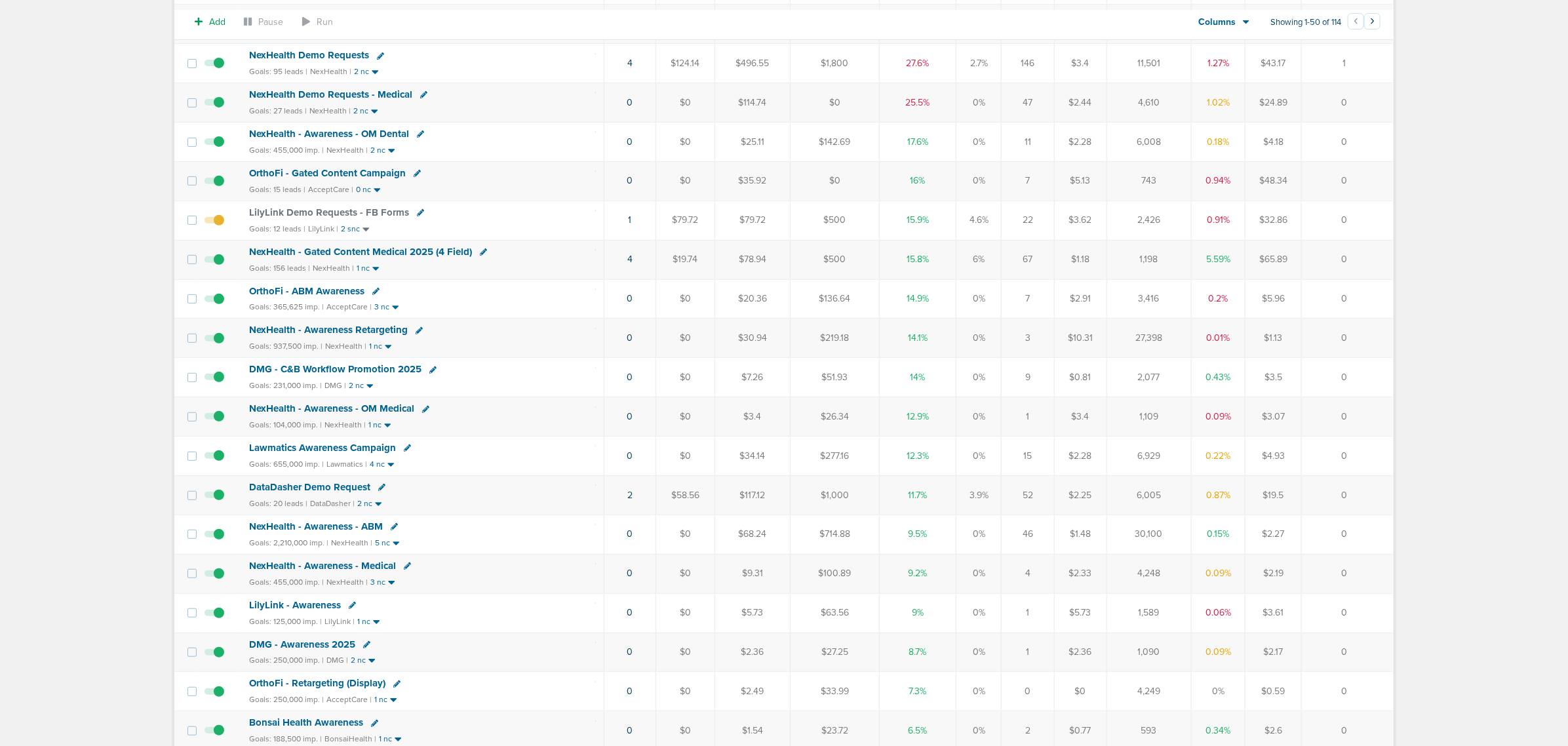
scroll to position [246, 0]
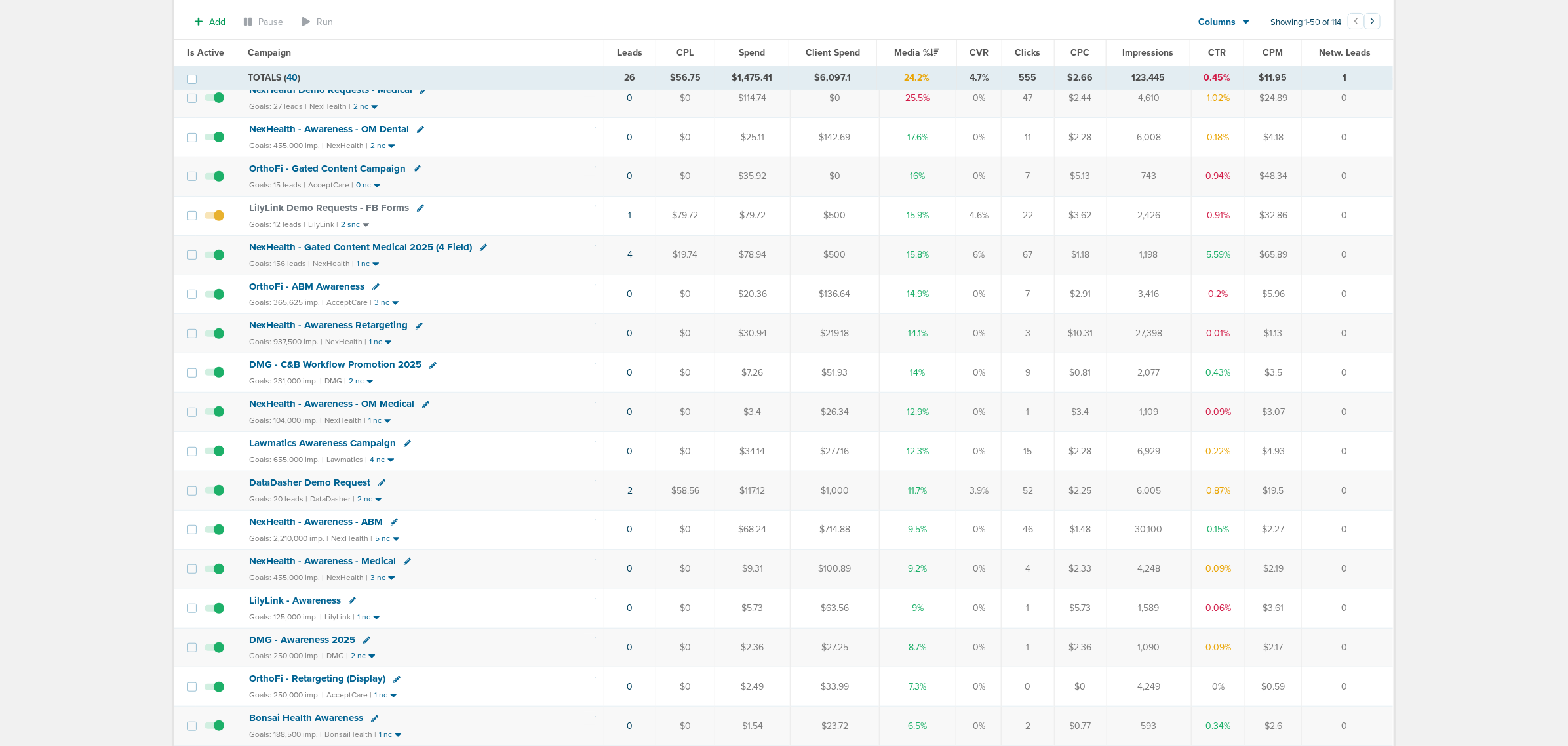
click at [348, 172] on span "OrthoFi - Gated Content Campaign" at bounding box center [327, 169] width 156 height 12
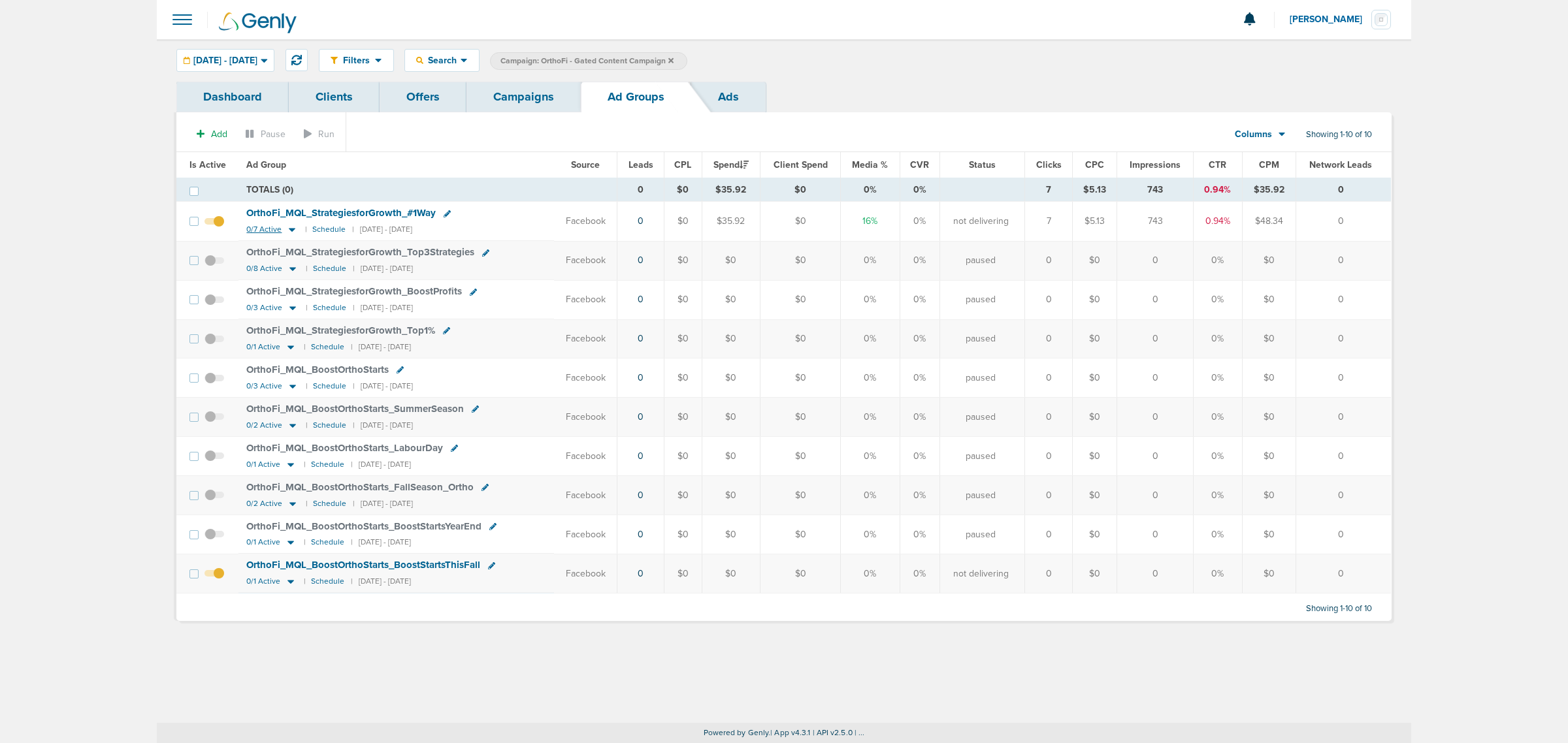
click at [288, 229] on icon at bounding box center [291, 230] width 7 height 4
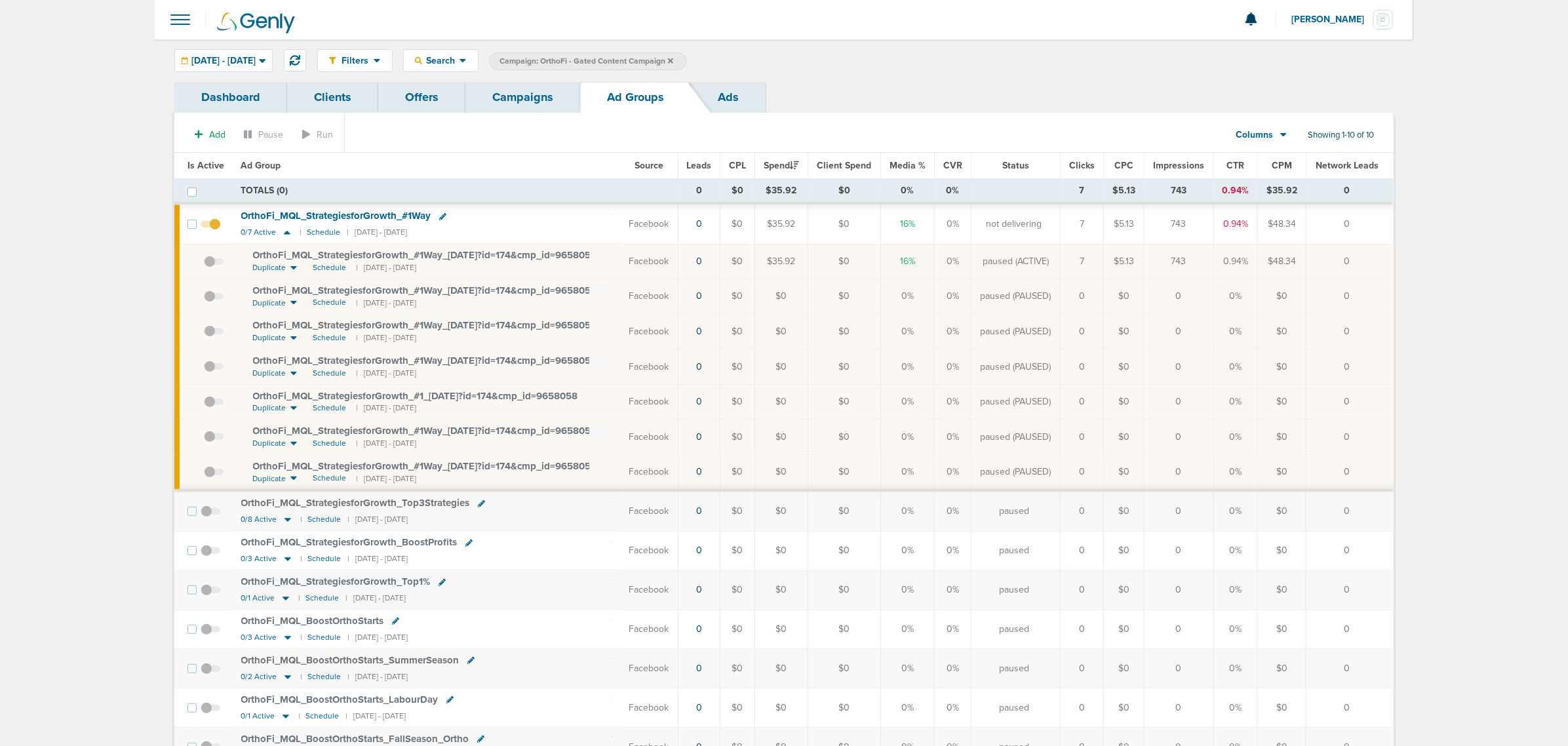
click at [521, 98] on link "Campaigns" at bounding box center [523, 97] width 115 height 31
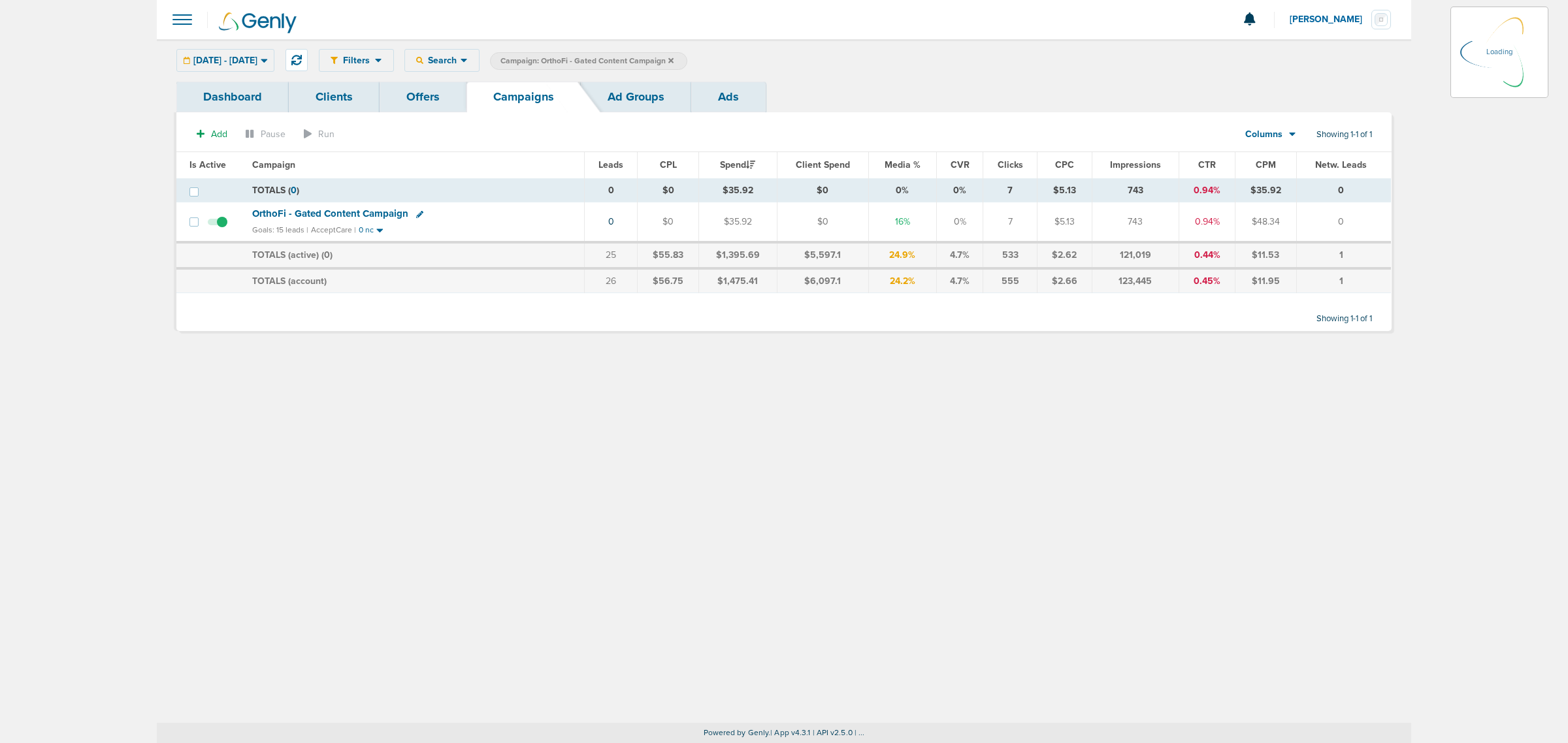
click at [673, 59] on icon at bounding box center [670, 59] width 5 height 5
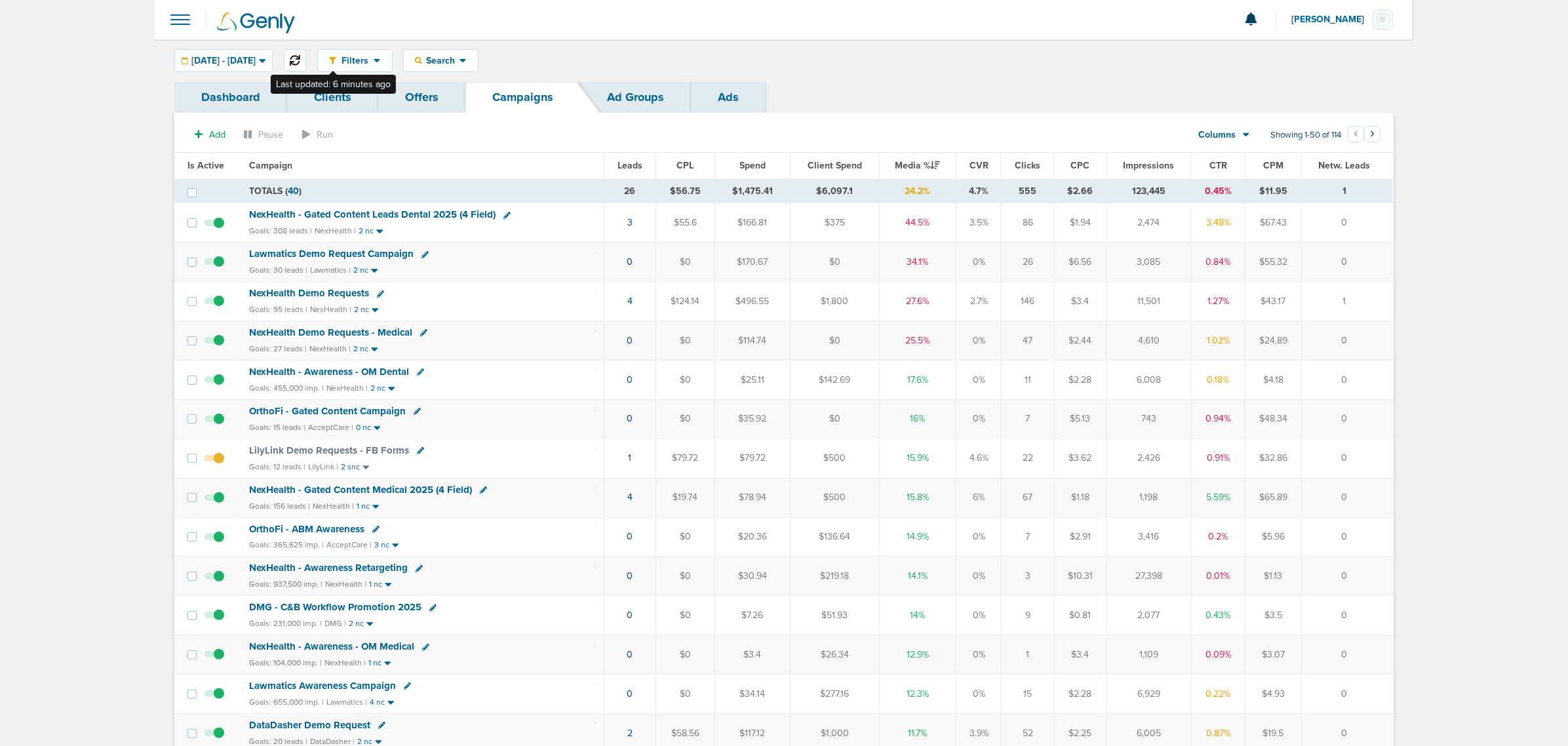
click at [300, 57] on icon at bounding box center [295, 60] width 11 height 11
click at [300, 64] on icon at bounding box center [295, 60] width 11 height 11
click at [300, 56] on icon at bounding box center [295, 60] width 11 height 11
click at [306, 51] on button at bounding box center [295, 60] width 22 height 22
drag, startPoint x: 505, startPoint y: 309, endPoint x: 1319, endPoint y: 296, distance: 814.1
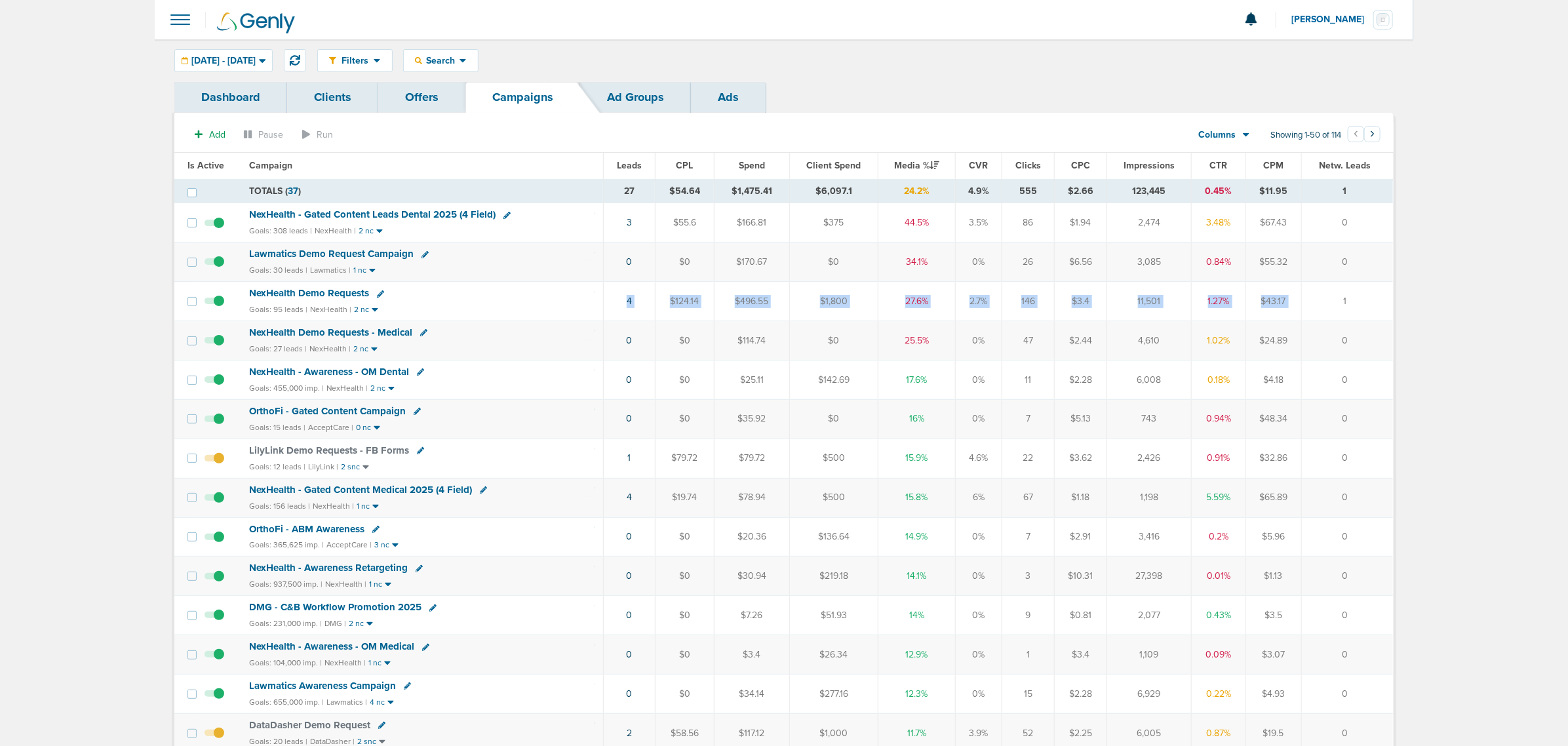
click at [1319, 296] on tr "NexHealth Demo Requests Goals: 95 leads | NexHealth | 2 nc 4 $124.14 $496.55 $1…" at bounding box center [784, 302] width 1218 height 39
click at [1319, 296] on td "1" at bounding box center [1347, 302] width 91 height 39
click at [287, 296] on span "NexHealth Demo Requests" at bounding box center [309, 293] width 120 height 12
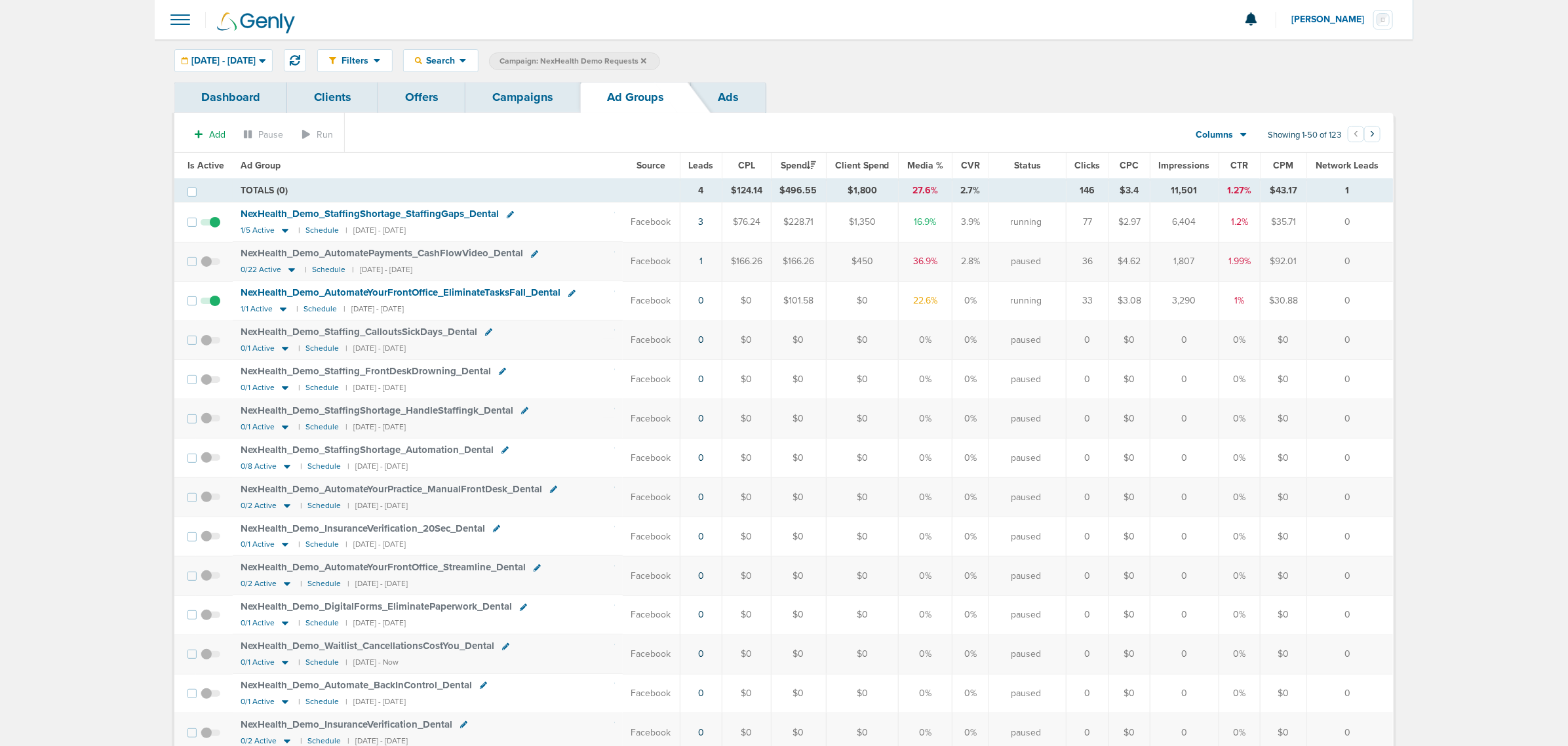
click at [493, 101] on link "Campaigns" at bounding box center [523, 97] width 115 height 31
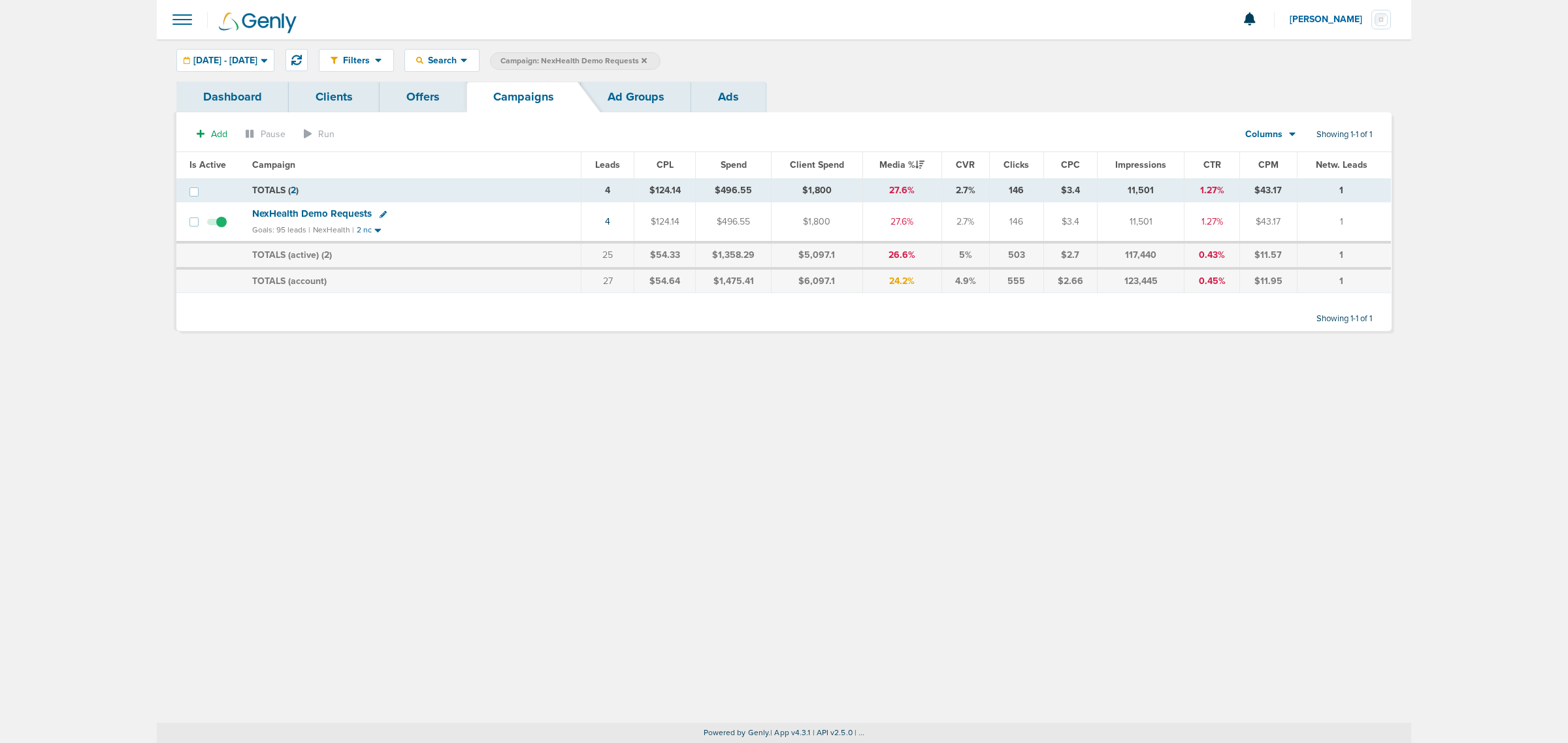
click at [647, 60] on icon at bounding box center [644, 59] width 5 height 5
